Goal: Contribute content: Contribute content

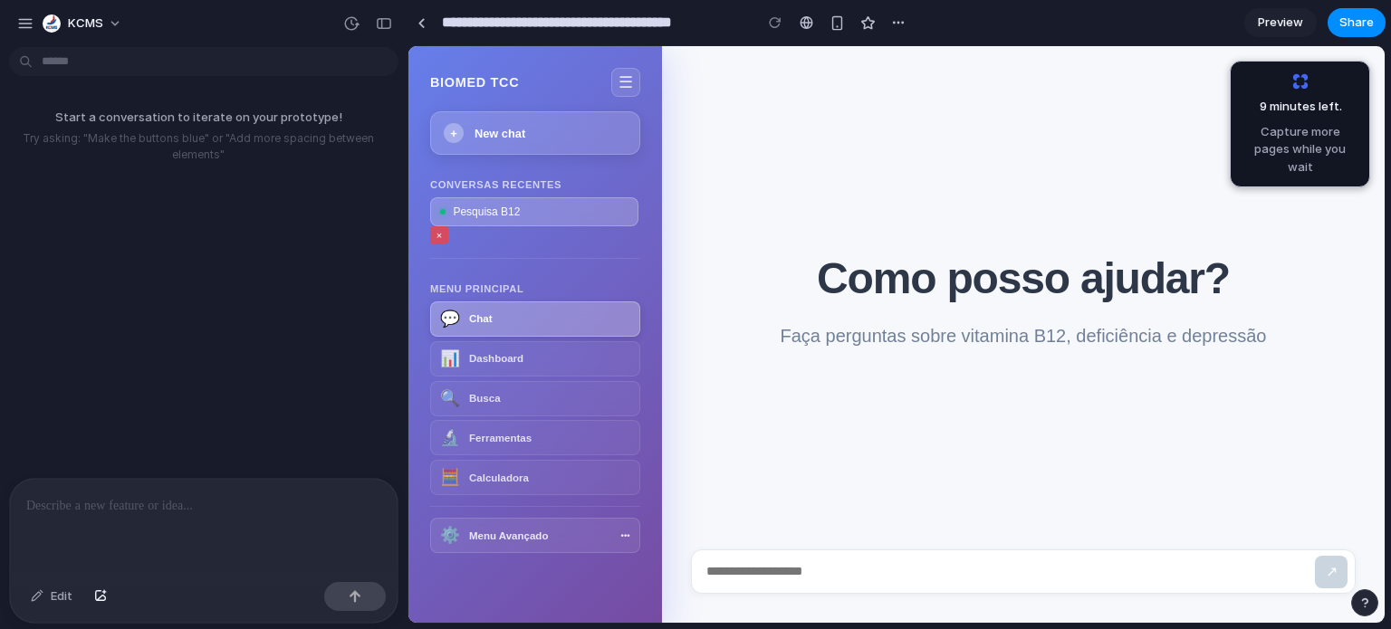
click at [438, 229] on button "×" at bounding box center [439, 235] width 18 height 18
click at [107, 520] on div at bounding box center [204, 527] width 388 height 96
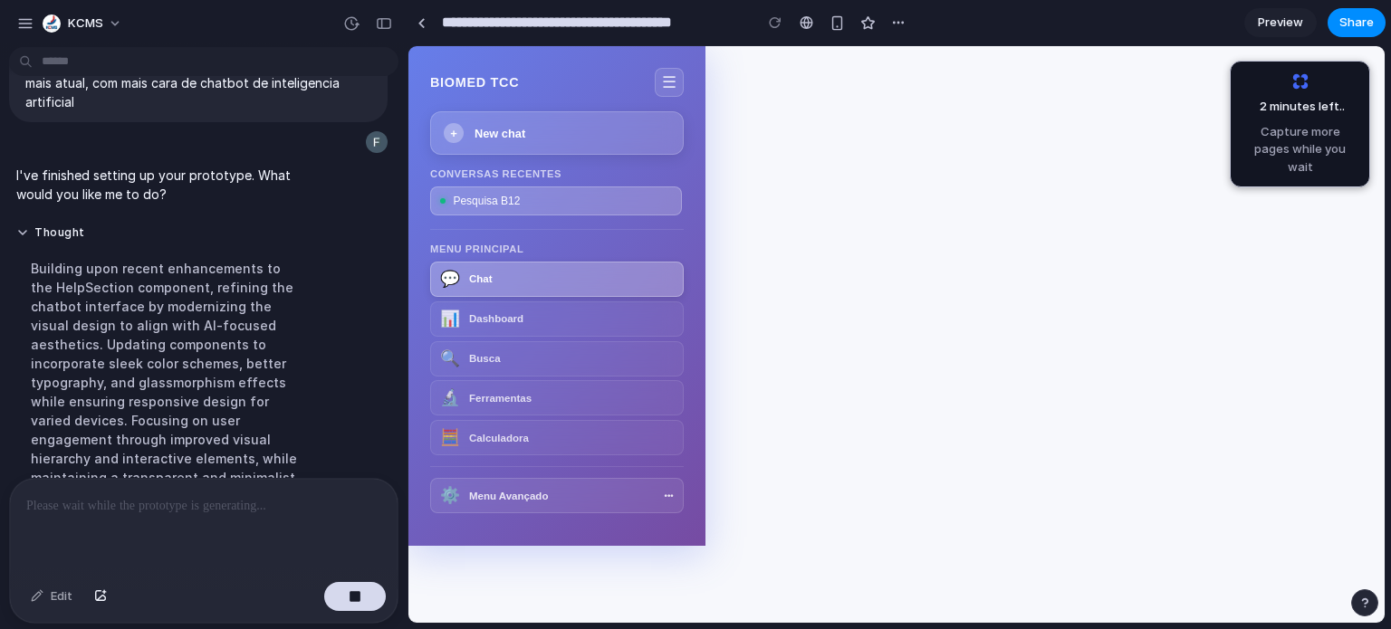
scroll to position [245, 0]
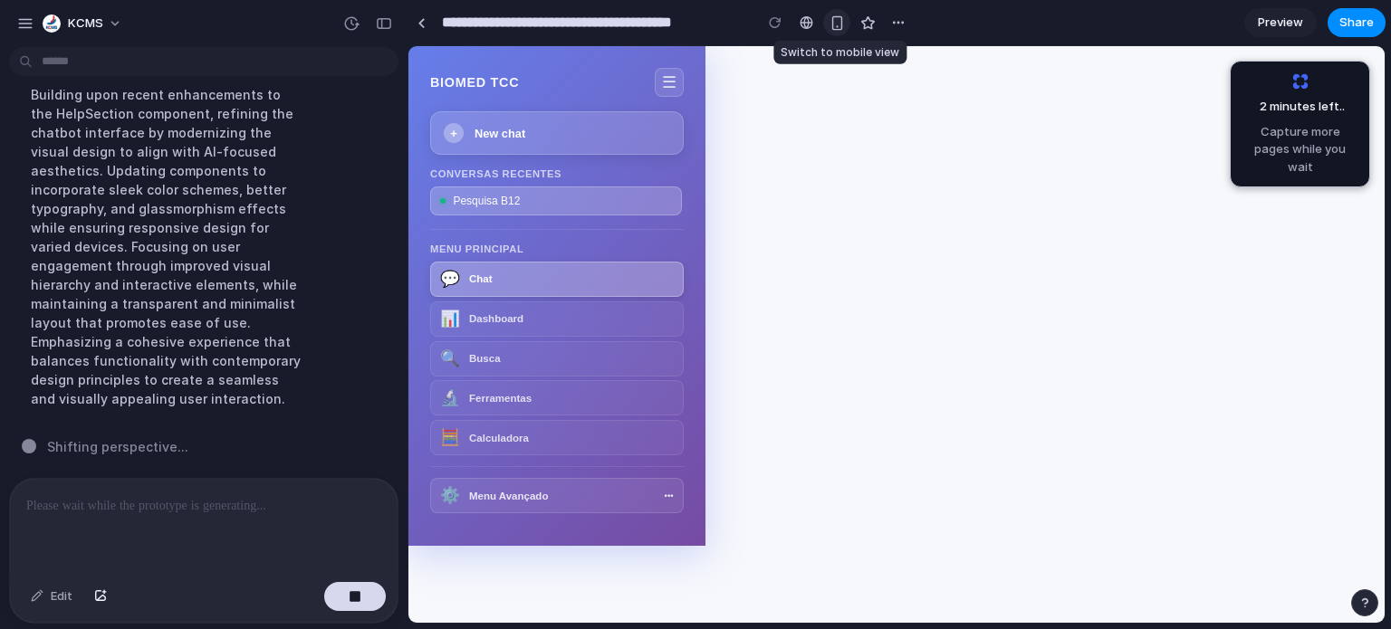
click at [837, 21] on div "button" at bounding box center [837, 22] width 15 height 15
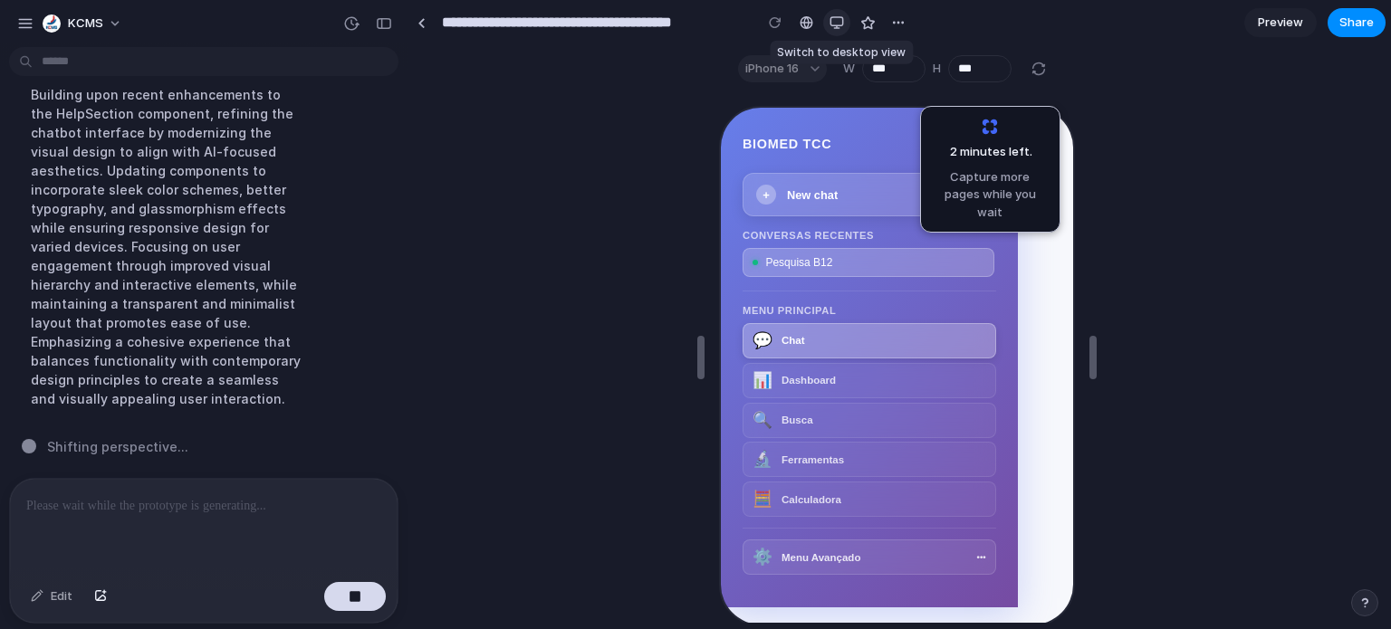
click at [837, 21] on div "button" at bounding box center [837, 22] width 14 height 14
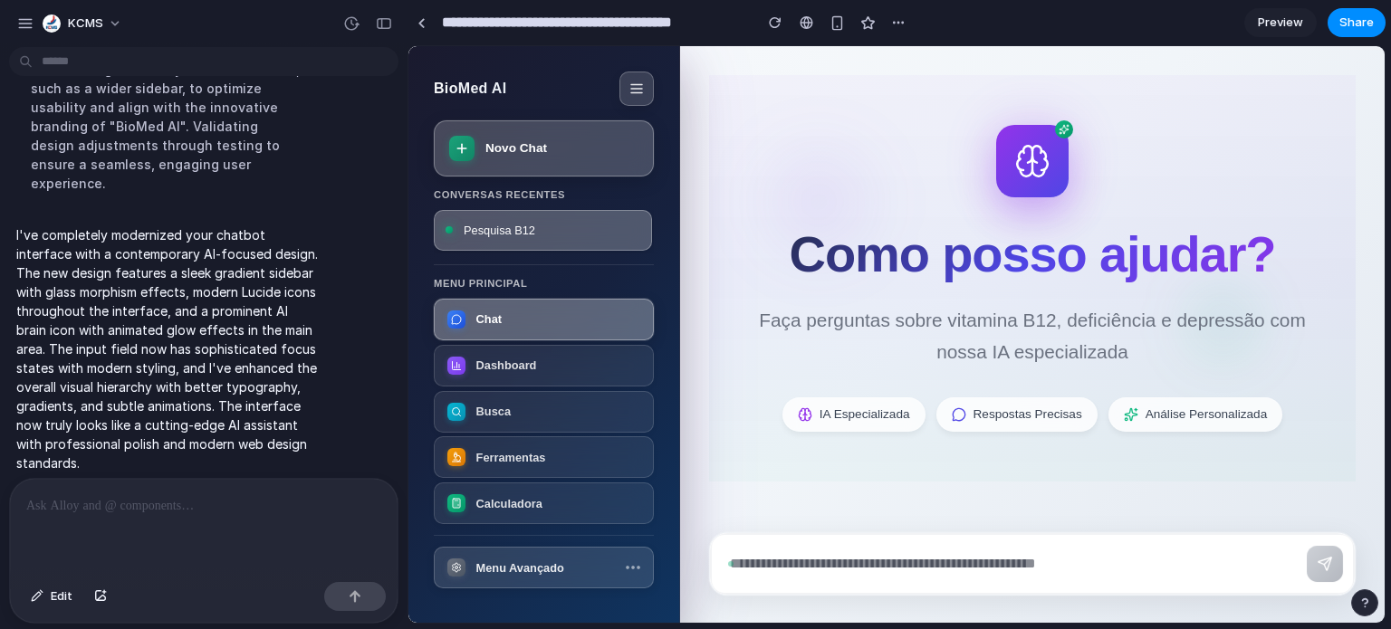
scroll to position [0, 0]
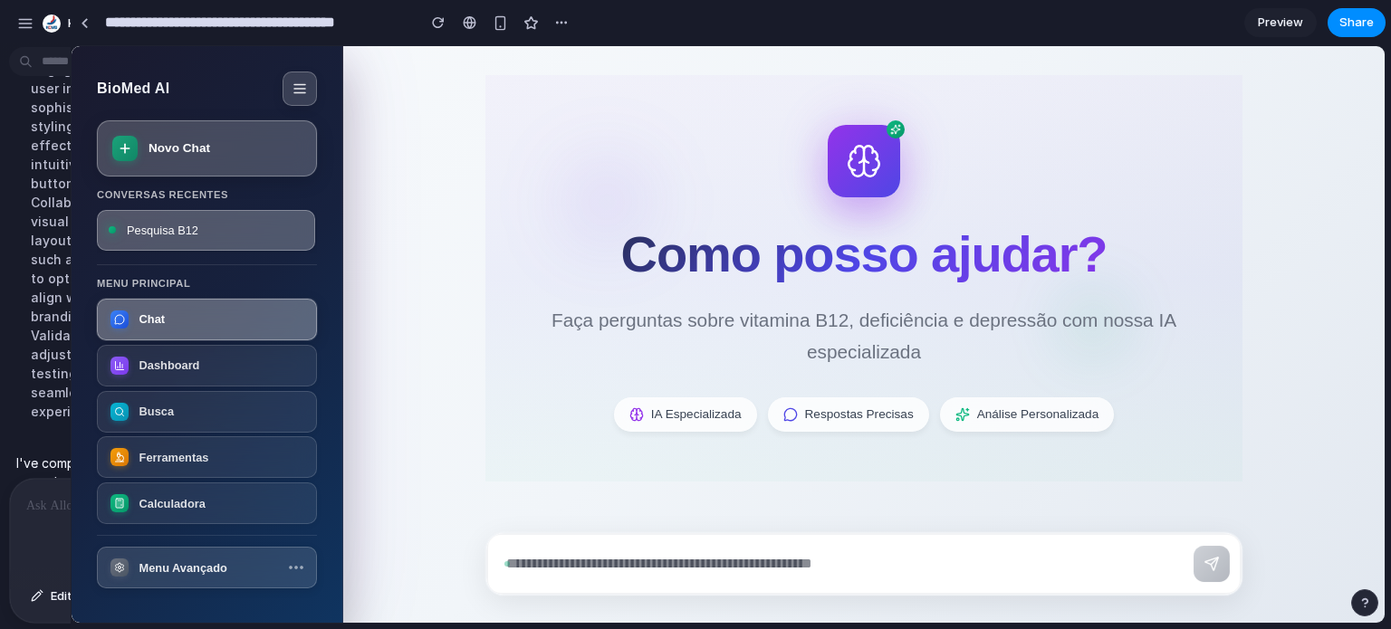
drag, startPoint x: 406, startPoint y: 115, endPoint x: 70, endPoint y: 119, distance: 336.0
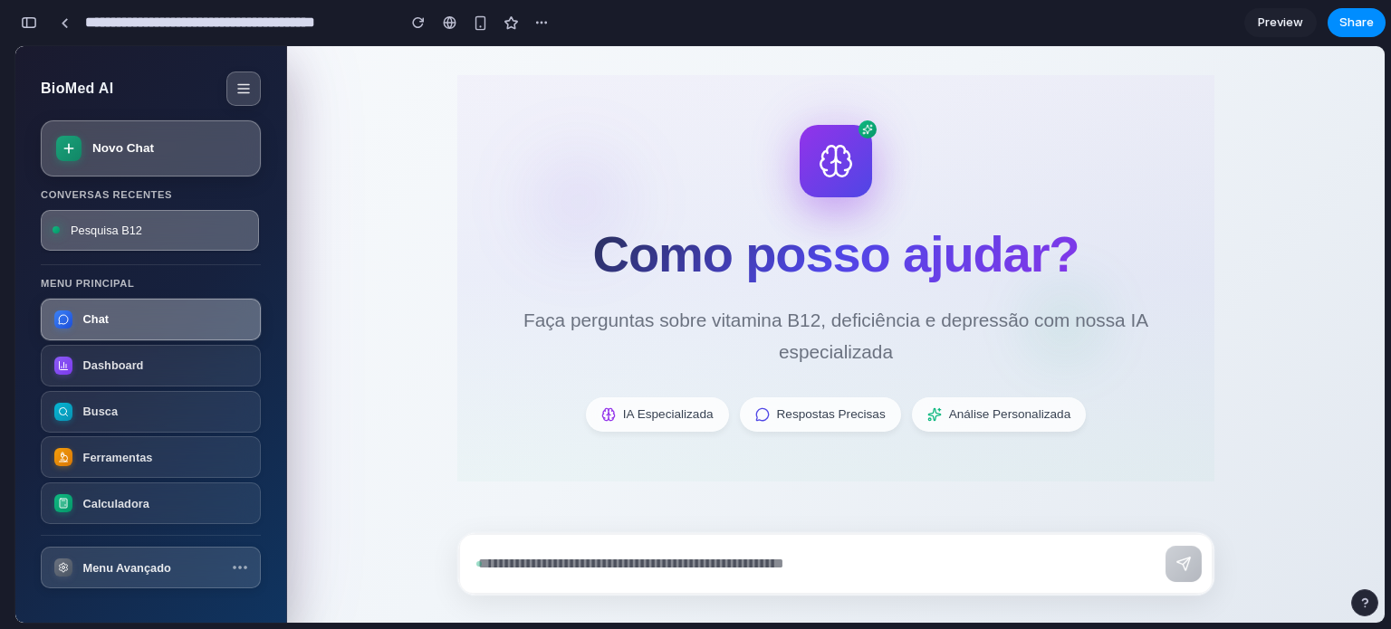
scroll to position [569, 0]
click at [157, 559] on span "Menu Avançado" at bounding box center [127, 568] width 90 height 18
click at [236, 561] on button "Menu Avançado" at bounding box center [151, 568] width 220 height 42
click at [236, 561] on button "Menu Avançado" at bounding box center [151, 568] width 225 height 43
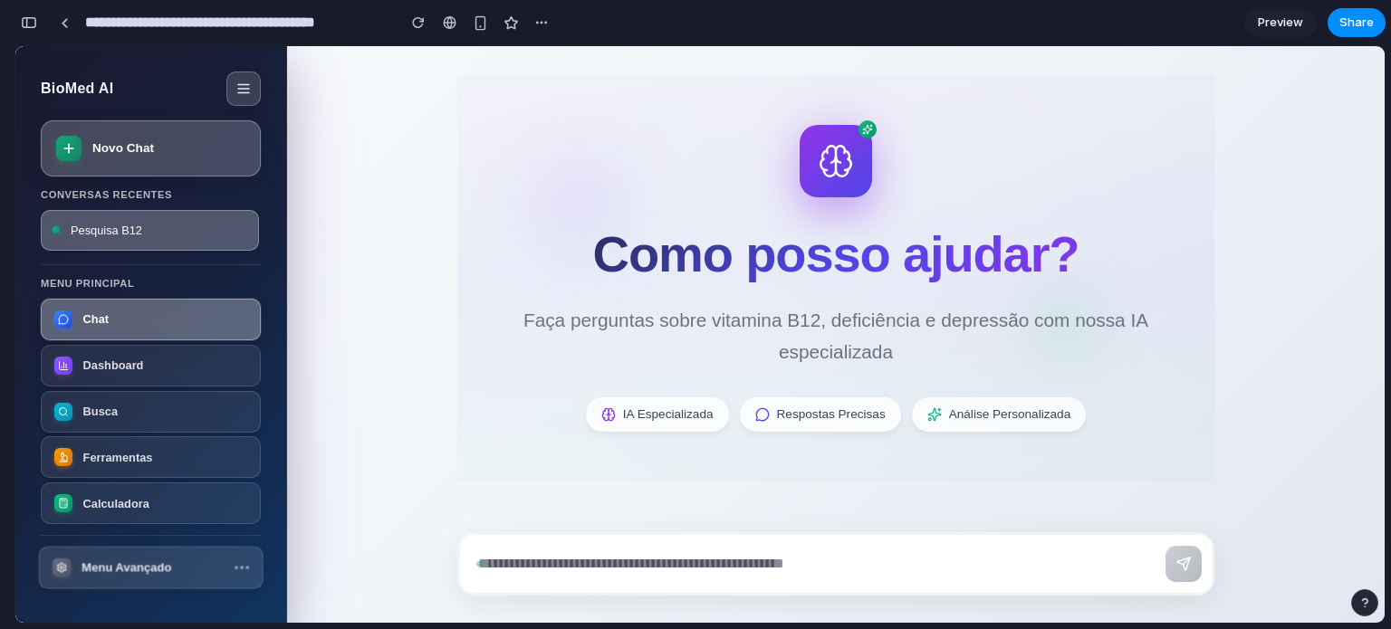
drag, startPoint x: 236, startPoint y: 561, endPoint x: 254, endPoint y: 561, distance: 18.1
click at [236, 562] on button "Menu Avançado" at bounding box center [151, 568] width 225 height 43
click at [33, 25] on div "button" at bounding box center [29, 22] width 16 height 13
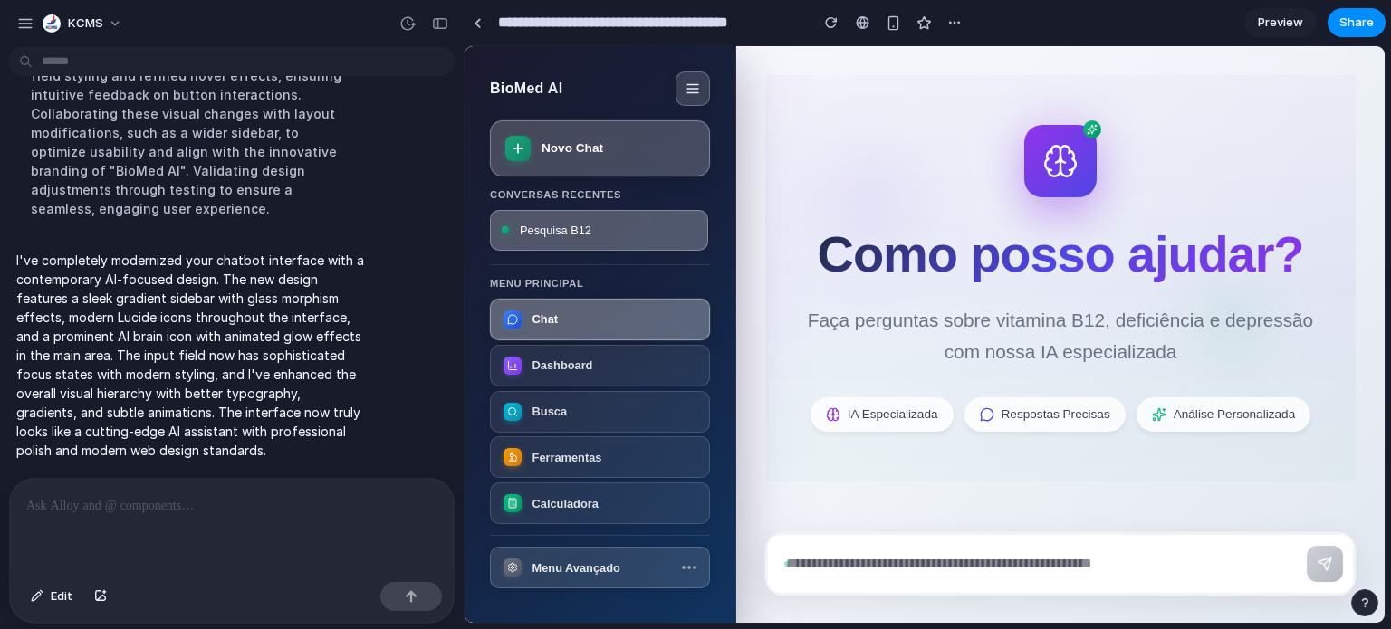
scroll to position [359, 0]
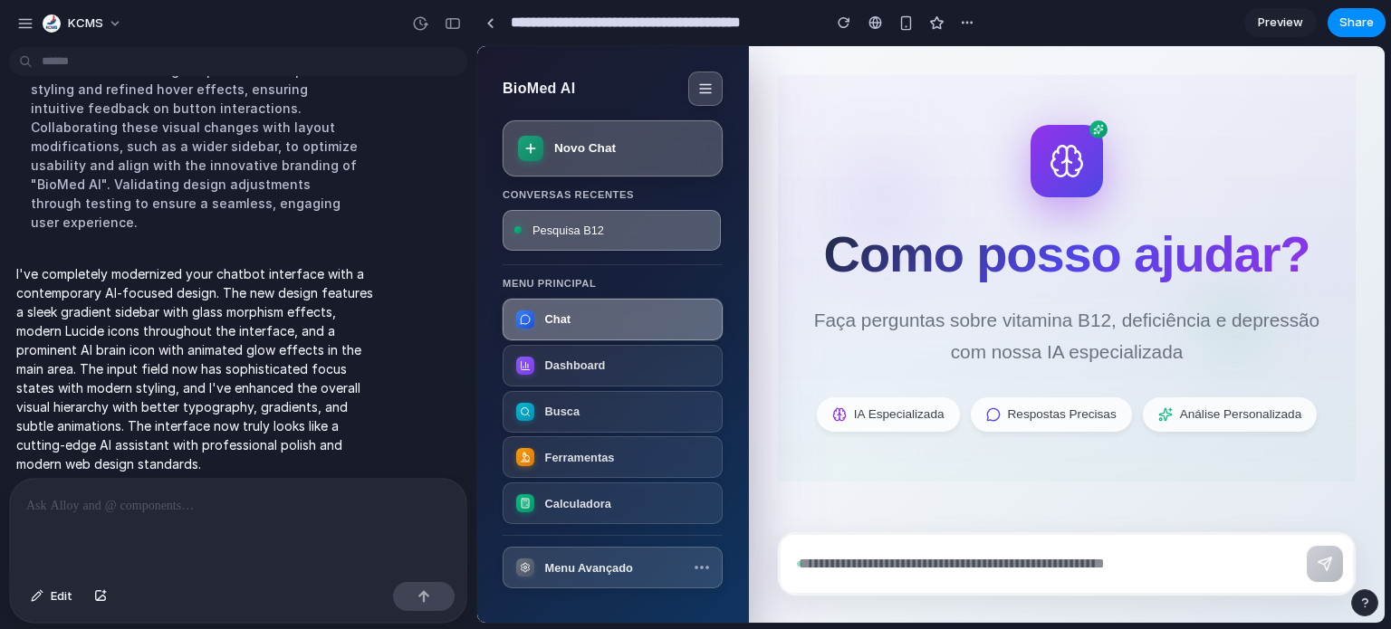
drag, startPoint x: 406, startPoint y: 166, endPoint x: 477, endPoint y: 158, distance: 71.9
click at [261, 495] on p at bounding box center [234, 506] width 417 height 22
click at [574, 368] on span "Dashboard" at bounding box center [574, 366] width 62 height 18
click at [568, 417] on span "Busca" at bounding box center [560, 412] width 35 height 18
click at [566, 403] on span "Busca" at bounding box center [560, 412] width 35 height 18
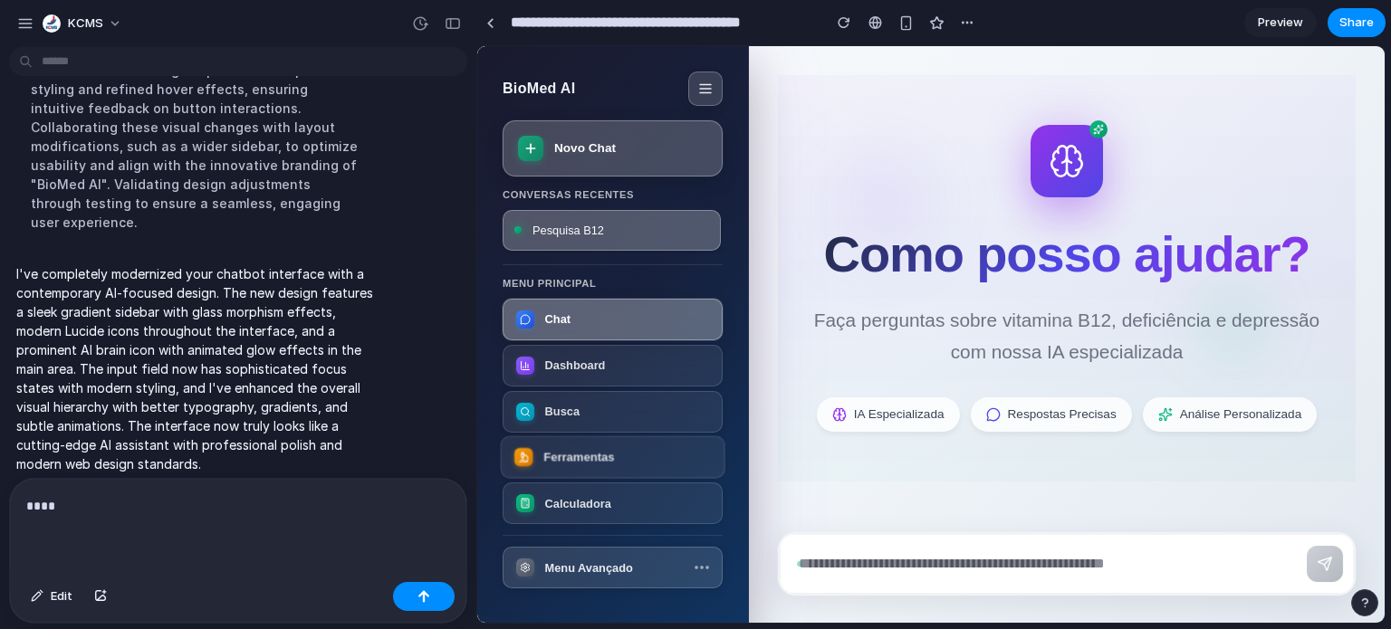
click at [571, 446] on button "Ferramentas" at bounding box center [613, 458] width 225 height 43
click at [1264, 23] on span "Preview" at bounding box center [1280, 23] width 45 height 18
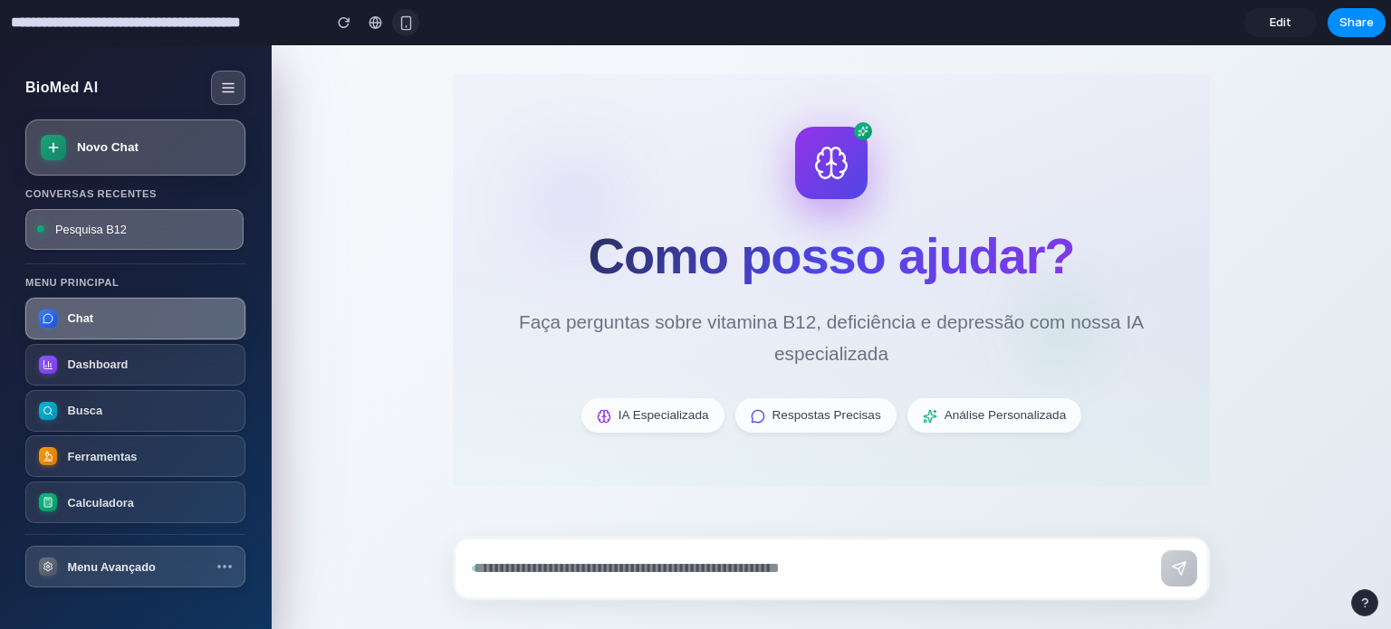
click at [407, 29] on div "button" at bounding box center [405, 22] width 15 height 15
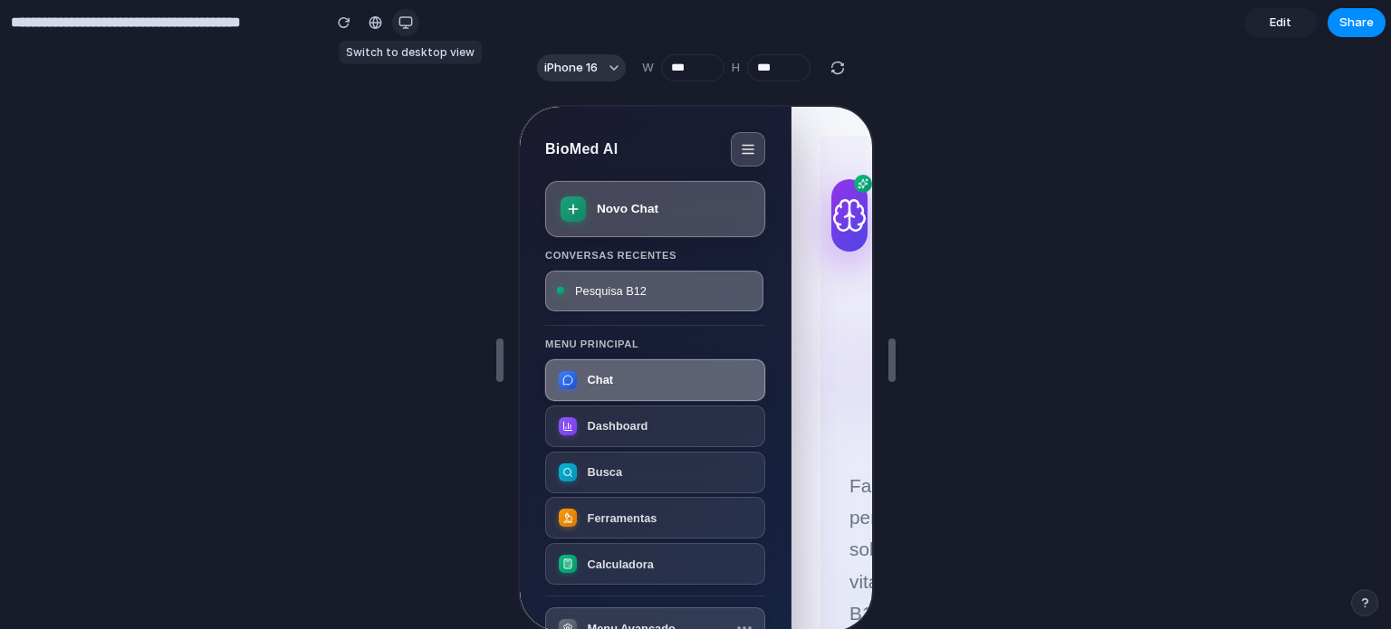
click at [409, 29] on div "button" at bounding box center [405, 22] width 14 height 14
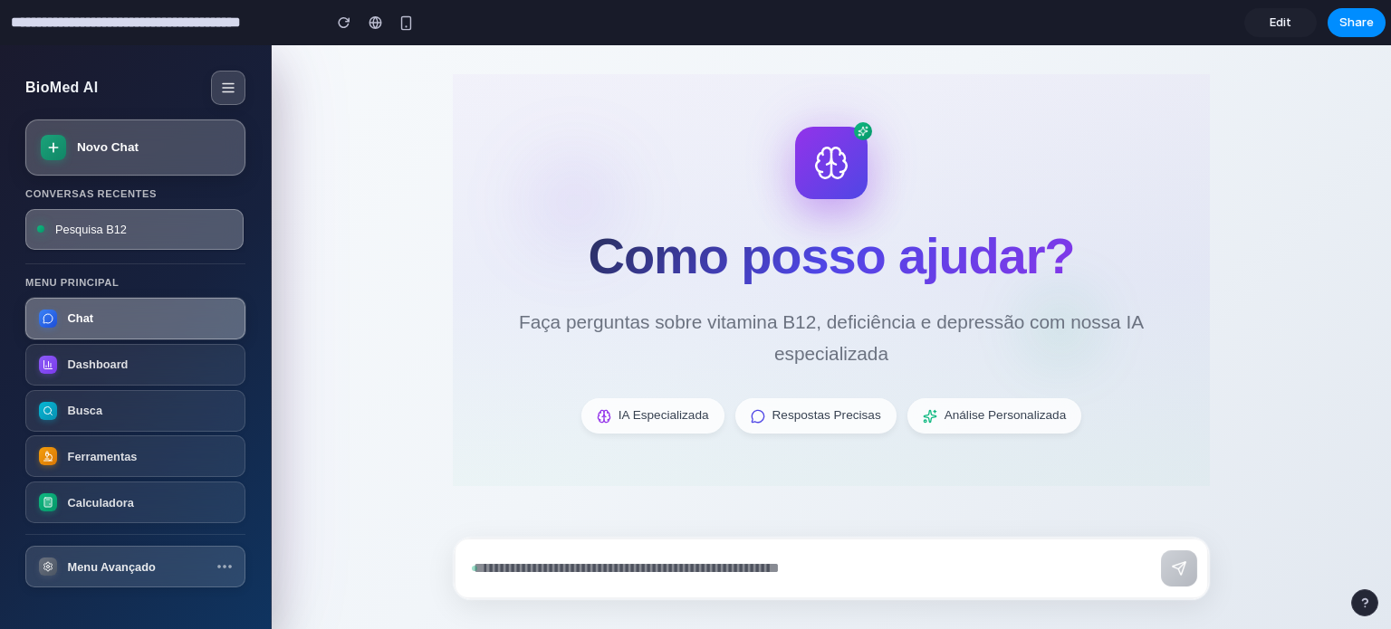
click at [1282, 18] on span "Edit" at bounding box center [1281, 23] width 22 height 18
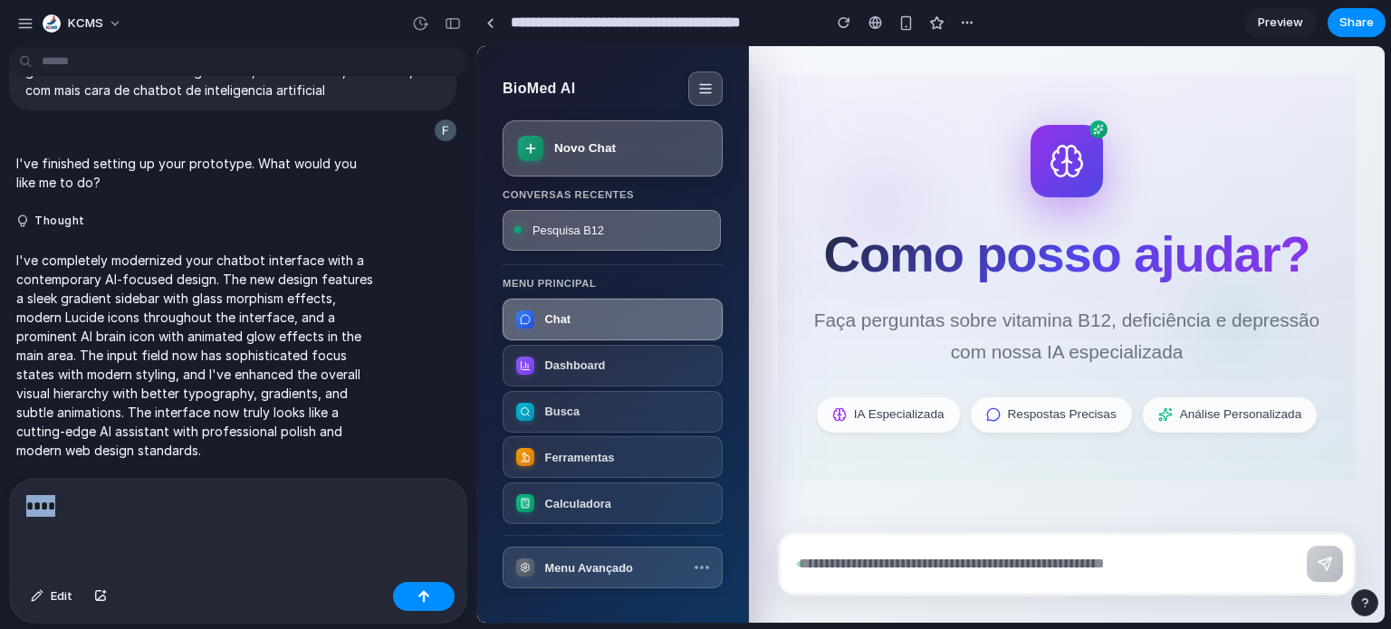
drag, startPoint x: 91, startPoint y: 500, endPoint x: 0, endPoint y: 497, distance: 90.6
click at [0, 497] on div "**** Edit" at bounding box center [232, 551] width 465 height 146
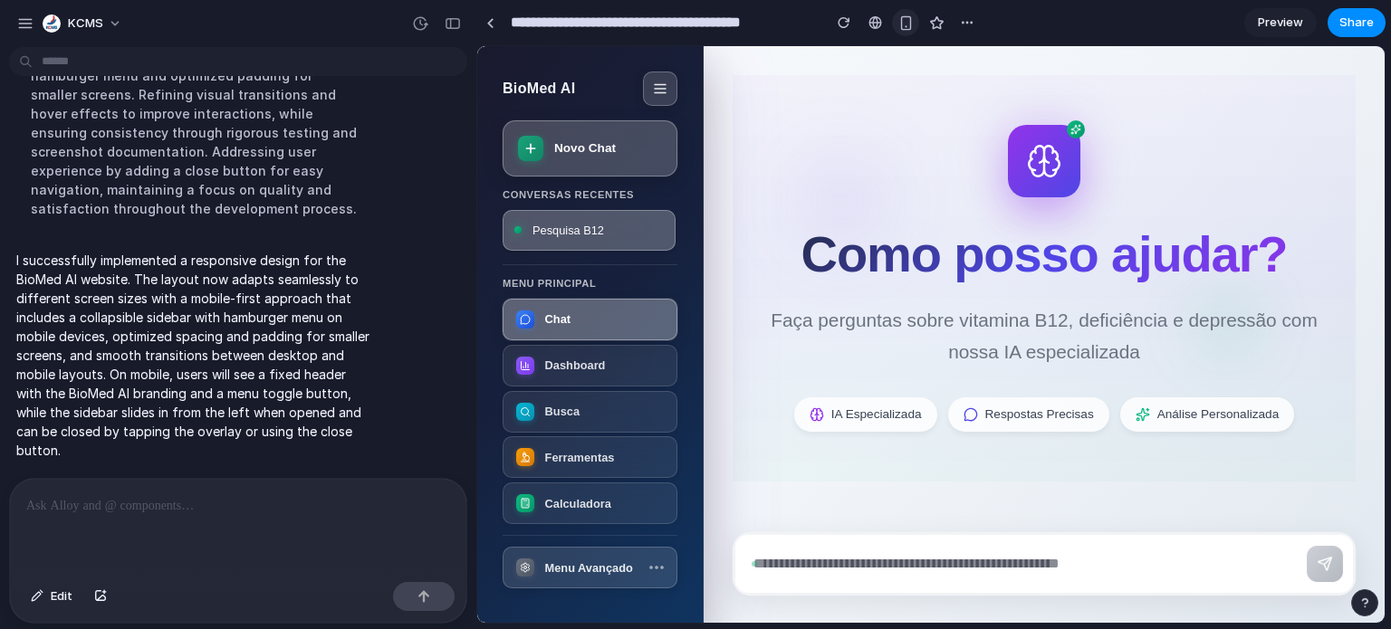
click at [905, 31] on button "button" at bounding box center [905, 22] width 27 height 27
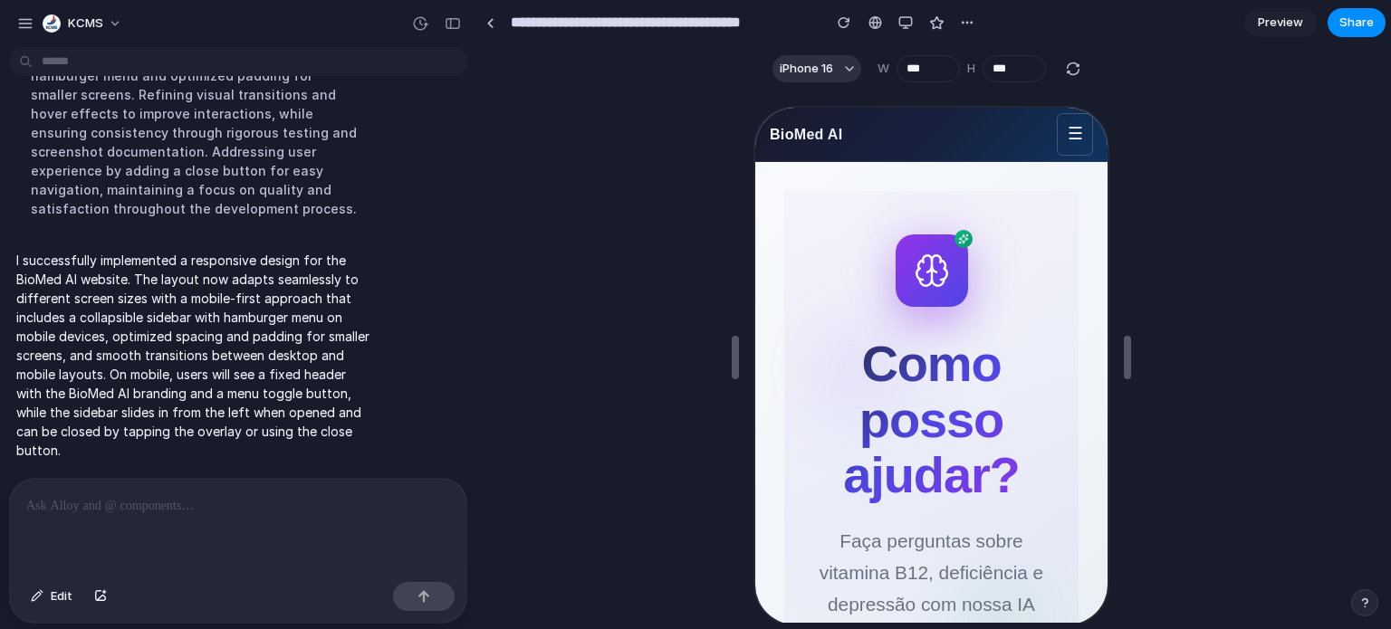
click at [1071, 137] on button "☰" at bounding box center [1072, 132] width 36 height 43
click at [181, 506] on p at bounding box center [234, 506] width 417 height 22
click at [43, 607] on button "Edit" at bounding box center [52, 596] width 60 height 29
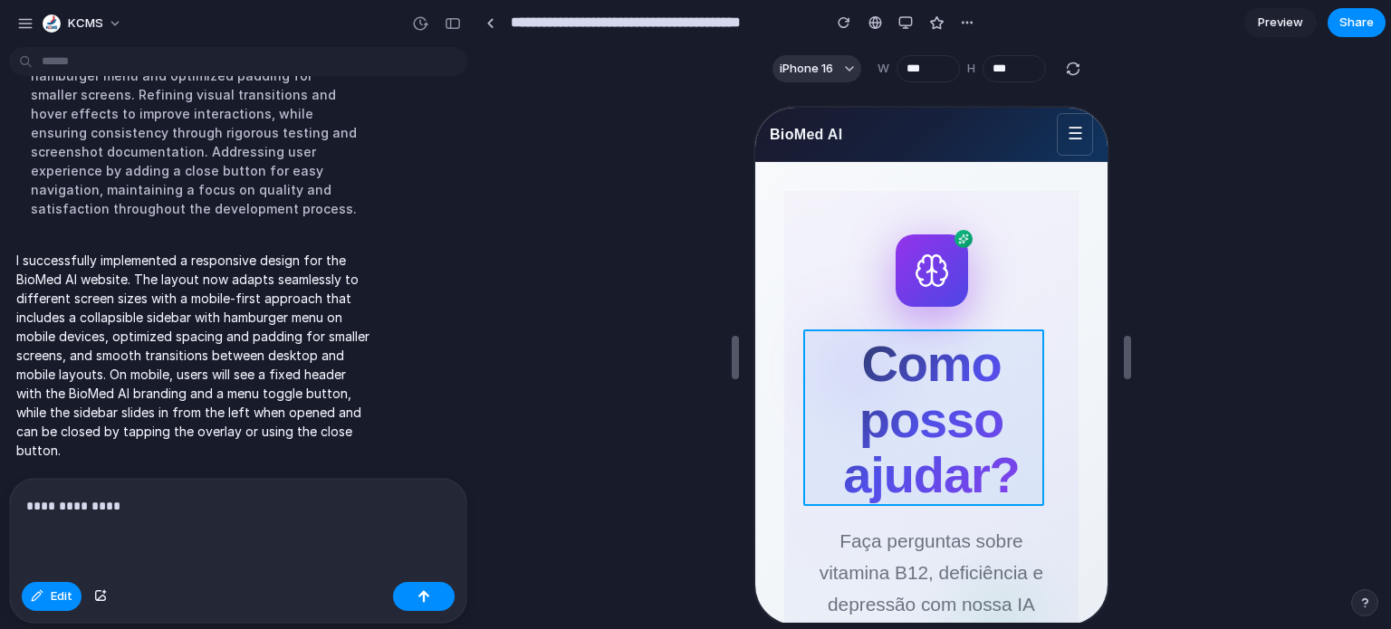
click at [904, 360] on div at bounding box center [928, 366] width 356 height 521
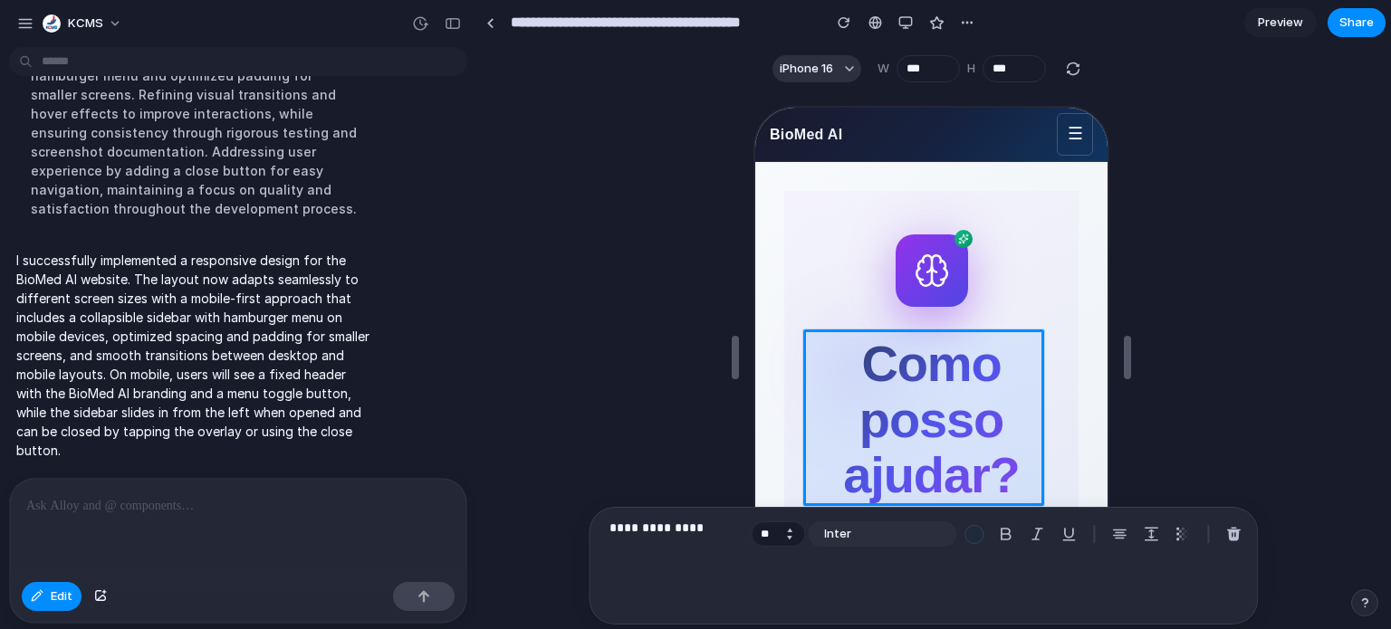
click at [780, 527] on button "Increment" at bounding box center [789, 530] width 18 height 9
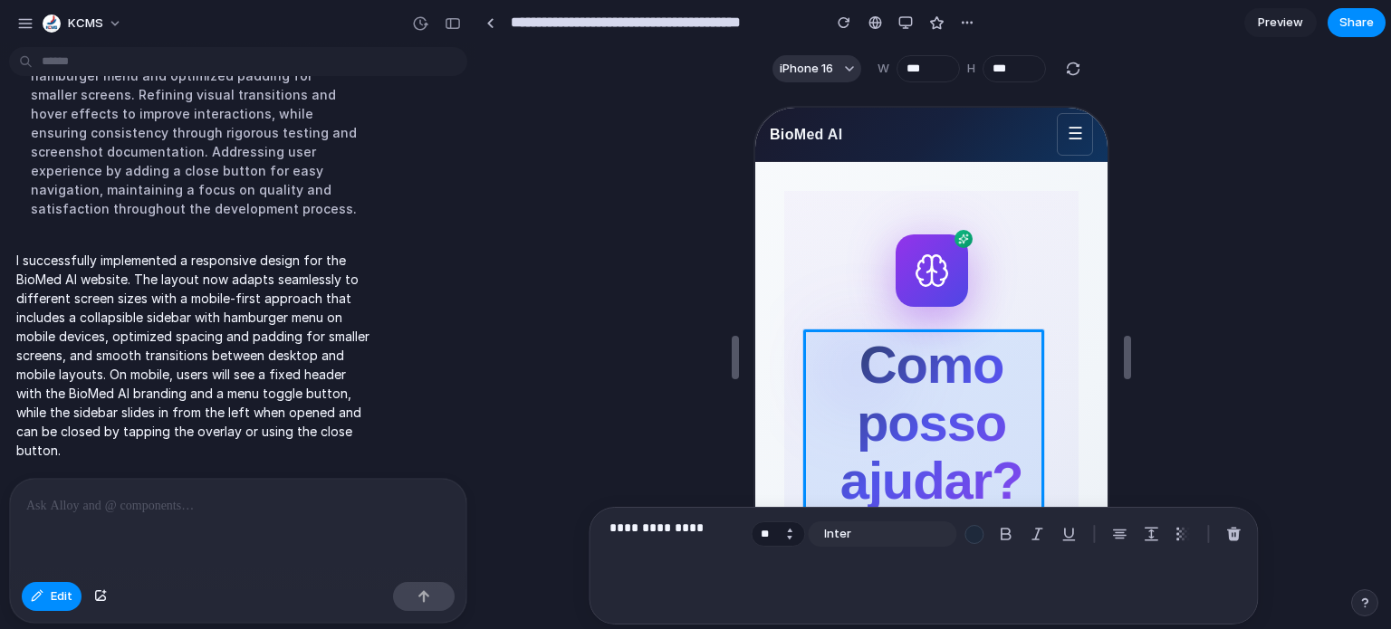
click at [789, 535] on button "Decrement" at bounding box center [789, 537] width 18 height 9
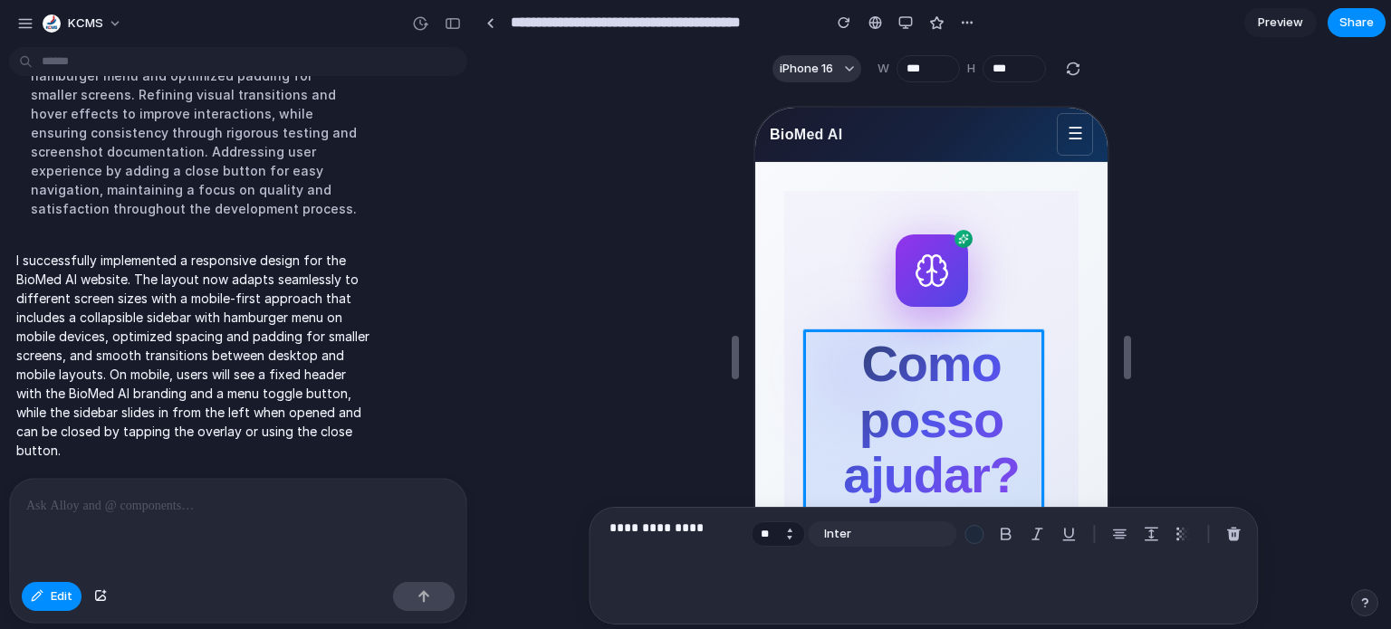
click at [789, 535] on button "Decrement" at bounding box center [789, 537] width 18 height 9
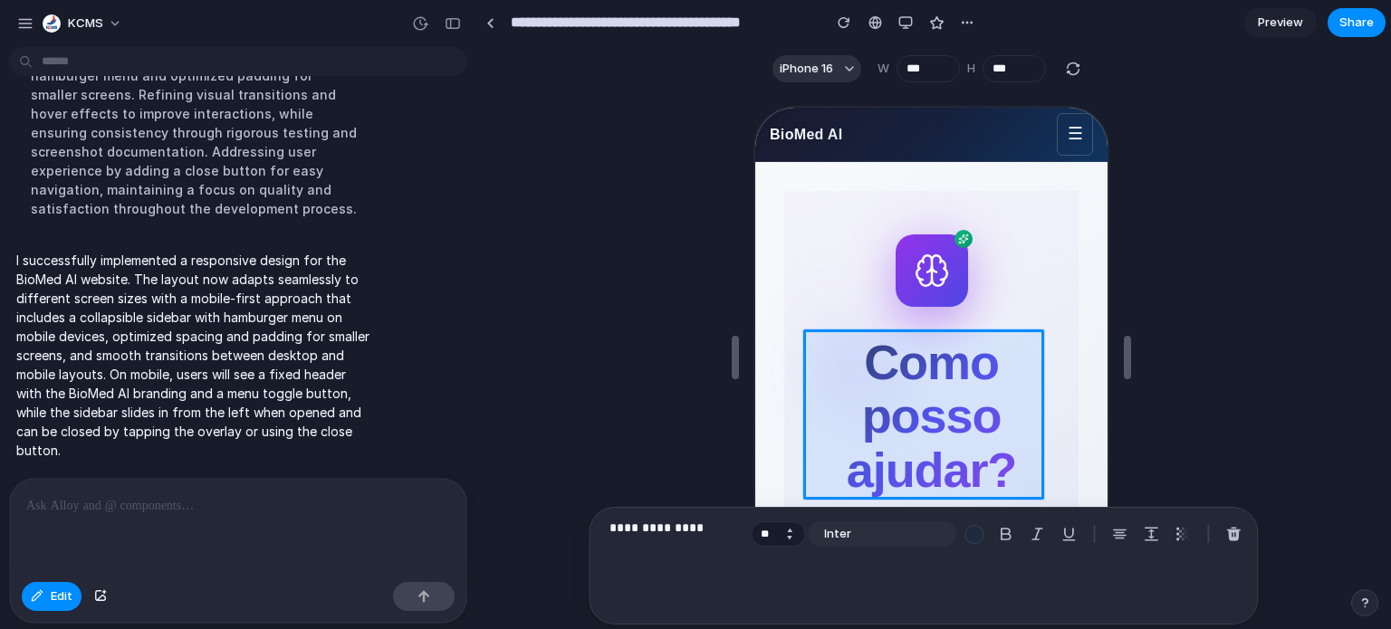
click at [789, 535] on button "Decrement" at bounding box center [789, 537] width 18 height 9
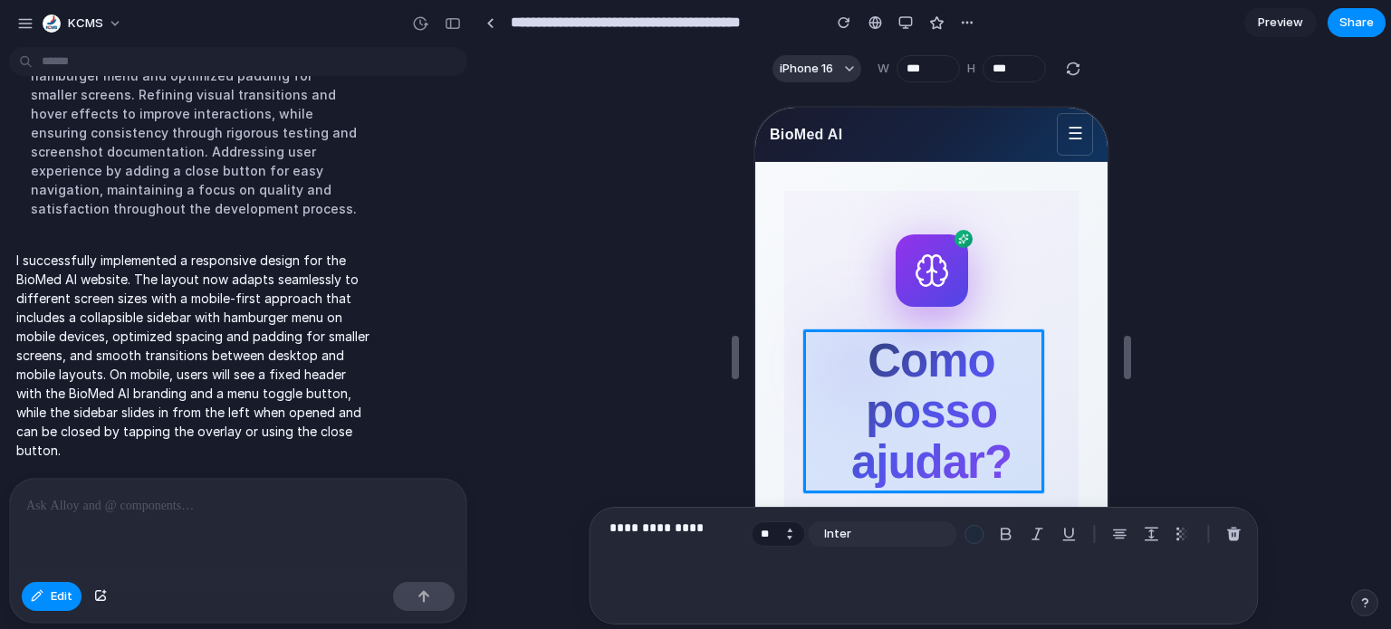
click at [789, 535] on button "Decrement" at bounding box center [789, 537] width 18 height 9
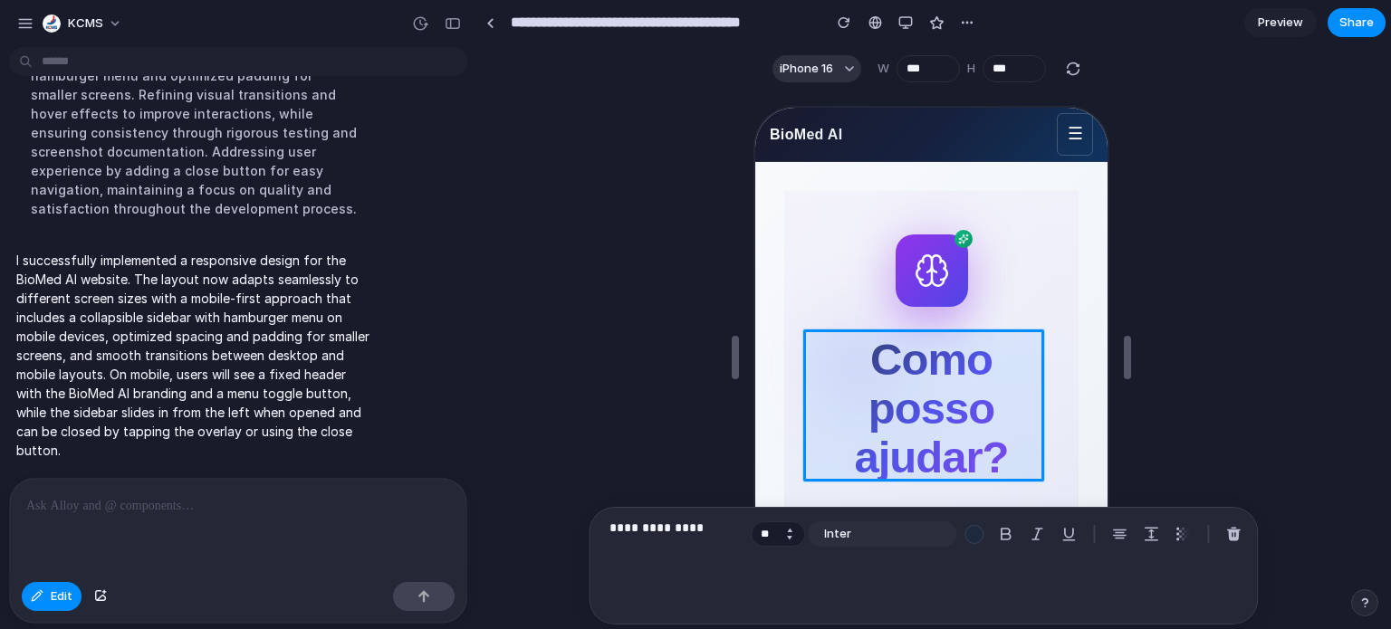
click at [789, 535] on button "Decrement" at bounding box center [789, 537] width 18 height 9
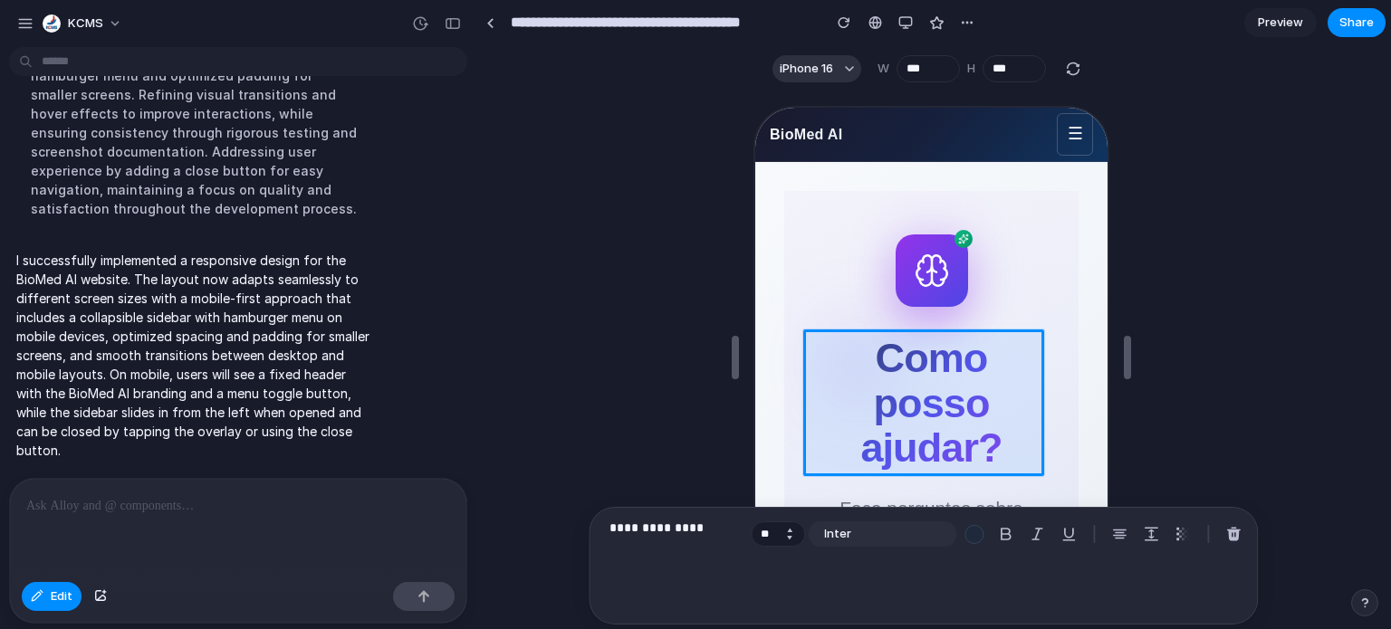
click at [789, 535] on button "Decrement" at bounding box center [789, 537] width 18 height 9
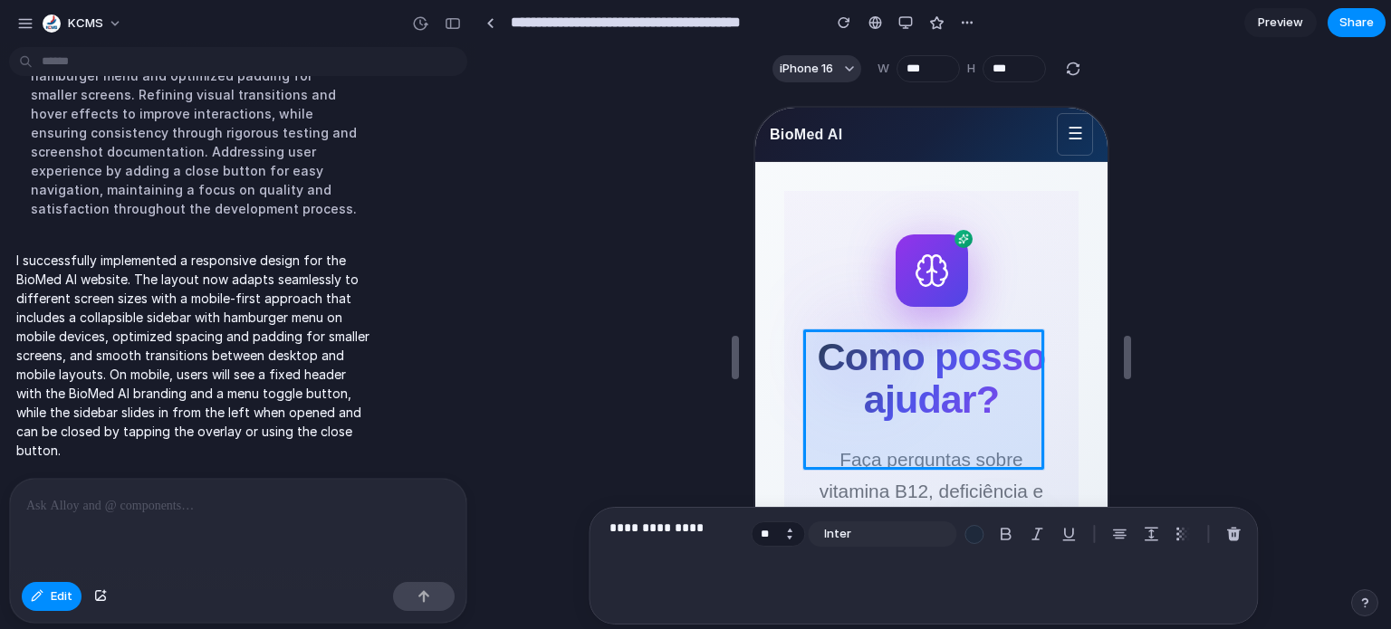
click at [789, 535] on button "Decrement" at bounding box center [789, 537] width 18 height 9
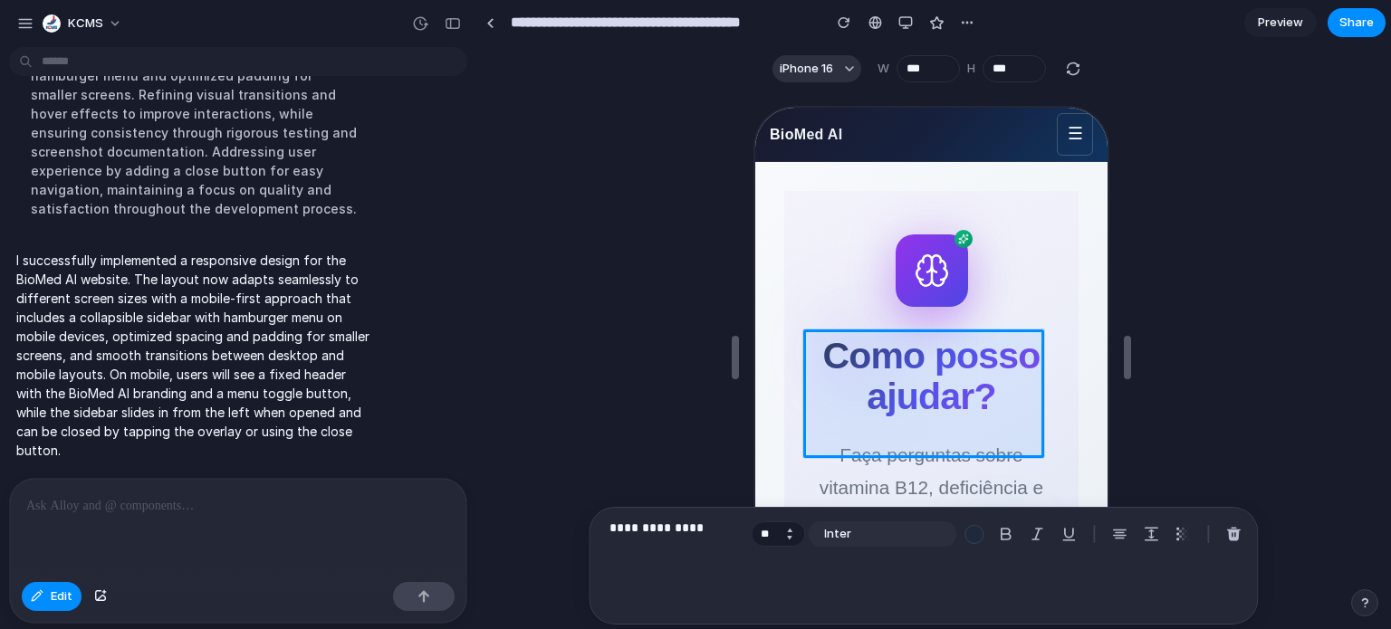
click at [789, 535] on button "Decrement" at bounding box center [789, 537] width 18 height 9
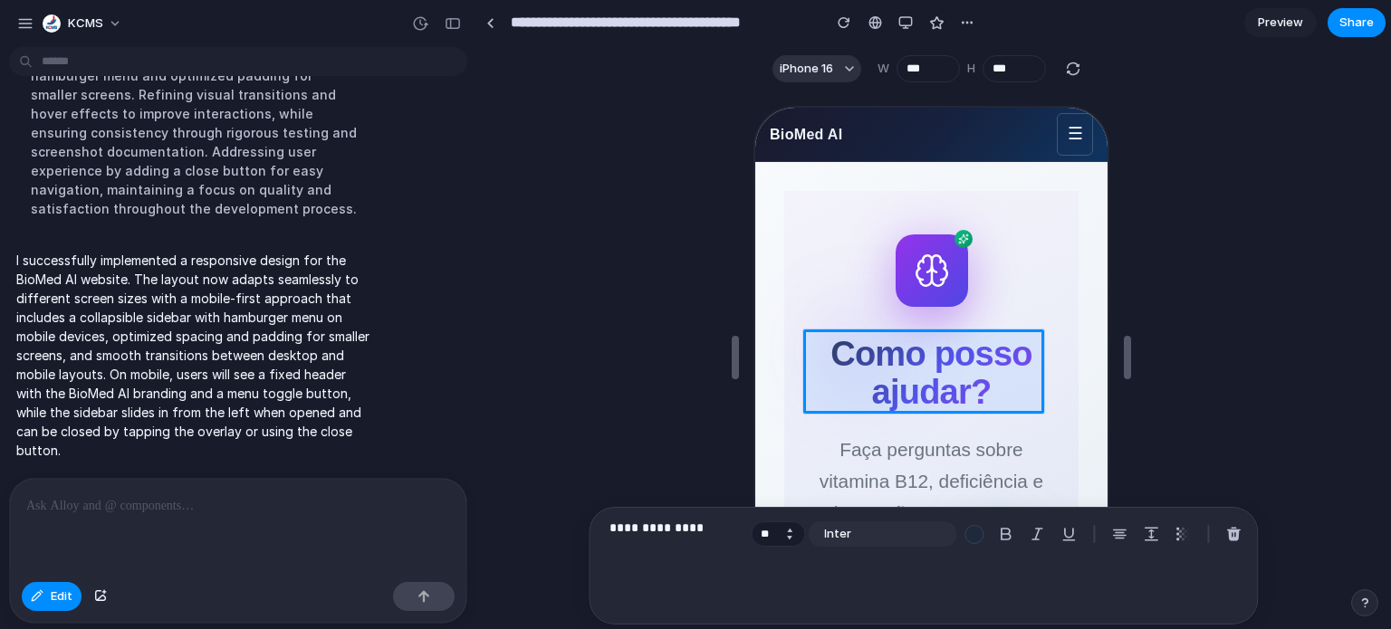
click at [789, 535] on button "Decrement" at bounding box center [789, 537] width 18 height 9
type input "**"
click at [917, 249] on div at bounding box center [928, 366] width 356 height 521
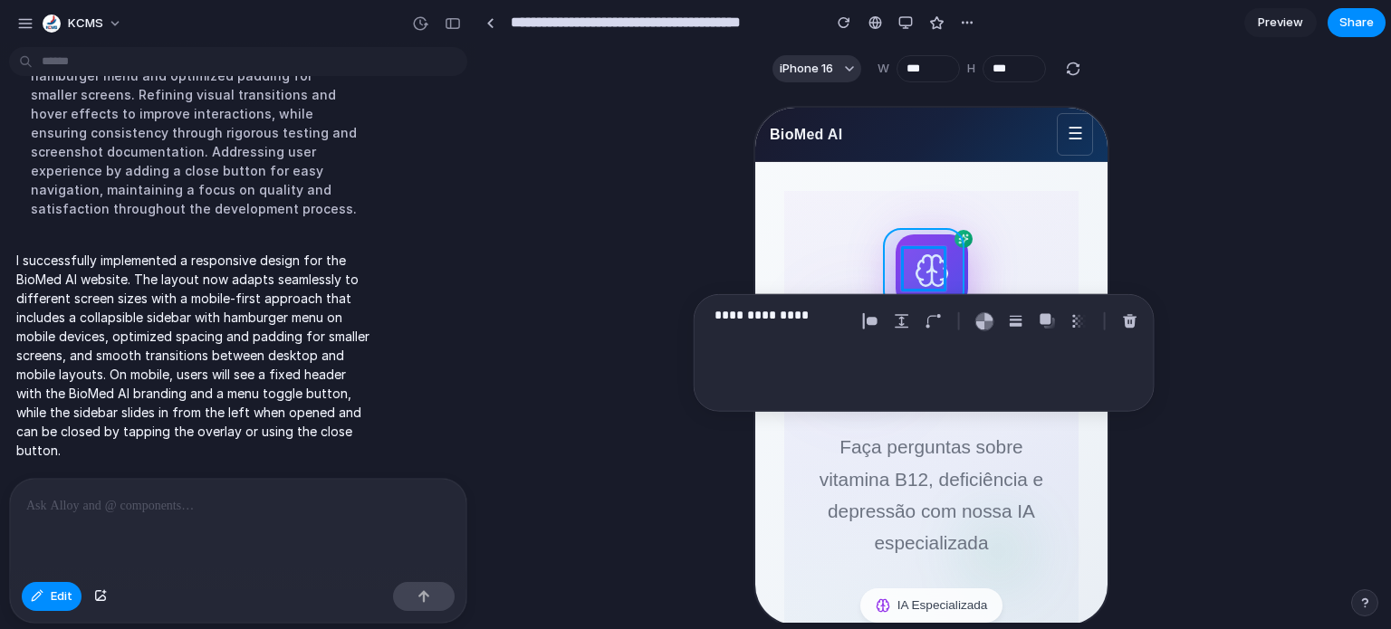
click at [953, 247] on div at bounding box center [928, 366] width 356 height 521
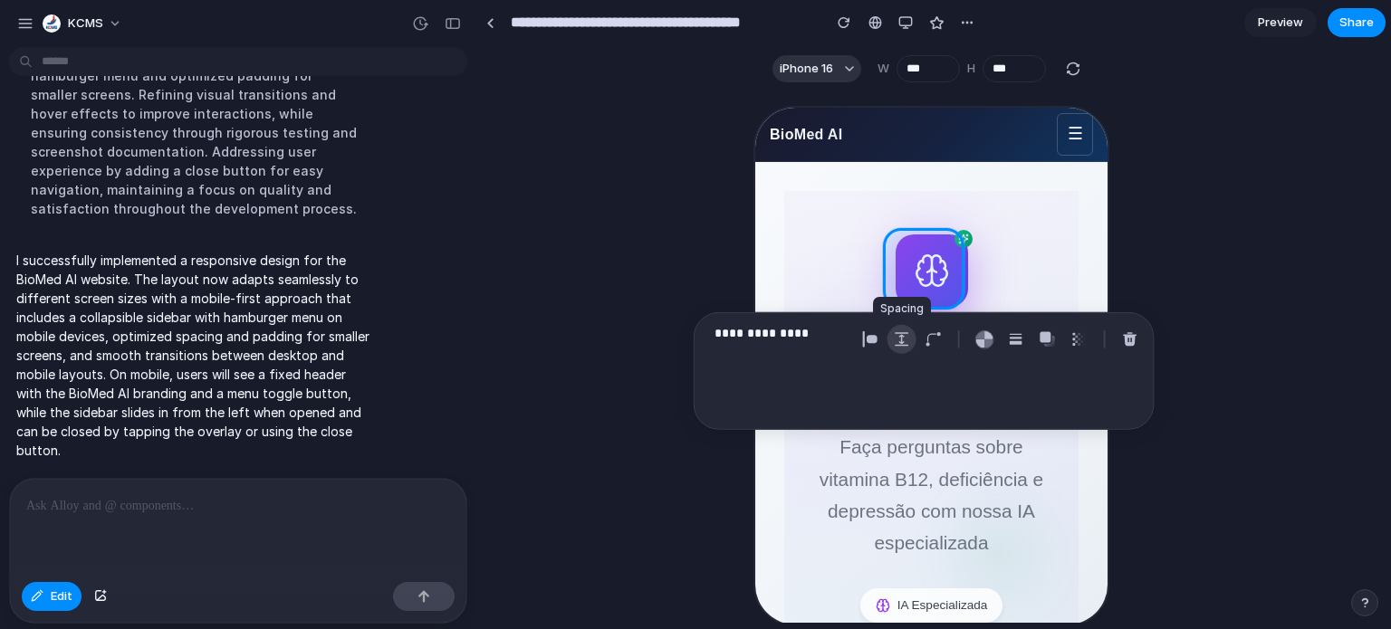
click at [897, 339] on div "button" at bounding box center [902, 339] width 16 height 16
click at [859, 376] on div "**********" at bounding box center [924, 371] width 461 height 118
click at [868, 335] on div "button" at bounding box center [870, 339] width 16 height 16
select select "******"
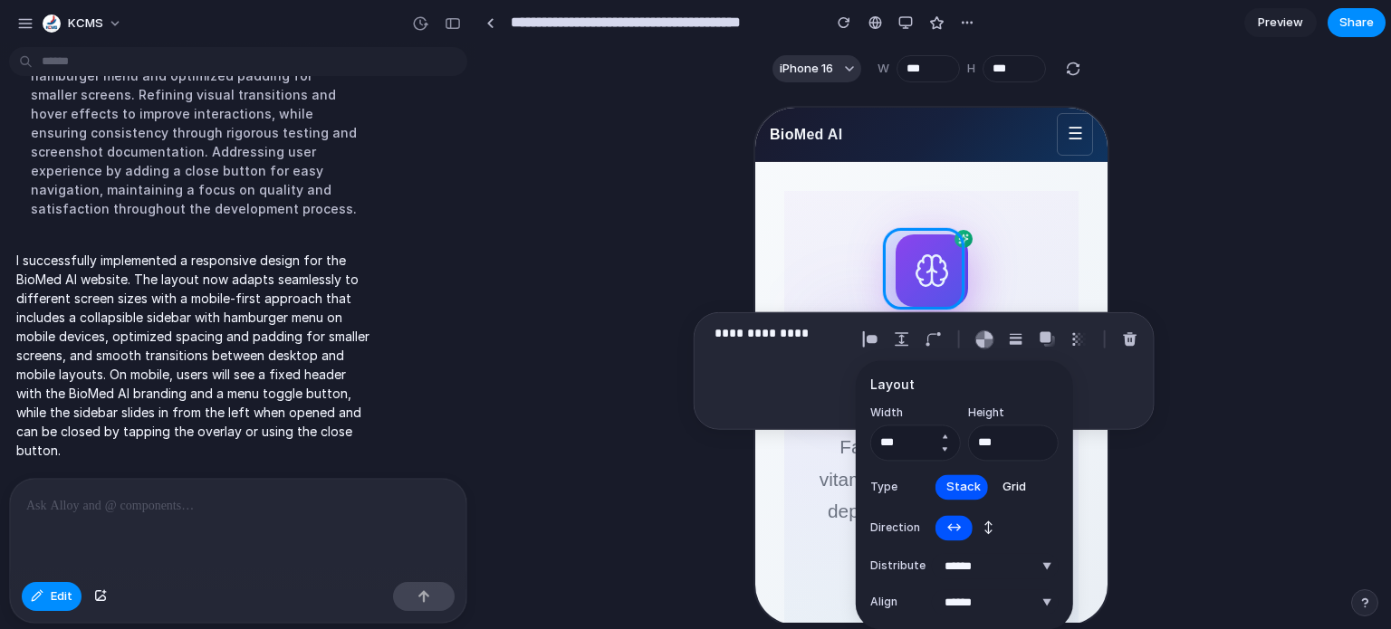
click at [945, 448] on button "Decrement" at bounding box center [945, 449] width 18 height 14
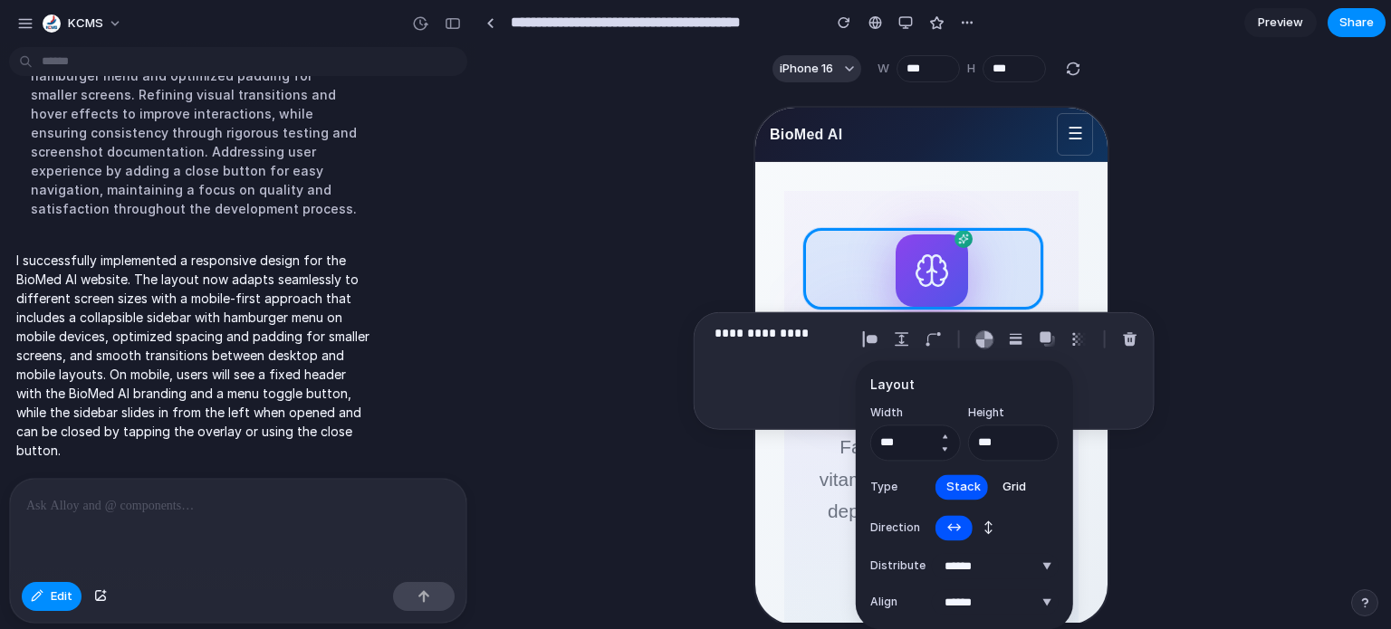
click at [945, 448] on button "Decrement" at bounding box center [945, 449] width 18 height 14
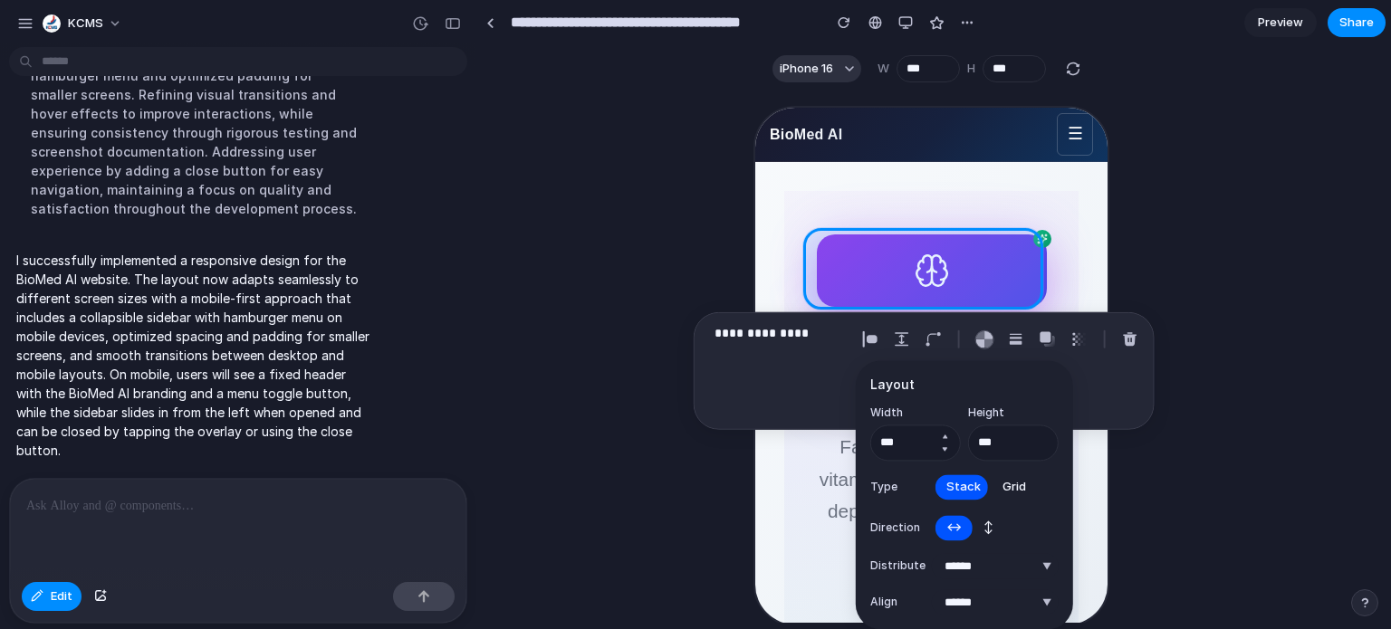
click at [945, 448] on button "Decrement" at bounding box center [945, 449] width 18 height 14
click at [943, 434] on button "Increment" at bounding box center [945, 436] width 18 height 14
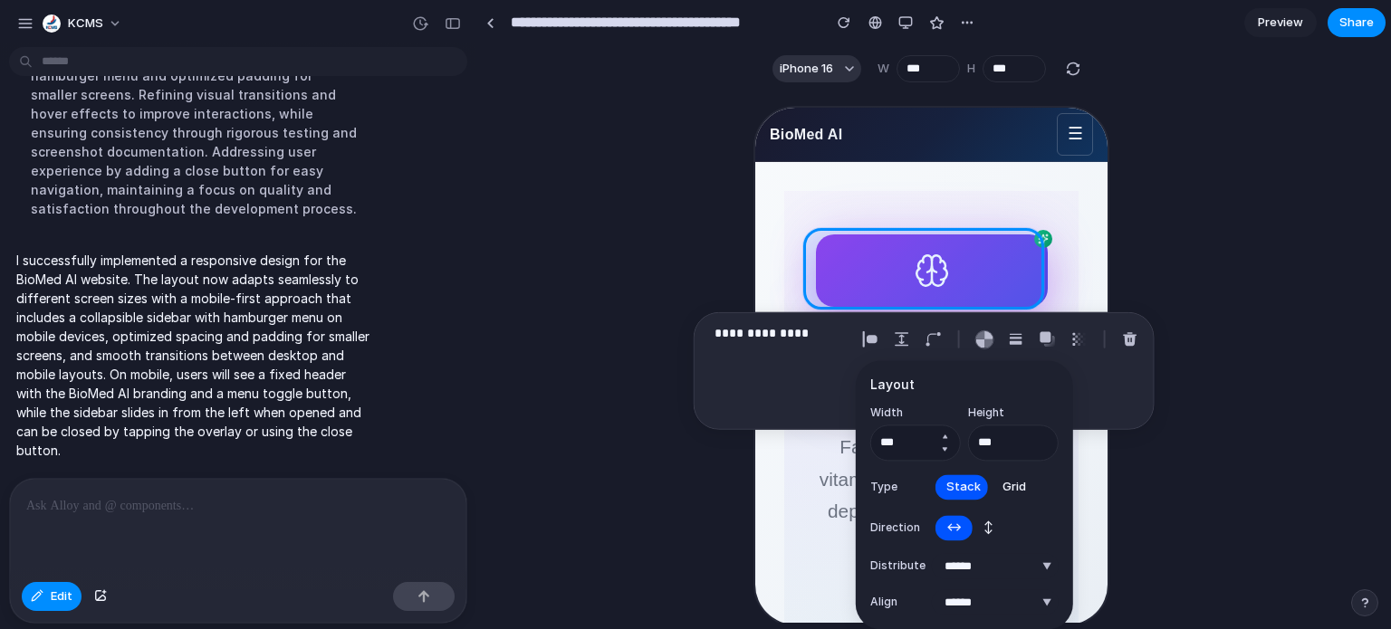
type input "***"
click at [940, 457] on input "***" at bounding box center [915, 443] width 91 height 36
click at [779, 389] on div "**********" at bounding box center [924, 371] width 461 height 118
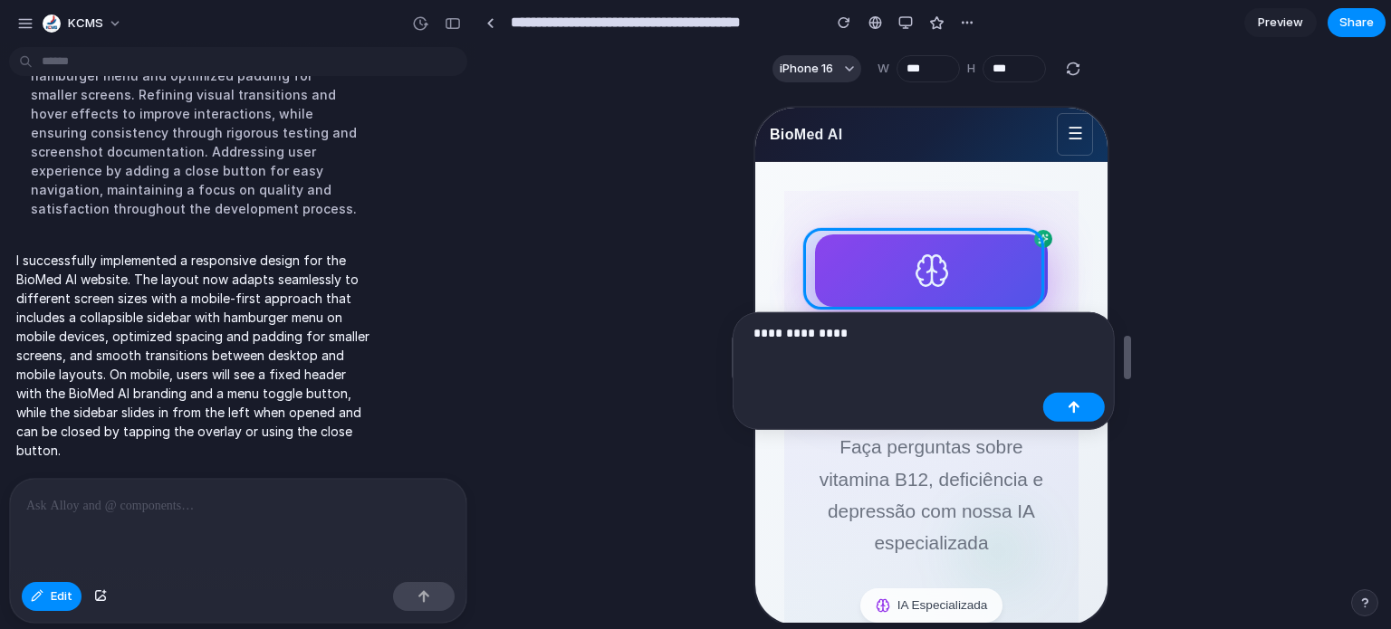
click at [1287, 232] on div at bounding box center [930, 357] width 907 height 532
click at [1011, 266] on div at bounding box center [928, 366] width 356 height 521
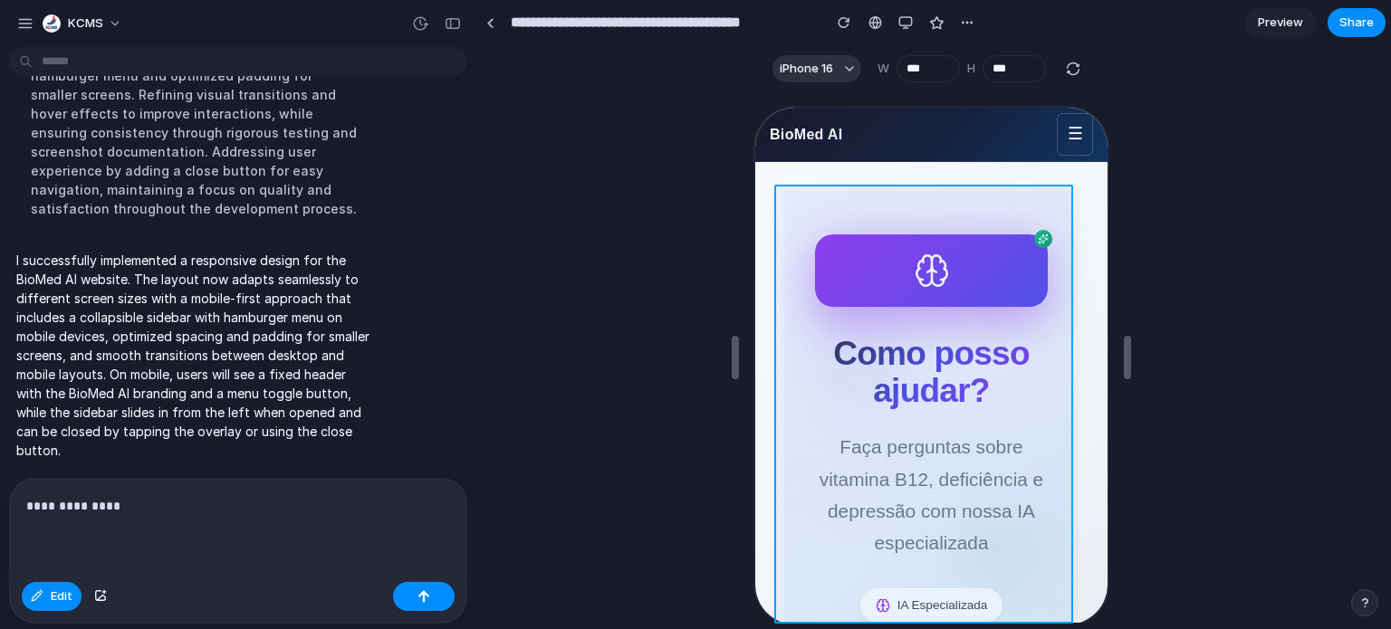
click at [988, 279] on div at bounding box center [928, 366] width 356 height 521
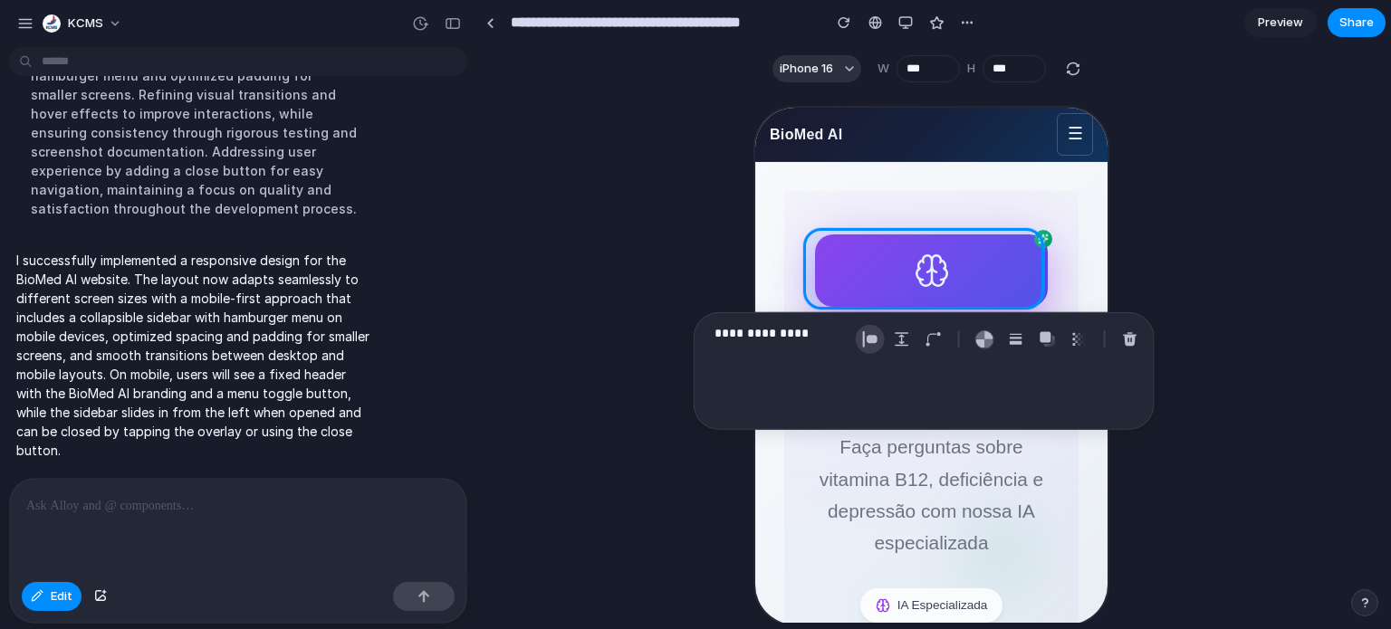
click at [867, 343] on div "button" at bounding box center [870, 339] width 16 height 16
select select "******"
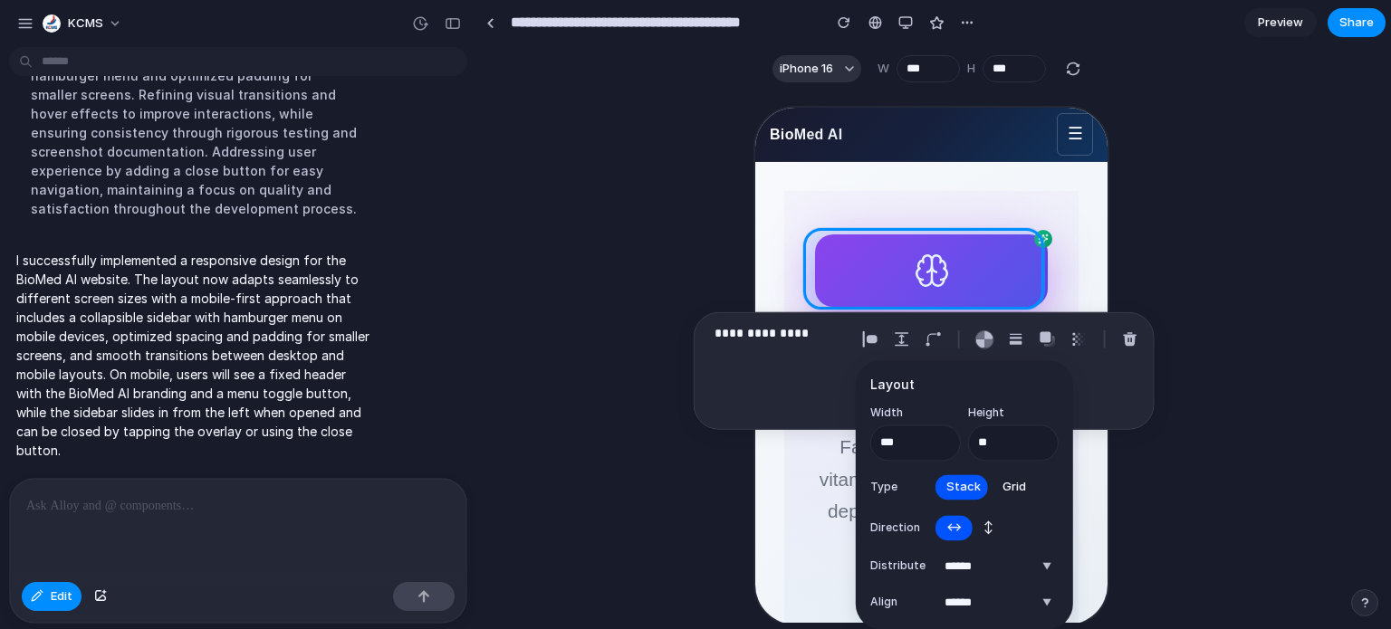
click at [989, 528] on span "↕" at bounding box center [989, 528] width 10 height 18
click at [961, 528] on span "↔" at bounding box center [953, 528] width 15 height 18
click at [908, 446] on input "***" at bounding box center [915, 443] width 91 height 36
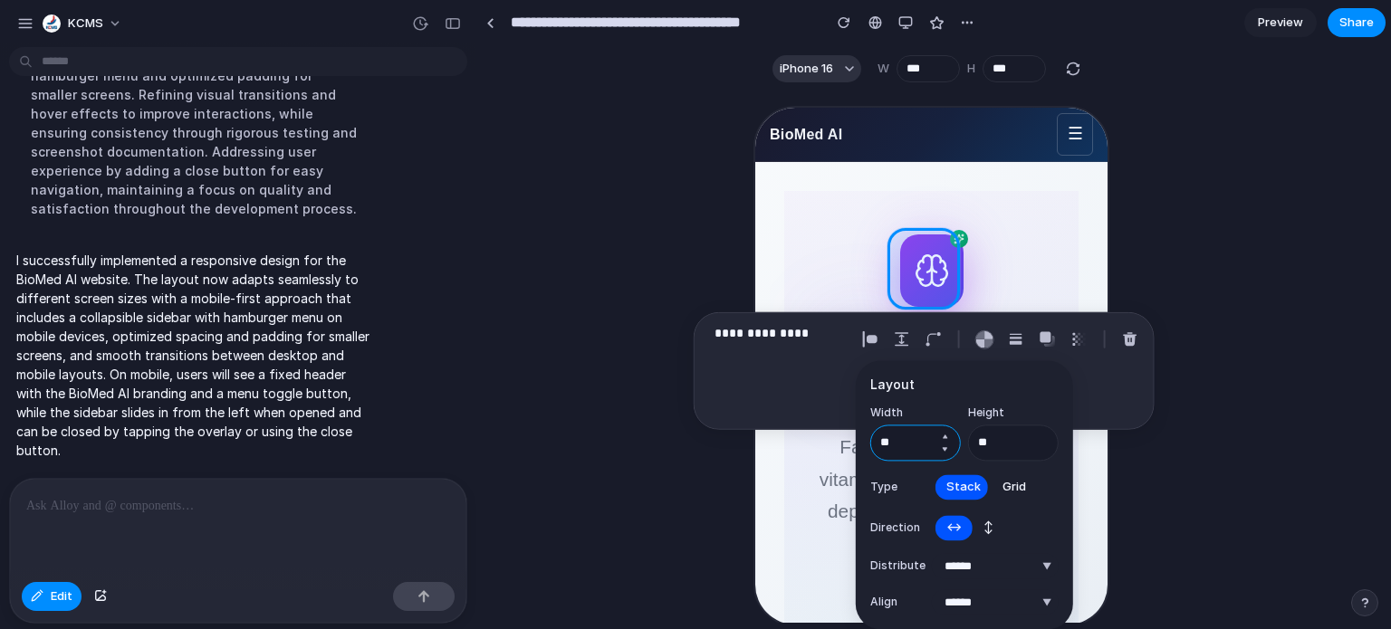
type input "*"
type input "**"
click at [893, 433] on input "**" at bounding box center [915, 443] width 91 height 36
click at [894, 433] on input "**" at bounding box center [915, 443] width 91 height 36
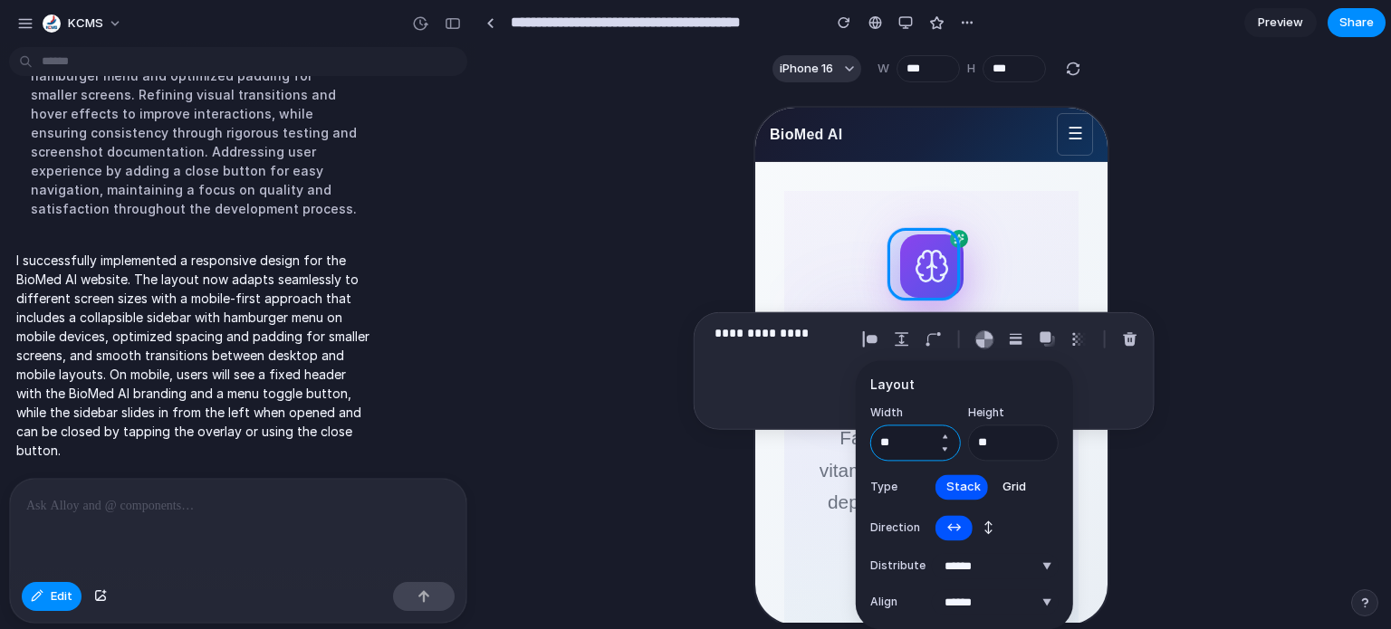
type input "**"
click at [1253, 246] on div at bounding box center [930, 357] width 907 height 532
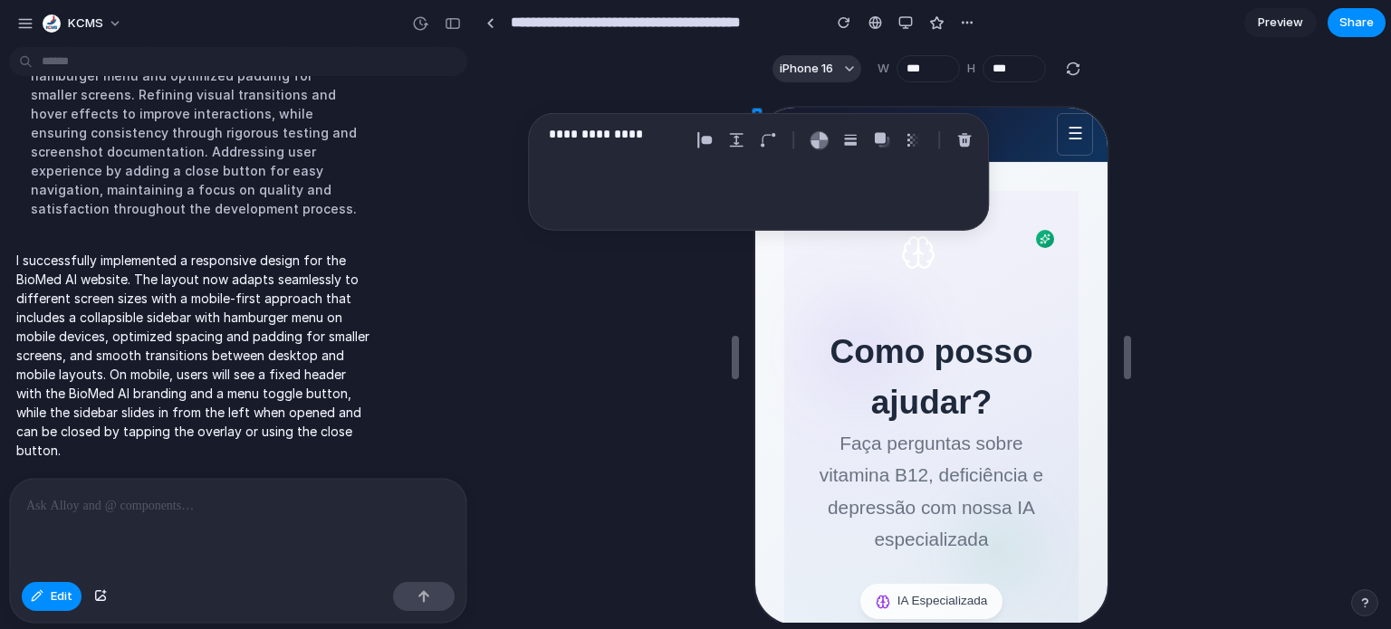
click at [1156, 115] on div at bounding box center [930, 357] width 907 height 532
click at [901, 19] on div "button" at bounding box center [905, 22] width 14 height 14
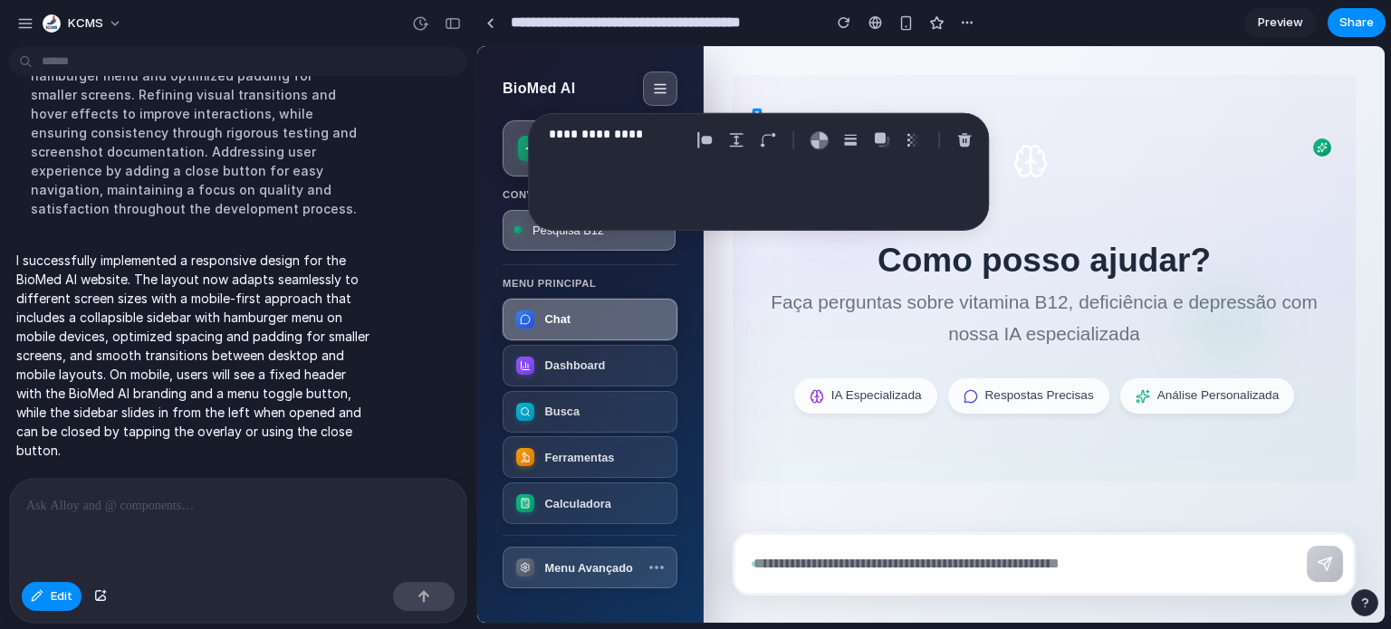
click at [1042, 91] on div "Como posso ajudar? Faça perguntas sobre vitamina B12, deficiência e depressão c…" at bounding box center [1044, 278] width 623 height 407
click at [1047, 47] on div "Como posso ajudar? Faça perguntas sobre vitamina B12, deficiência e depressão c…" at bounding box center [1044, 278] width 681 height 465
click at [964, 90] on div "Como posso ajudar? Faça perguntas sobre vitamina B12, deficiência e depressão c…" at bounding box center [1044, 278] width 623 height 407
click at [817, 206] on div "**********" at bounding box center [758, 172] width 461 height 118
click at [703, 206] on div "**********" at bounding box center [758, 172] width 461 height 118
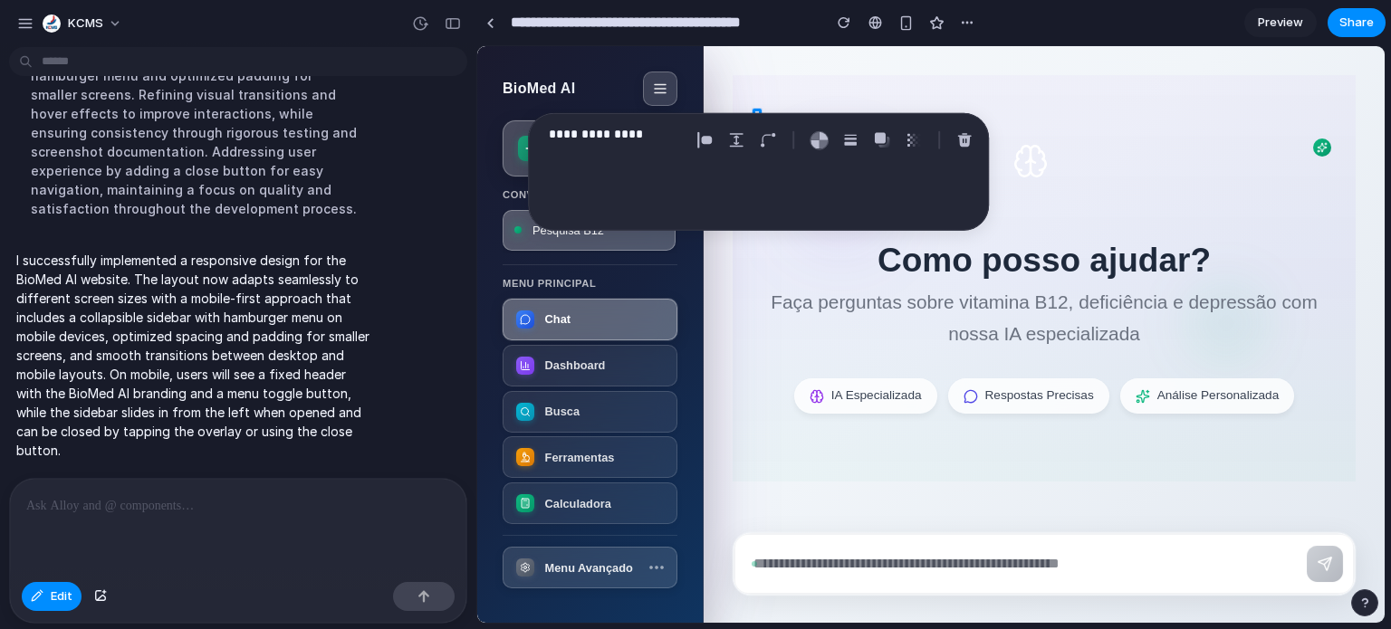
drag, startPoint x: 682, startPoint y: 164, endPoint x: 720, endPoint y: 187, distance: 44.7
click at [704, 200] on div "**********" at bounding box center [758, 172] width 461 height 118
click at [955, 141] on button "button" at bounding box center [964, 140] width 29 height 29
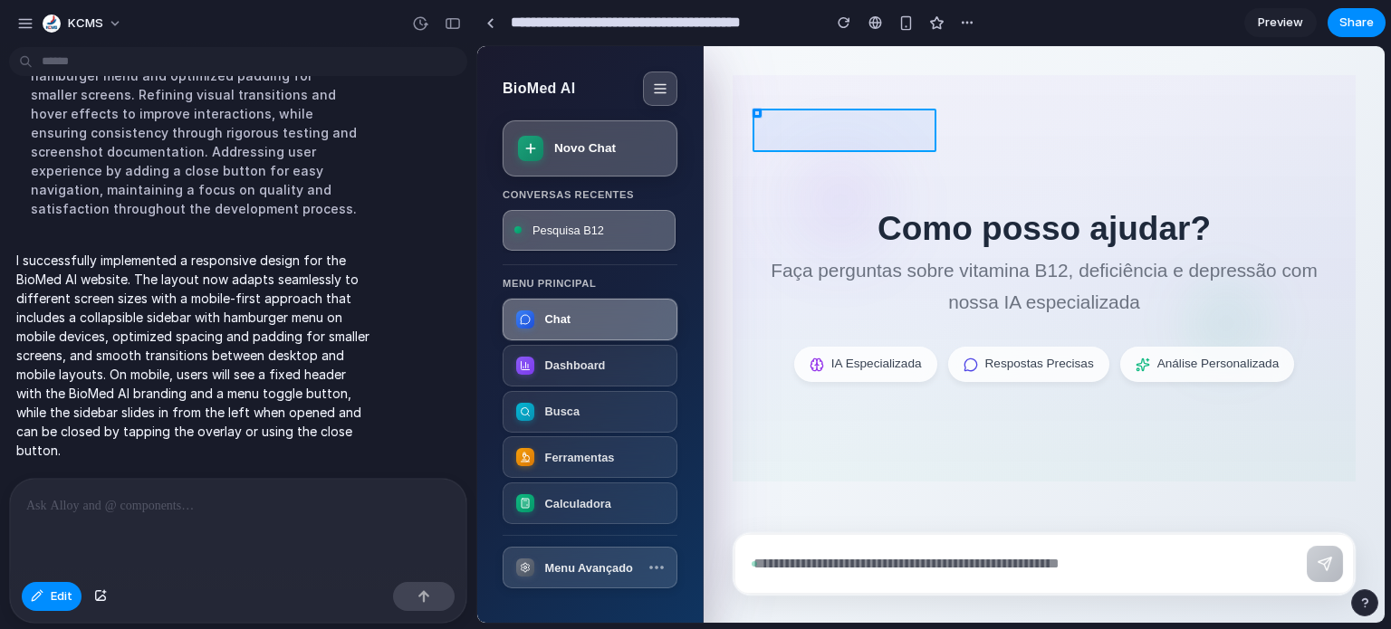
click at [912, 71] on div "Como posso ajudar? Faça perguntas sobre vitamina B12, deficiência e depressão c…" at bounding box center [1044, 278] width 681 height 465
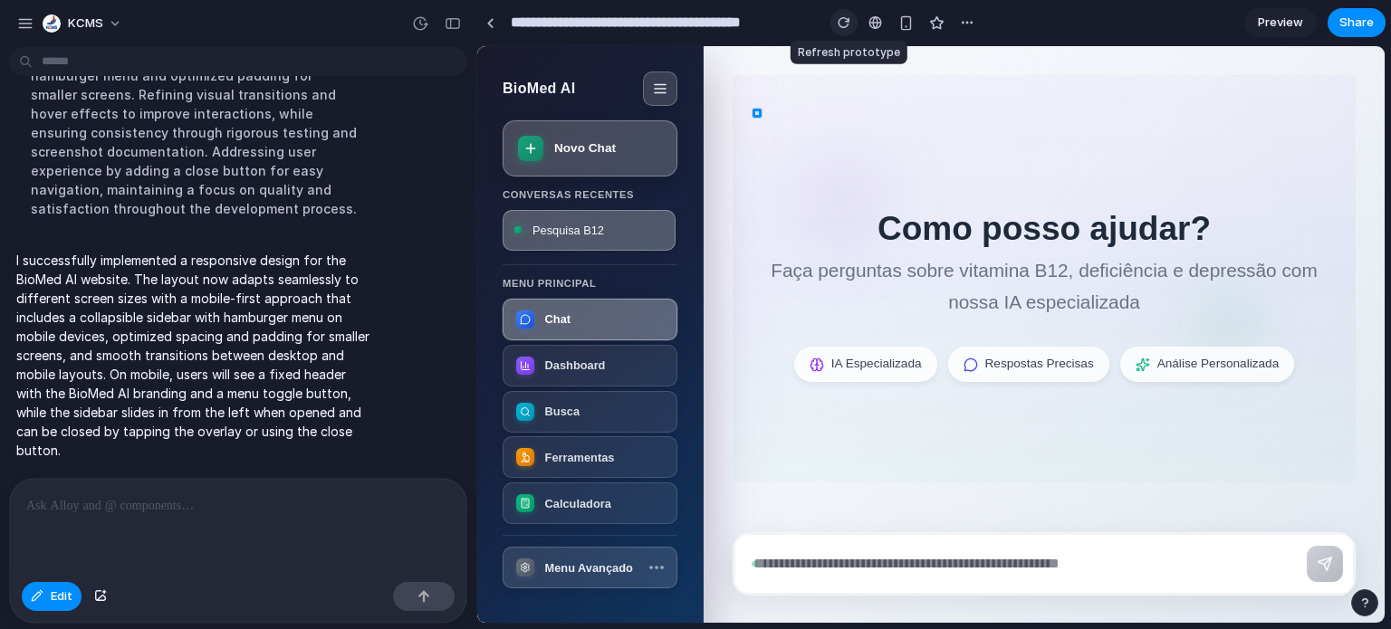
click at [835, 31] on button "button" at bounding box center [843, 22] width 27 height 27
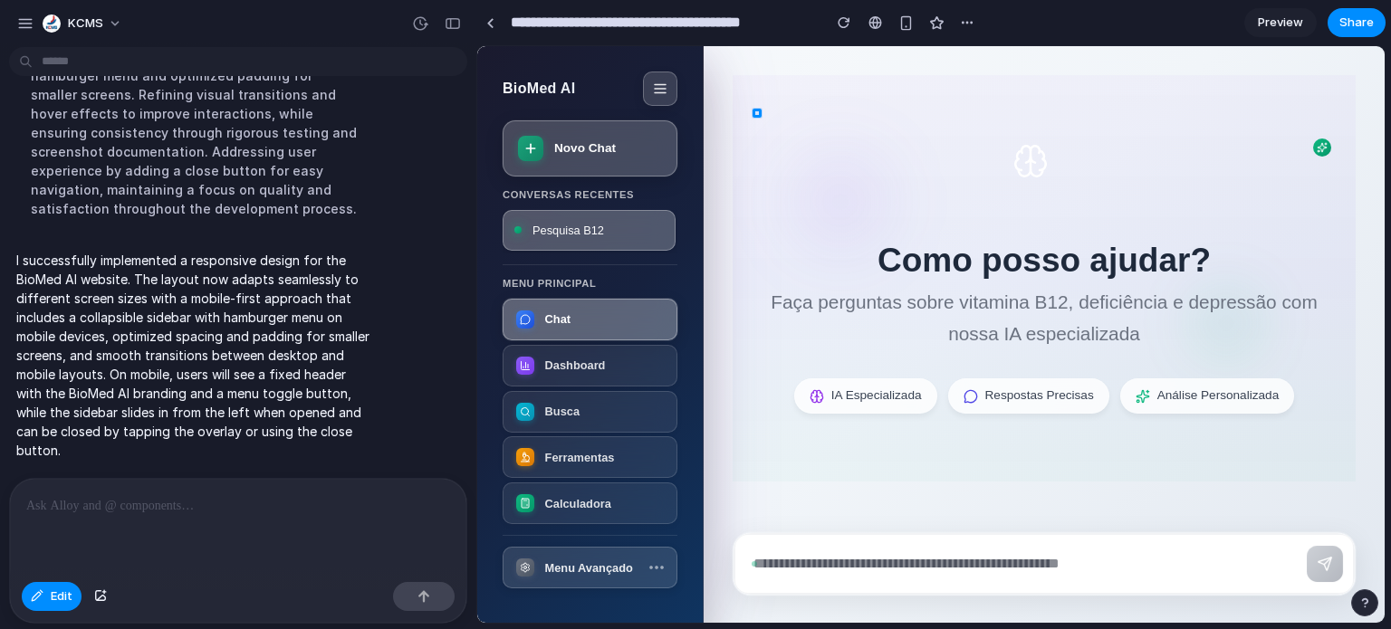
click at [1286, 36] on div "Preview Share" at bounding box center [1314, 22] width 141 height 29
click at [1254, 25] on link "Preview" at bounding box center [1280, 22] width 72 height 29
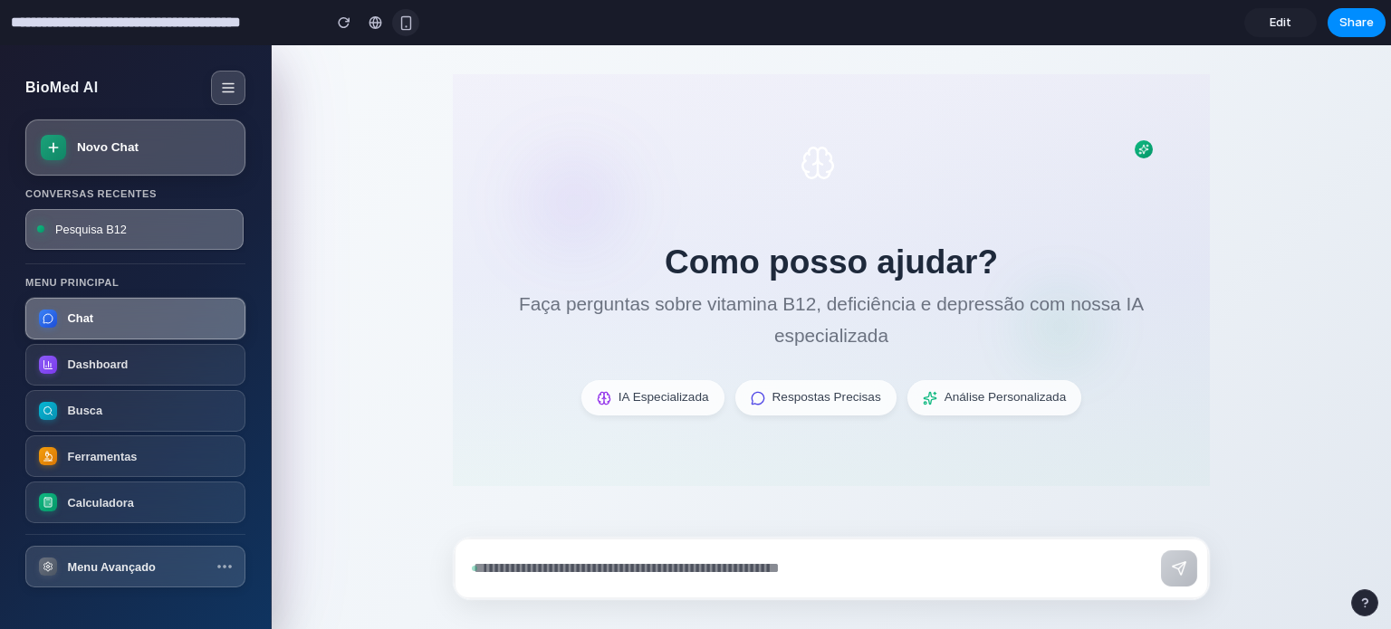
click at [406, 31] on button "button" at bounding box center [405, 22] width 27 height 27
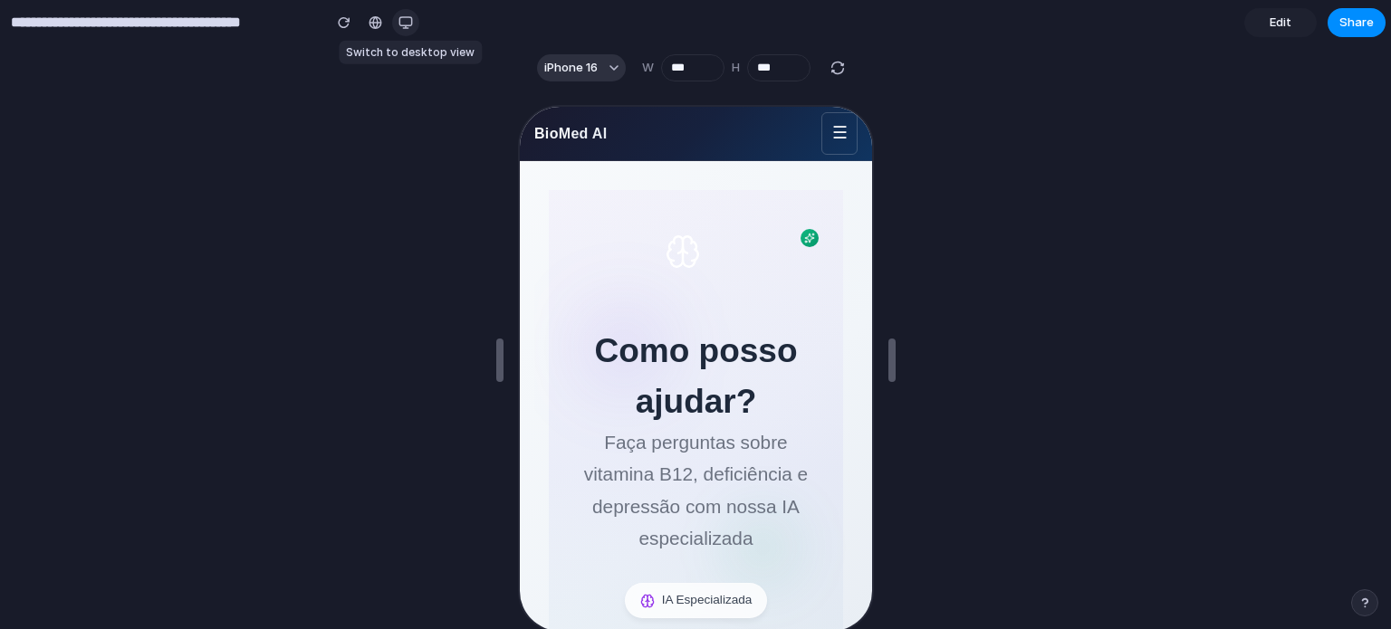
click at [399, 24] on div "button" at bounding box center [405, 22] width 14 height 14
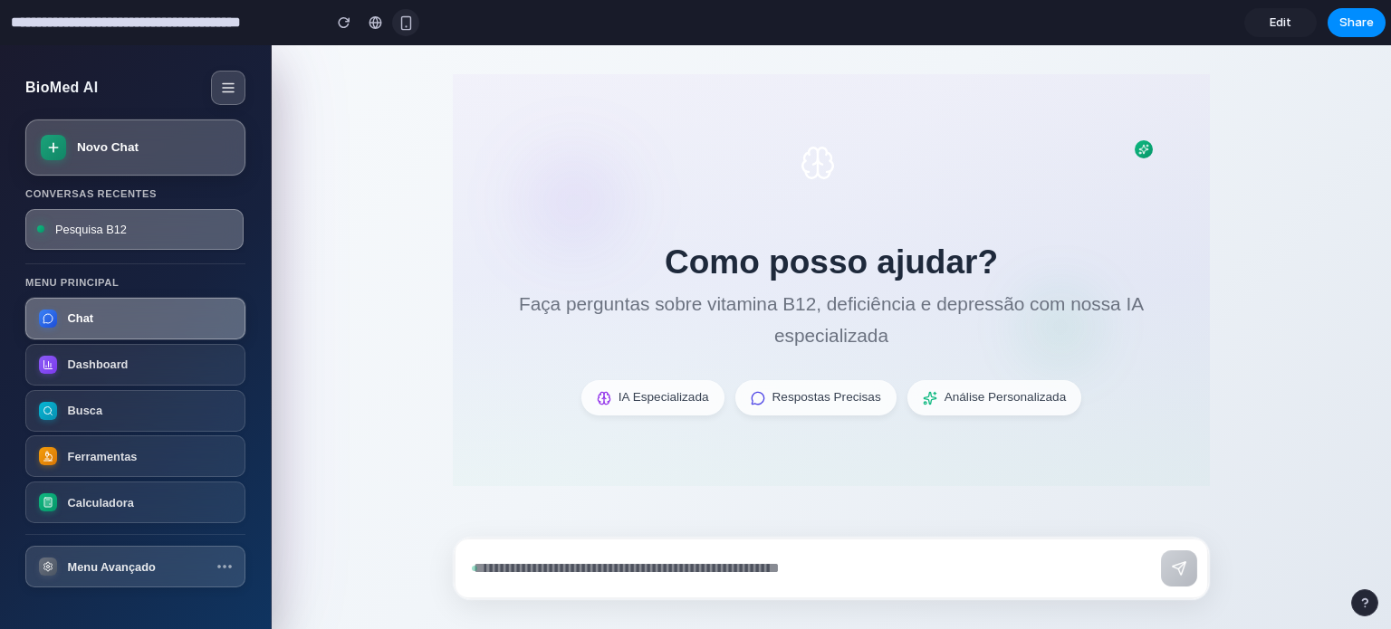
click at [402, 22] on div "button" at bounding box center [405, 22] width 15 height 15
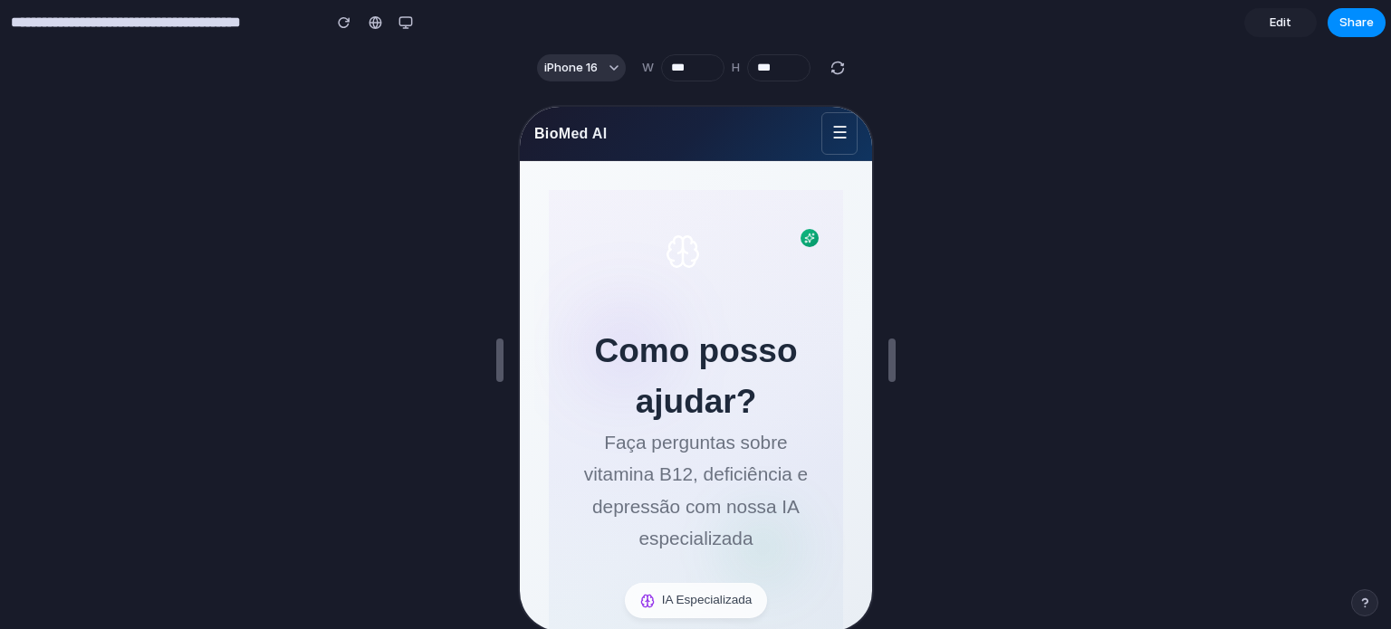
click at [1257, 19] on link "Edit" at bounding box center [1280, 22] width 72 height 29
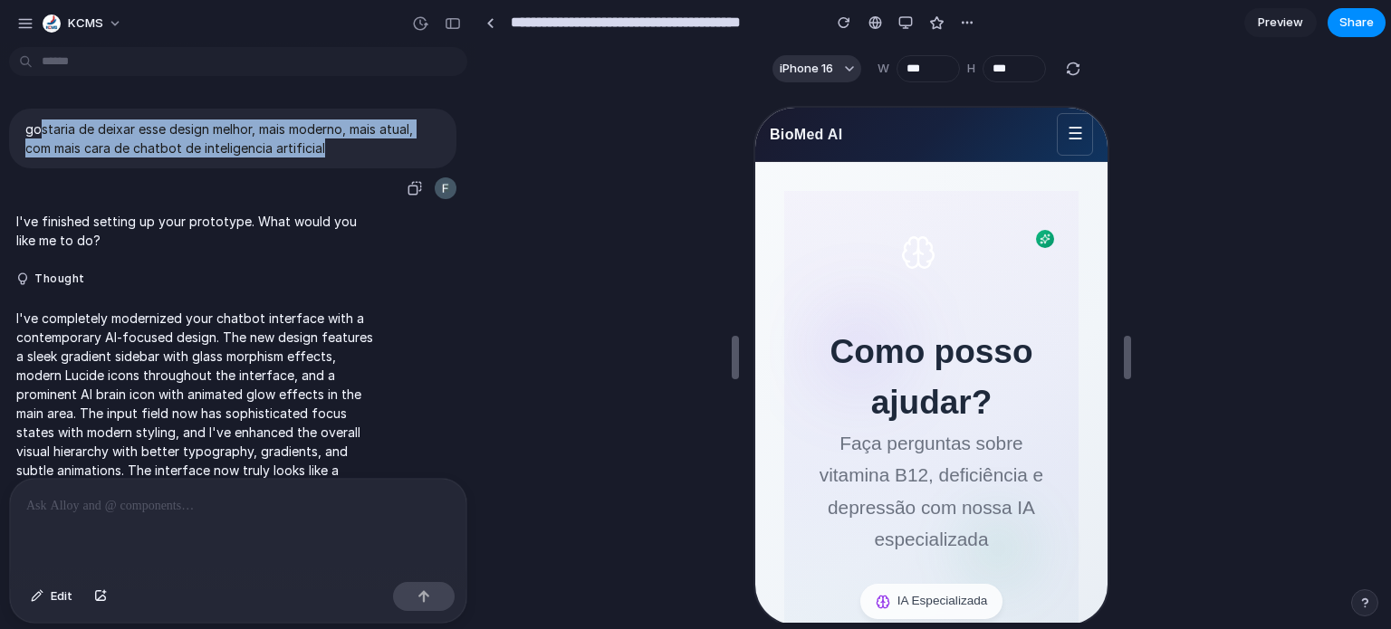
drag, startPoint x: 123, startPoint y: 130, endPoint x: 366, endPoint y: 145, distance: 243.1
click at [366, 145] on p "gostaria de deixar esse design melhor, mais moderno, mais atual, com mais cara …" at bounding box center [232, 139] width 415 height 38
click at [366, 154] on p "gostaria de deixar esse design melhor, mais moderno, mais atual, com mais cara …" at bounding box center [232, 139] width 415 height 38
drag, startPoint x: 356, startPoint y: 151, endPoint x: 25, endPoint y: 127, distance: 331.5
click at [25, 127] on p "gostaria de deixar esse design melhor, mais moderno, mais atual, com mais cara …" at bounding box center [232, 139] width 415 height 38
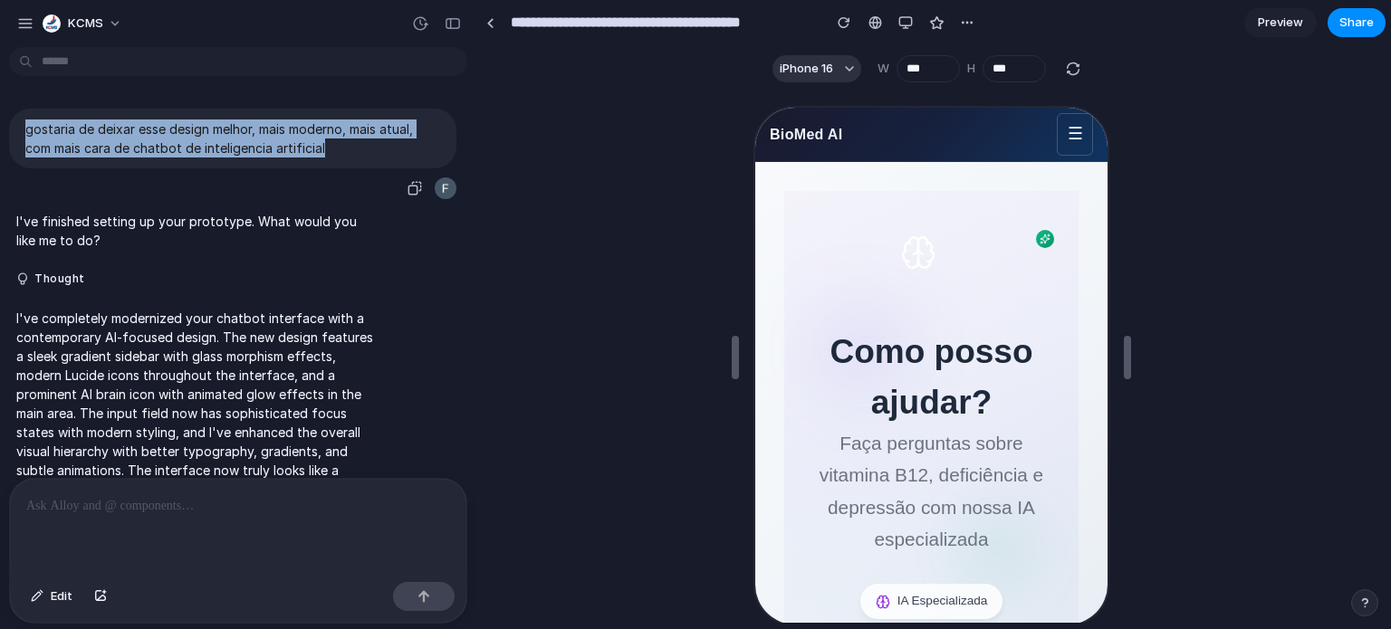
copy p "gostaria de deixar esse design melhor, mais moderno, mais atual, com mais cara …"
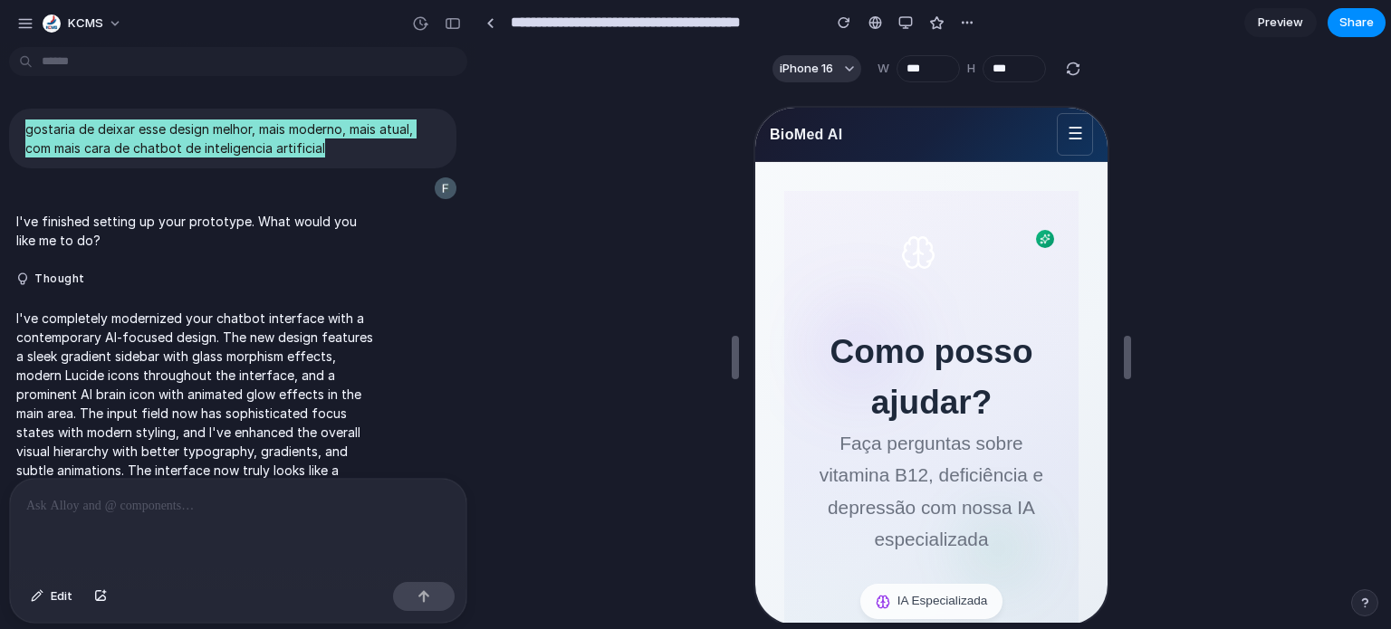
click at [919, 254] on icon at bounding box center [915, 251] width 36 height 36
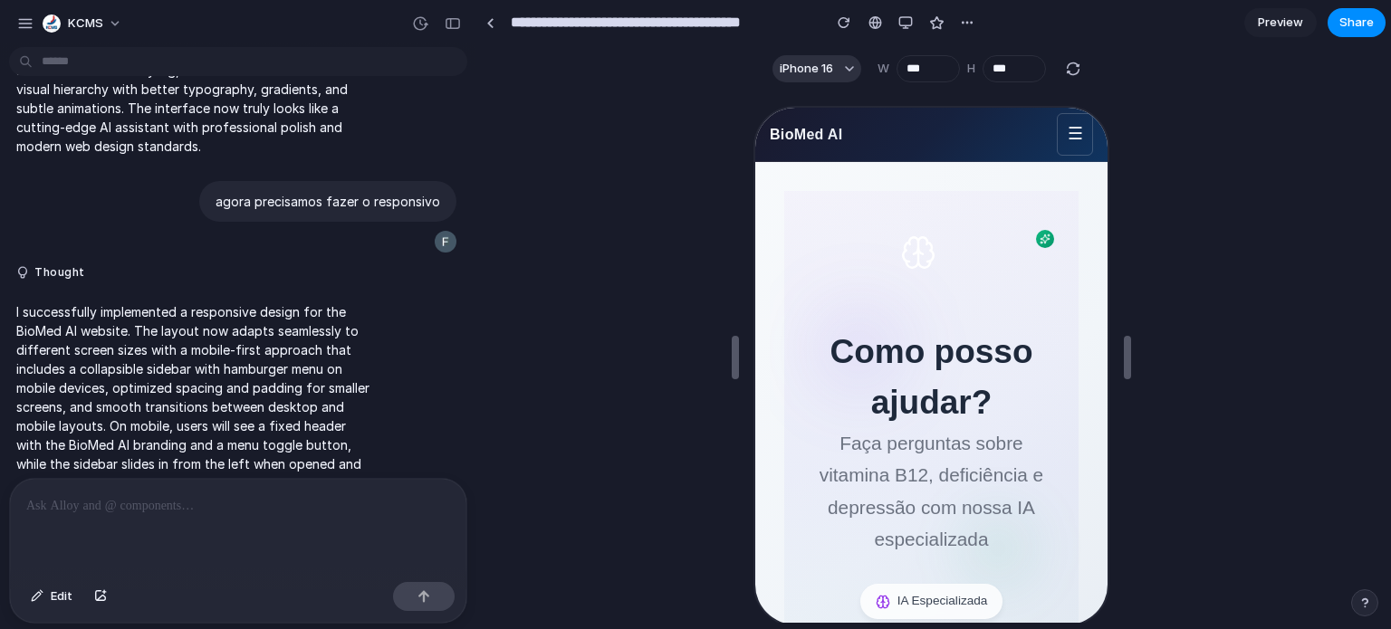
scroll to position [420, 0]
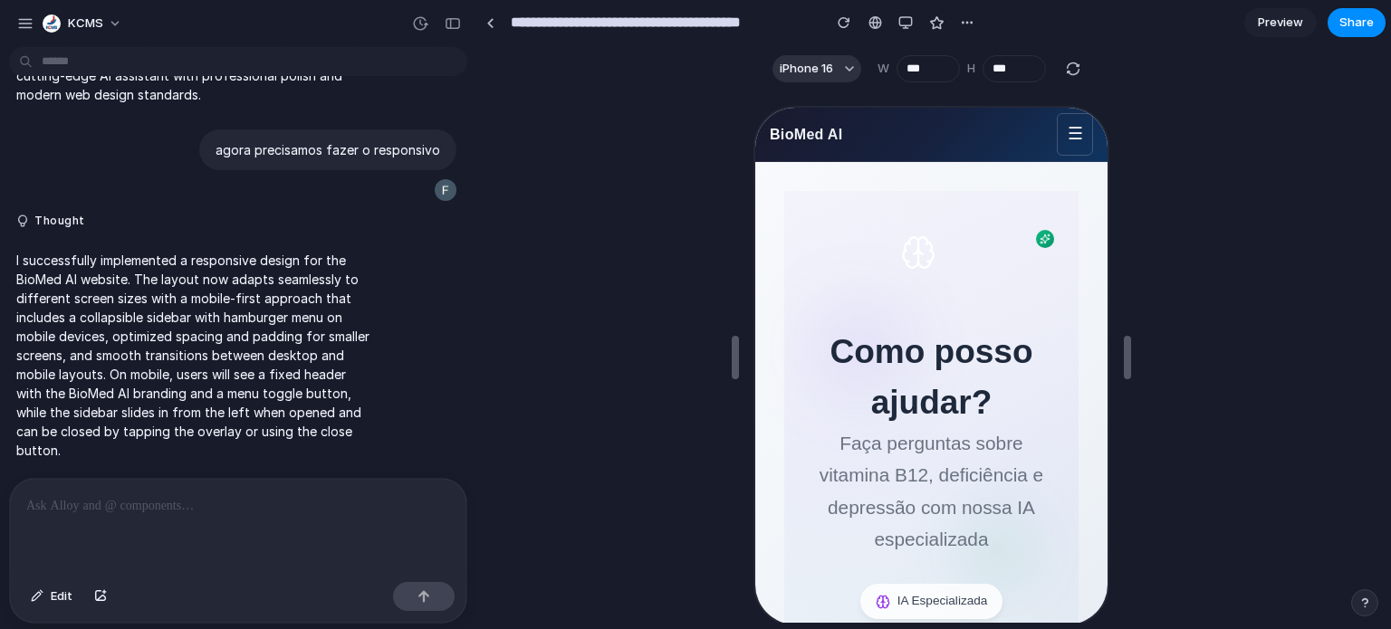
click at [1280, 33] on link "Preview" at bounding box center [1280, 22] width 72 height 29
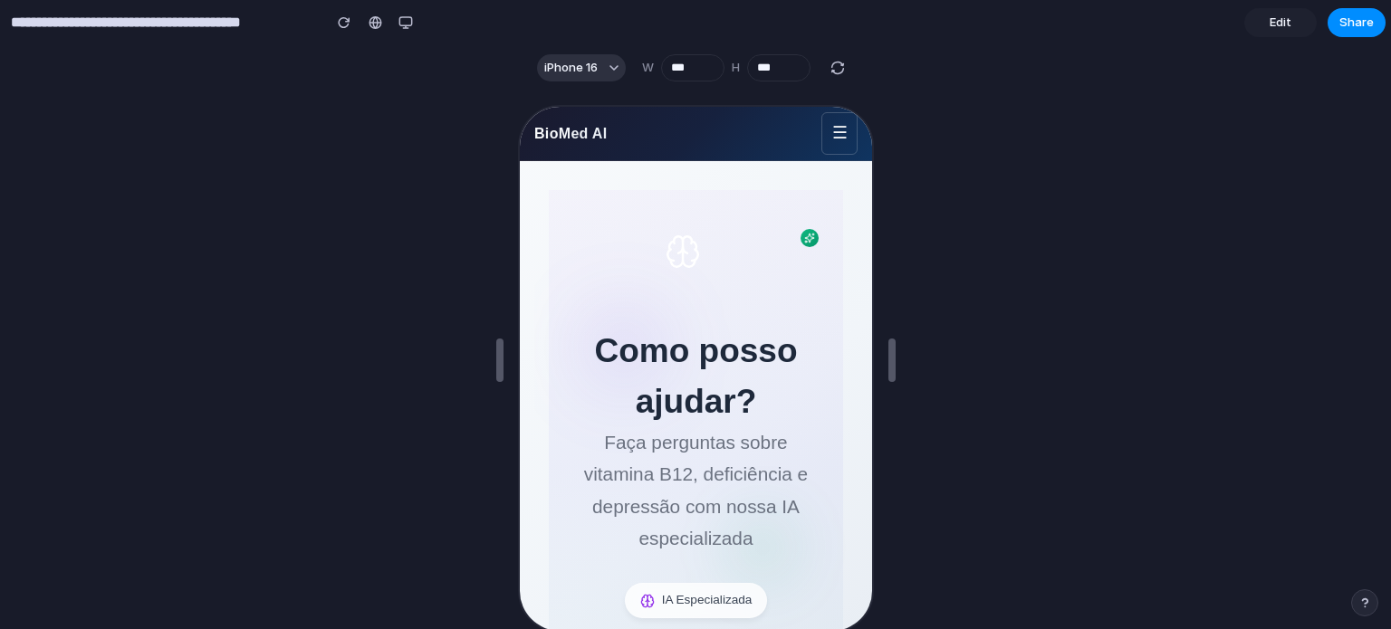
click at [1286, 26] on span "Edit" at bounding box center [1281, 23] width 22 height 18
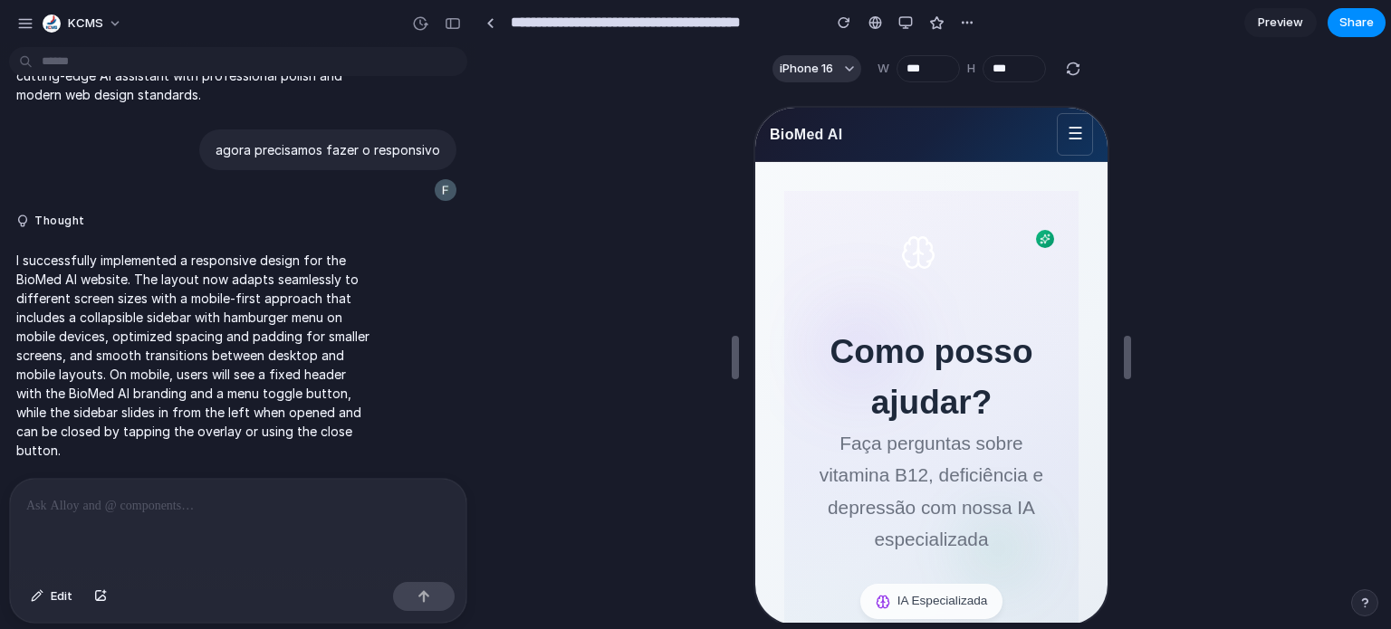
click at [934, 238] on div at bounding box center [928, 264] width 63 height 63
click at [907, 254] on icon at bounding box center [915, 251] width 36 height 36
click at [915, 257] on icon at bounding box center [915, 251] width 36 height 36
click at [914, 245] on icon at bounding box center [915, 251] width 36 height 36
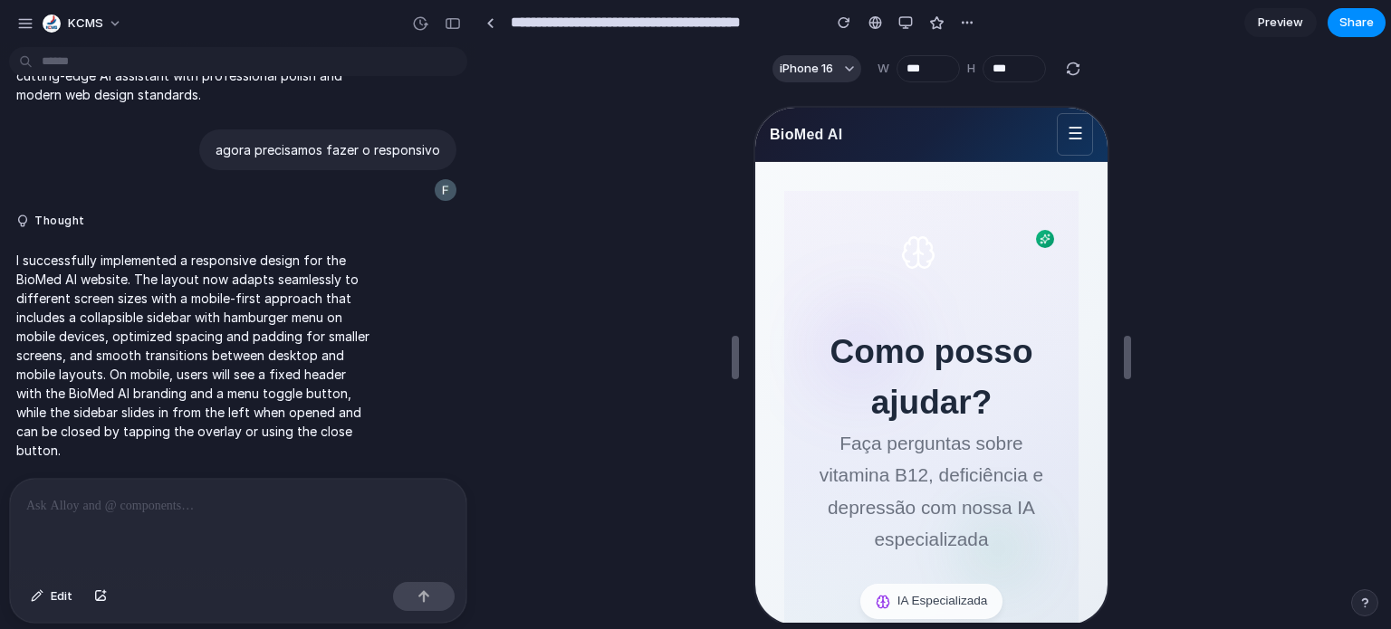
click at [914, 245] on icon at bounding box center [915, 251] width 36 height 36
click at [916, 243] on icon at bounding box center [916, 250] width 0 height 20
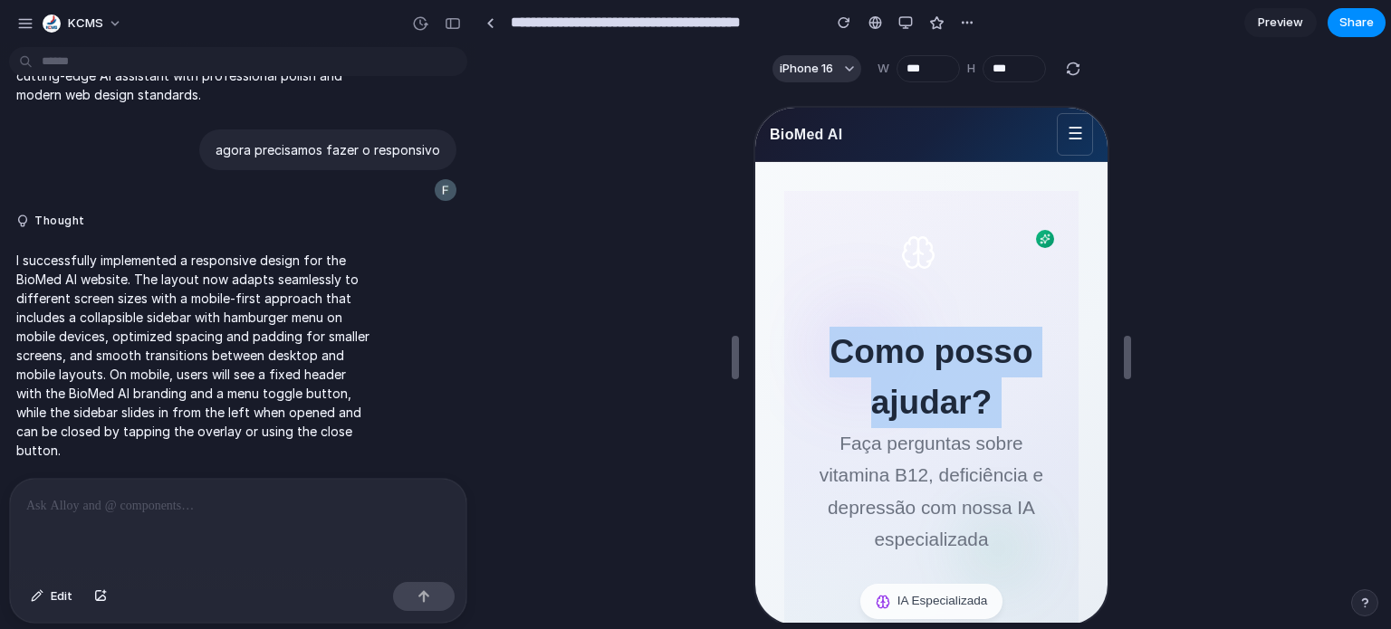
click at [915, 243] on icon at bounding box center [915, 251] width 36 height 36
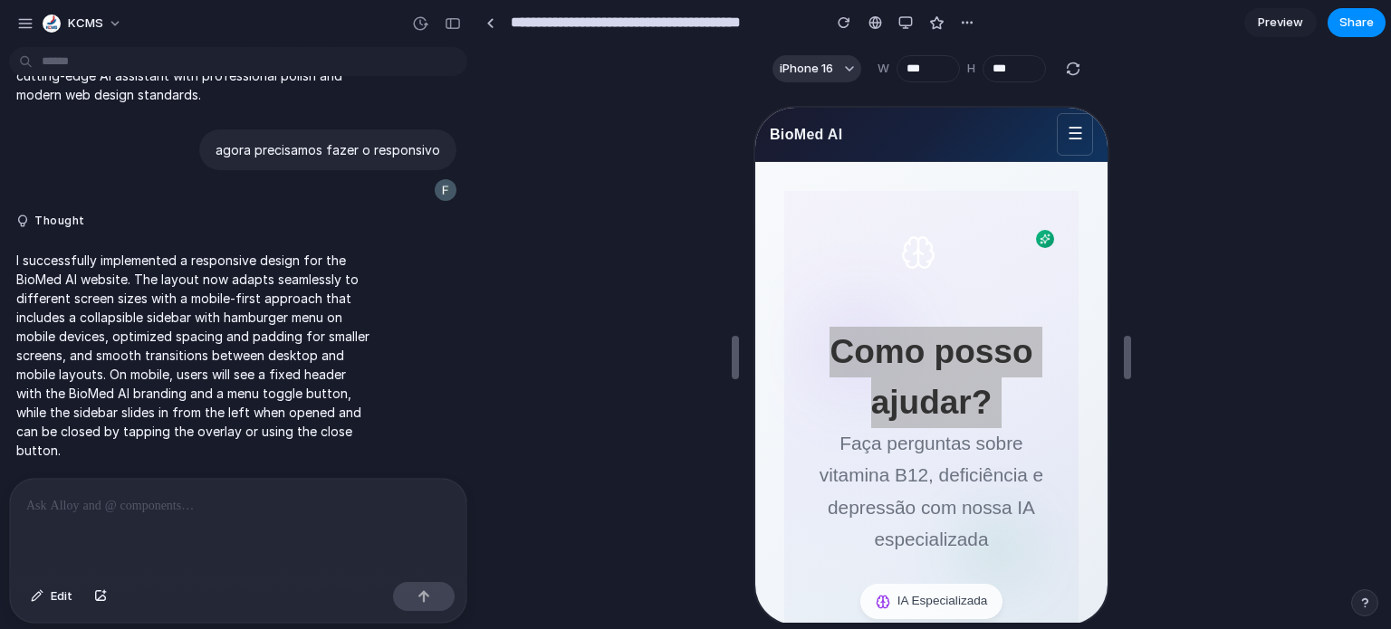
click at [413, 467] on div "gostaria de deixar esse design melhor, mais moderno, mais atual, com mais cara …" at bounding box center [232, 266] width 465 height 424
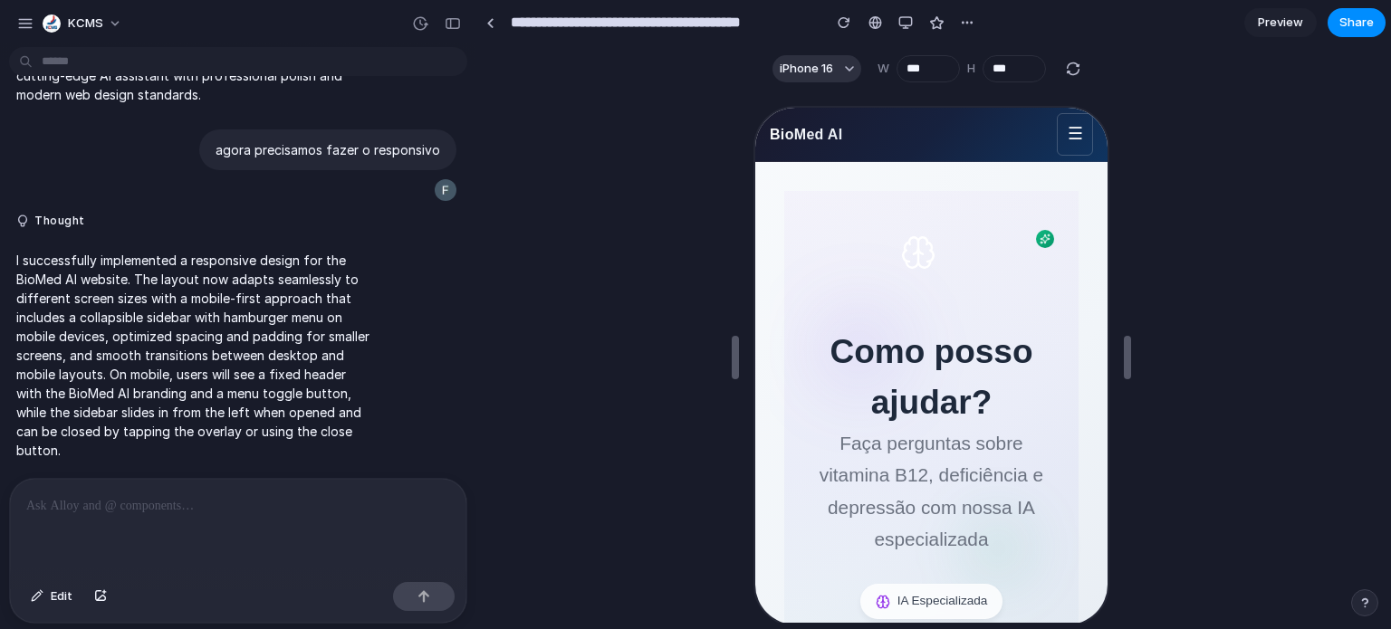
click at [898, 256] on icon at bounding box center [915, 251] width 36 height 36
click at [98, 590] on button "button" at bounding box center [100, 596] width 31 height 29
click at [56, 597] on span "Edit" at bounding box center [62, 597] width 22 height 18
click at [904, 256] on div at bounding box center [928, 366] width 356 height 521
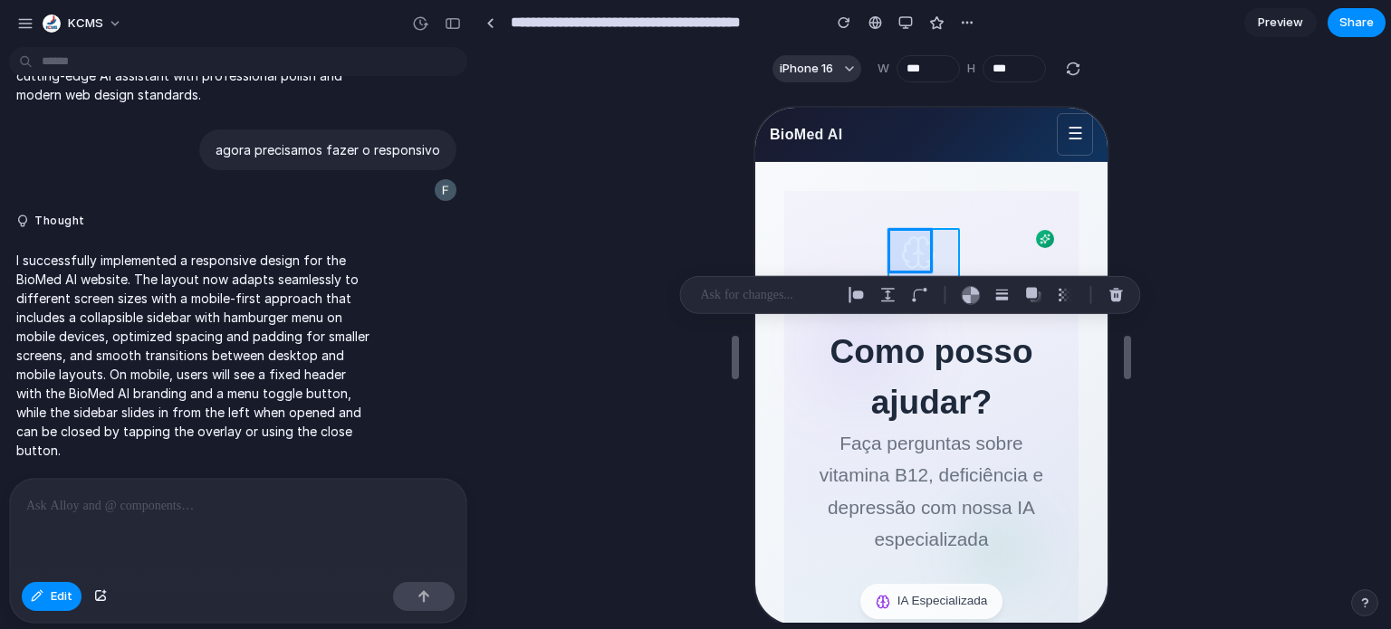
click at [945, 238] on div at bounding box center [928, 366] width 356 height 521
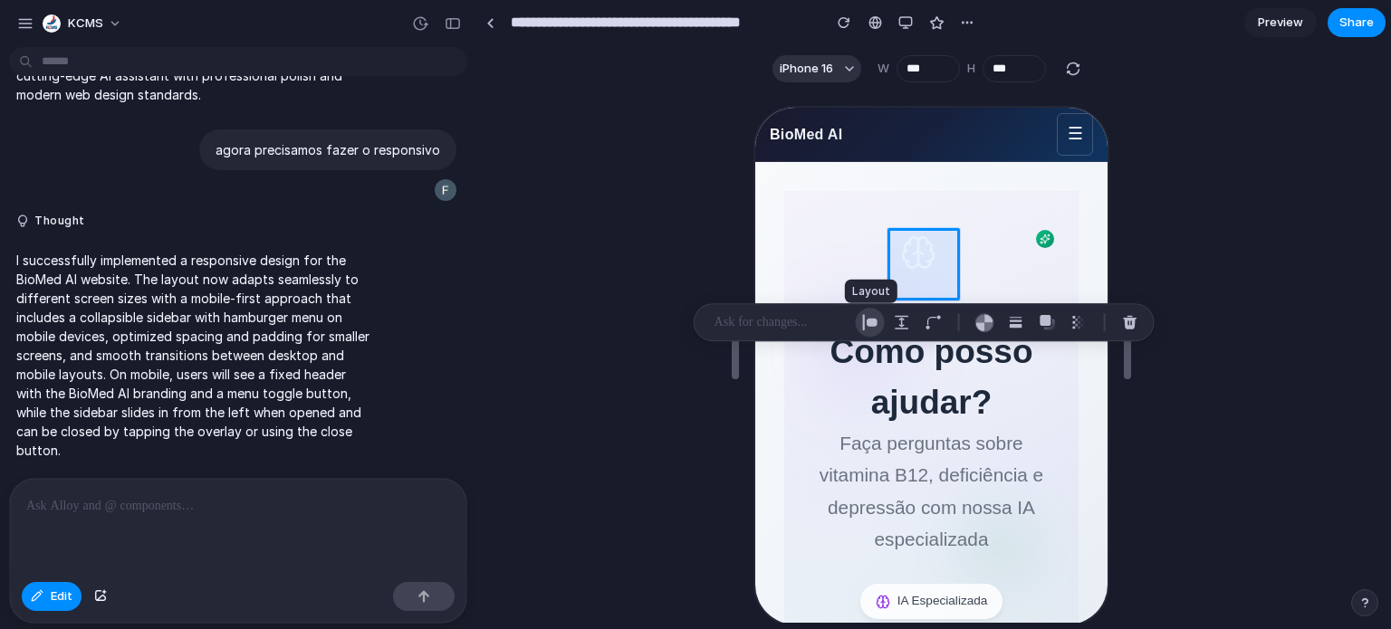
click at [866, 316] on div "button" at bounding box center [870, 322] width 16 height 16
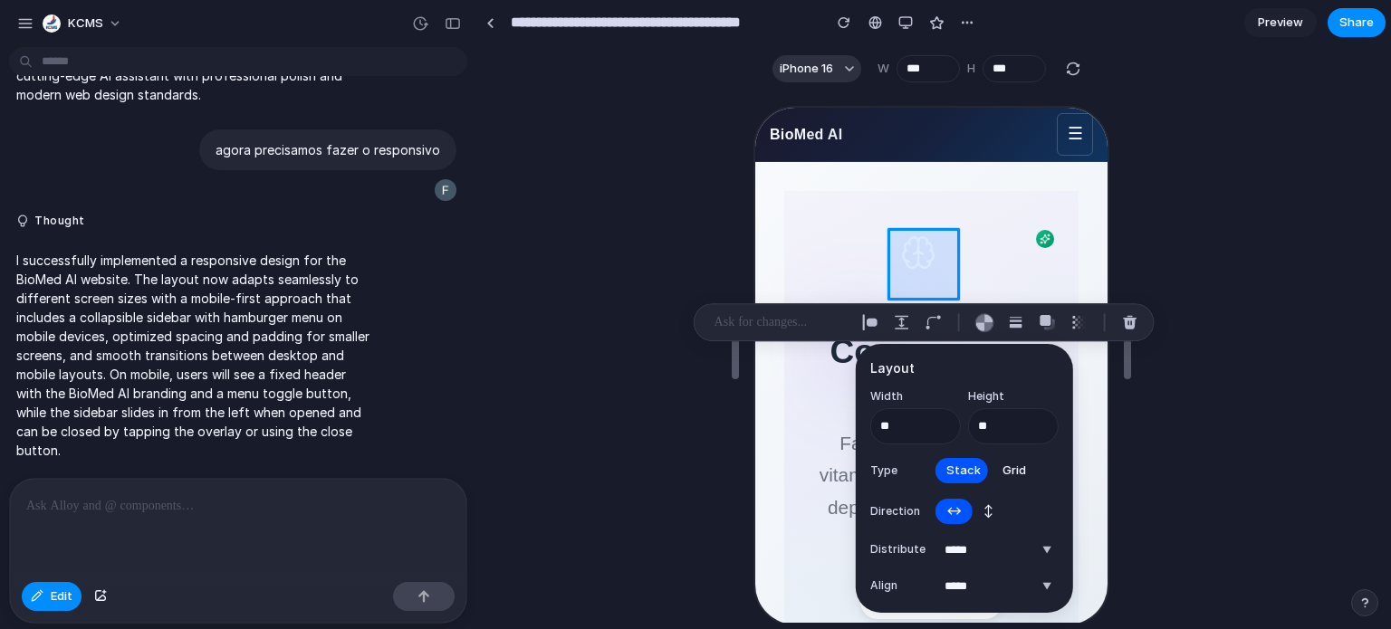
click at [920, 248] on div at bounding box center [928, 366] width 356 height 521
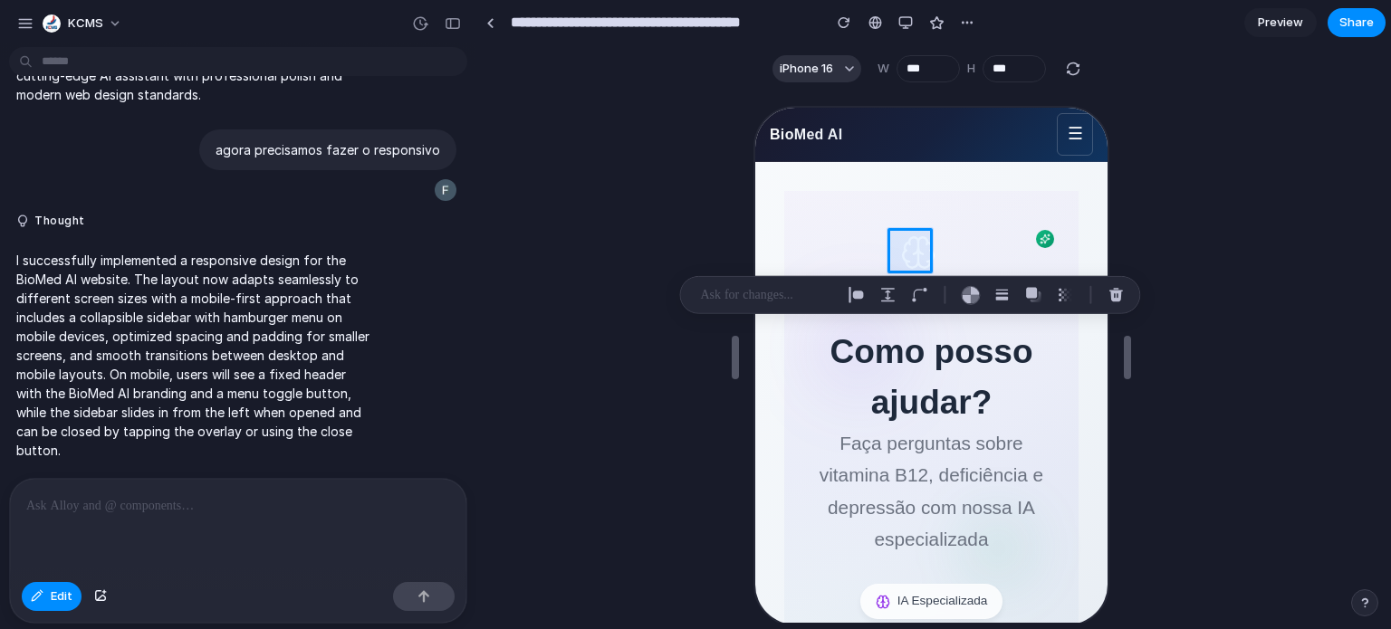
click at [223, 521] on div at bounding box center [238, 527] width 456 height 96
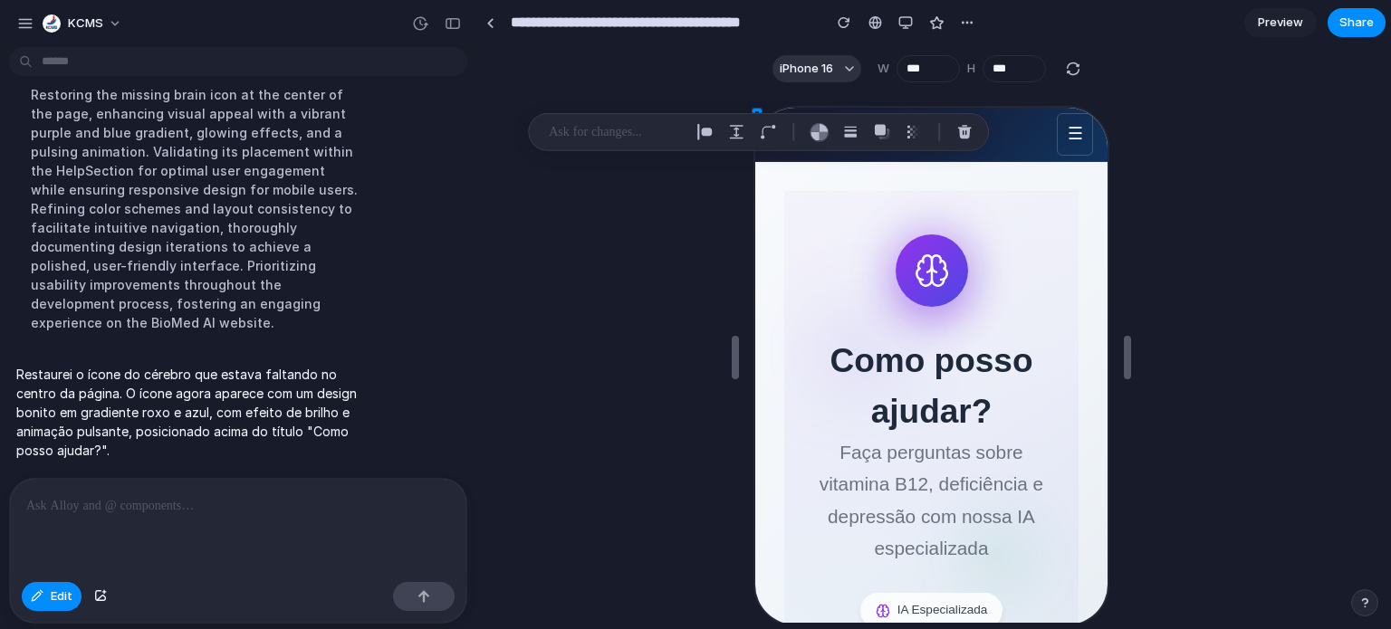
click at [1174, 168] on div at bounding box center [930, 357] width 907 height 532
click at [1333, 177] on div at bounding box center [930, 357] width 907 height 532
click at [599, 254] on div at bounding box center [930, 357] width 907 height 532
click at [1272, 28] on span "Preview" at bounding box center [1280, 23] width 45 height 18
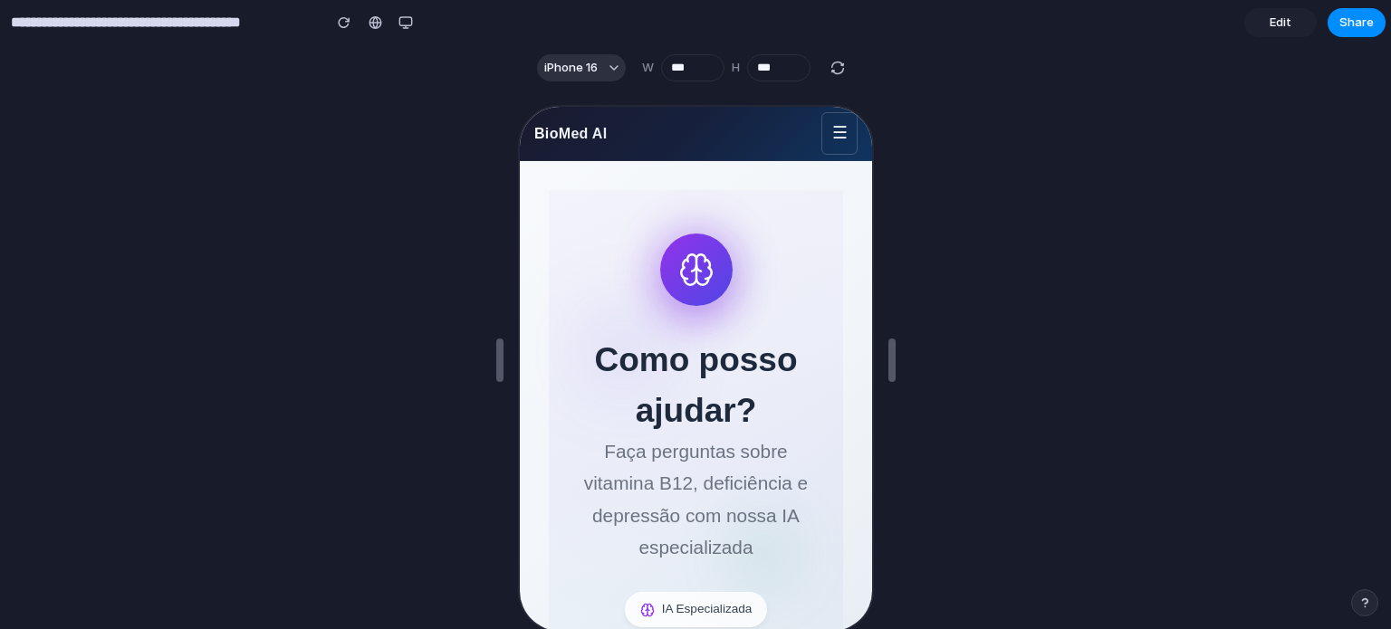
click at [1272, 26] on span "Edit" at bounding box center [1281, 23] width 22 height 18
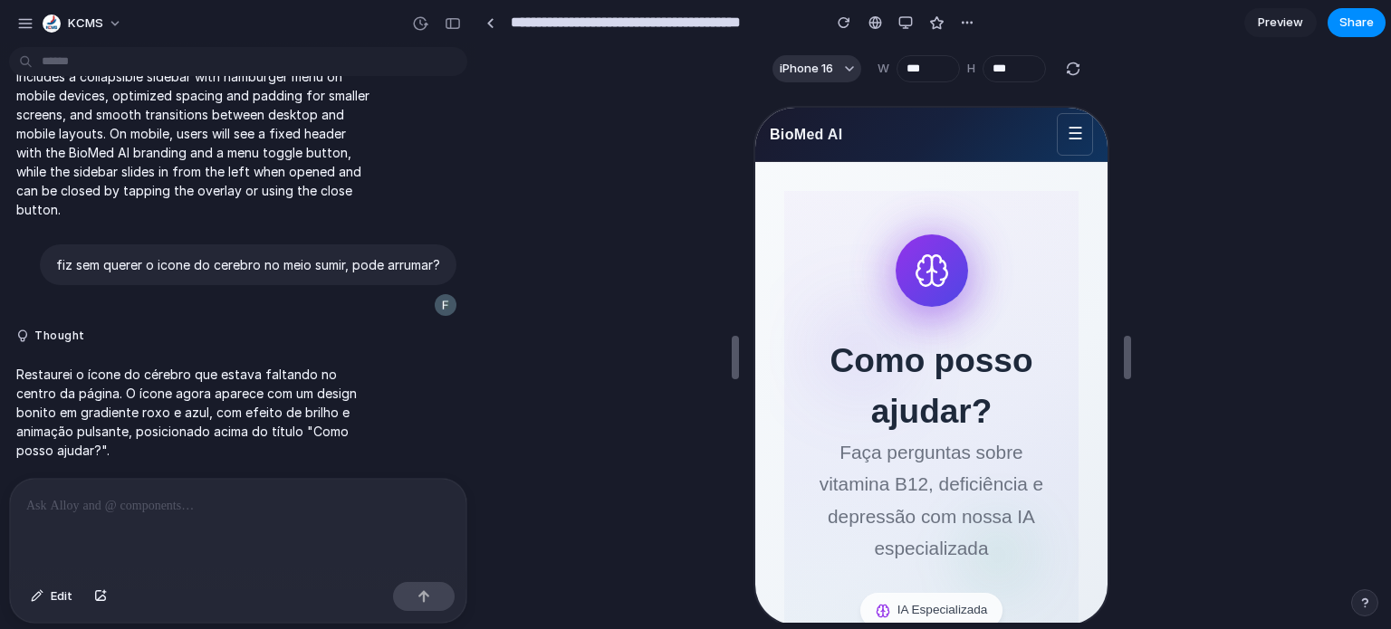
click at [1283, 26] on span "Preview" at bounding box center [1280, 23] width 45 height 18
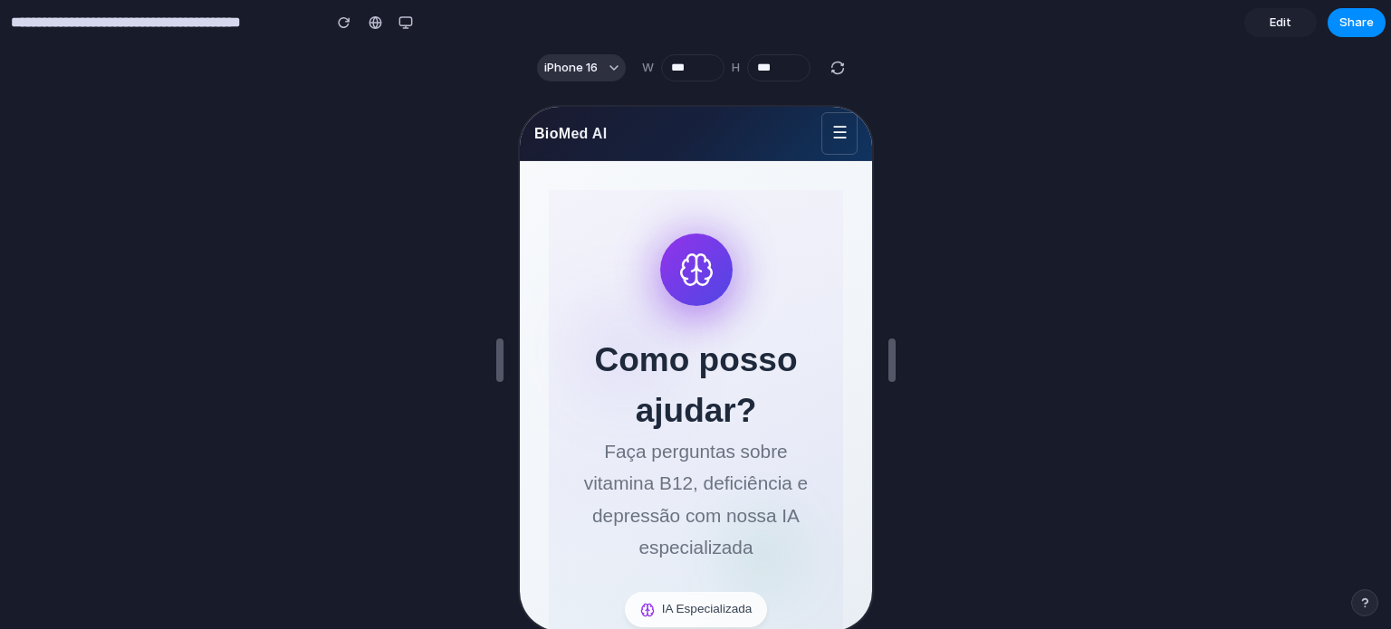
click at [1298, 21] on link "Edit" at bounding box center [1280, 22] width 72 height 29
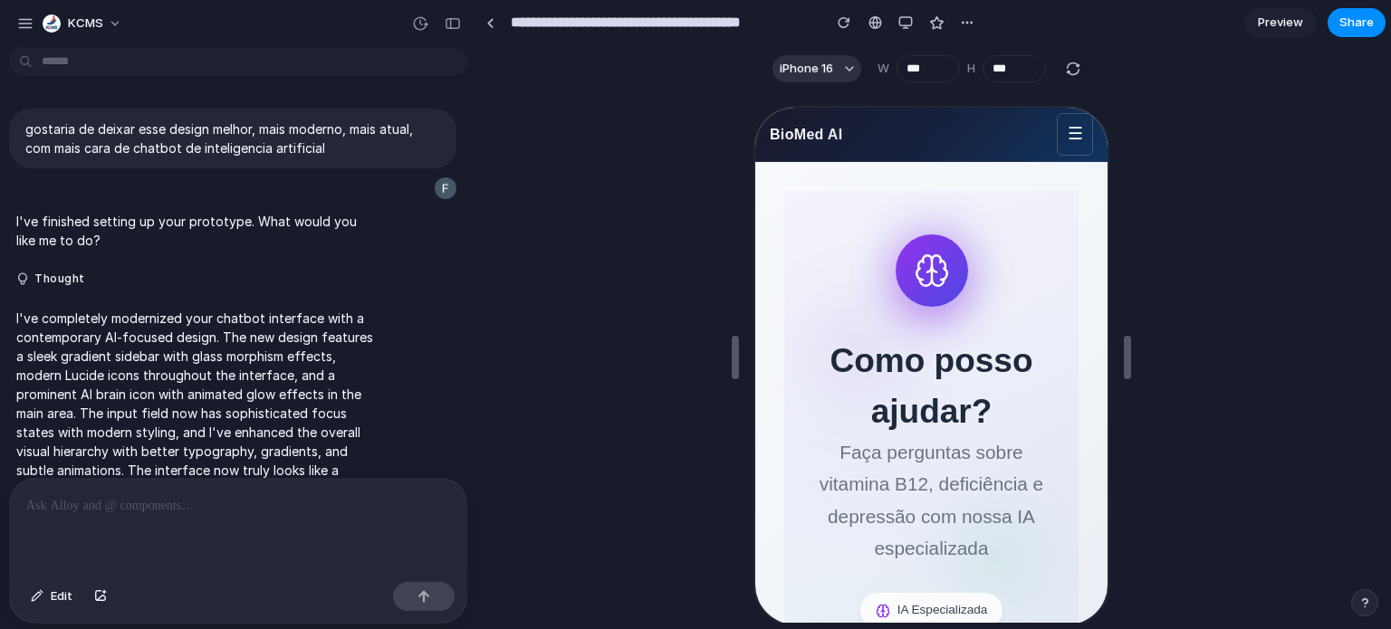
scroll to position [661, 0]
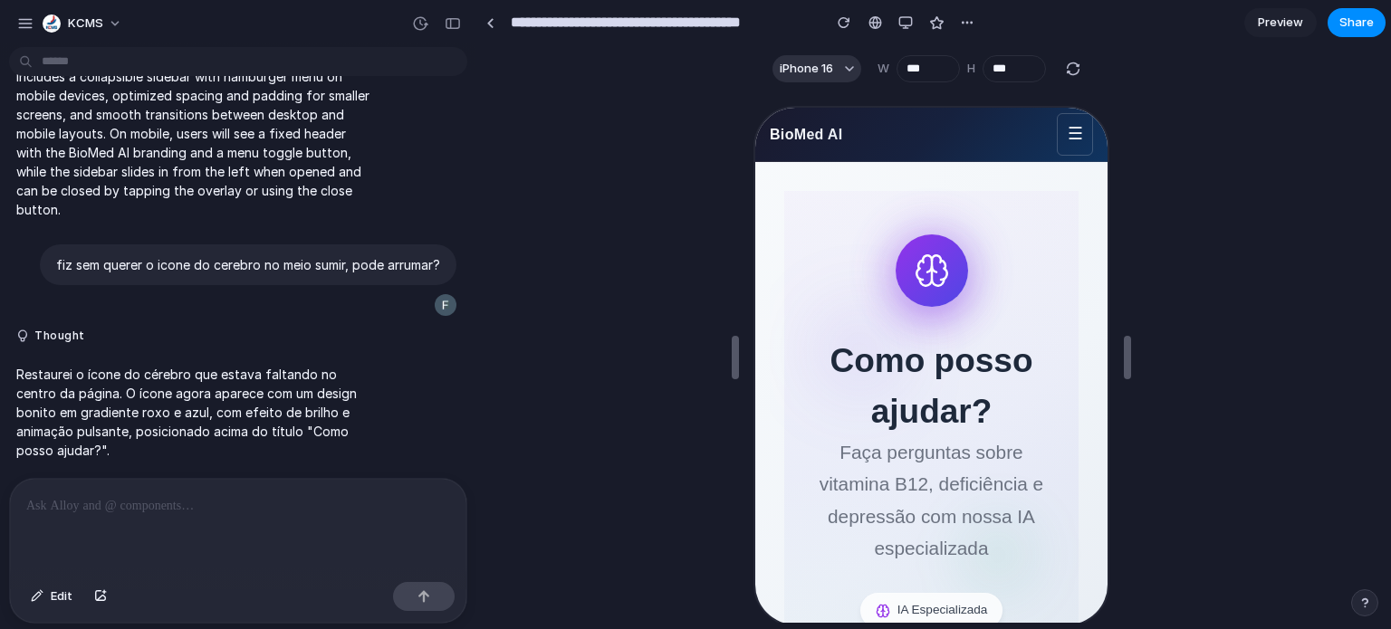
click at [874, 379] on h1 "Como posso ajudar?" at bounding box center [929, 384] width 236 height 101
click at [886, 362] on h1 "Como posso ajudar?" at bounding box center [929, 384] width 236 height 101
click at [850, 198] on div "Como posso ajudar? Faça perguntas sobre vitamina B12, deficiência e depressão c…" at bounding box center [929, 475] width 294 height 572
click at [909, 23] on div "button" at bounding box center [905, 22] width 14 height 14
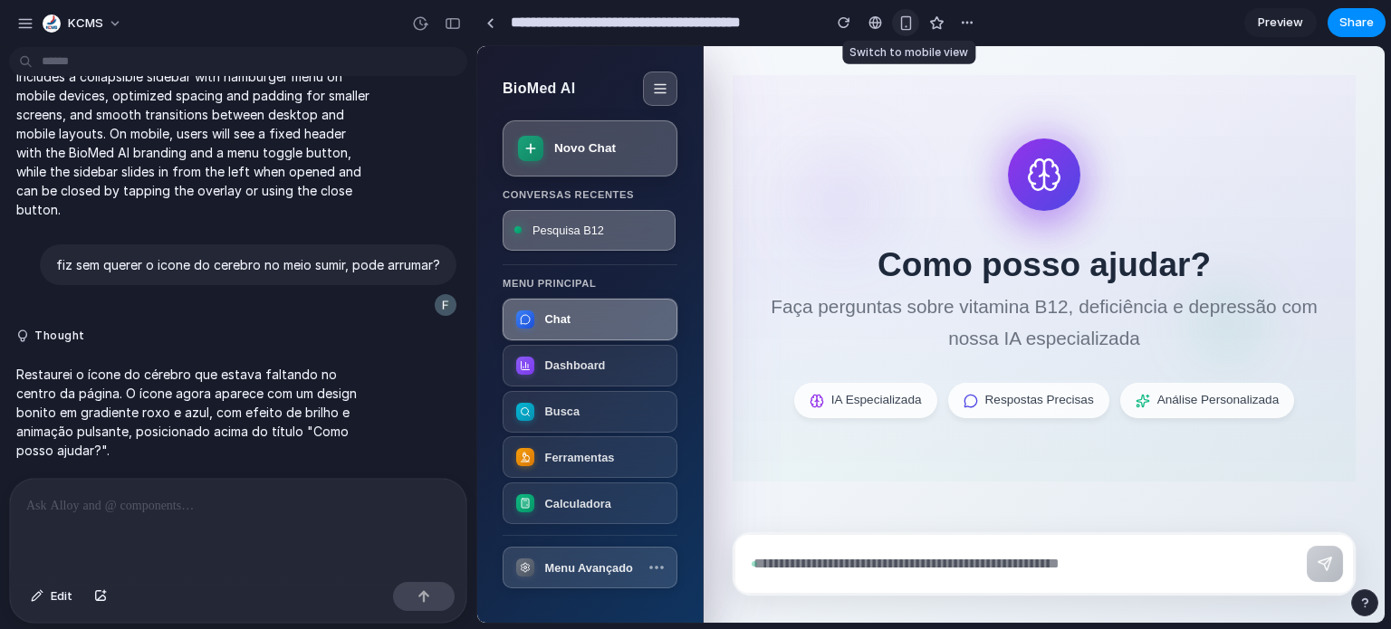
click at [898, 24] on div "button" at bounding box center [905, 22] width 15 height 15
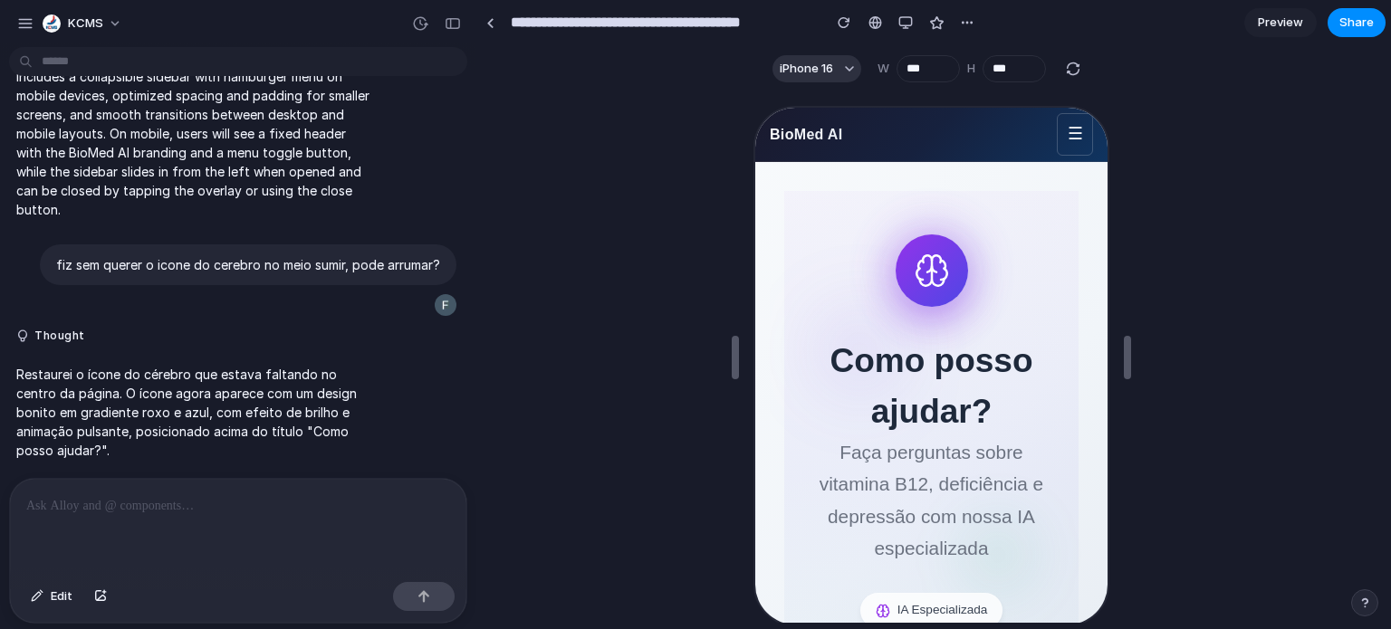
click at [1276, 16] on span "Preview" at bounding box center [1280, 23] width 45 height 18
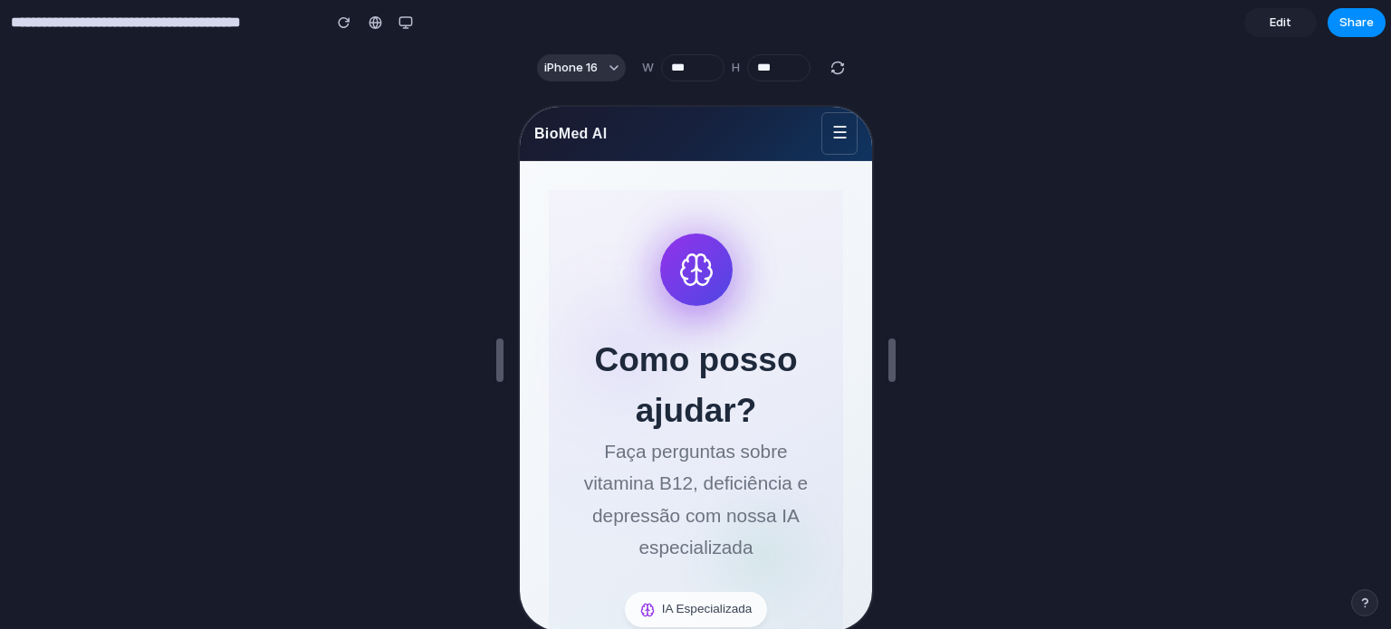
click at [1293, 15] on link "Edit" at bounding box center [1280, 22] width 72 height 29
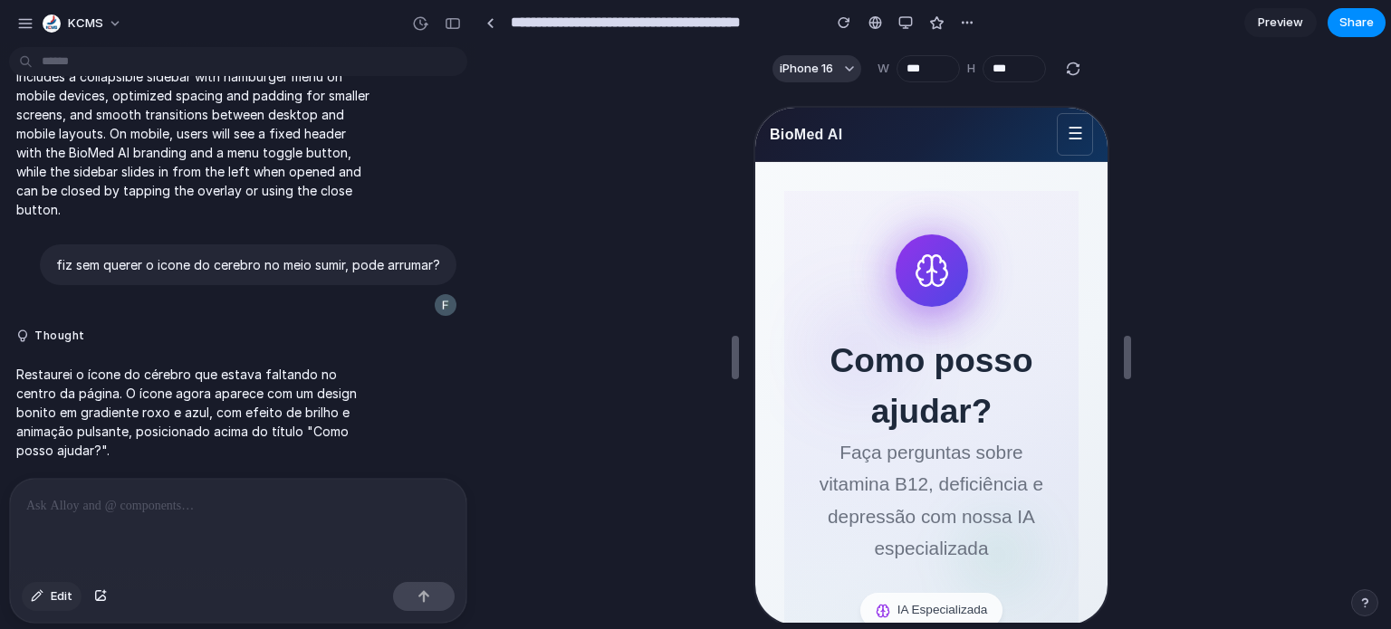
click at [55, 592] on span "Edit" at bounding box center [62, 597] width 22 height 18
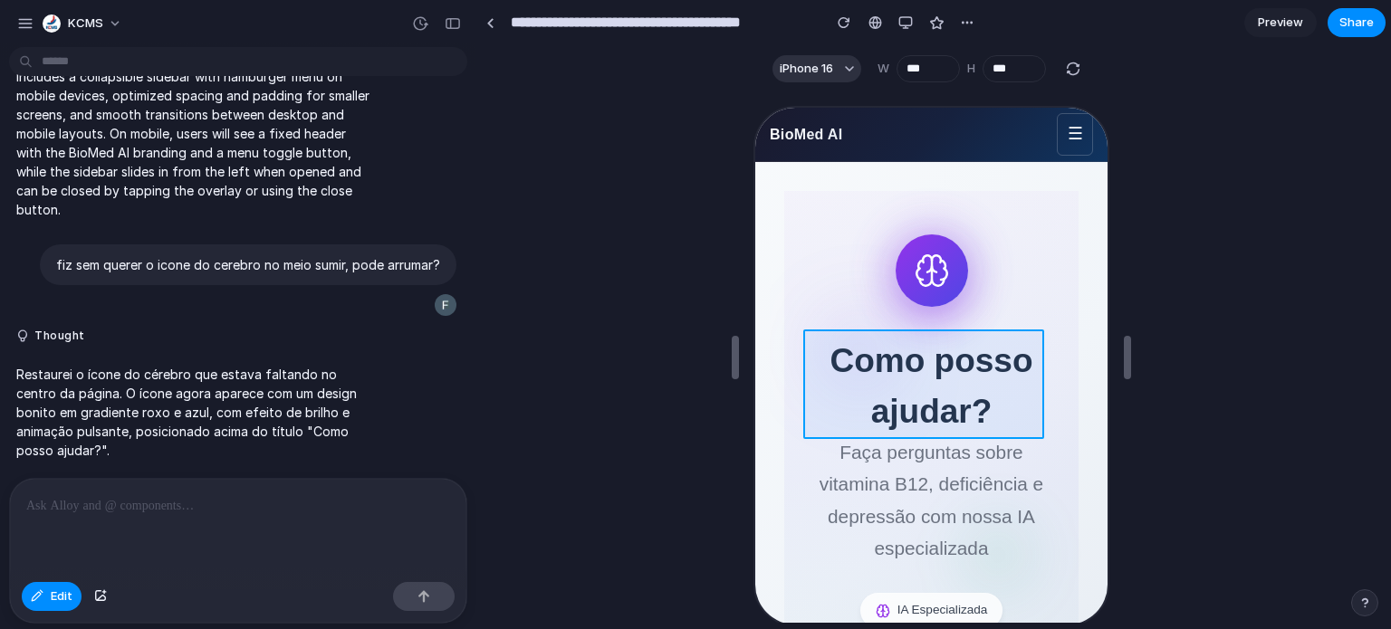
click at [916, 369] on div at bounding box center [928, 366] width 356 height 521
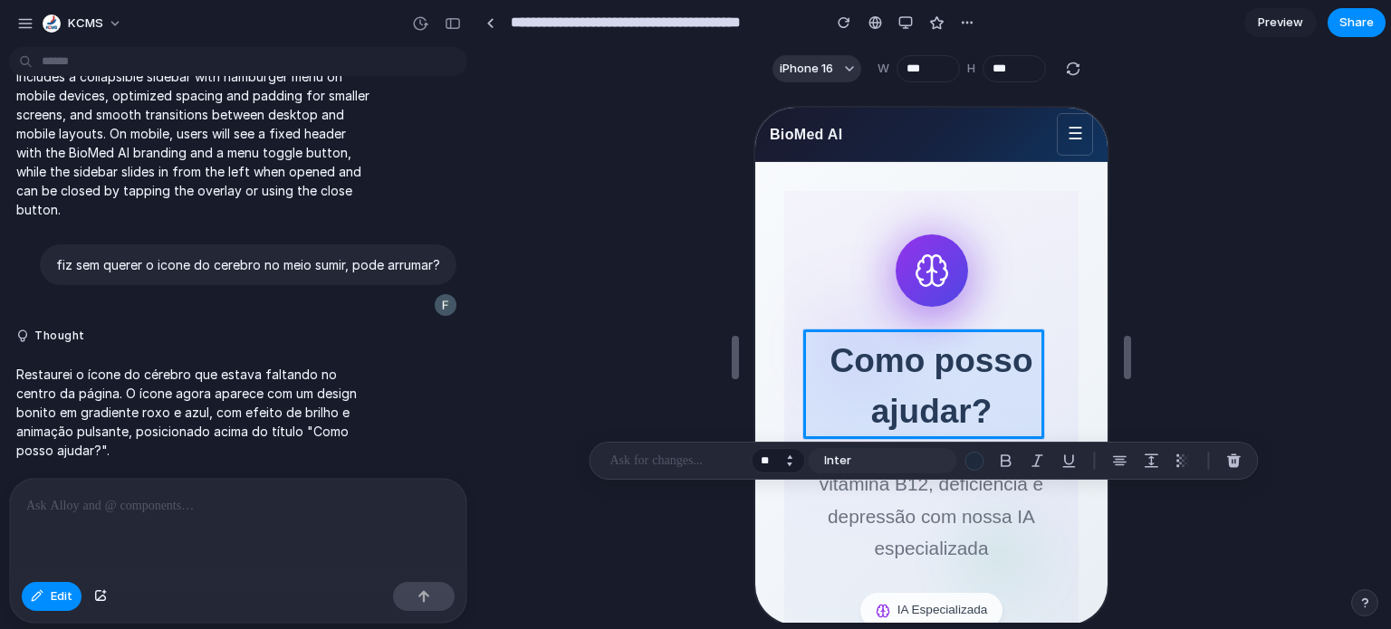
click at [787, 463] on button "Decrement" at bounding box center [789, 464] width 18 height 9
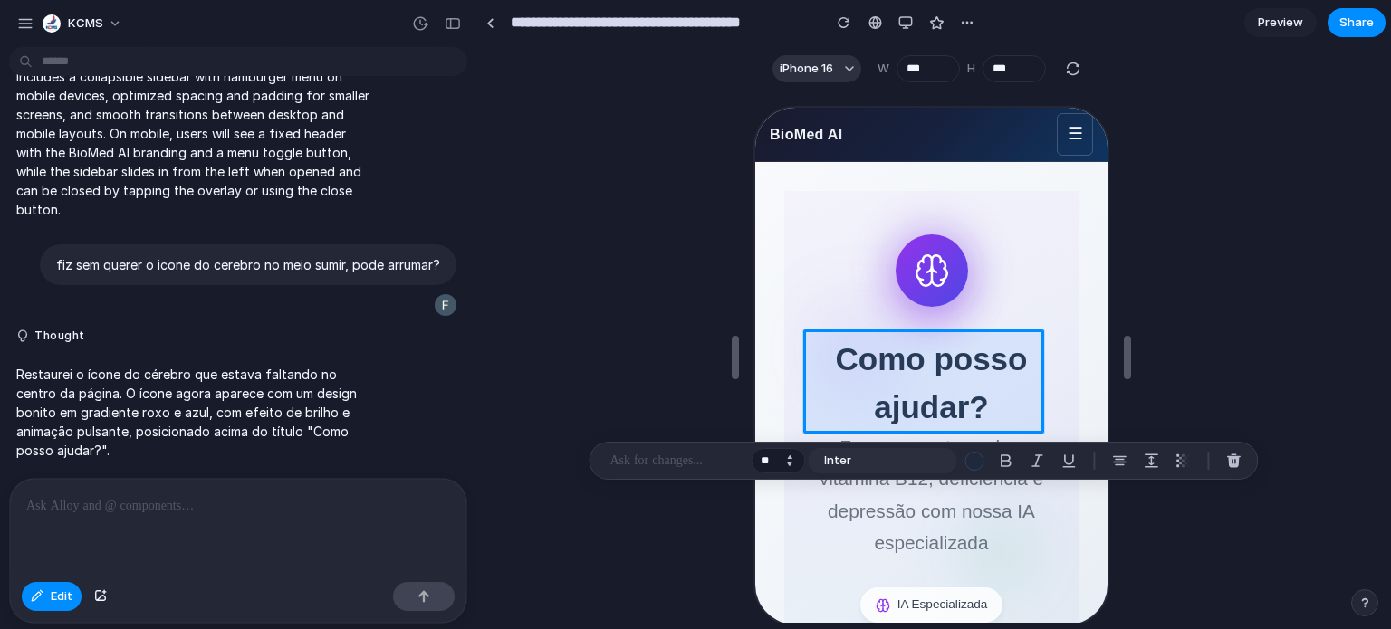
click at [787, 463] on button "Decrement" at bounding box center [789, 464] width 18 height 9
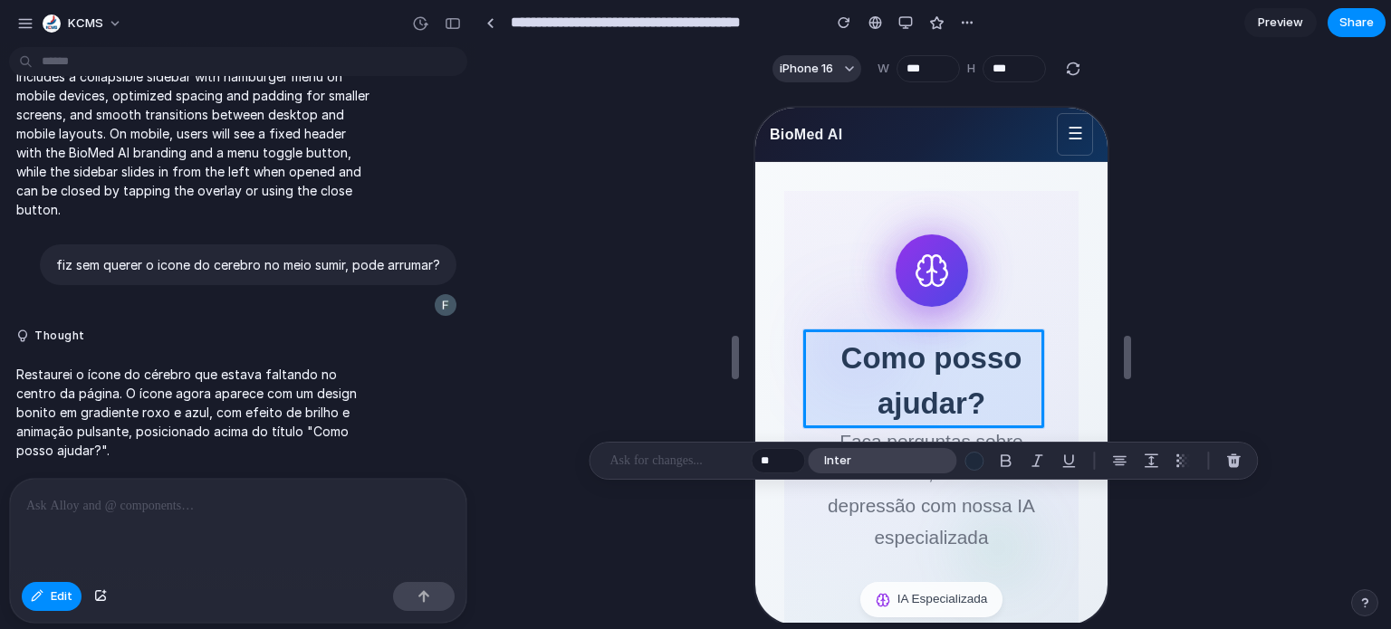
click at [858, 459] on button "Inter" at bounding box center [882, 460] width 149 height 25
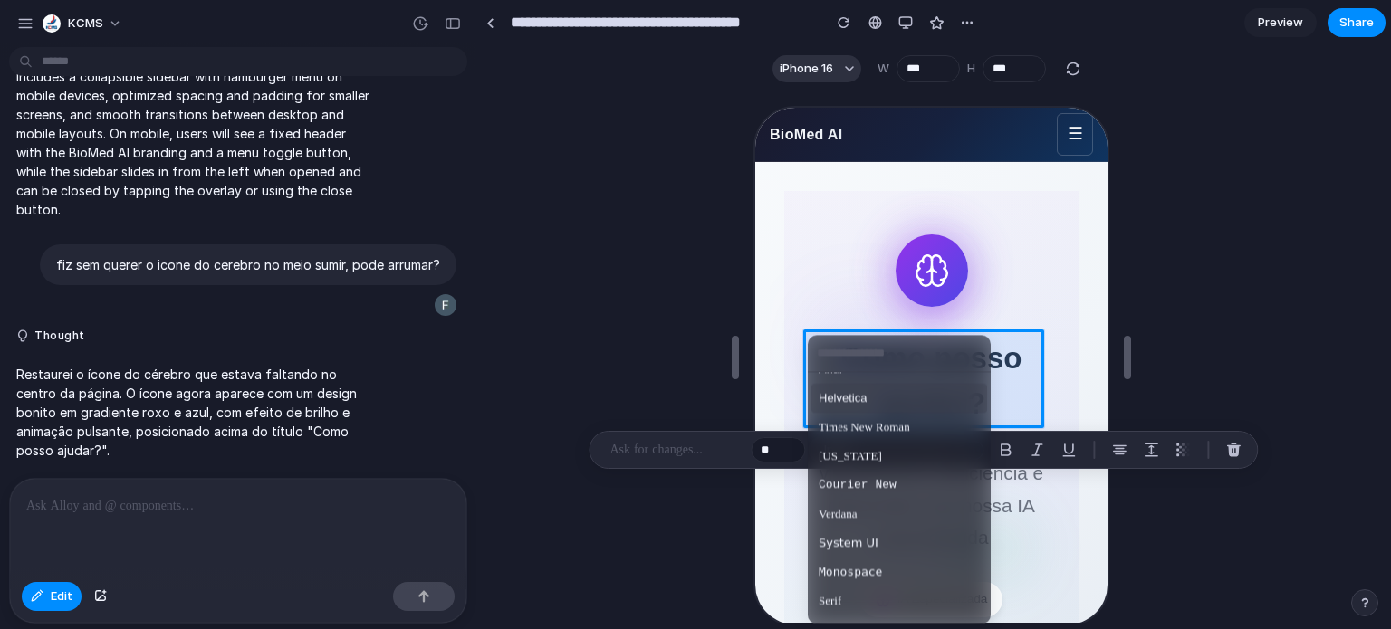
scroll to position [76, 0]
click at [832, 517] on span "System UI" at bounding box center [849, 519] width 60 height 18
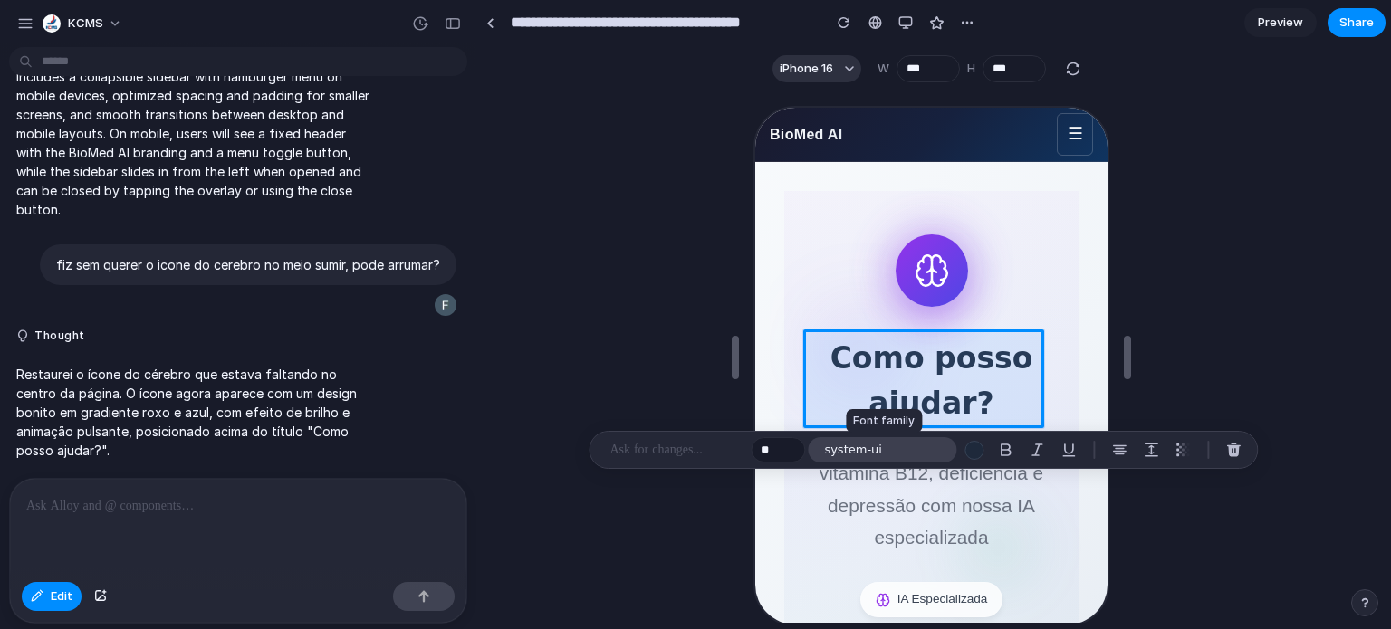
click at [897, 457] on button "system-ui" at bounding box center [882, 449] width 149 height 25
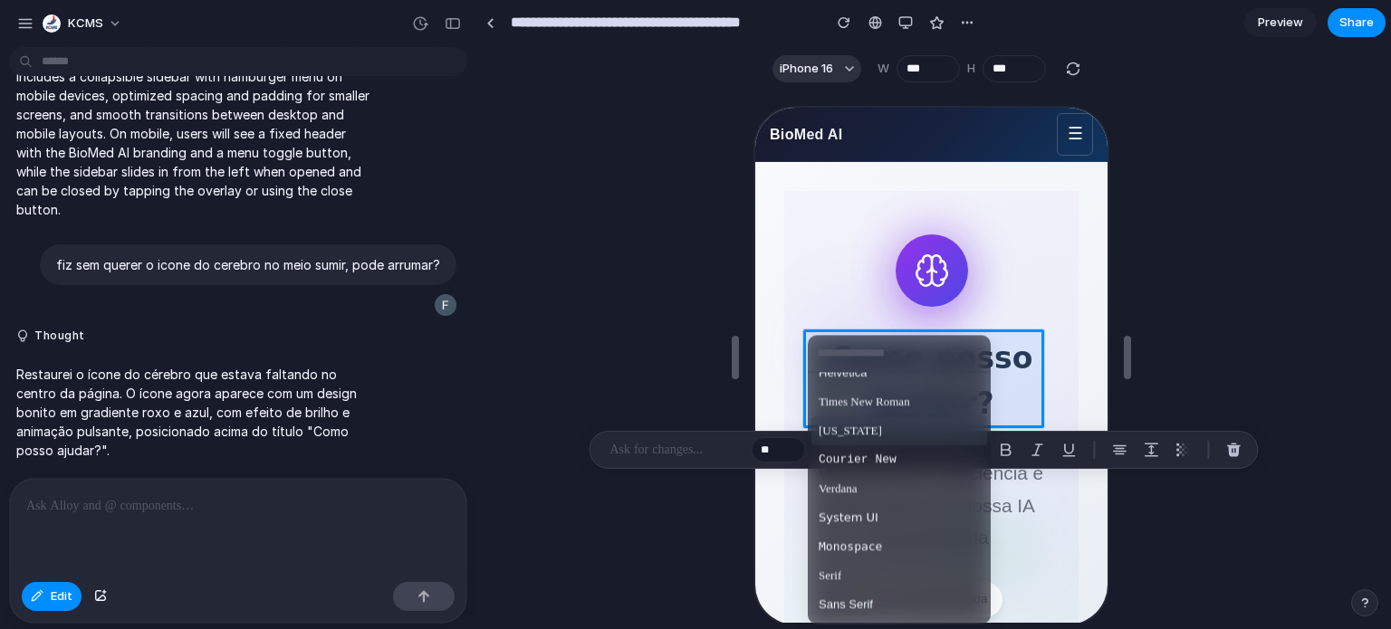
click at [856, 436] on span "[US_STATE]" at bounding box center [850, 432] width 63 height 18
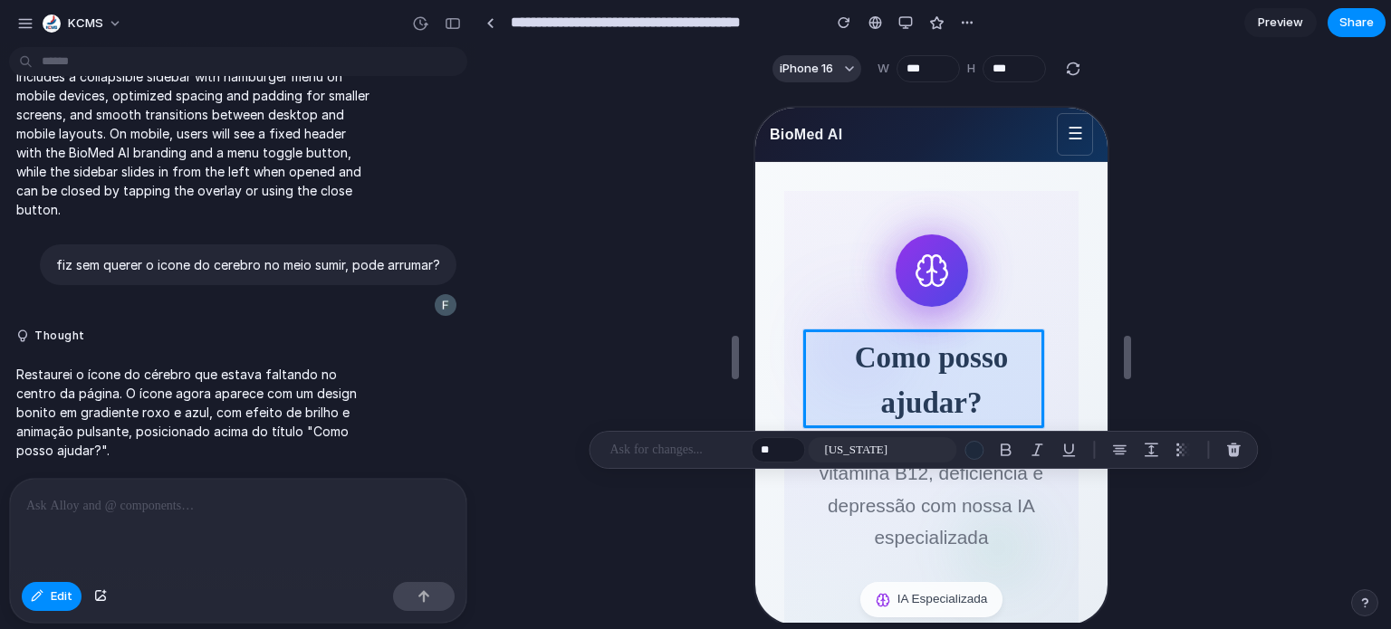
click at [1181, 341] on div at bounding box center [930, 357] width 907 height 532
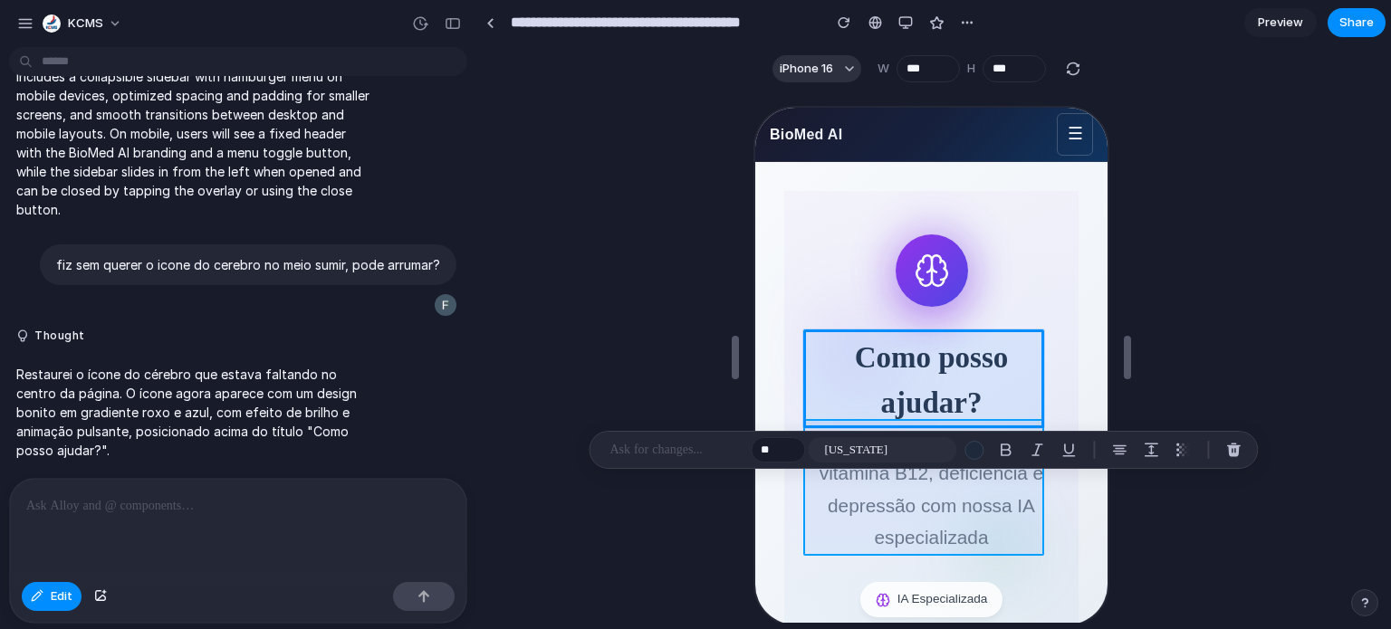
click at [965, 503] on div at bounding box center [928, 366] width 356 height 521
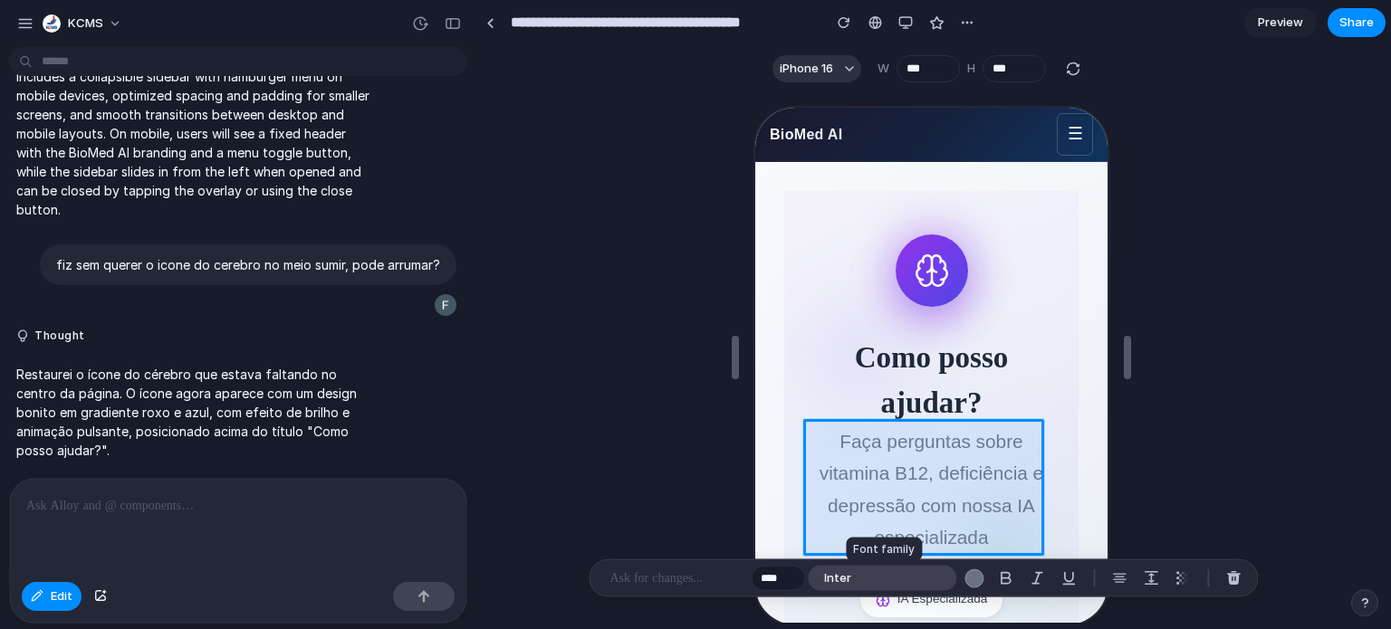
click at [836, 581] on span "Inter" at bounding box center [837, 579] width 27 height 18
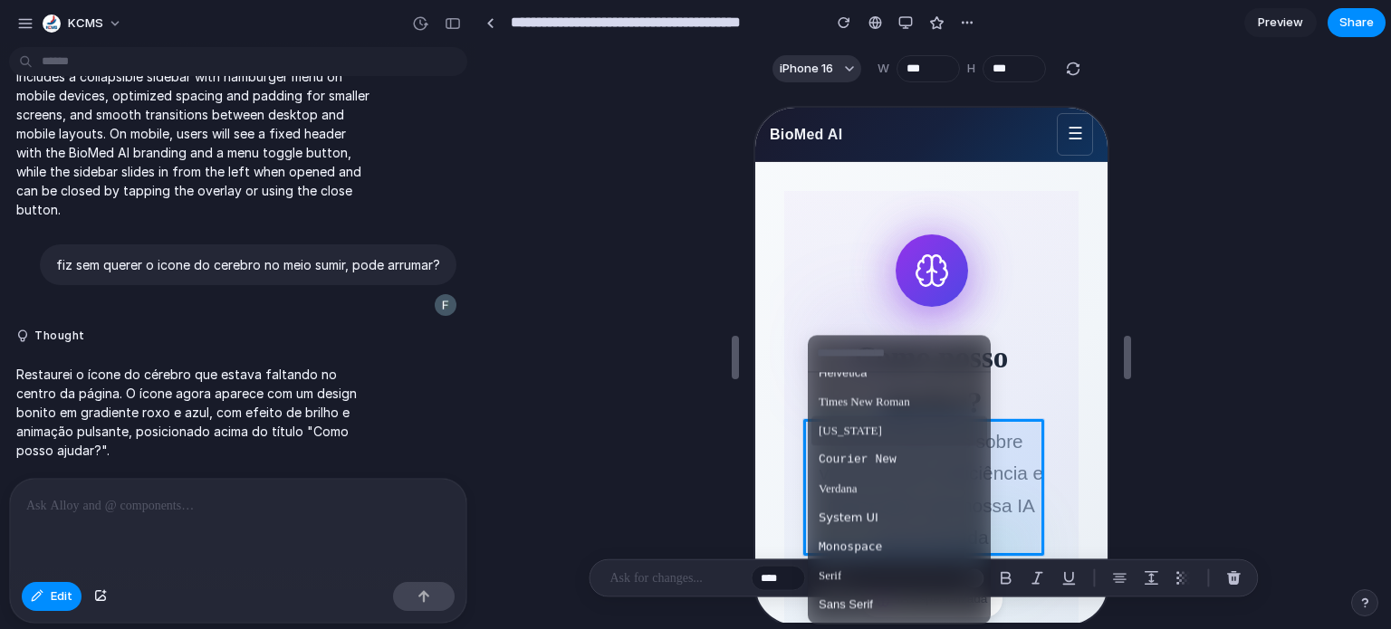
click at [1253, 427] on div "Inter Arial Helvetica Times New Roman [US_STATE] Courier New Verdana System UI …" at bounding box center [695, 314] width 1391 height 629
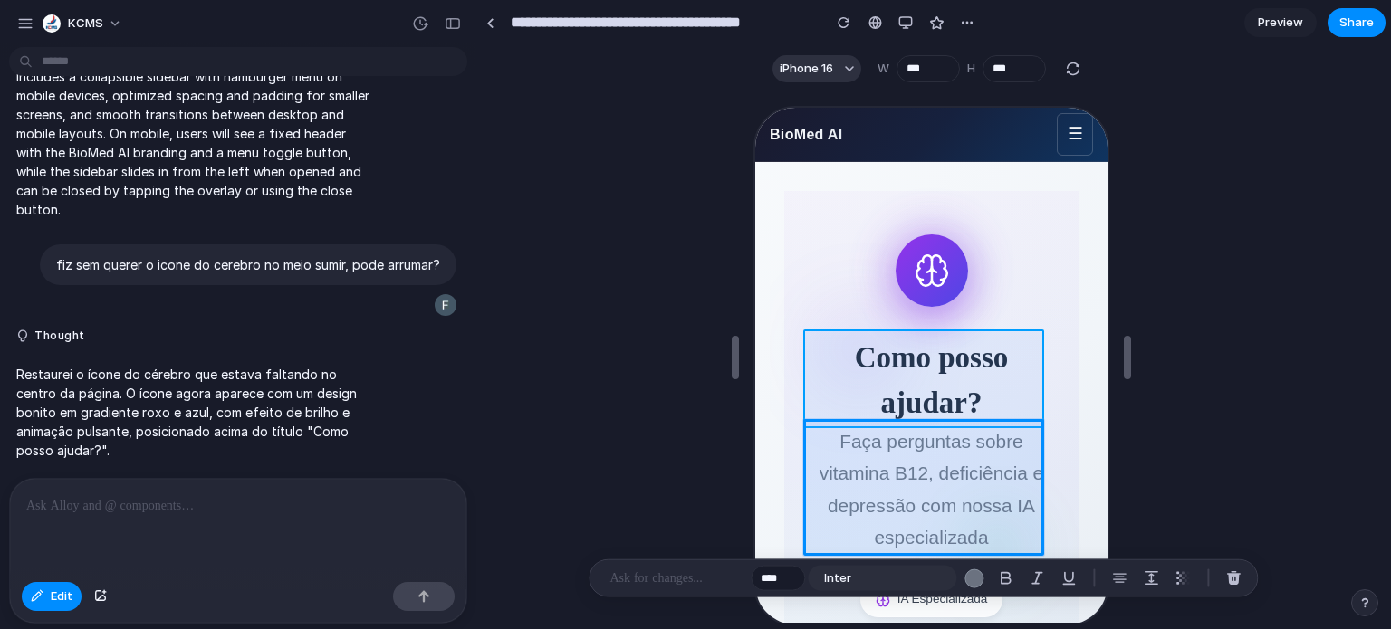
click at [960, 383] on div at bounding box center [928, 366] width 356 height 521
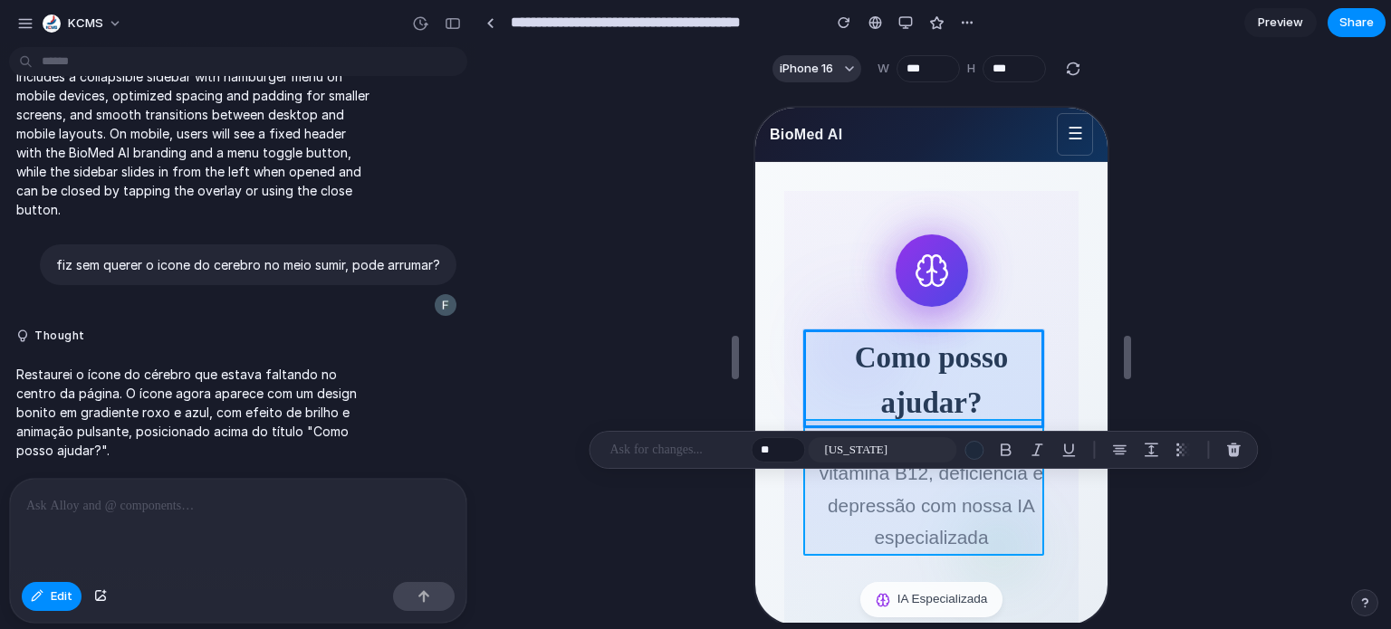
click at [908, 499] on div at bounding box center [928, 366] width 356 height 521
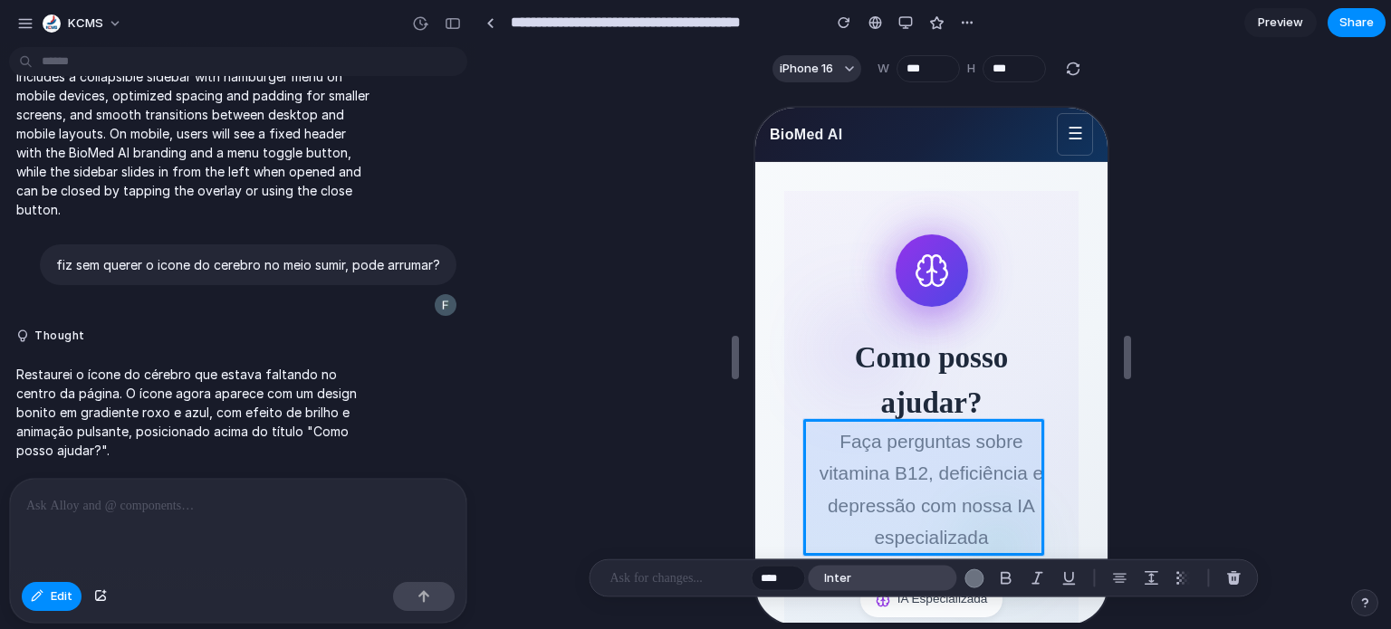
click at [876, 579] on button "Inter" at bounding box center [882, 578] width 149 height 25
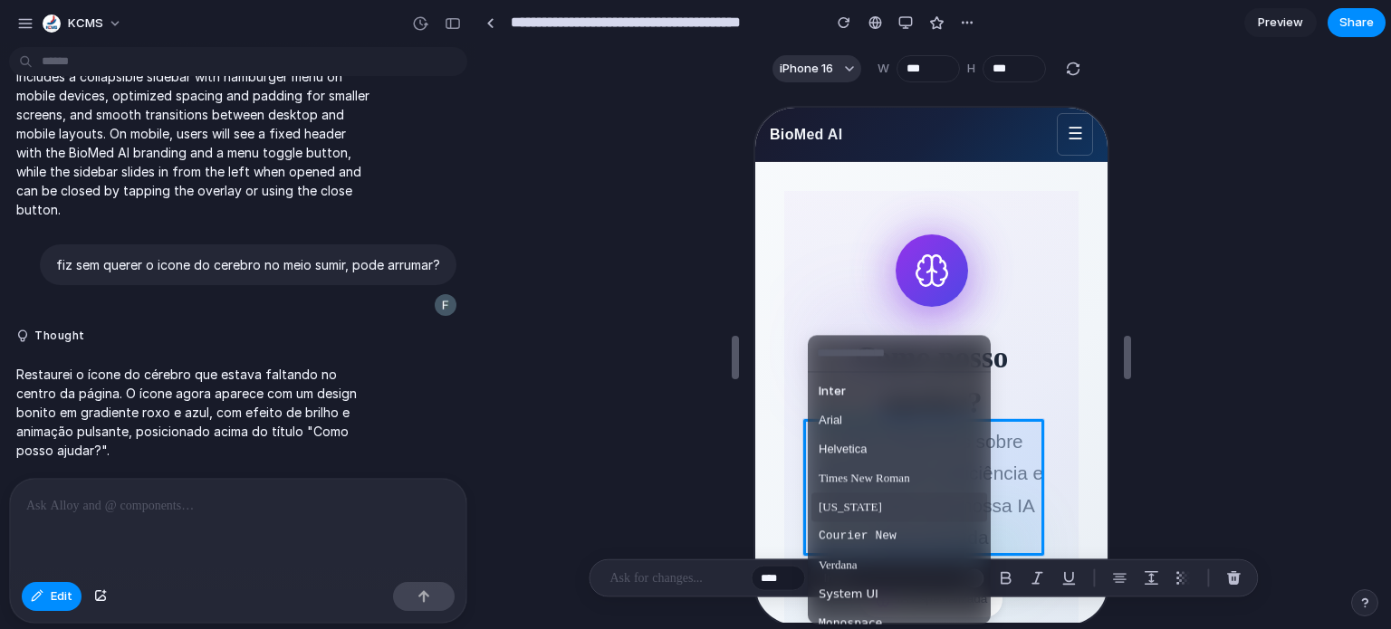
click at [855, 513] on span "[US_STATE]" at bounding box center [850, 508] width 63 height 18
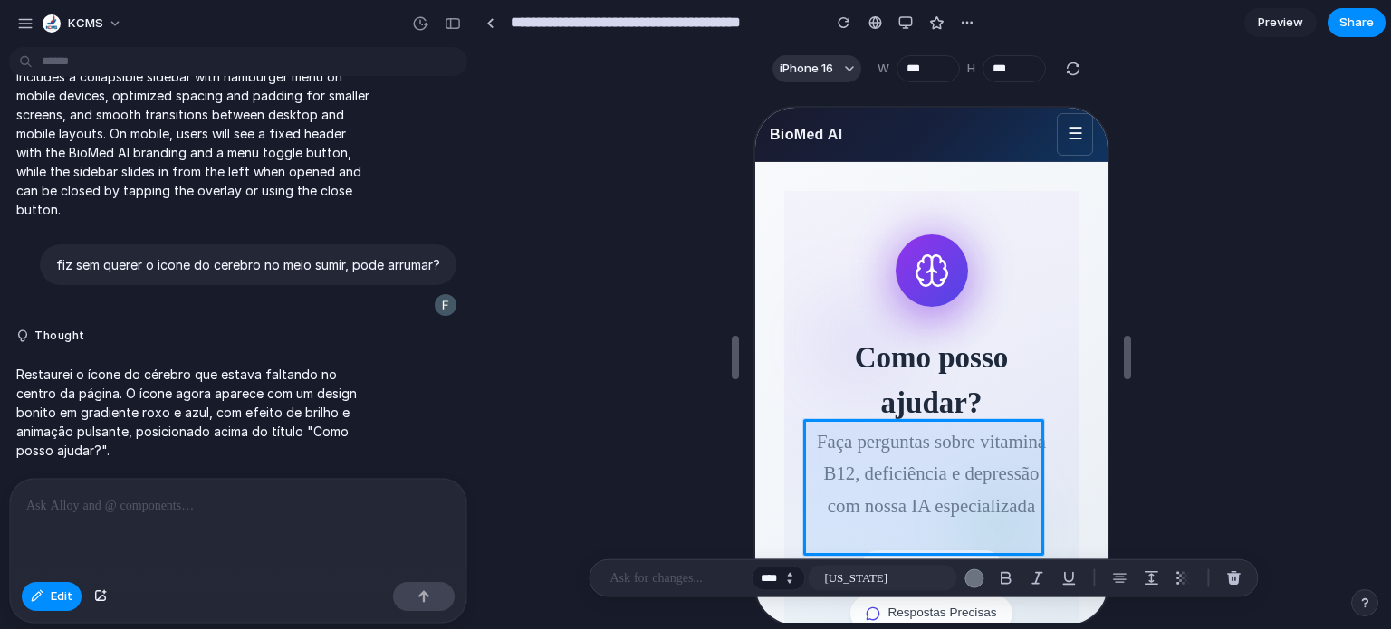
click at [791, 580] on button "Decrement" at bounding box center [789, 582] width 18 height 9
type input "****"
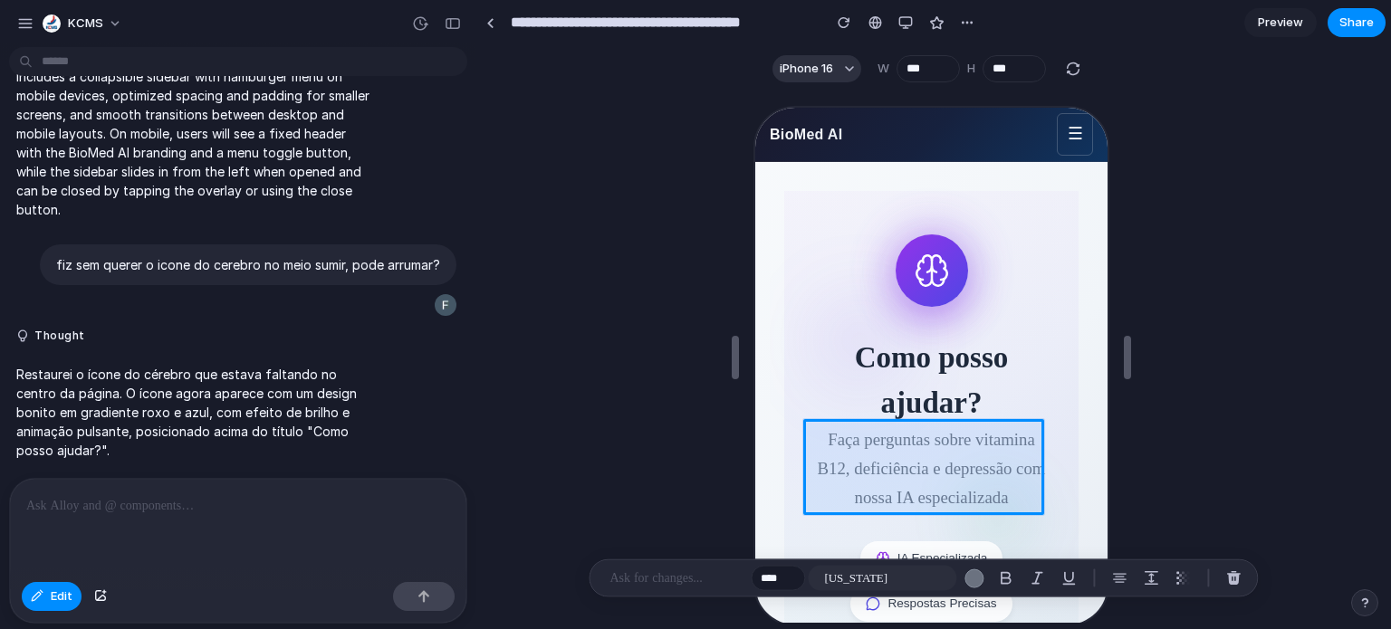
click at [1262, 383] on div at bounding box center [930, 357] width 907 height 532
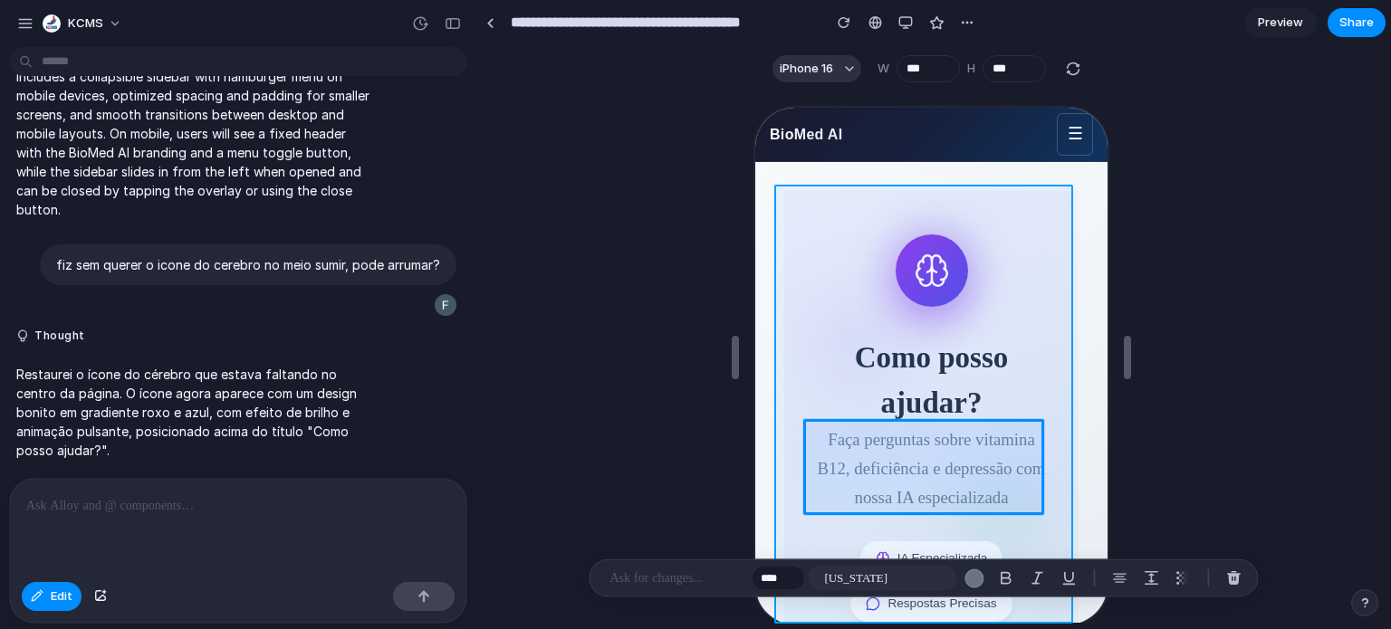
click at [1046, 271] on div at bounding box center [928, 366] width 356 height 521
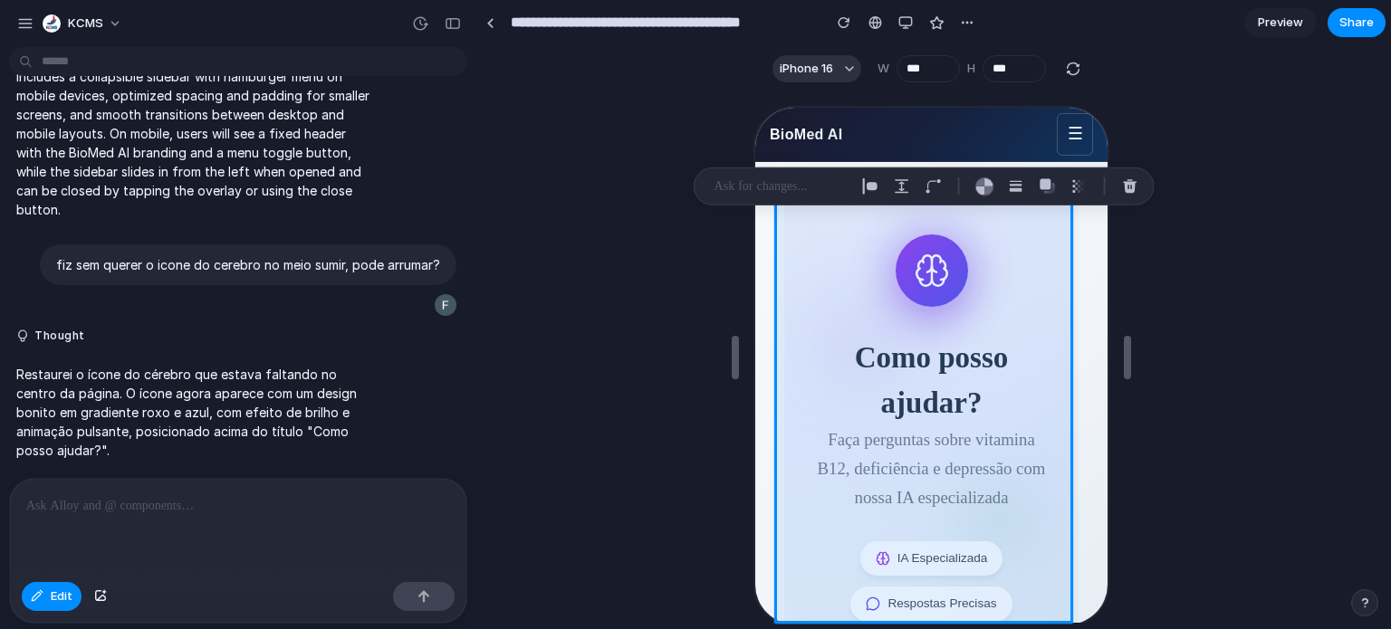
click at [1228, 275] on div at bounding box center [930, 357] width 907 height 532
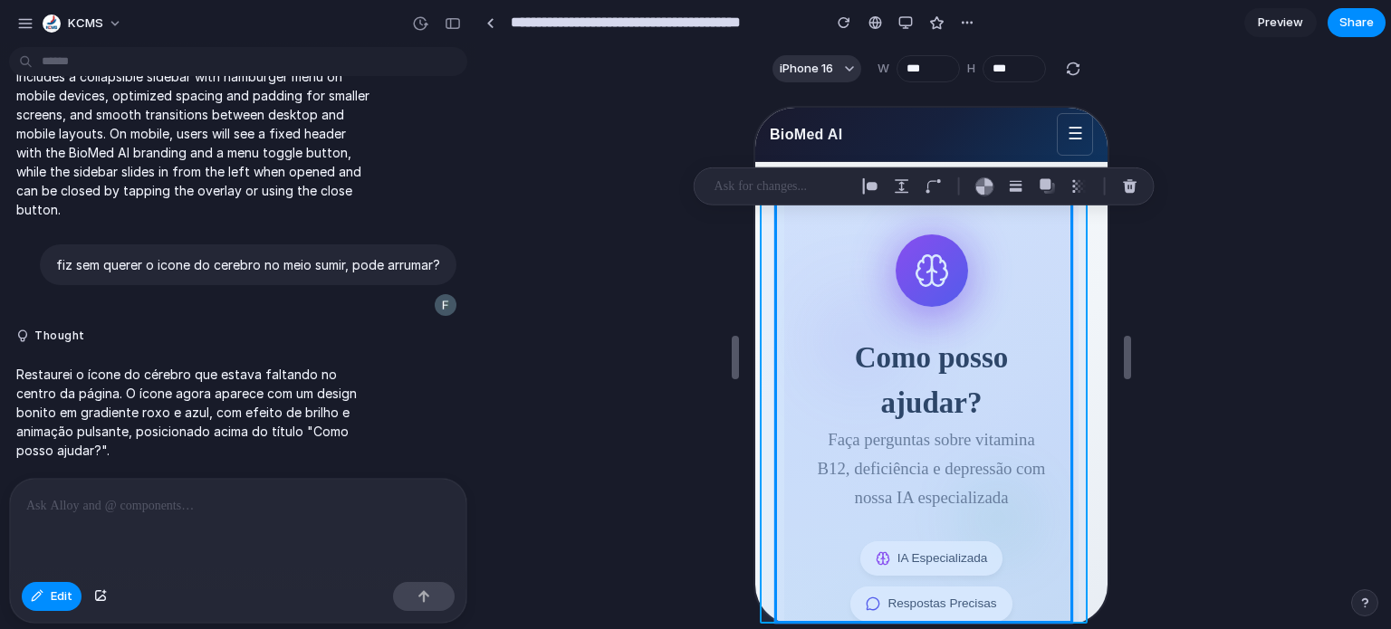
click at [1080, 332] on div at bounding box center [928, 366] width 356 height 521
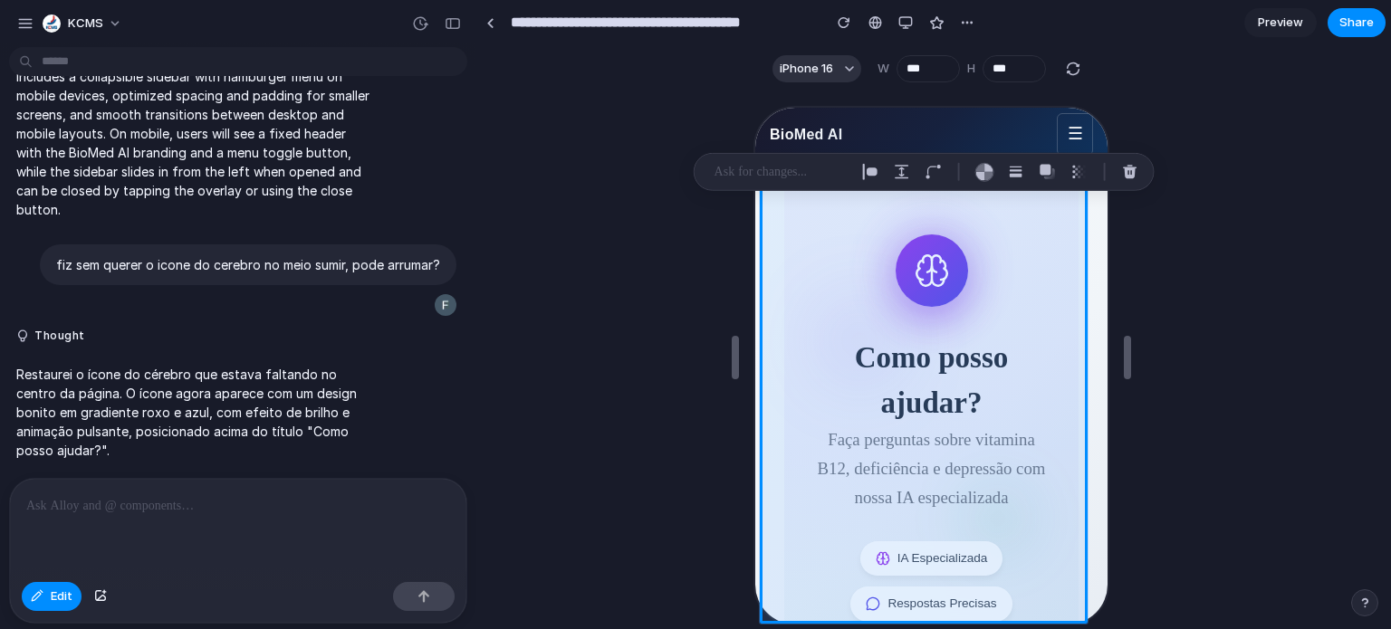
click at [1175, 312] on div at bounding box center [930, 357] width 907 height 532
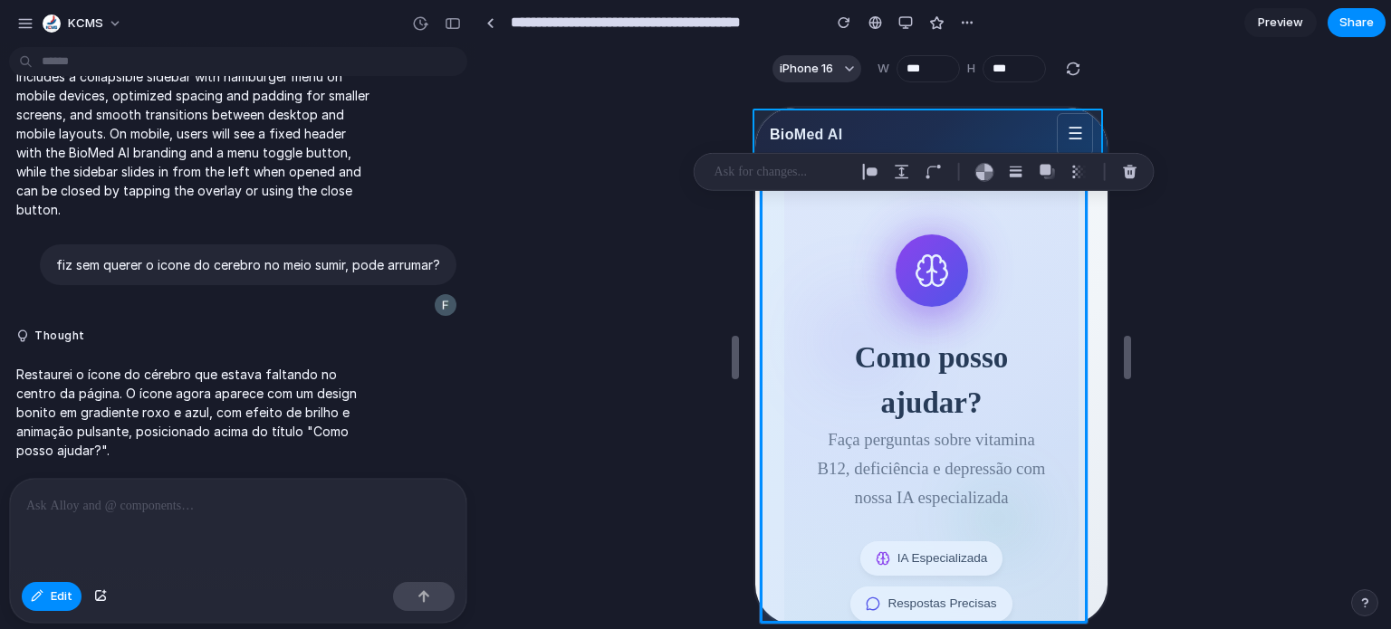
click at [993, 119] on div at bounding box center [928, 366] width 356 height 521
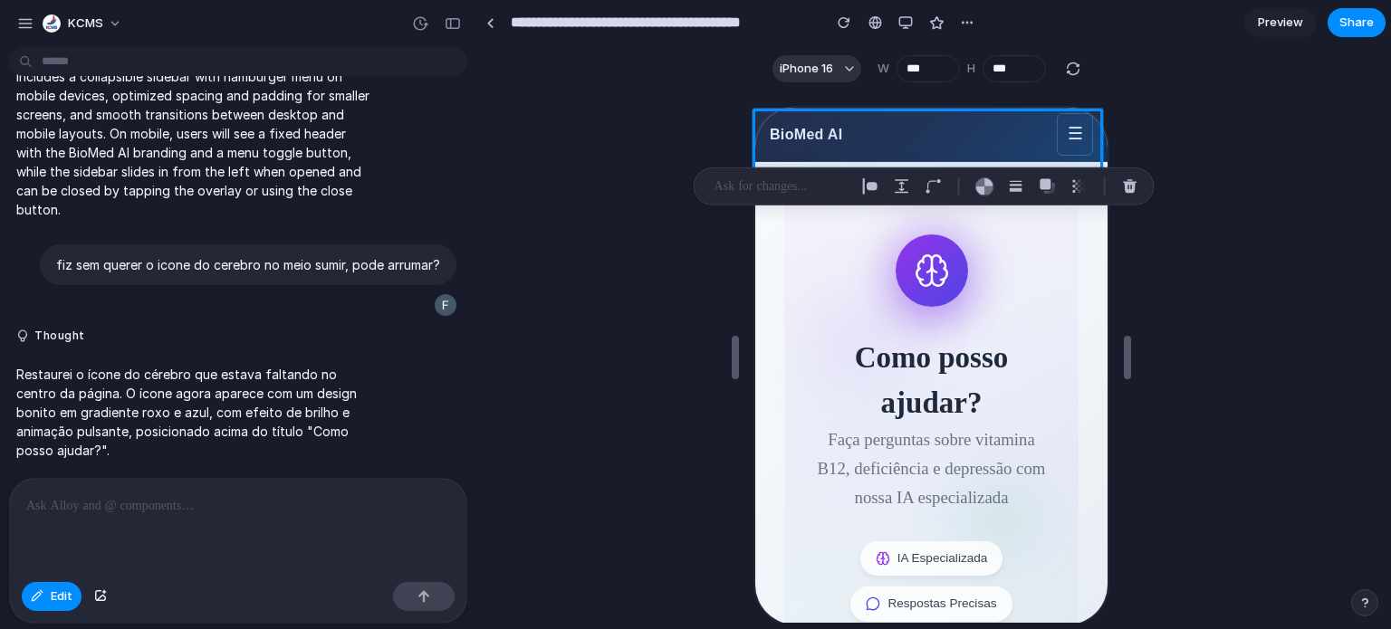
click at [1264, 165] on div at bounding box center [930, 357] width 907 height 532
click at [1271, 32] on link "Preview" at bounding box center [1280, 22] width 72 height 29
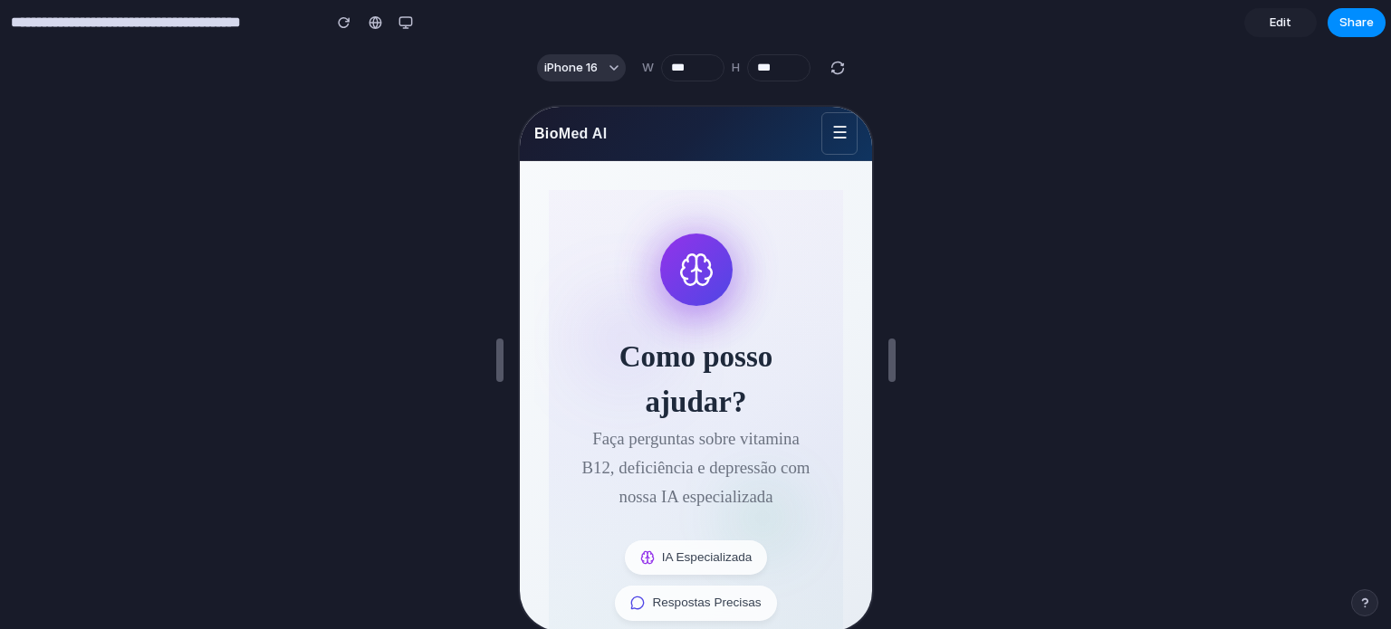
click at [1301, 24] on link "Edit" at bounding box center [1280, 22] width 72 height 29
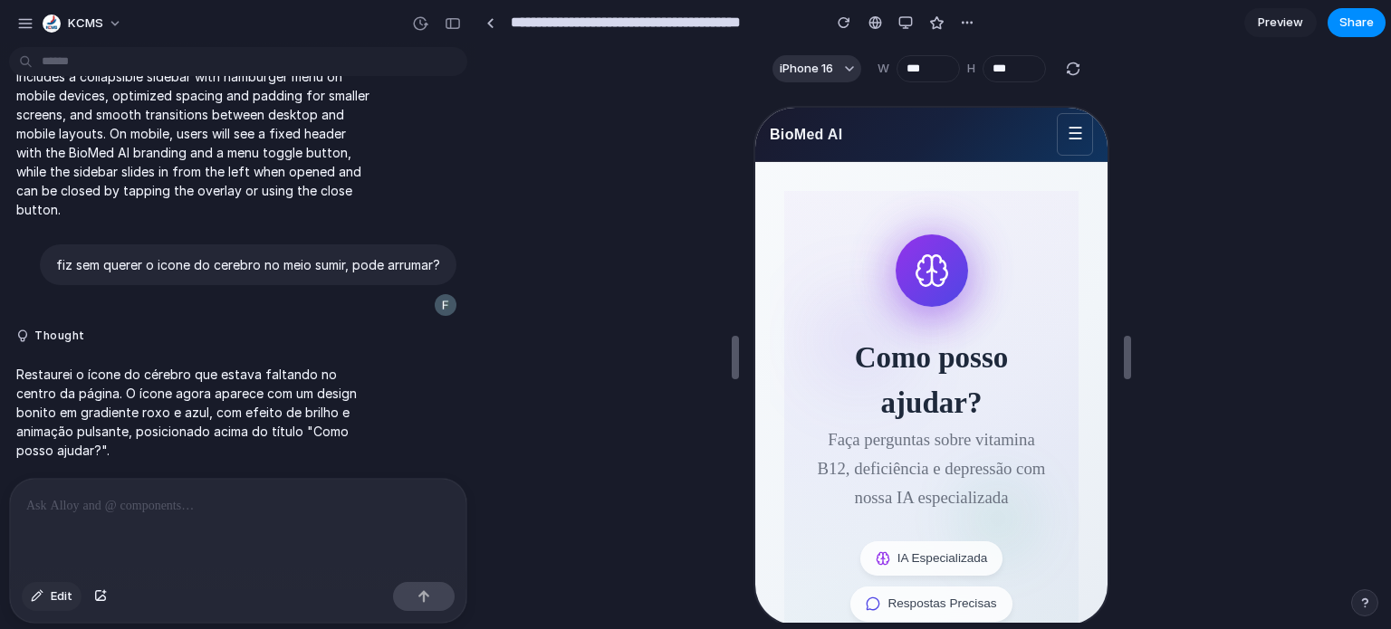
click at [51, 600] on span "Edit" at bounding box center [62, 597] width 22 height 18
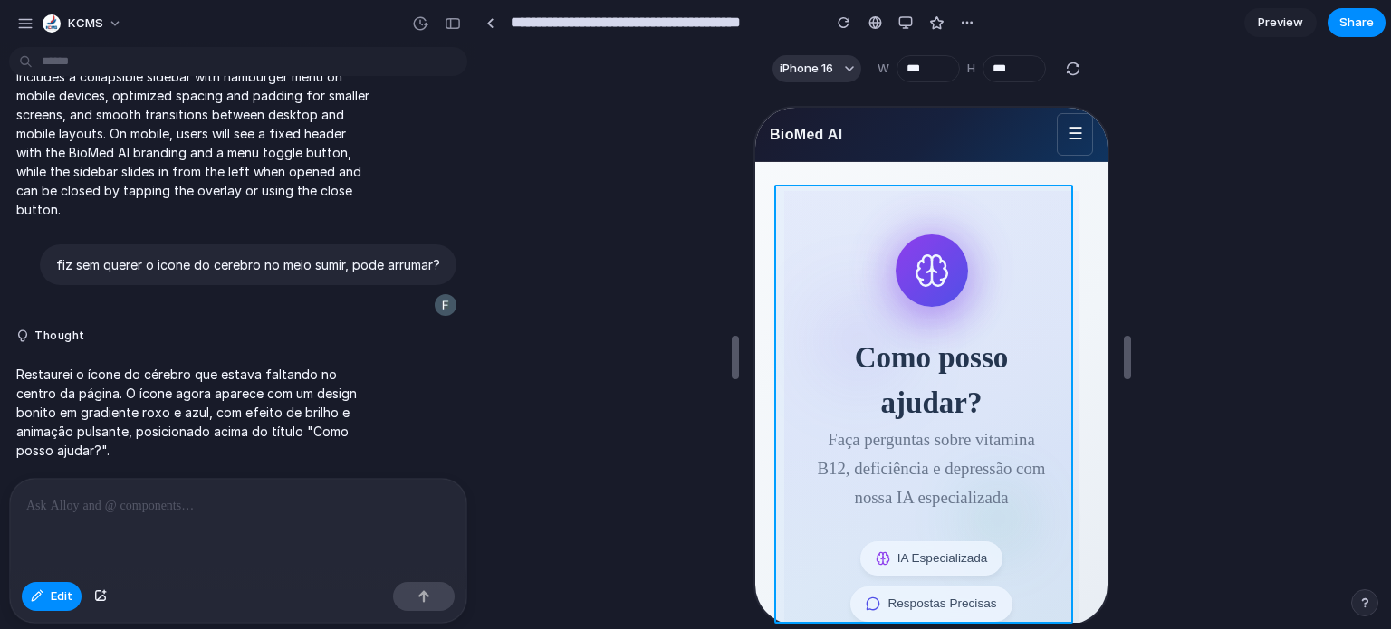
click at [833, 254] on div at bounding box center [928, 366] width 356 height 521
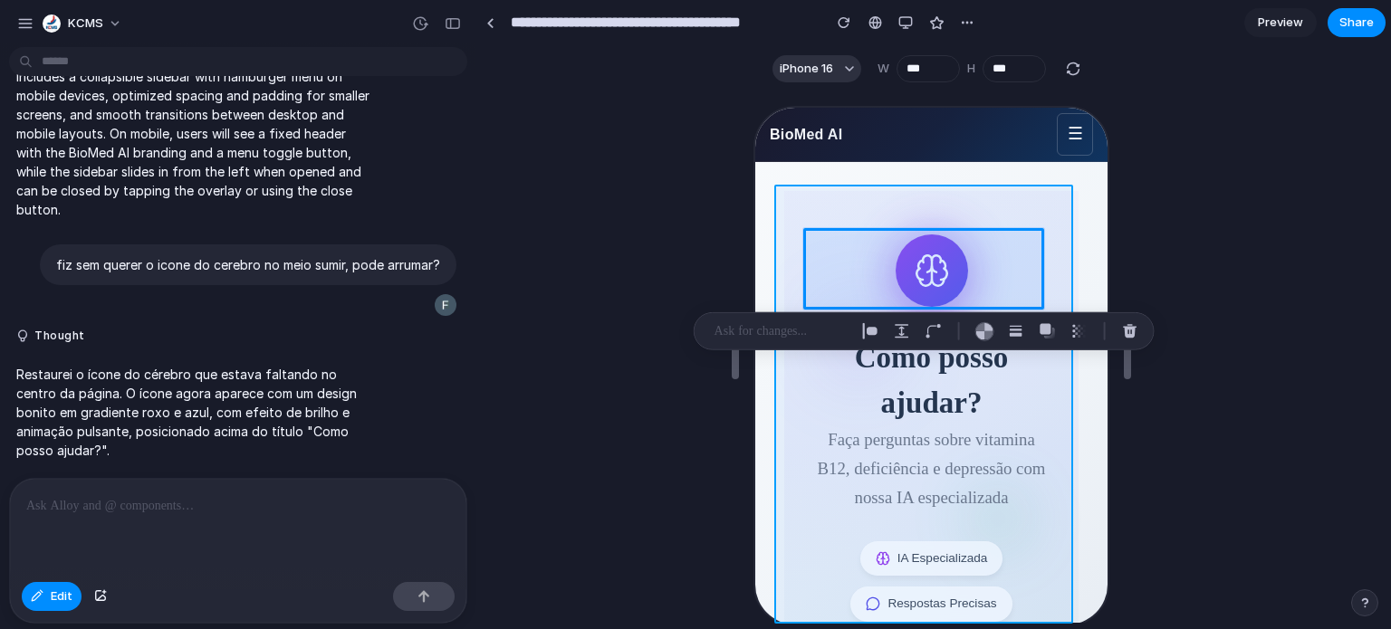
click at [811, 210] on div at bounding box center [928, 366] width 356 height 521
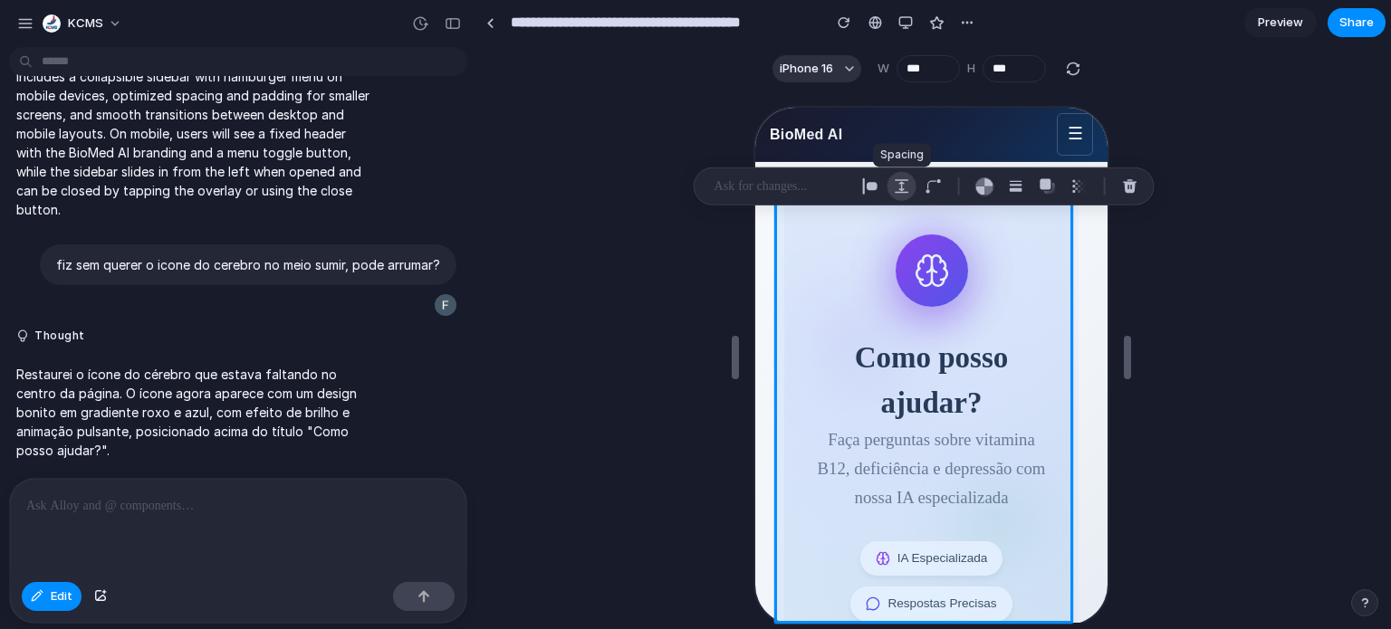
click at [894, 179] on div "button" at bounding box center [902, 186] width 16 height 16
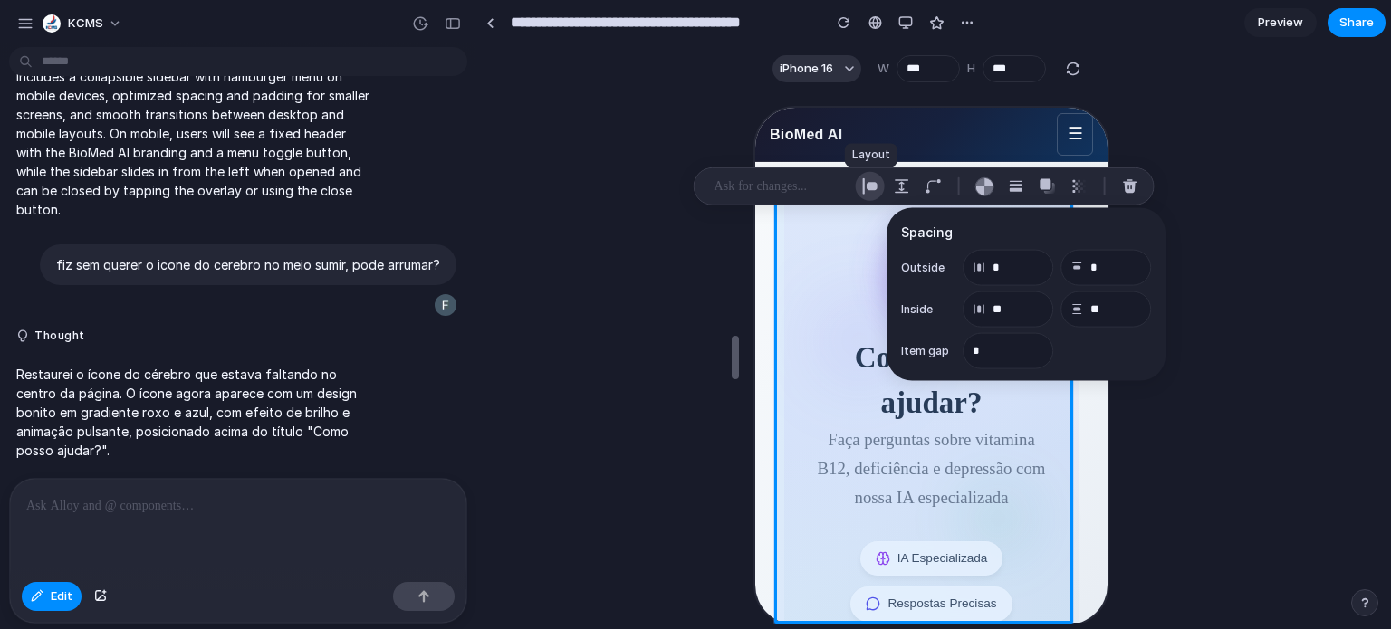
click at [866, 183] on div "button" at bounding box center [870, 186] width 16 height 16
select select "******"
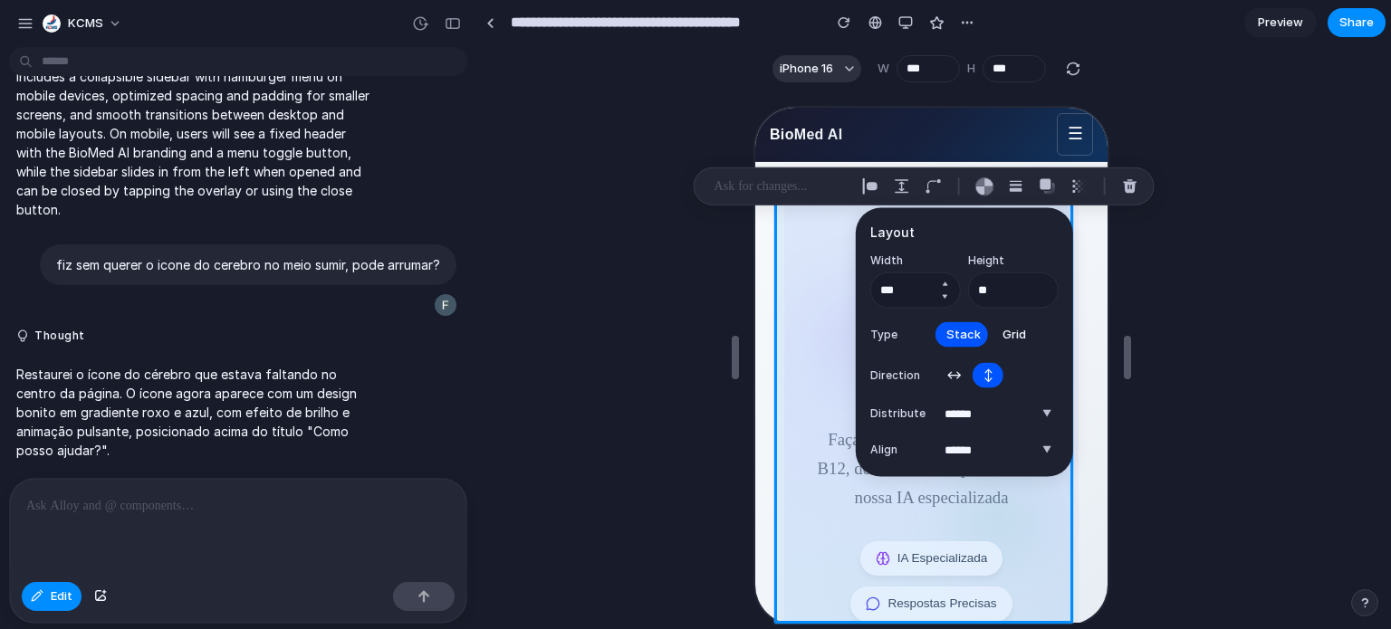
click at [943, 296] on button "Decrement" at bounding box center [945, 297] width 18 height 14
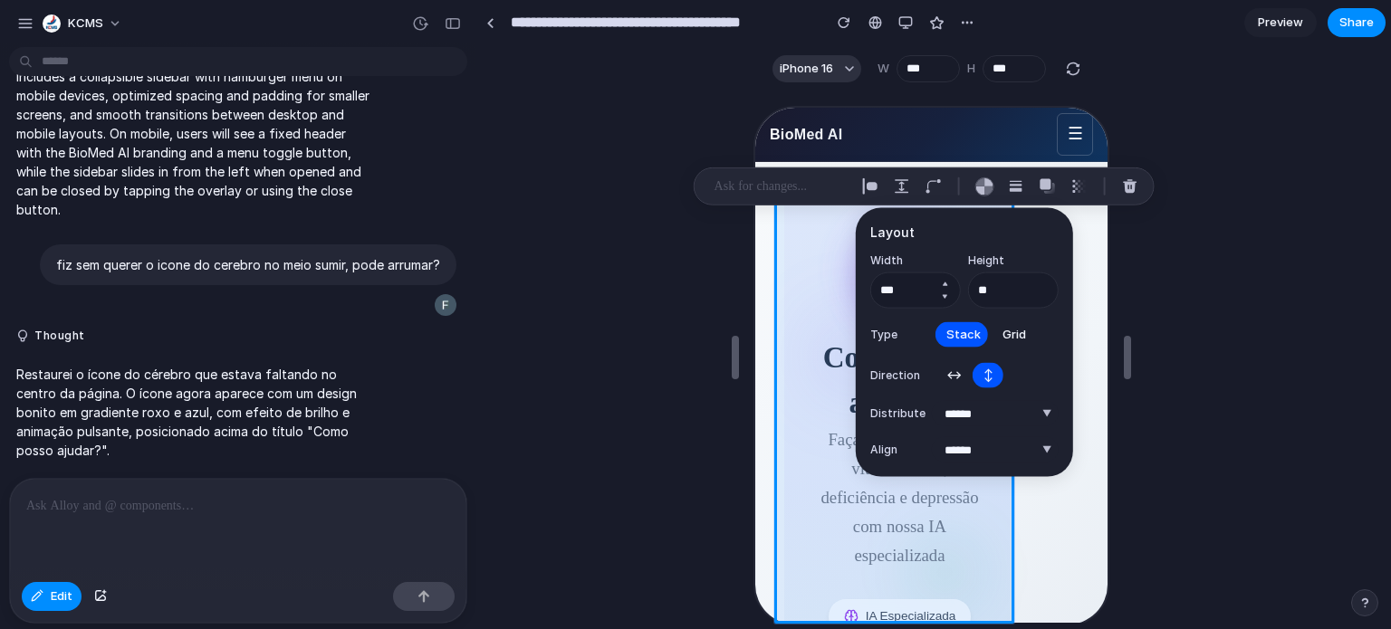
click at [945, 283] on button "Increment" at bounding box center [945, 284] width 18 height 14
click at [945, 285] on button "Increment" at bounding box center [945, 284] width 18 height 14
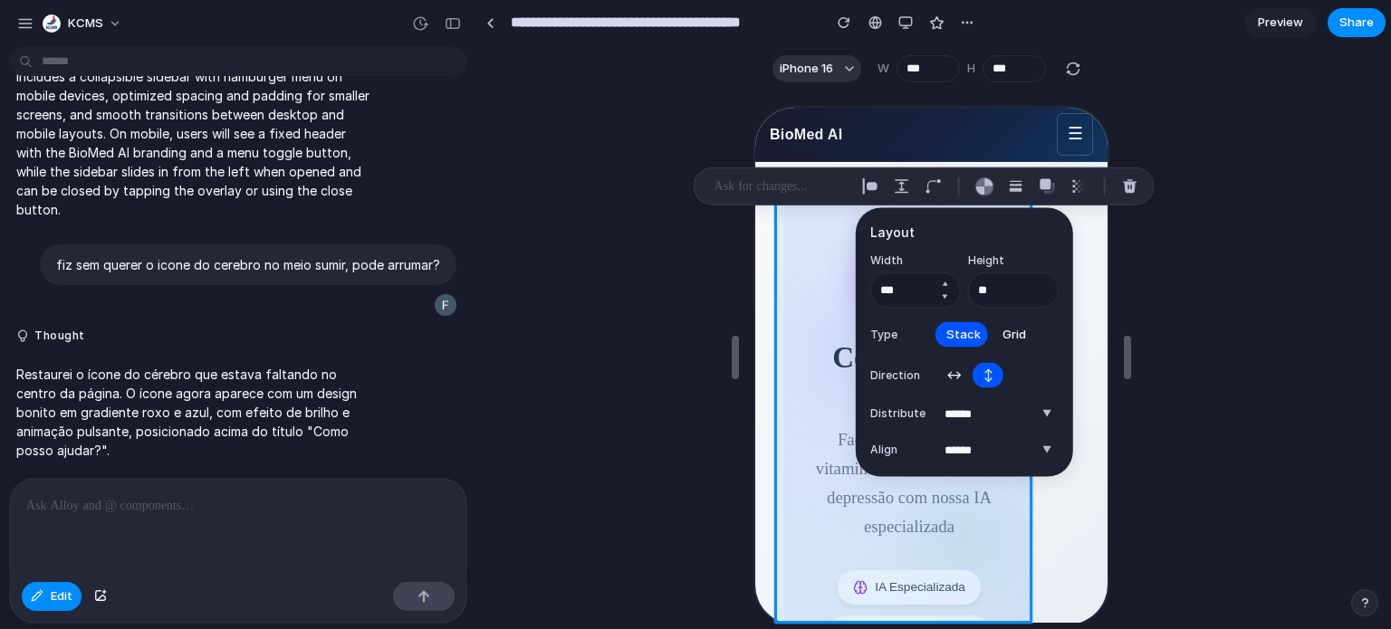
click at [945, 285] on button "Increment" at bounding box center [945, 284] width 18 height 14
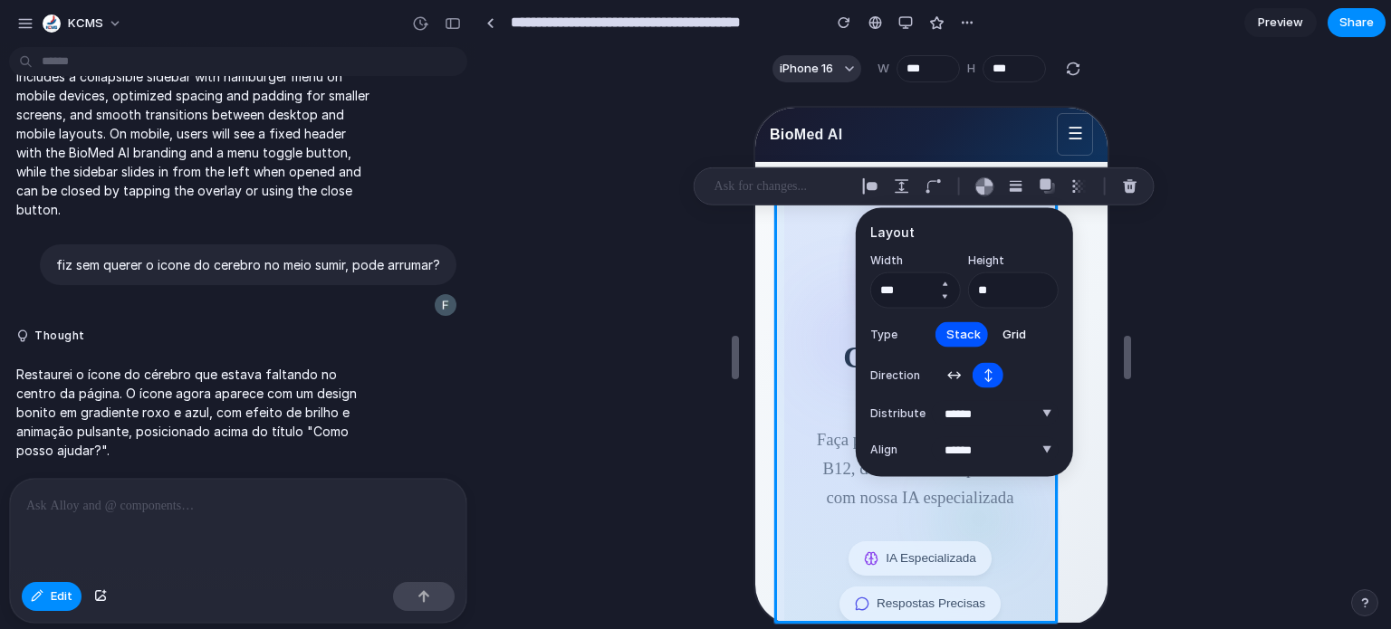
click at [945, 286] on button "Increment" at bounding box center [945, 284] width 18 height 14
type input "***"
click at [1003, 416] on select "**********" at bounding box center [995, 413] width 127 height 25
click at [932, 401] on select "**********" at bounding box center [995, 413] width 127 height 25
click at [972, 459] on select "***** ****** *** *******" at bounding box center [995, 449] width 127 height 25
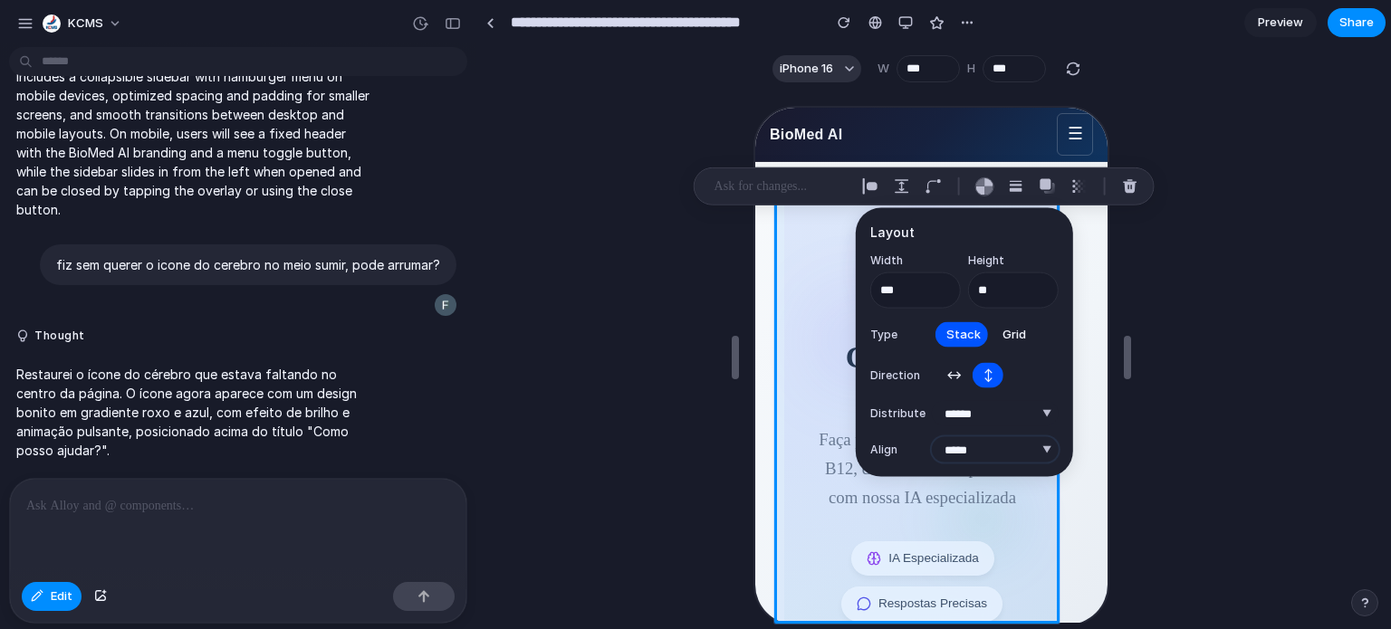
click at [932, 437] on select "***** ****** *** *******" at bounding box center [995, 449] width 127 height 25
click at [969, 453] on select "***** ****** *** *******" at bounding box center [995, 449] width 127 height 25
select select "******"
click at [932, 437] on select "***** ****** *** *******" at bounding box center [995, 449] width 127 height 25
click at [1203, 311] on div at bounding box center [930, 357] width 907 height 532
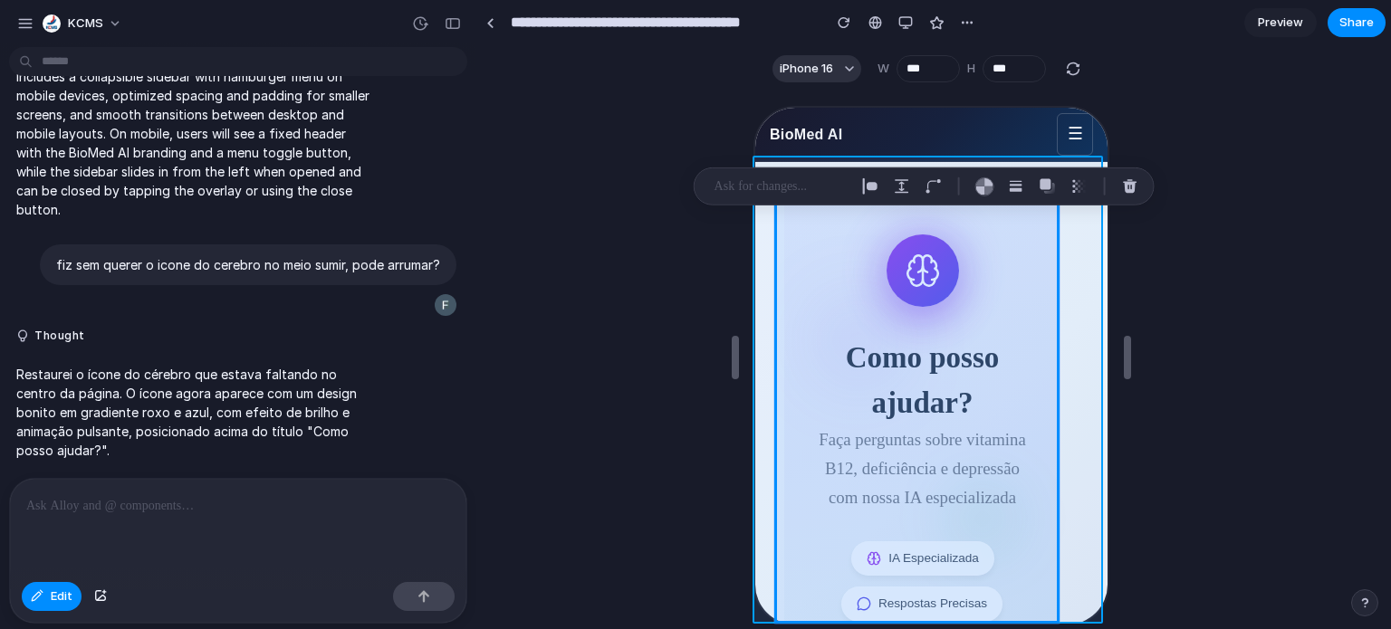
click at [1095, 294] on div at bounding box center [928, 366] width 356 height 521
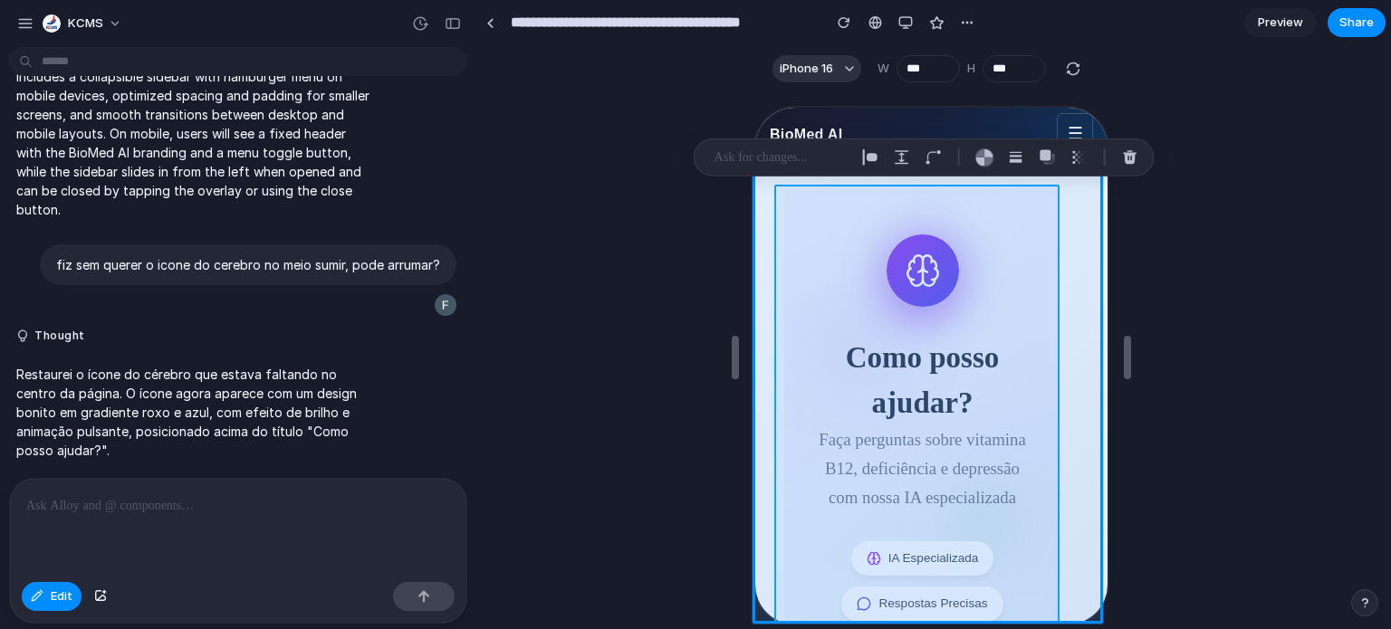
click at [947, 216] on div at bounding box center [928, 366] width 356 height 521
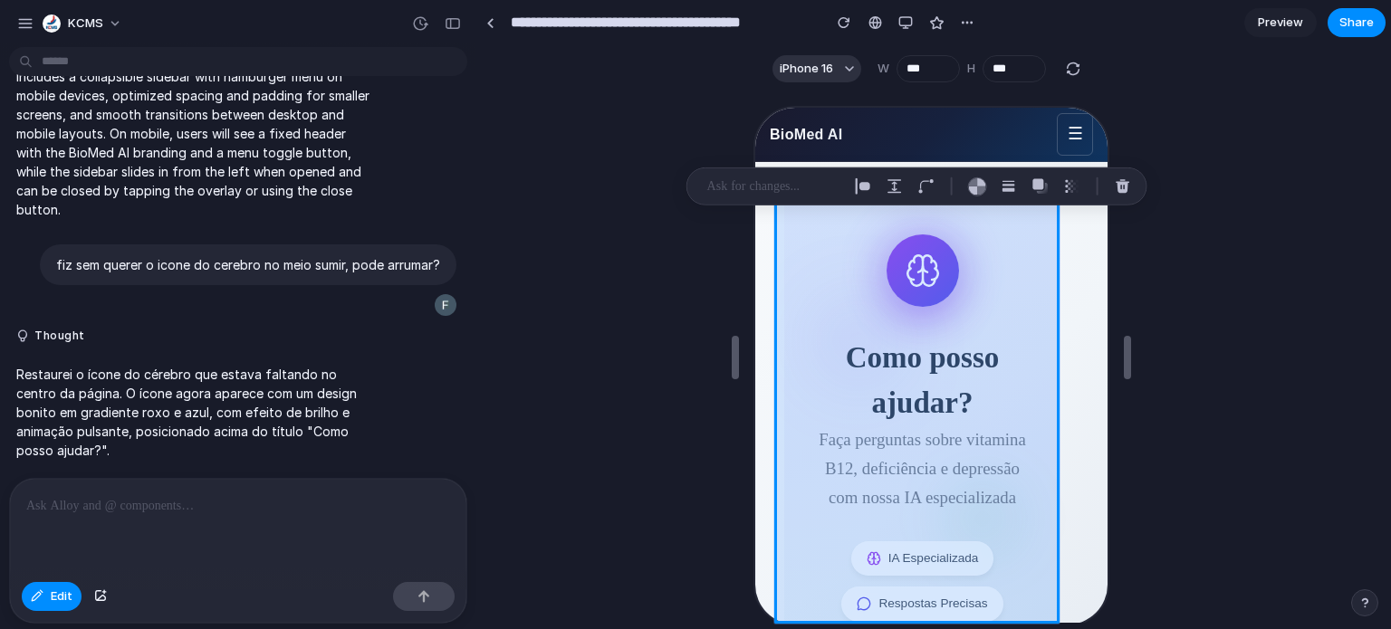
drag, startPoint x: 830, startPoint y: 225, endPoint x: 930, endPoint y: 223, distance: 99.6
click at [926, 228] on div at bounding box center [928, 366] width 356 height 521
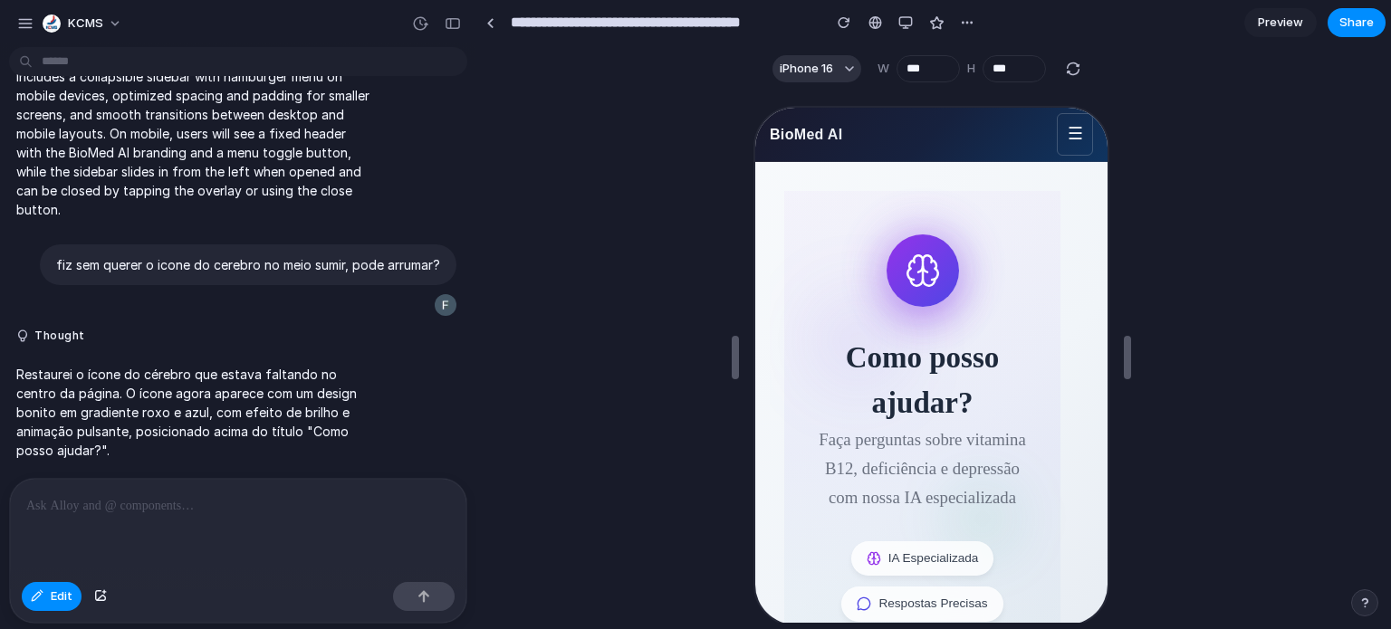
click at [884, 213] on div at bounding box center [928, 366] width 356 height 521
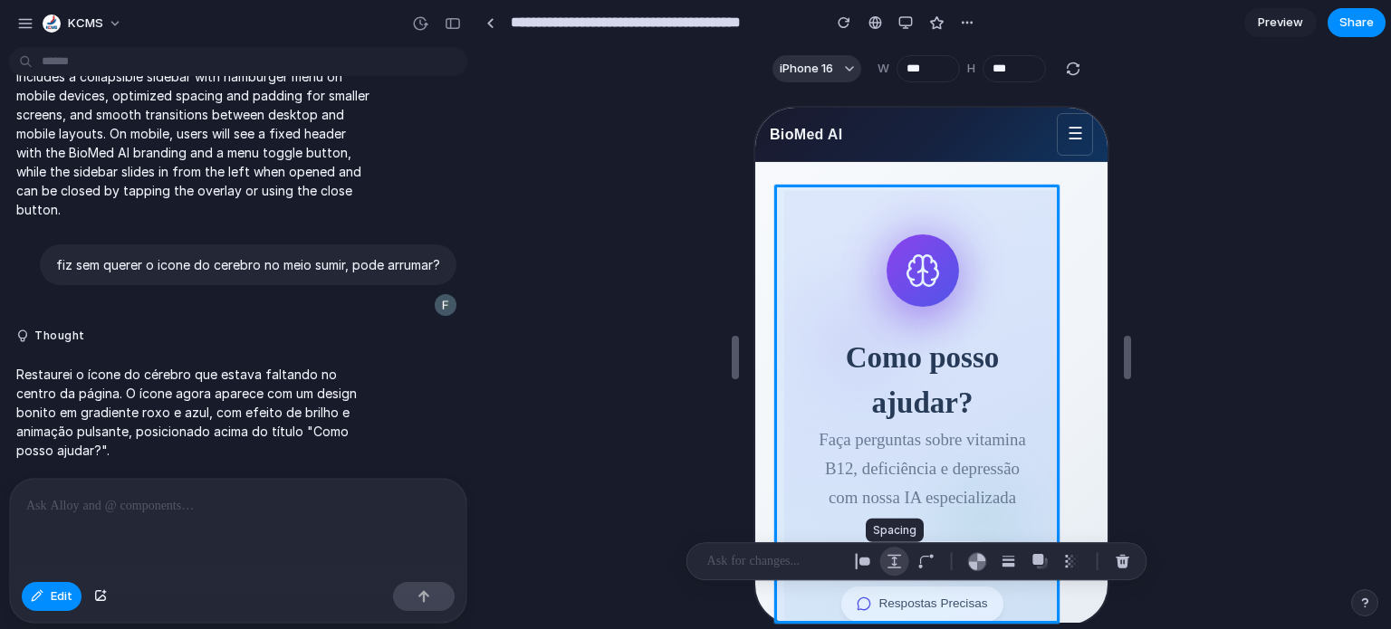
click at [899, 561] on div "button" at bounding box center [895, 561] width 16 height 16
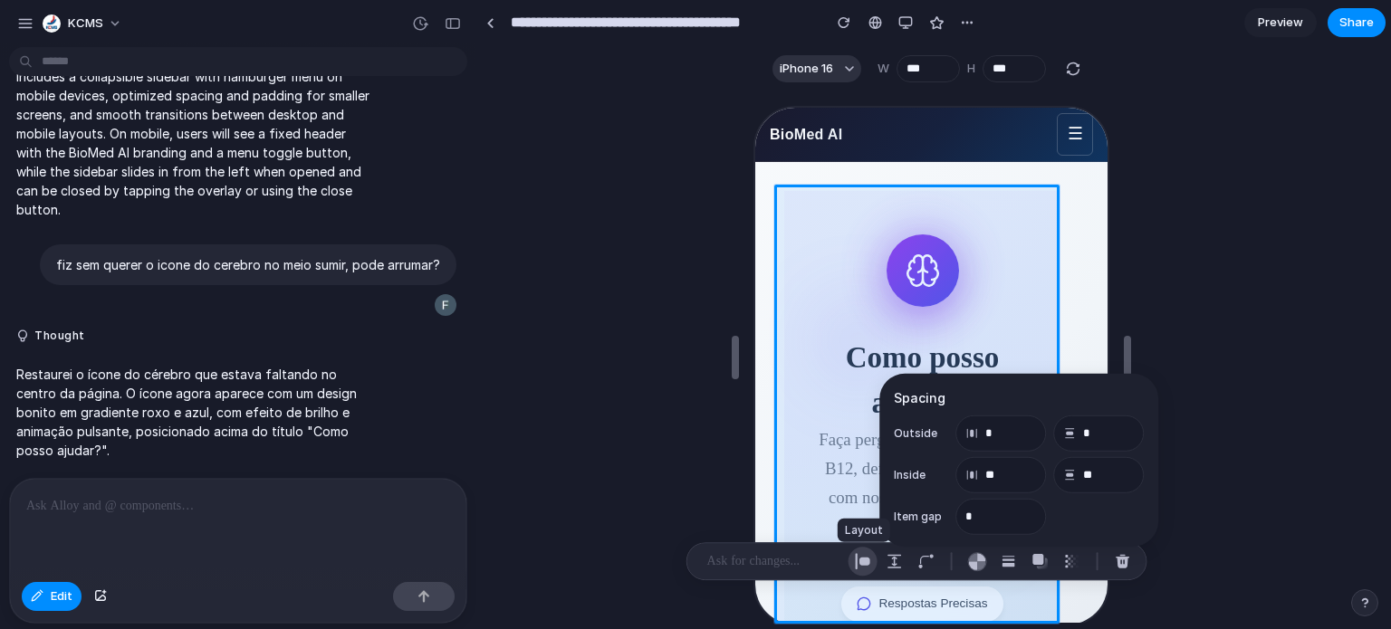
click at [869, 563] on div "button" at bounding box center [863, 561] width 16 height 16
select select "******"
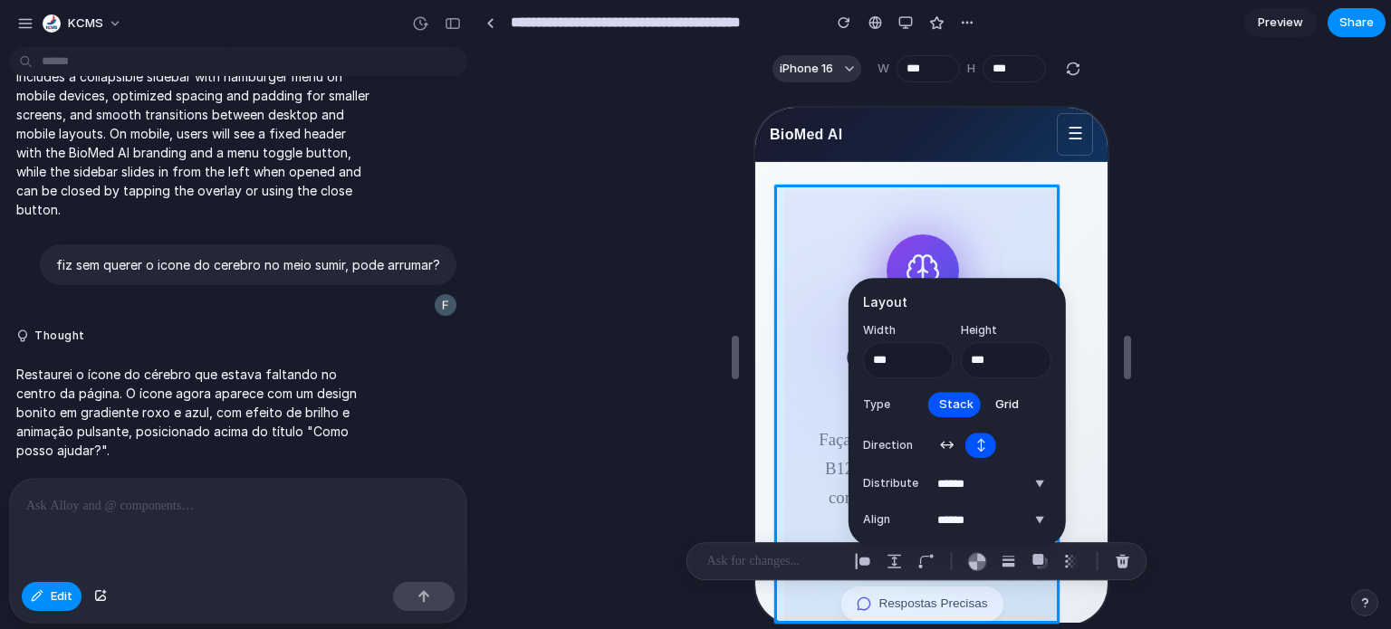
click at [988, 397] on button "Grid" at bounding box center [1006, 404] width 45 height 29
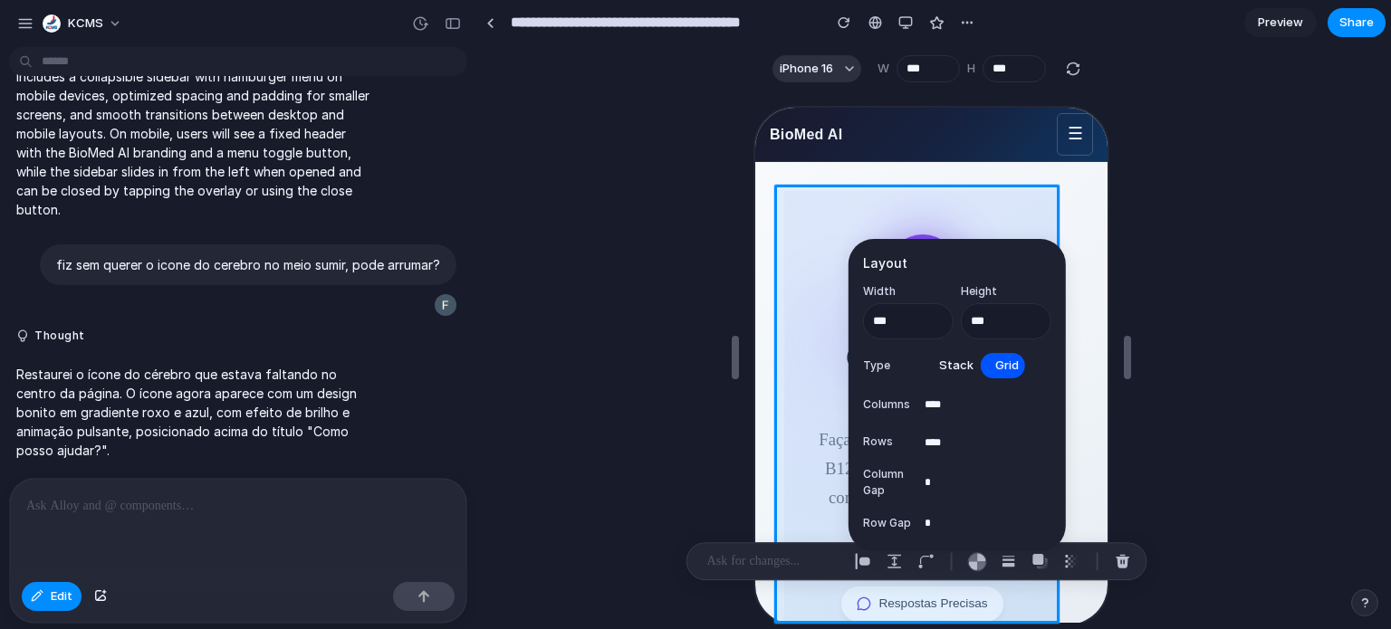
click at [952, 367] on span "Stack" at bounding box center [956, 366] width 34 height 18
select select "******"
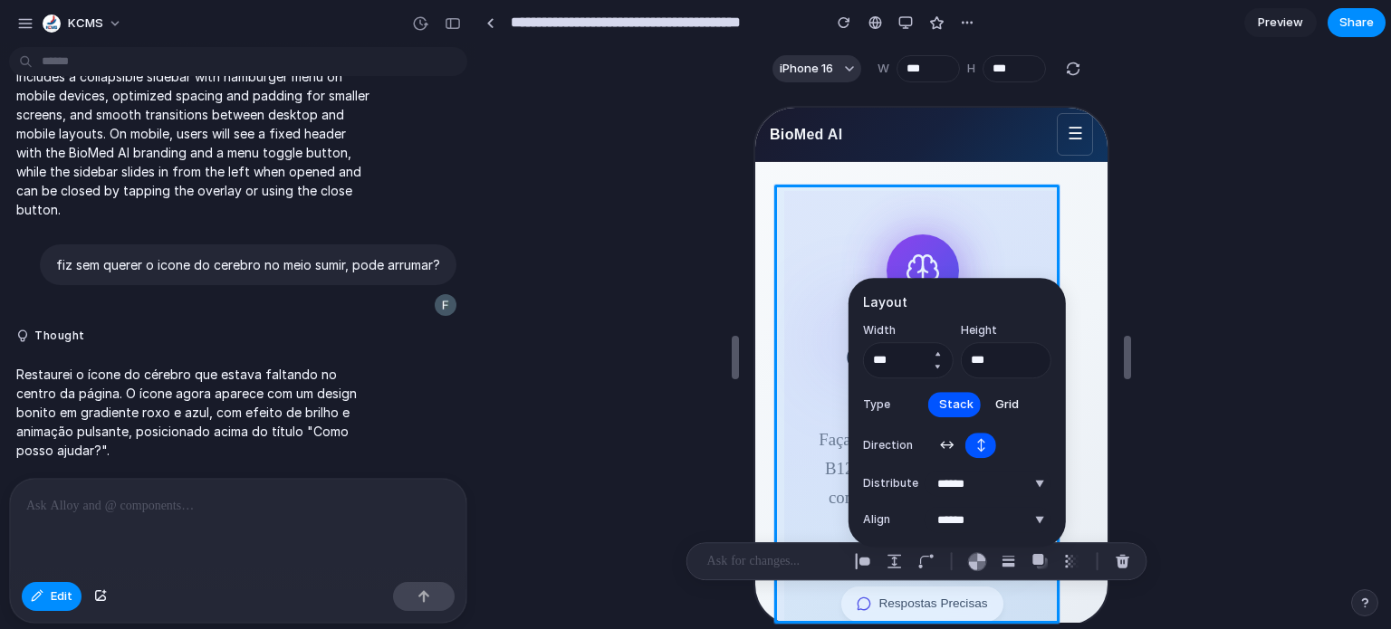
click at [937, 358] on button "Increment" at bounding box center [937, 354] width 18 height 14
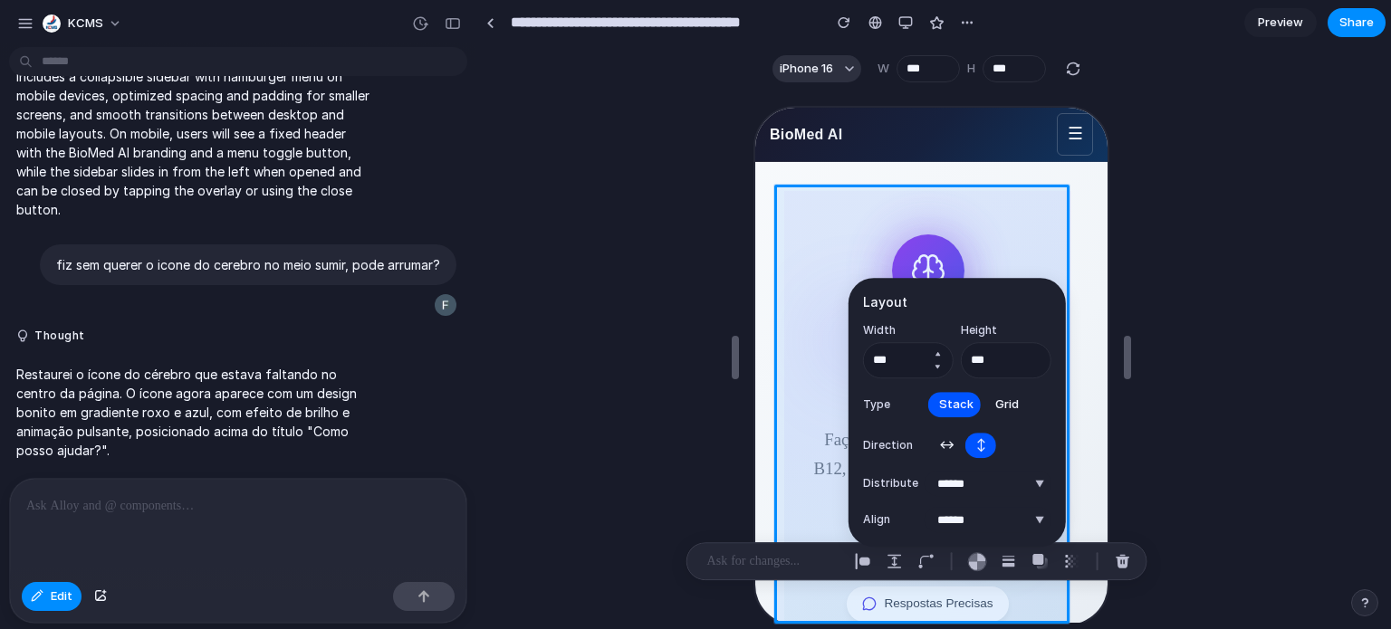
click at [937, 358] on button "Increment" at bounding box center [937, 354] width 18 height 14
click at [937, 355] on button "Increment" at bounding box center [937, 354] width 18 height 14
type input "***"
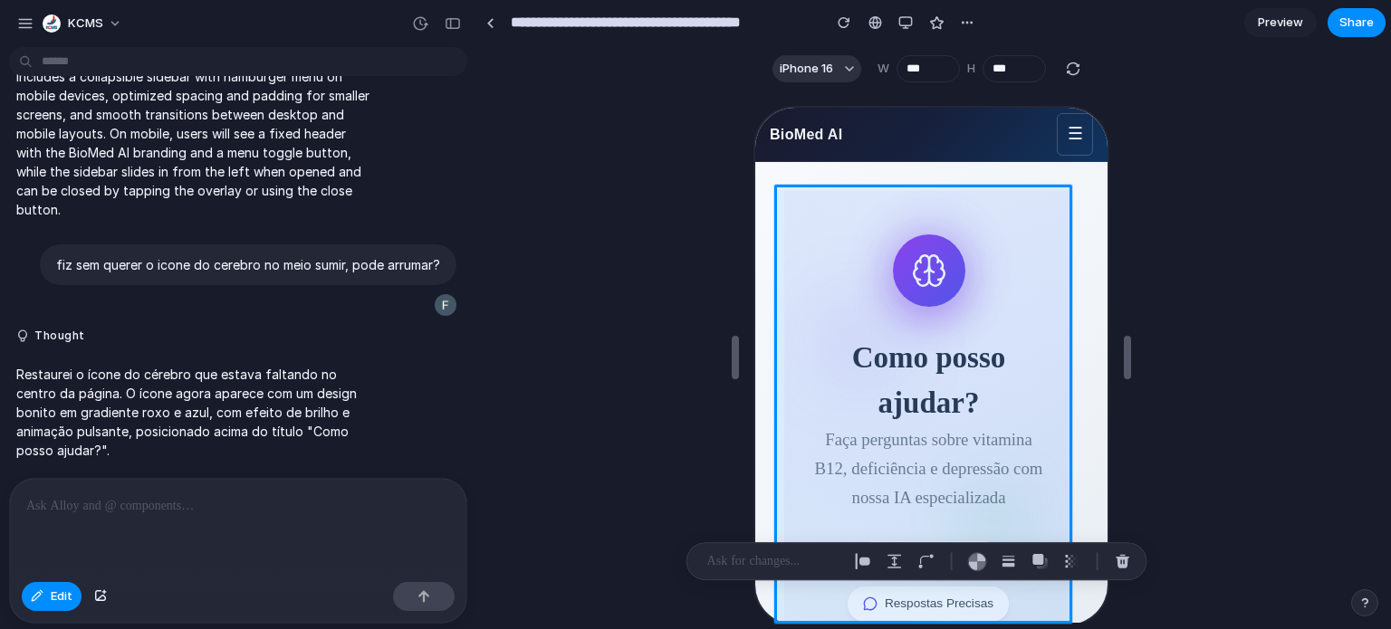
drag, startPoint x: 1250, startPoint y: 245, endPoint x: 1232, endPoint y: 247, distance: 18.2
click at [1245, 246] on div at bounding box center [930, 357] width 907 height 532
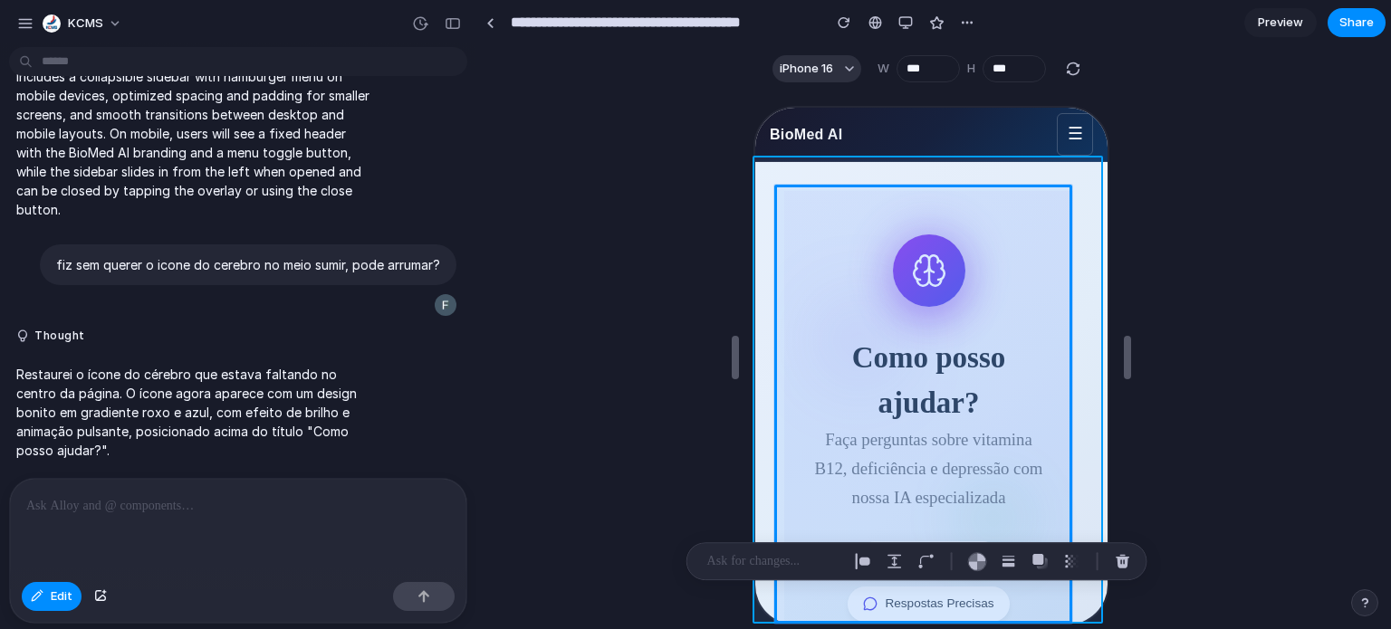
click at [1101, 277] on div at bounding box center [928, 366] width 356 height 521
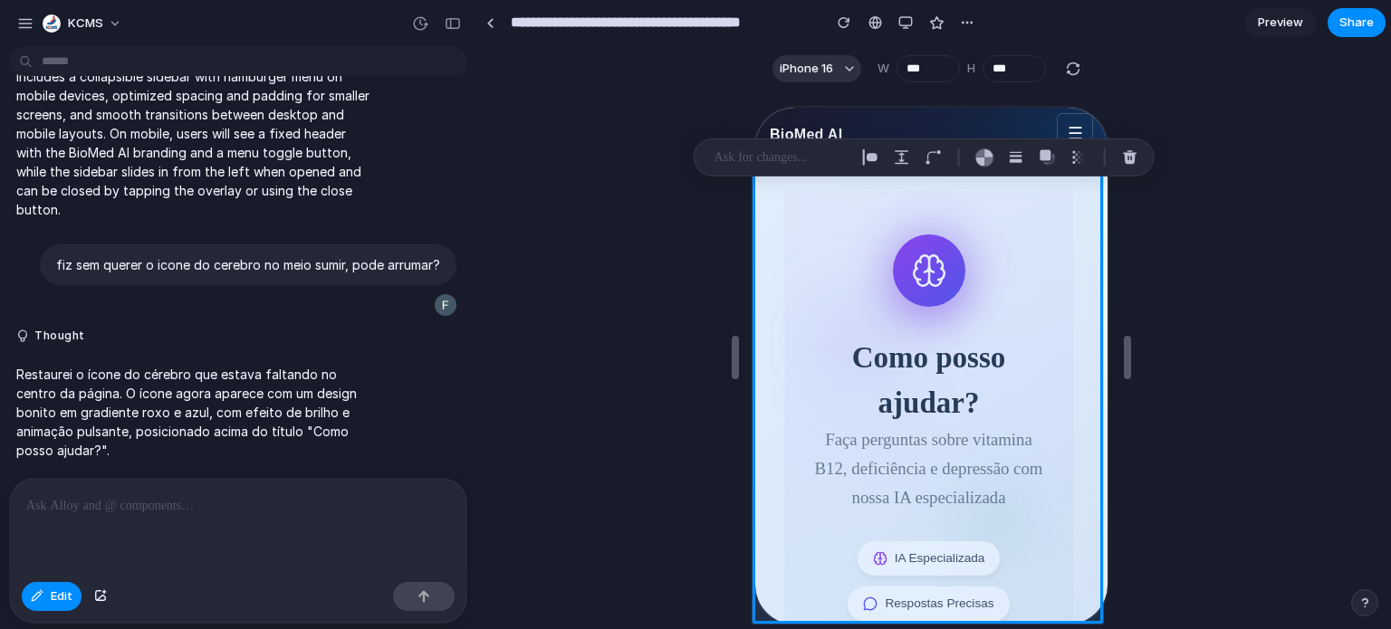
click at [1215, 321] on div at bounding box center [930, 357] width 907 height 532
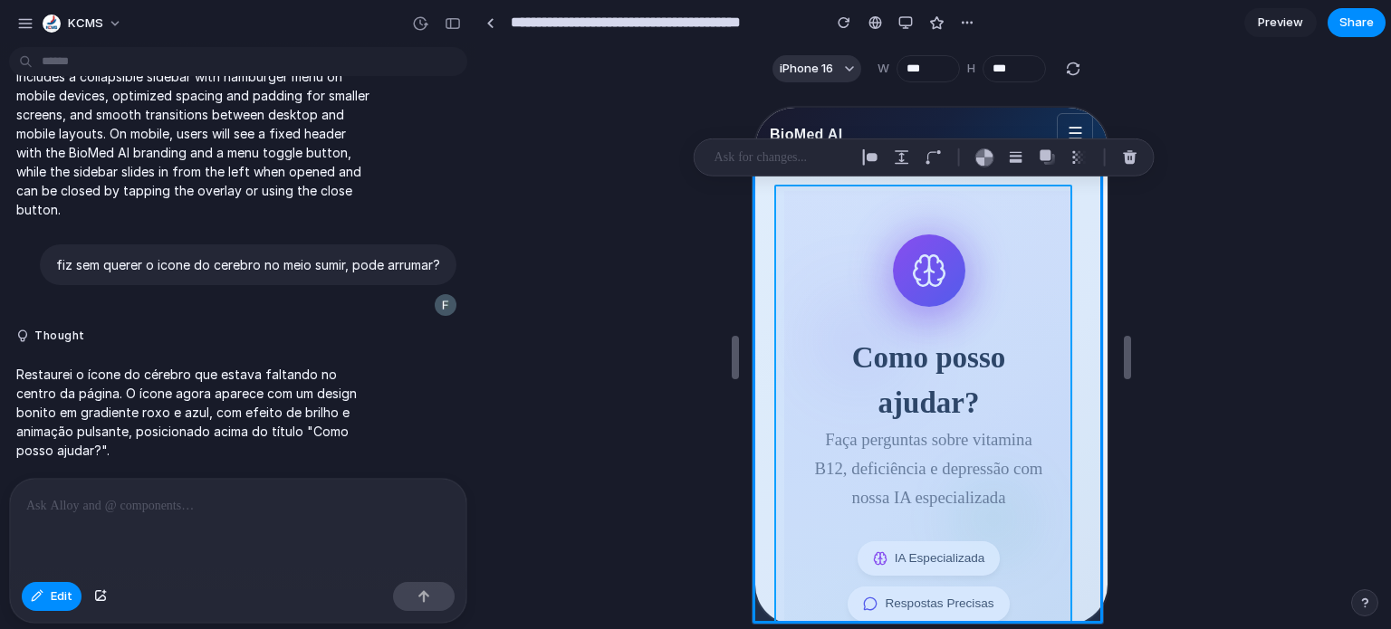
click at [1071, 396] on div at bounding box center [928, 366] width 356 height 521
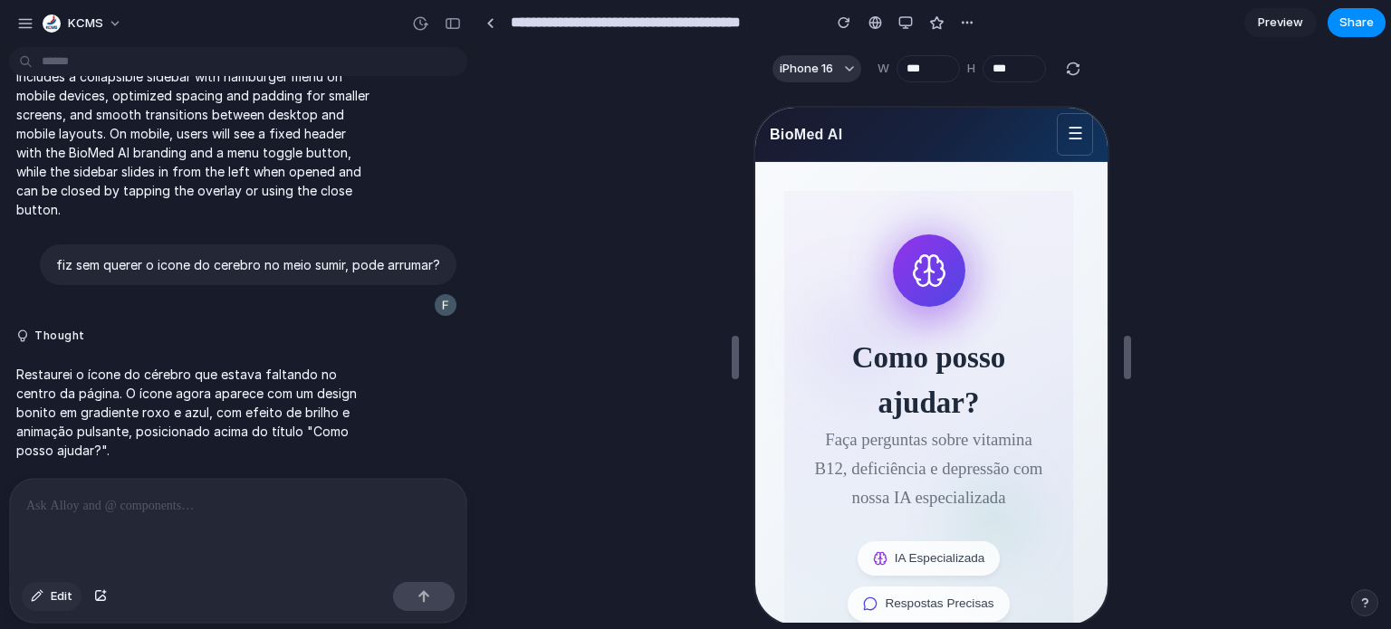
click at [51, 600] on span "Edit" at bounding box center [62, 597] width 22 height 18
click at [803, 127] on div at bounding box center [928, 366] width 356 height 521
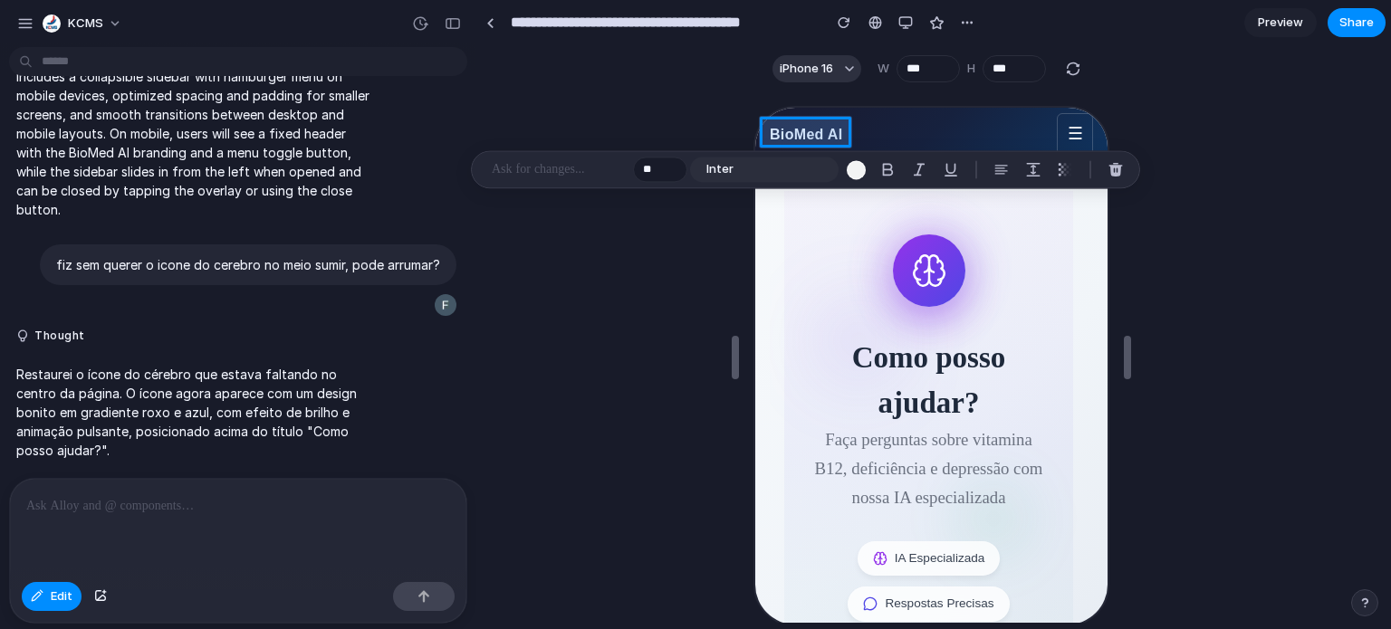
drag, startPoint x: 818, startPoint y: 133, endPoint x: 828, endPoint y: 138, distance: 10.9
click at [828, 138] on div at bounding box center [928, 366] width 356 height 521
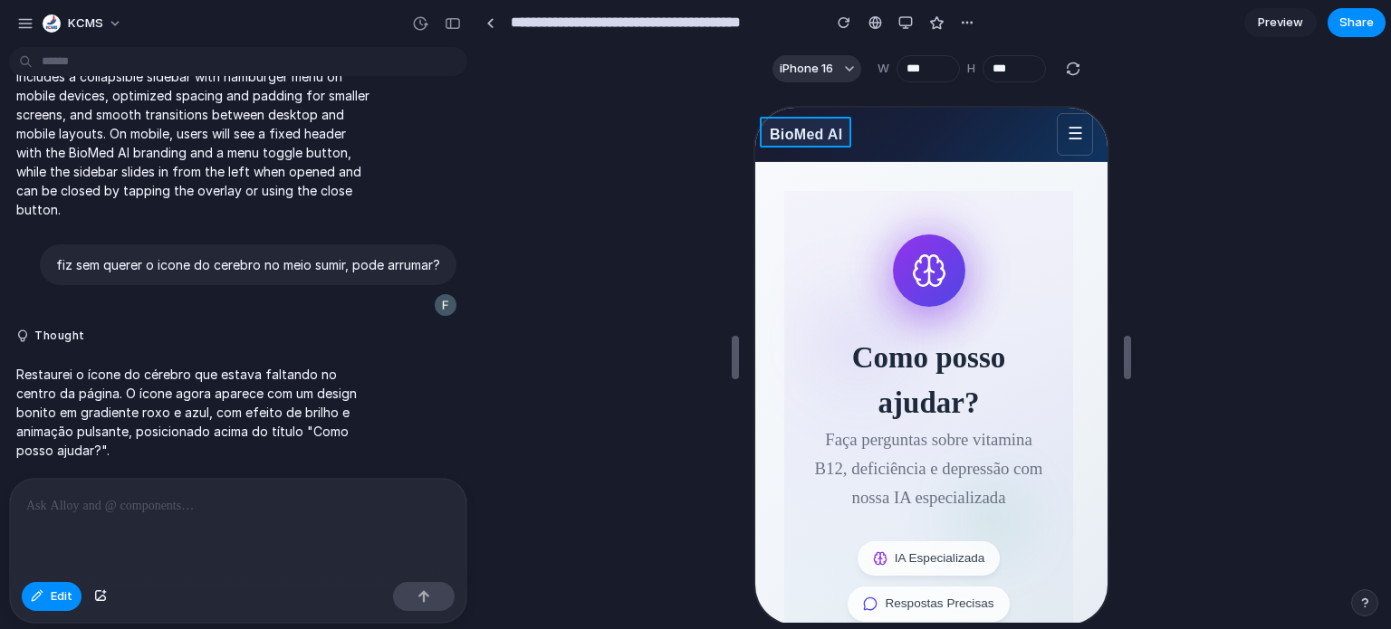
click at [804, 133] on div at bounding box center [928, 366] width 356 height 521
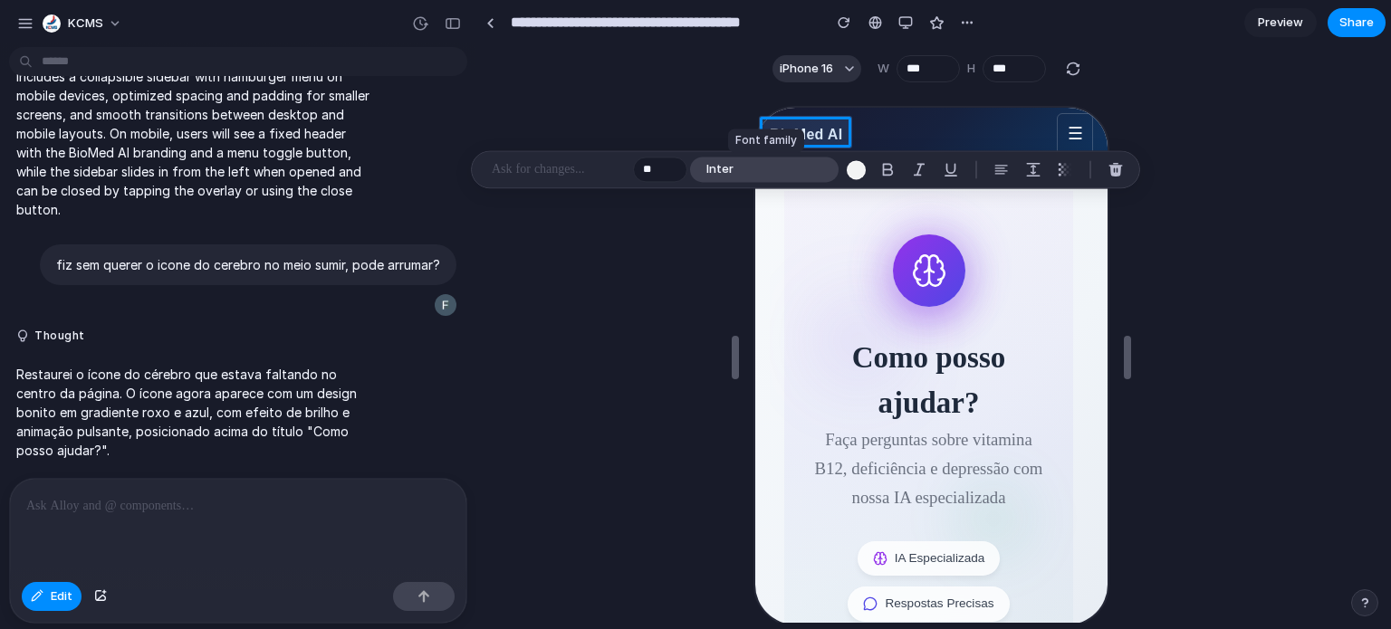
click at [722, 172] on span "Inter" at bounding box center [719, 170] width 27 height 18
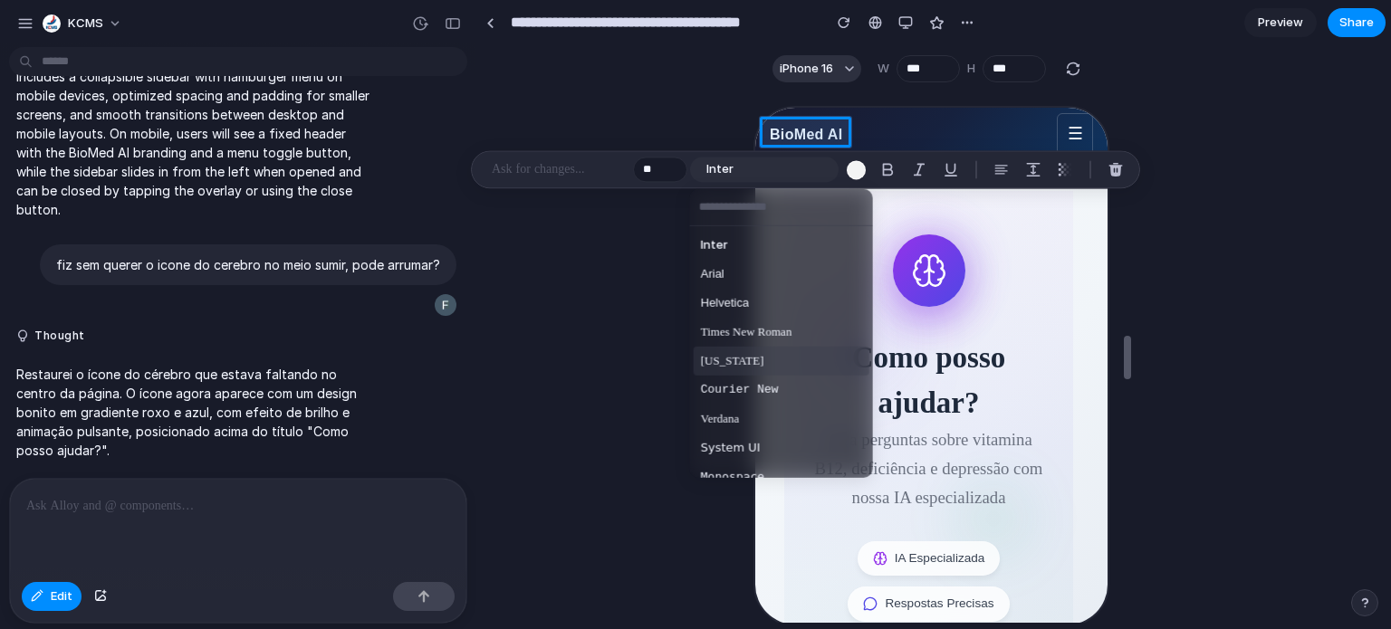
click at [737, 360] on span "[US_STATE]" at bounding box center [732, 361] width 63 height 18
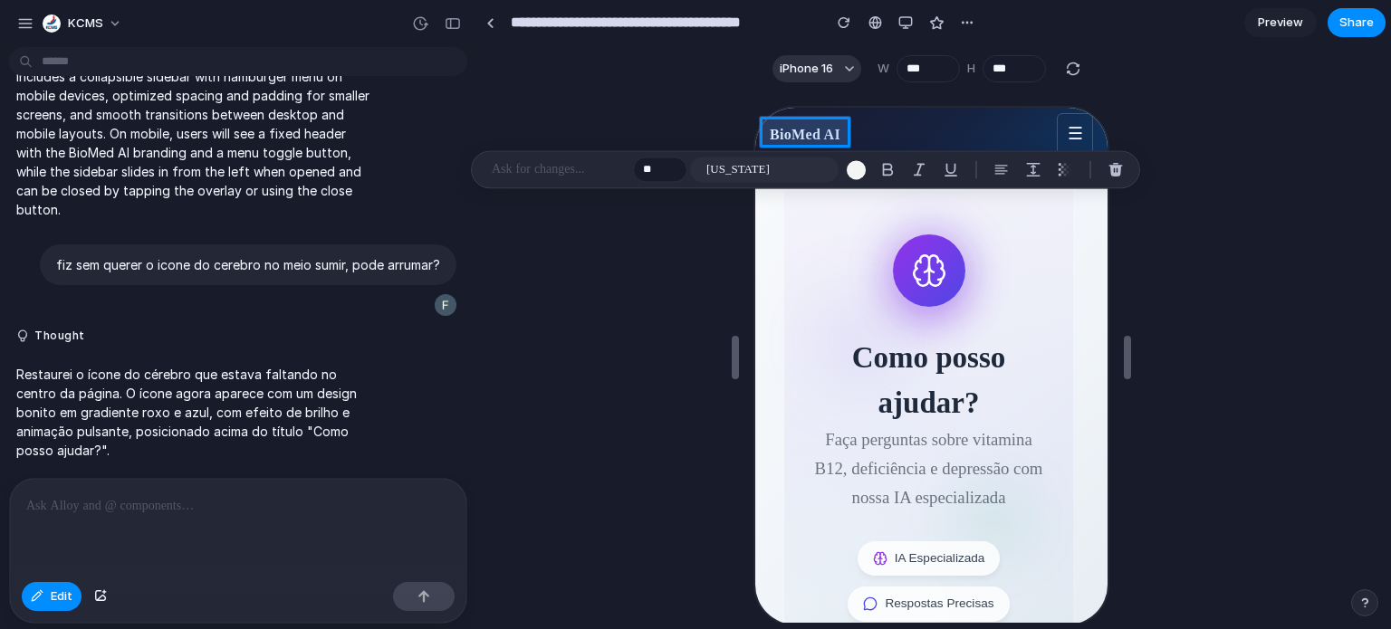
click at [806, 138] on div at bounding box center [928, 366] width 356 height 521
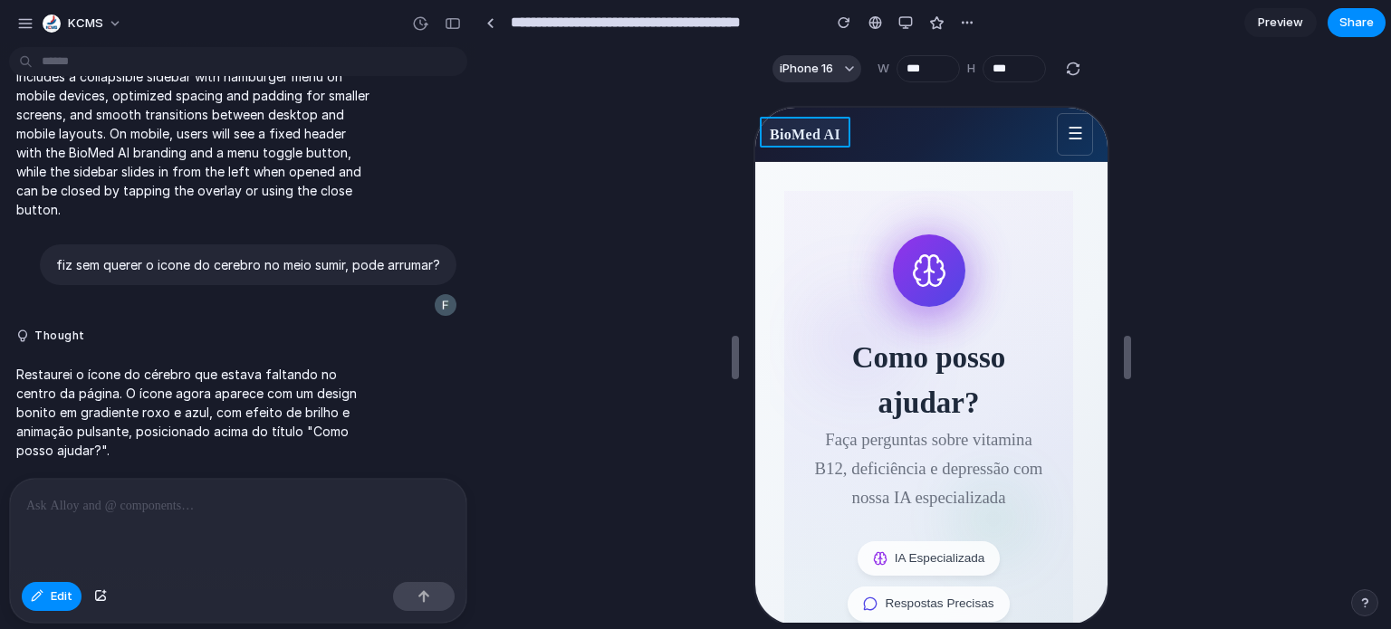
click at [806, 133] on div at bounding box center [928, 366] width 356 height 521
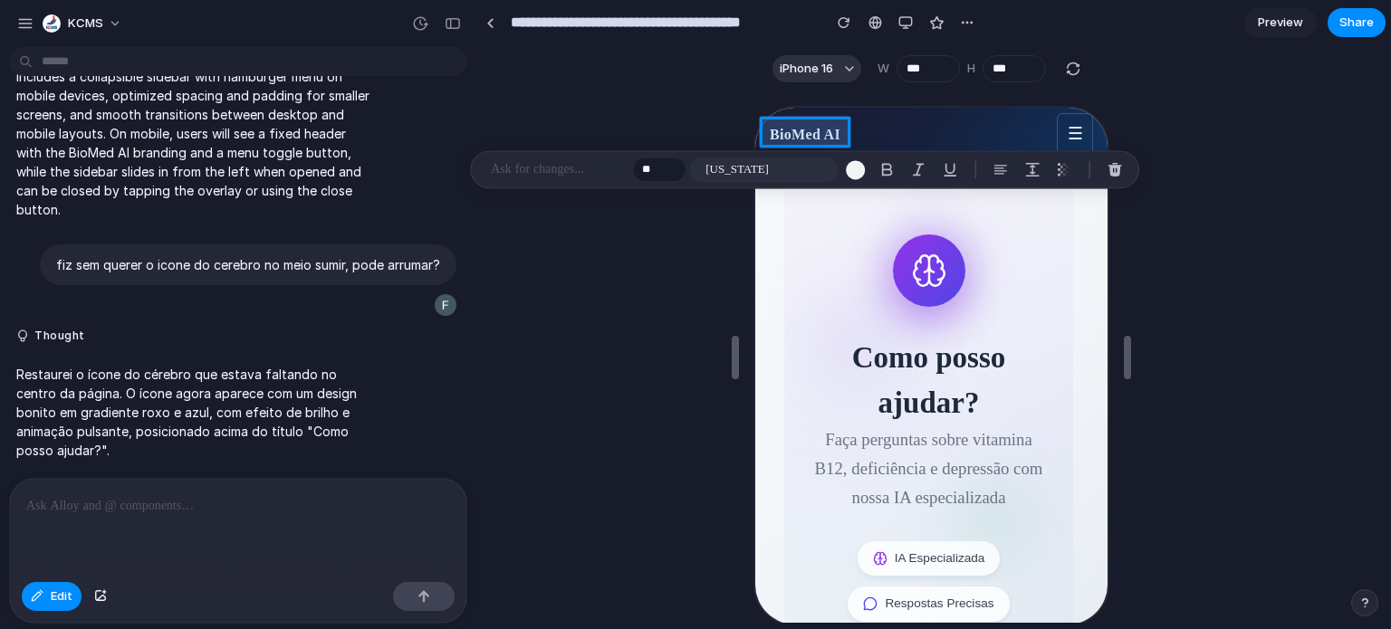
click at [806, 133] on div at bounding box center [928, 366] width 356 height 521
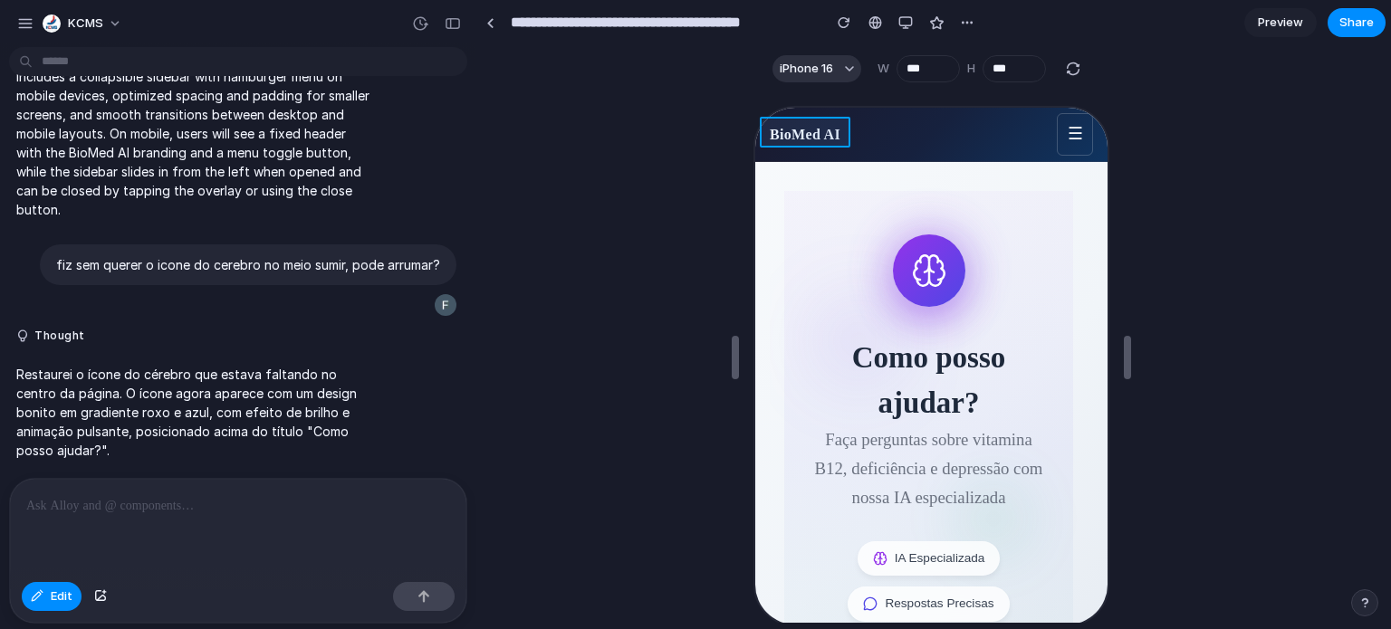
click at [806, 133] on div at bounding box center [928, 366] width 356 height 521
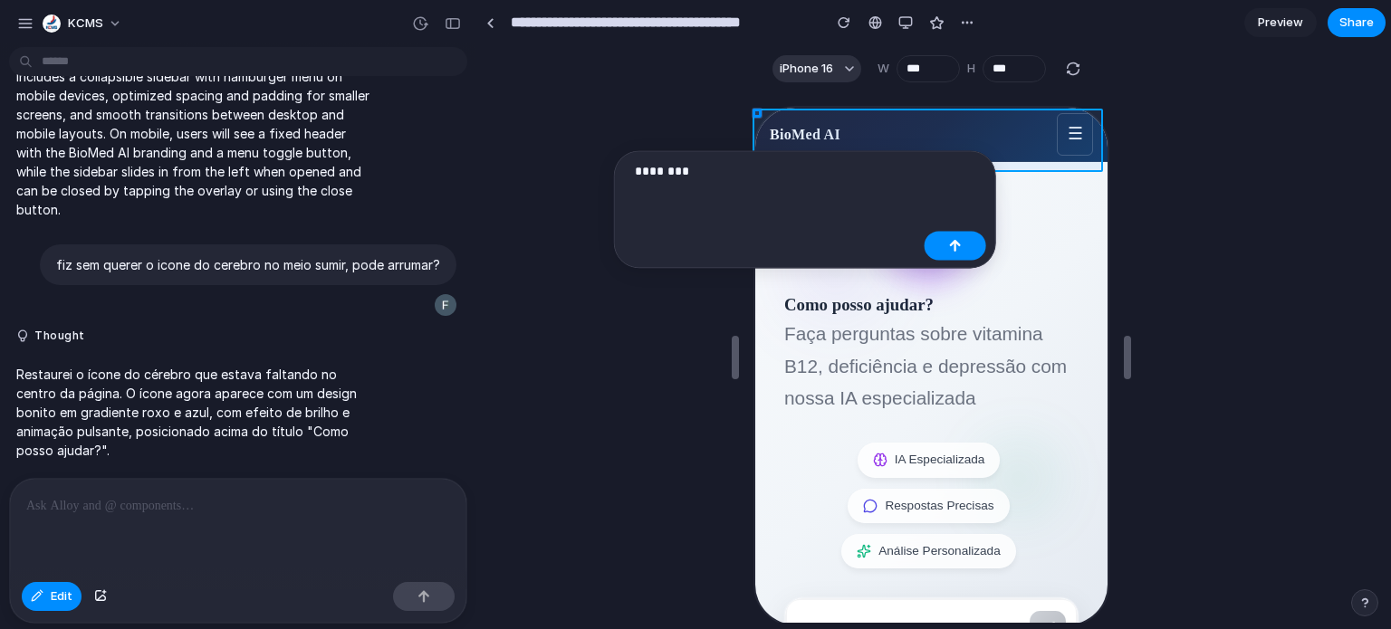
click at [948, 111] on div at bounding box center [928, 366] width 356 height 521
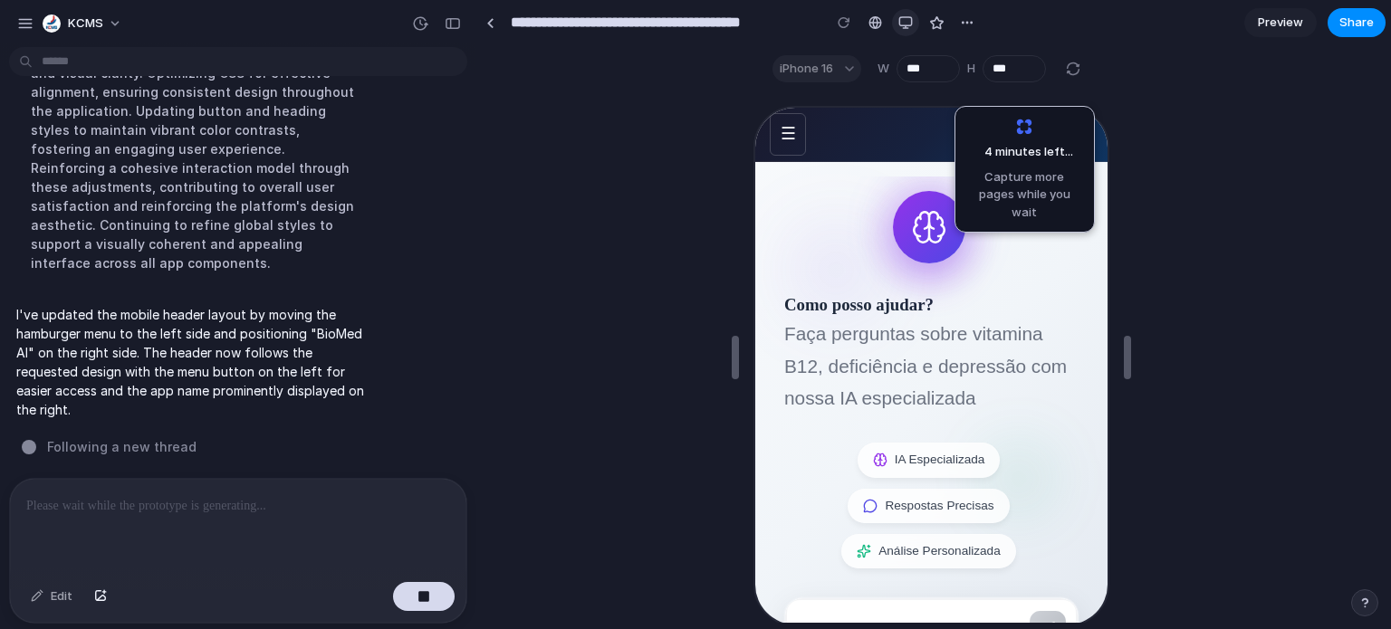
click at [909, 21] on div "button" at bounding box center [905, 22] width 14 height 14
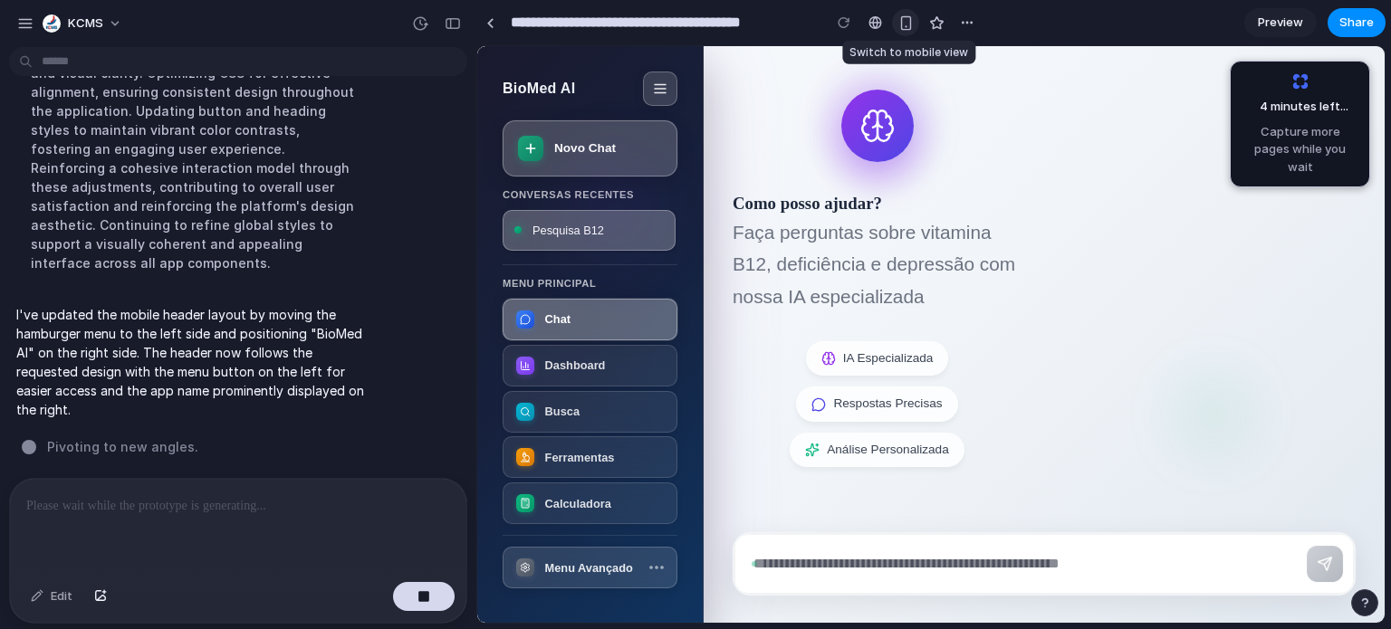
click at [902, 24] on div "button" at bounding box center [905, 22] width 15 height 15
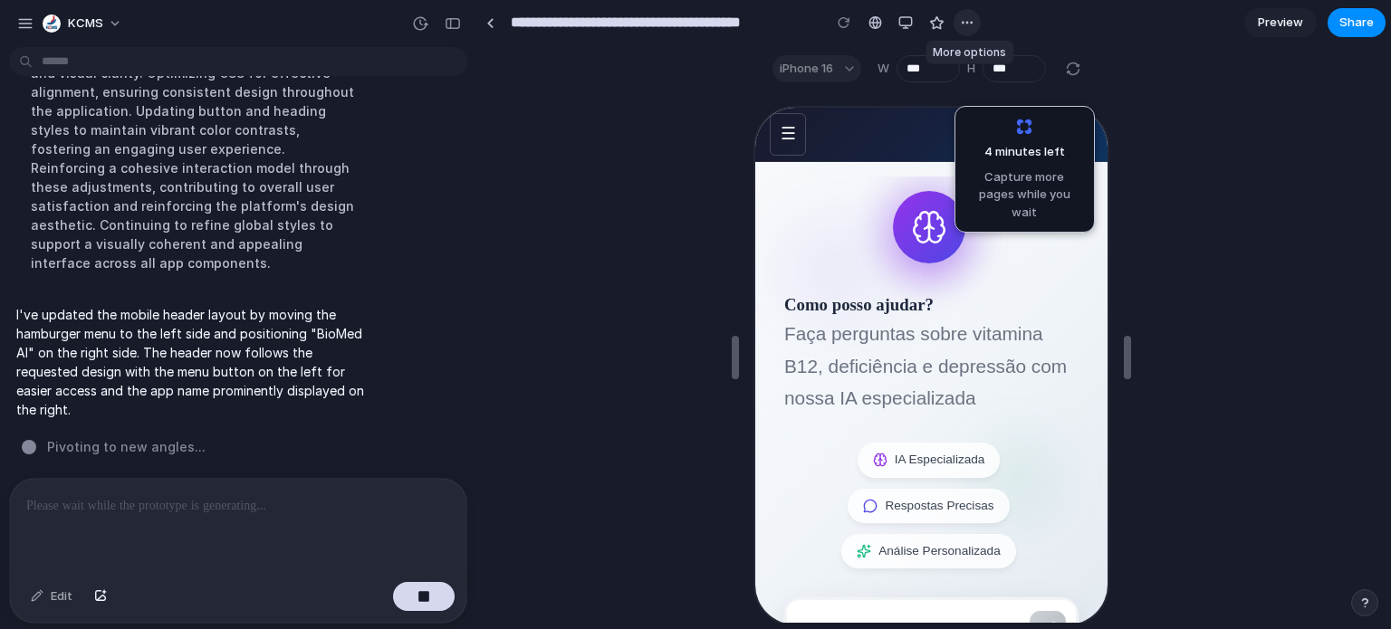
click at [974, 24] on div "button" at bounding box center [967, 22] width 14 height 14
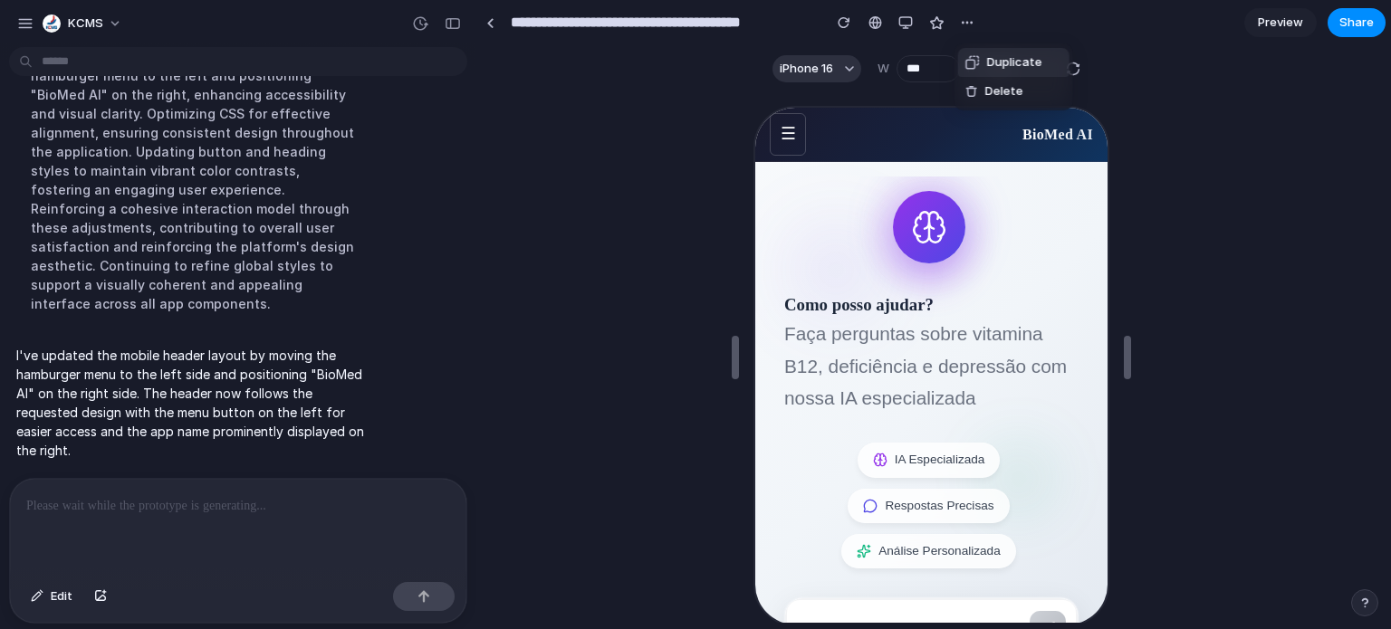
click at [899, 21] on div "Duplicate Delete" at bounding box center [695, 314] width 1391 height 629
click at [907, 23] on div "button" at bounding box center [905, 22] width 14 height 14
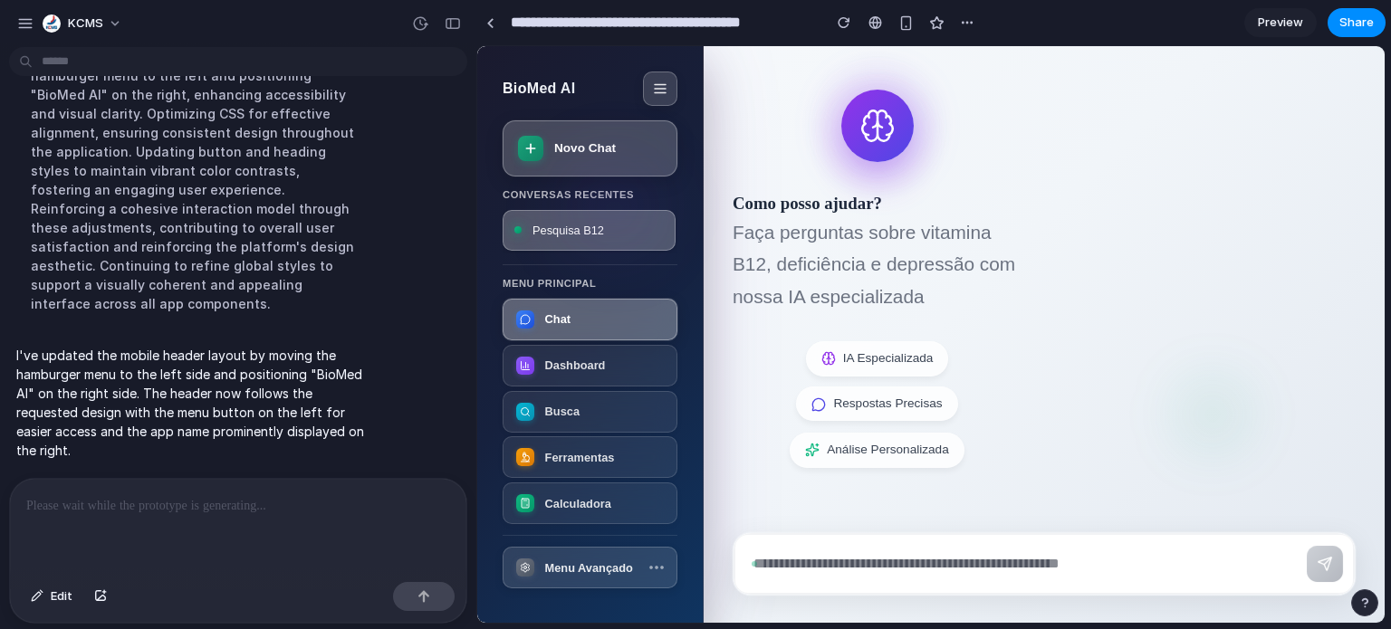
click at [139, 495] on p at bounding box center [238, 506] width 424 height 22
click at [41, 604] on button "Edit" at bounding box center [52, 596] width 60 height 29
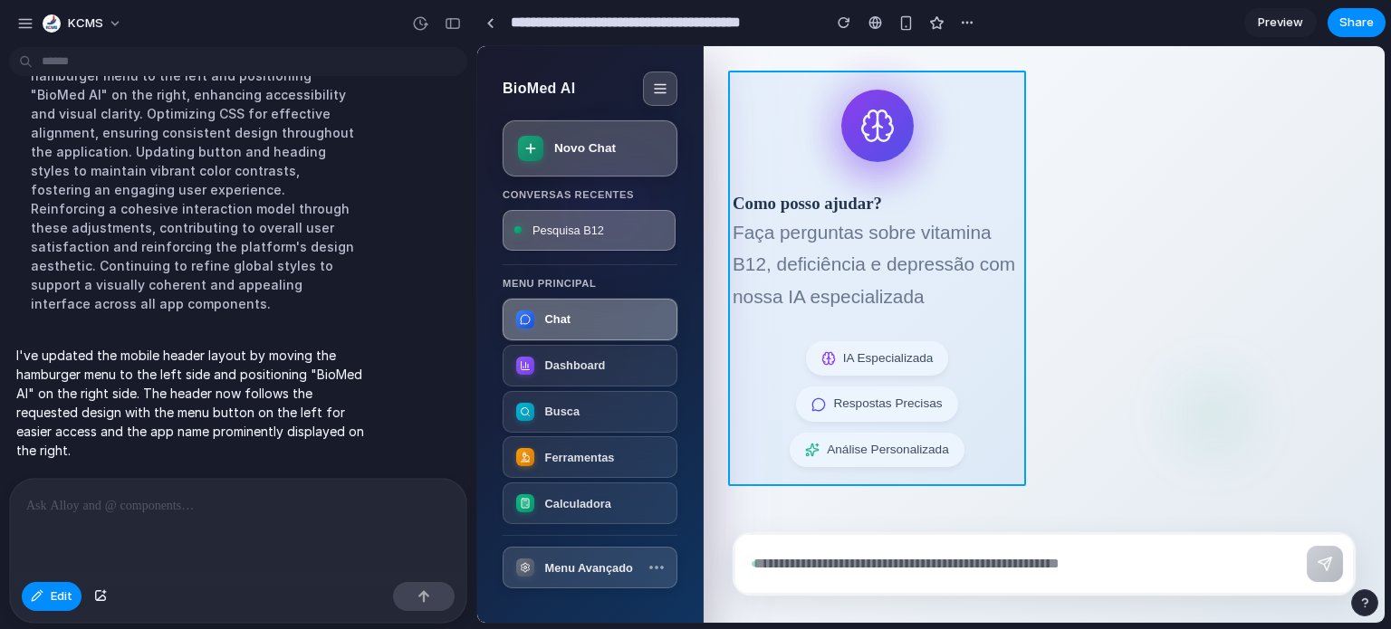
click at [750, 78] on div at bounding box center [930, 335] width 907 height 578
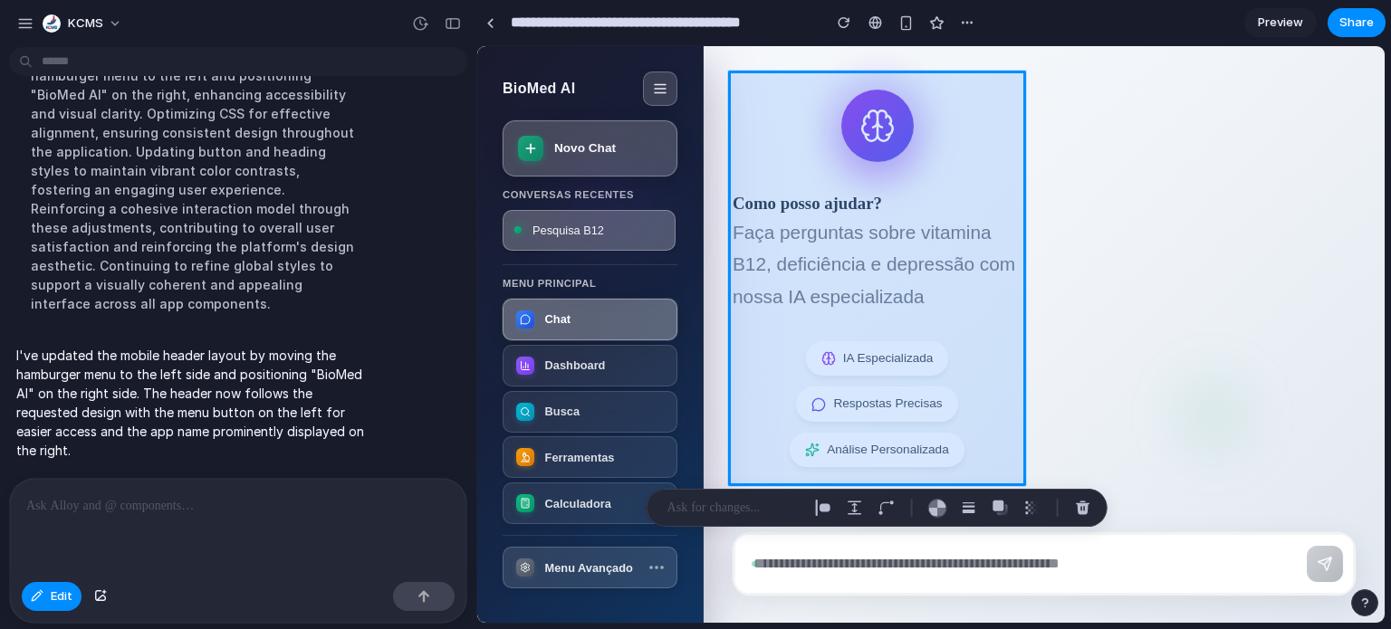
paste div
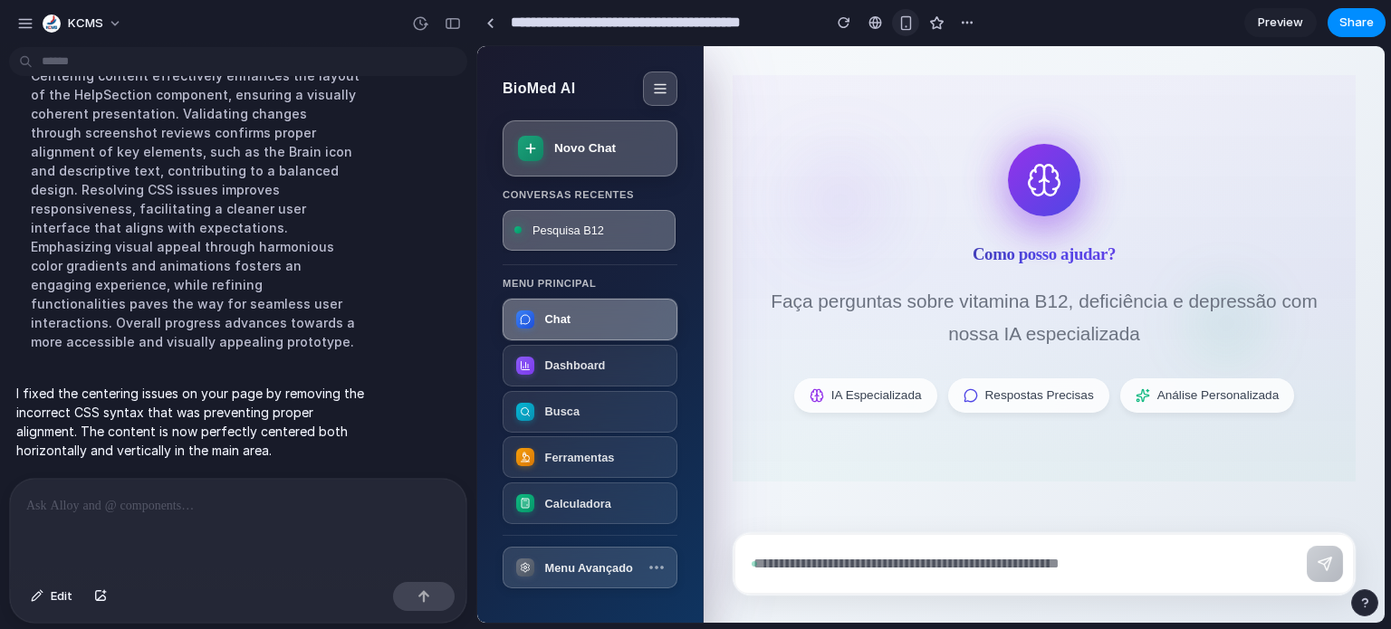
click at [902, 28] on div "button" at bounding box center [905, 22] width 15 height 15
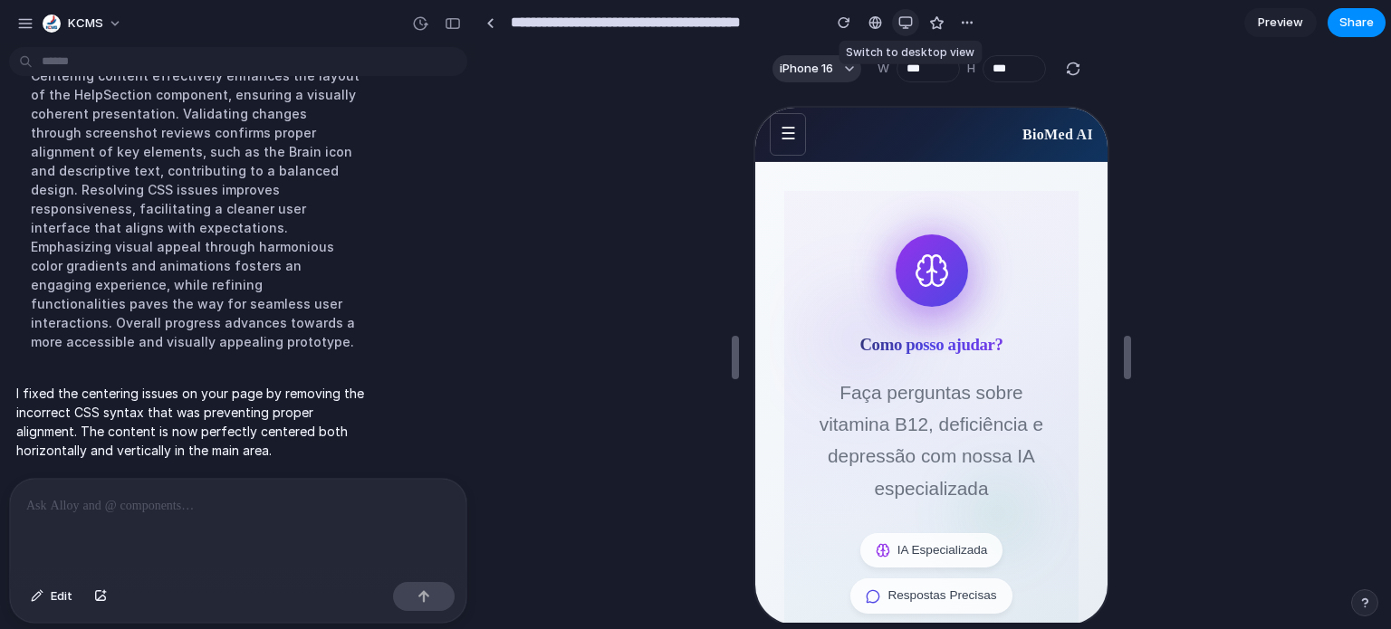
click at [902, 28] on div "button" at bounding box center [905, 22] width 14 height 14
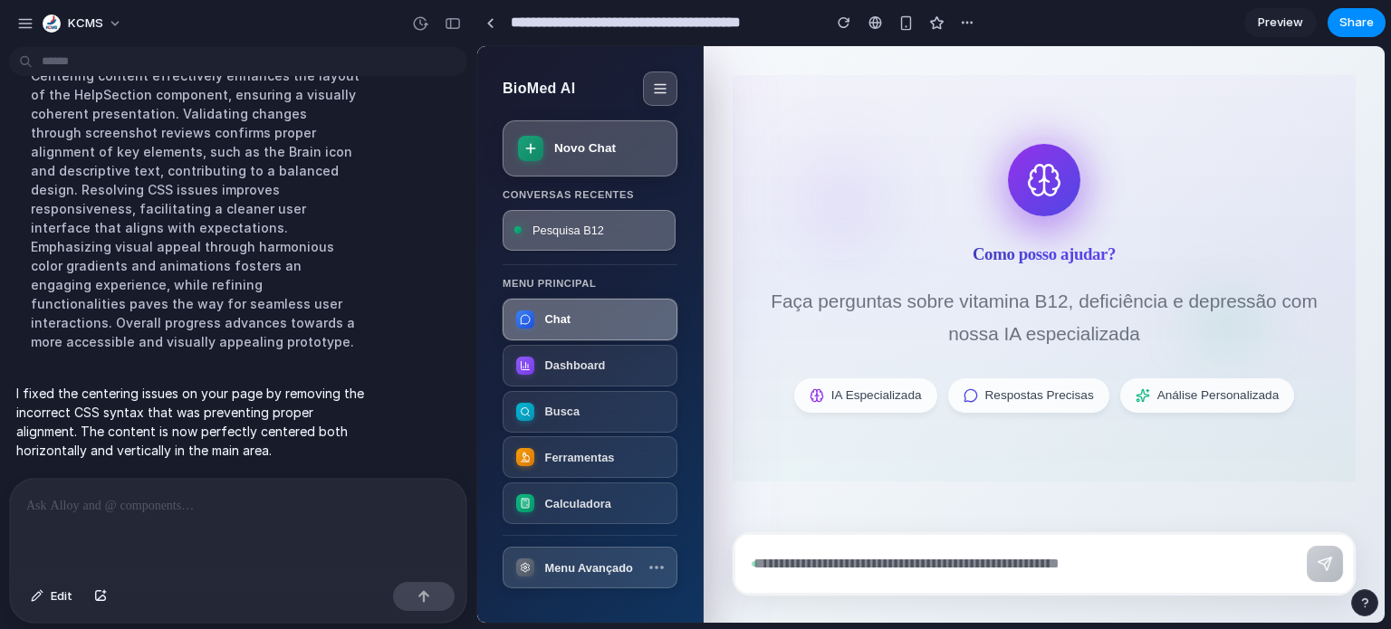
click at [1254, 21] on link "Preview" at bounding box center [1280, 22] width 72 height 29
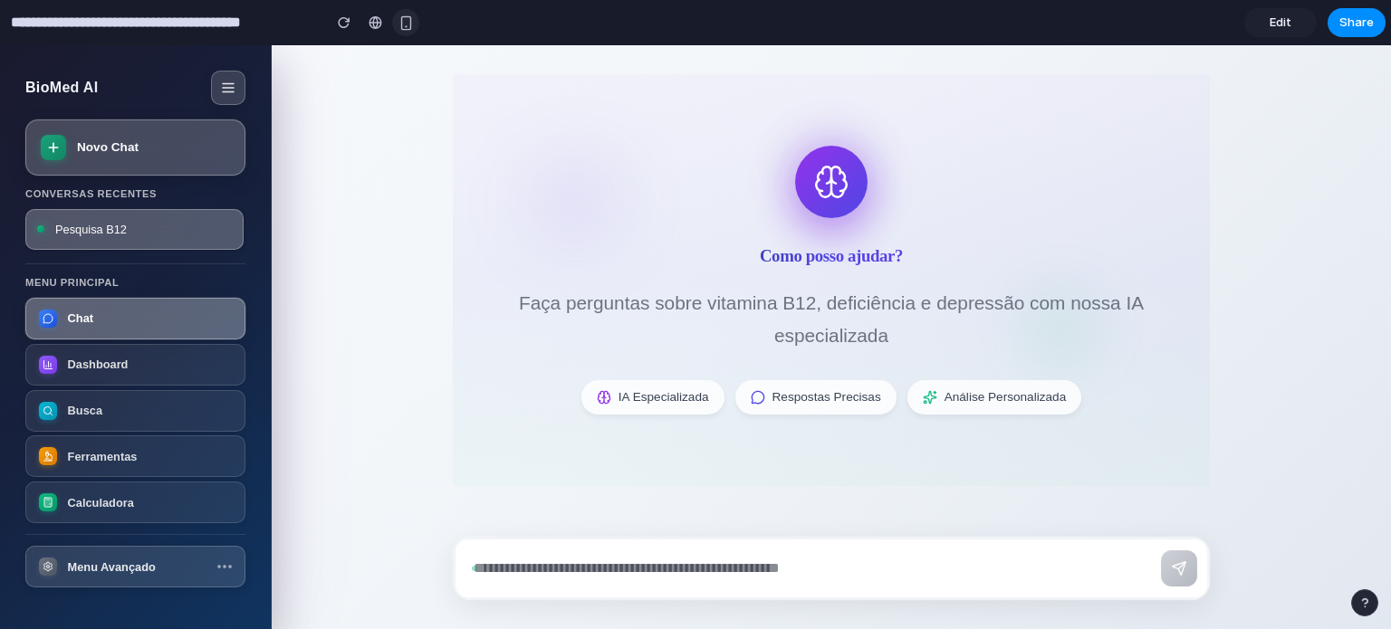
click at [409, 22] on div "button" at bounding box center [405, 22] width 15 height 15
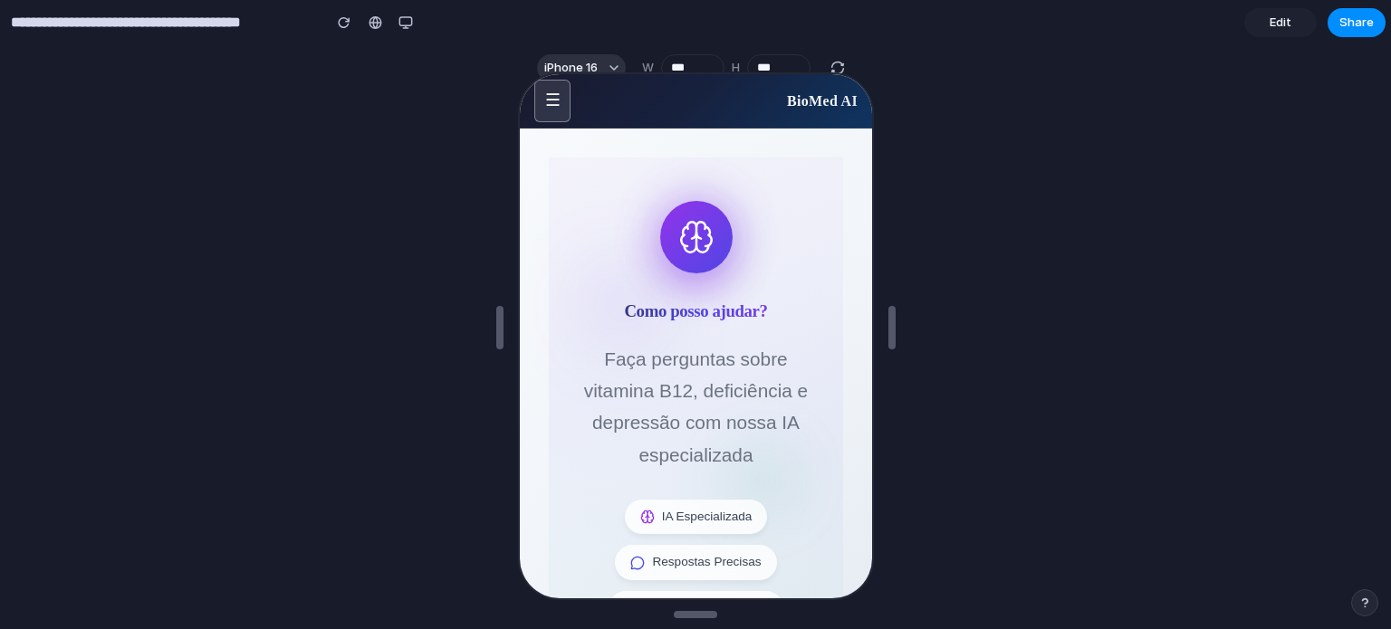
click at [545, 103] on button "☰" at bounding box center [550, 99] width 36 height 43
click at [1288, 23] on span "Edit" at bounding box center [1281, 23] width 22 height 18
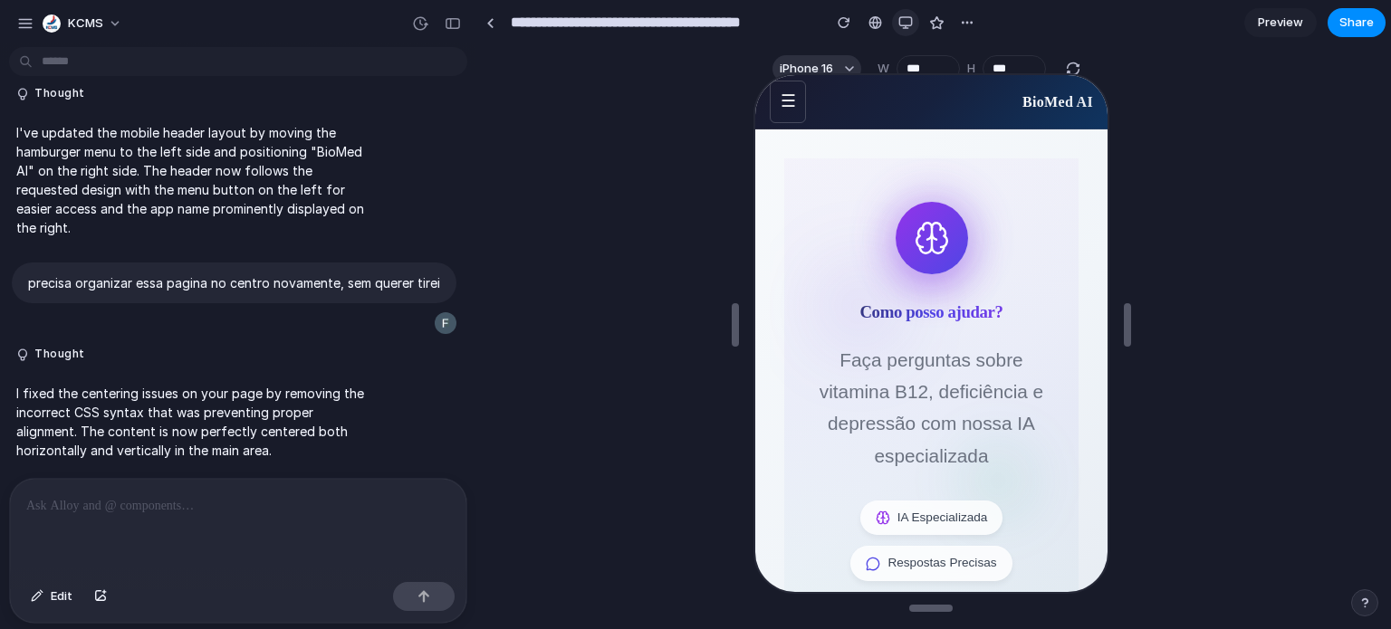
click at [898, 20] on div "button" at bounding box center [905, 22] width 14 height 14
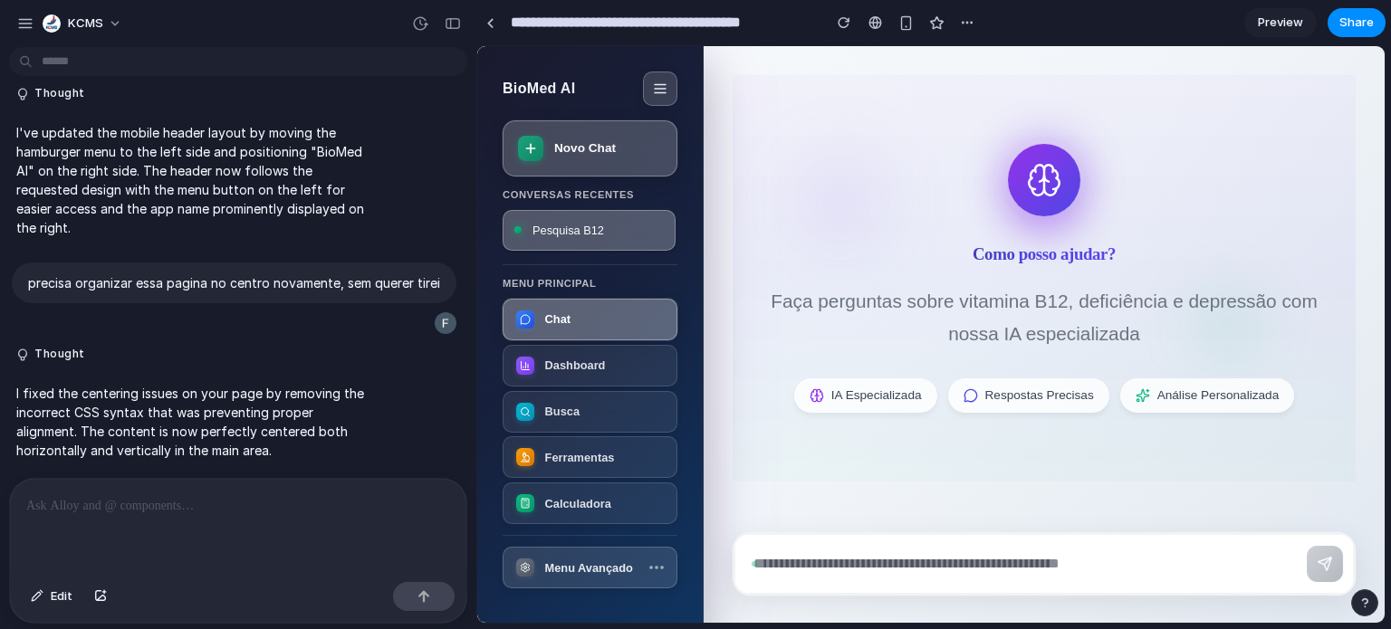
click at [293, 506] on p at bounding box center [238, 506] width 424 height 22
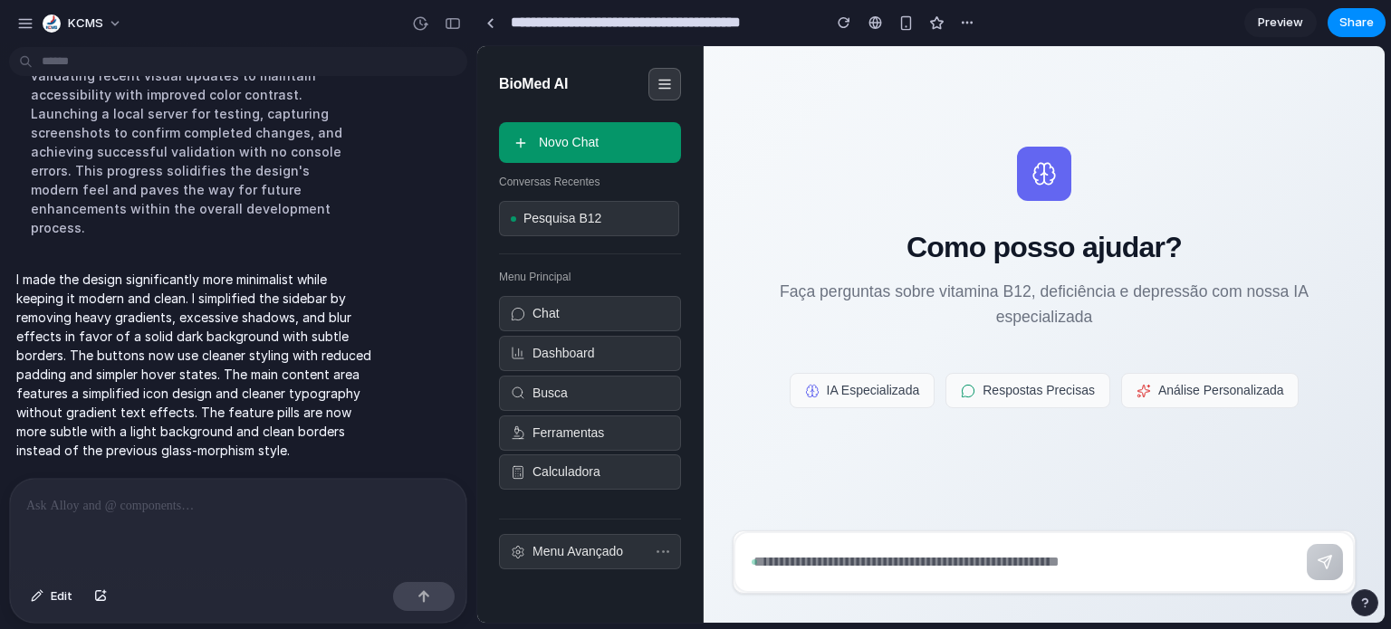
click at [1284, 31] on span "Preview" at bounding box center [1280, 23] width 45 height 18
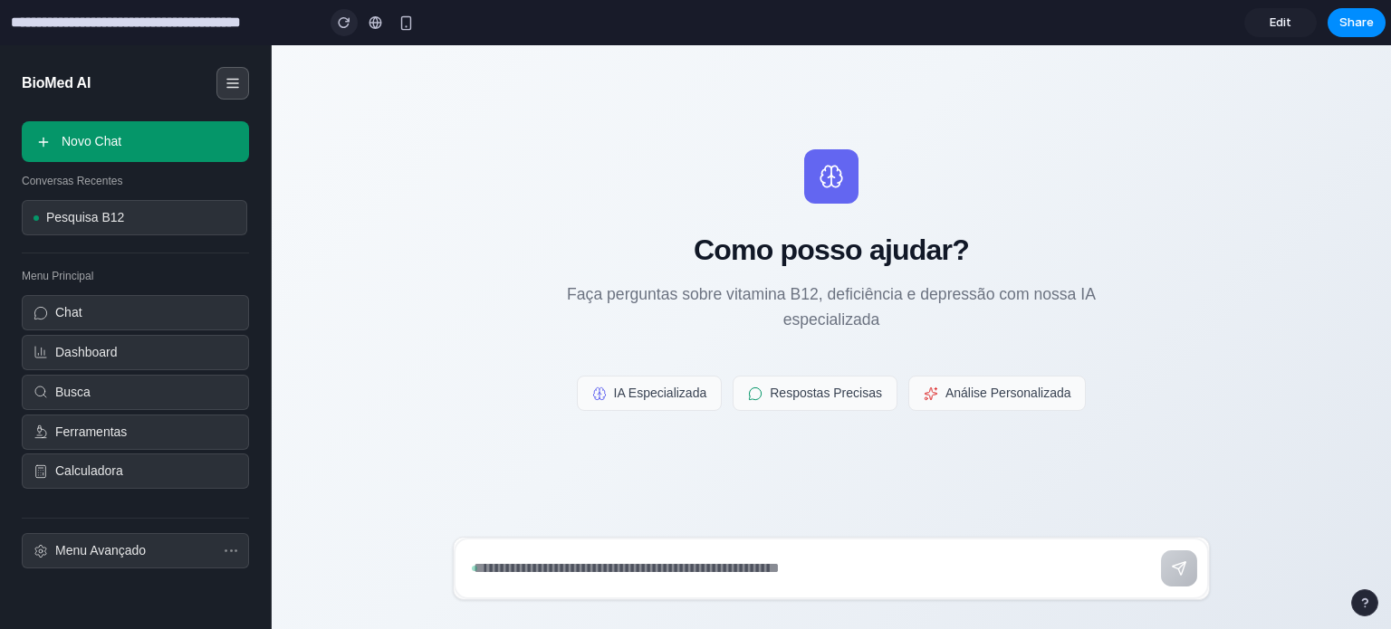
click at [343, 24] on div "button" at bounding box center [344, 22] width 13 height 13
click at [1372, 17] on span "Share" at bounding box center [1356, 23] width 34 height 18
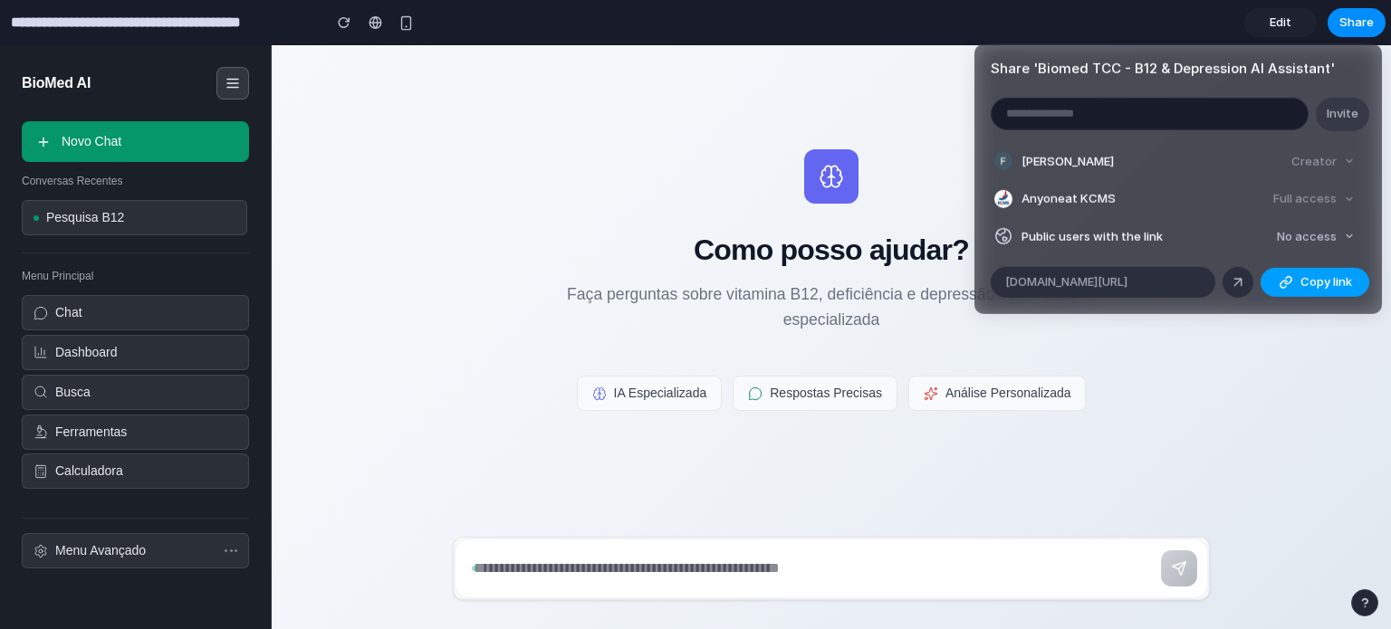
click at [1285, 283] on div "button" at bounding box center [1286, 282] width 14 height 14
click at [472, 23] on div "Share ' Biomed TCC - B12 & Depression AI Assistant ' Invite [PERSON_NAME] Creat…" at bounding box center [695, 314] width 1391 height 629
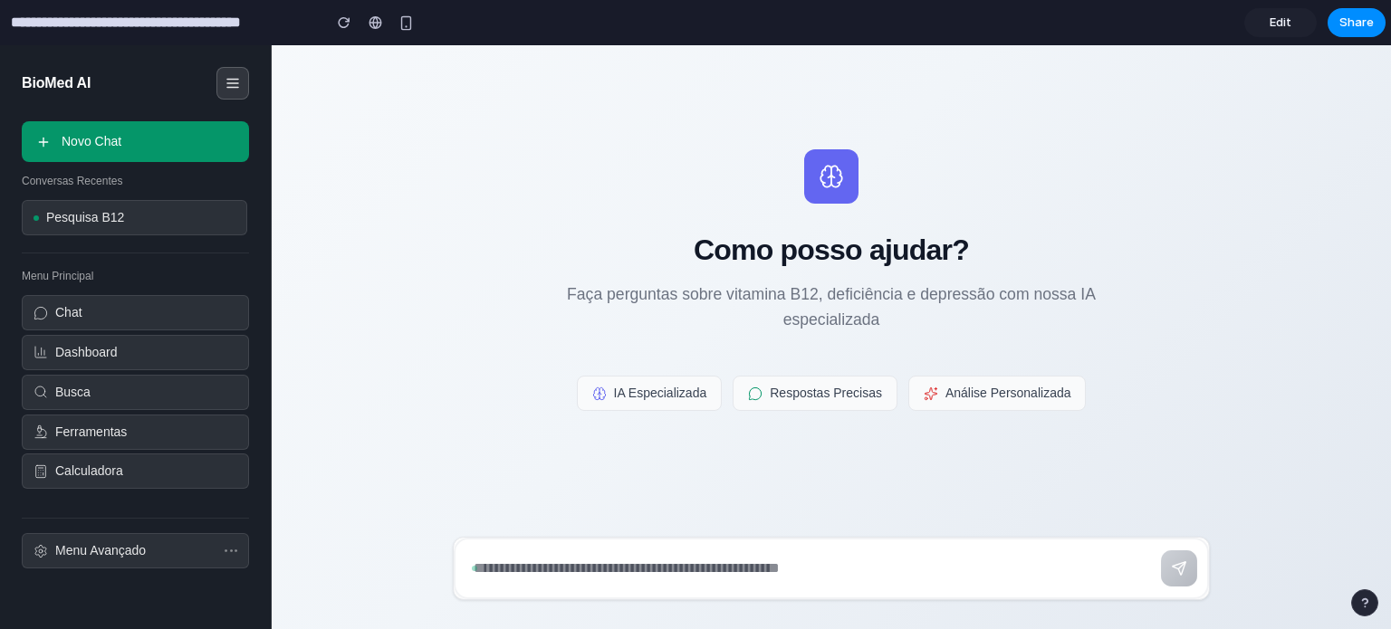
click at [237, 507] on div "button" at bounding box center [231, 505] width 13 height 3
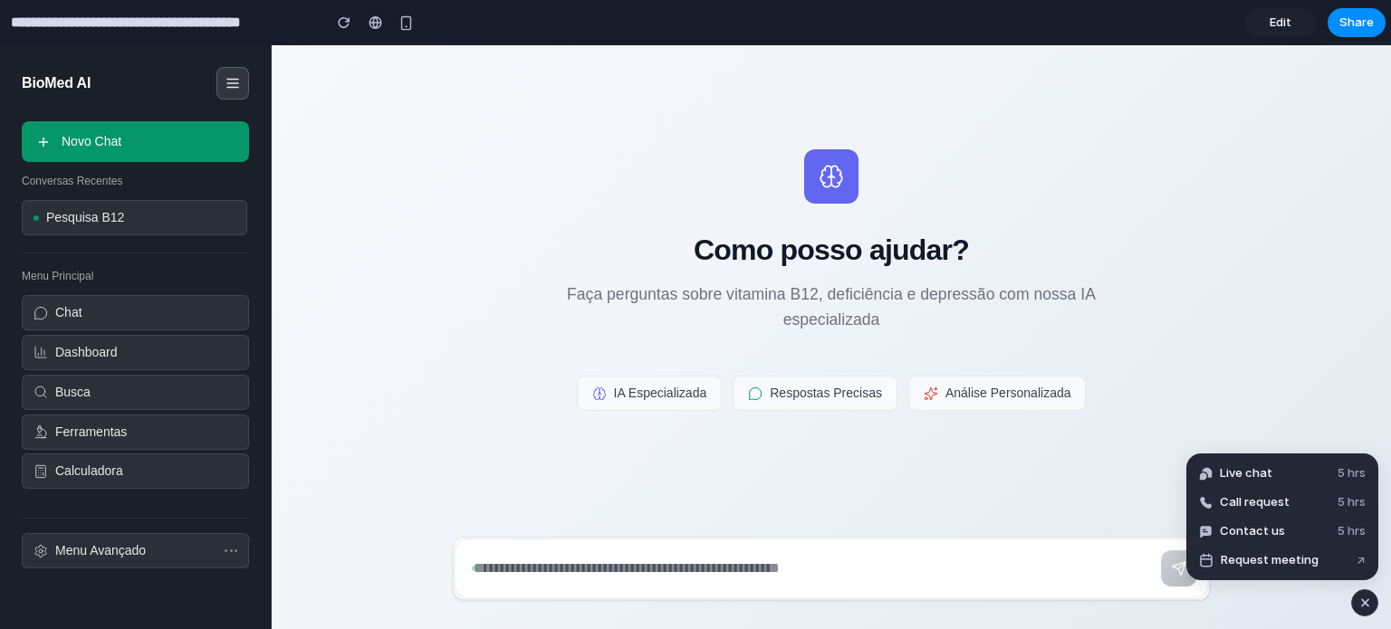
click at [1231, 260] on div "Como posso ajudar? Faça perguntas sobre vitamina B12, deficiência e depressão c…" at bounding box center [831, 280] width 815 height 470
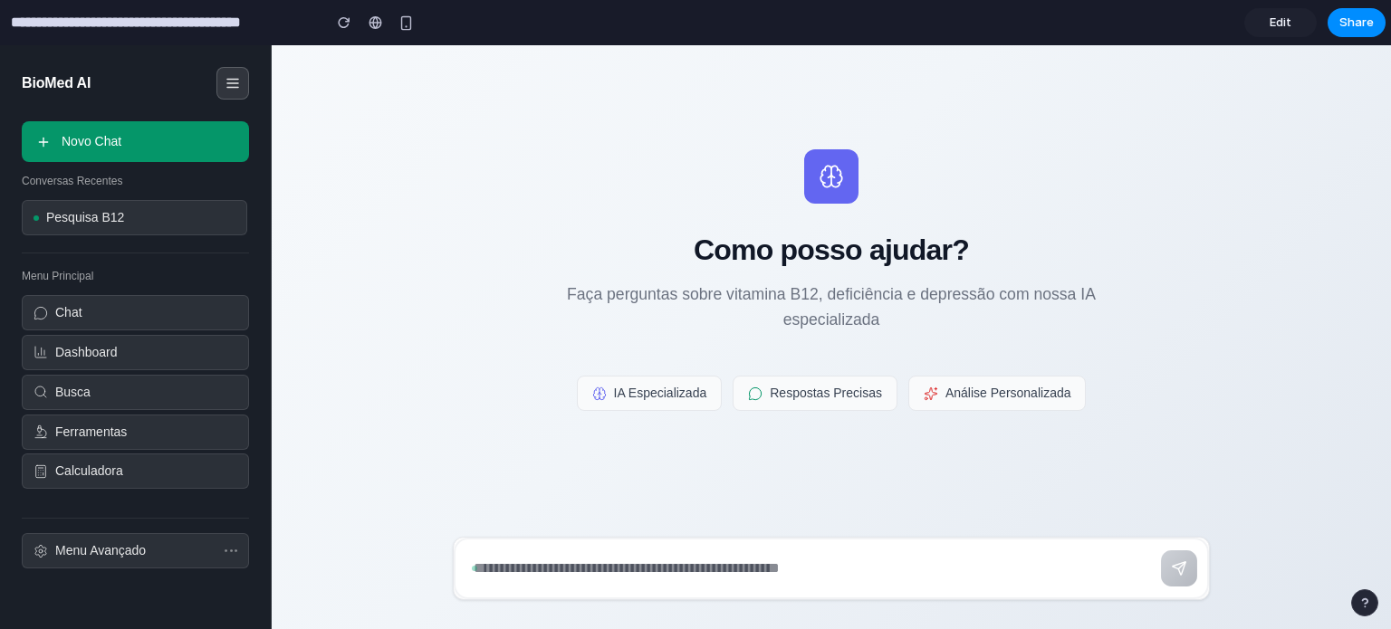
click at [1217, 24] on section "**********" at bounding box center [693, 22] width 1386 height 45
click at [1362, 26] on span "Share" at bounding box center [1356, 23] width 34 height 18
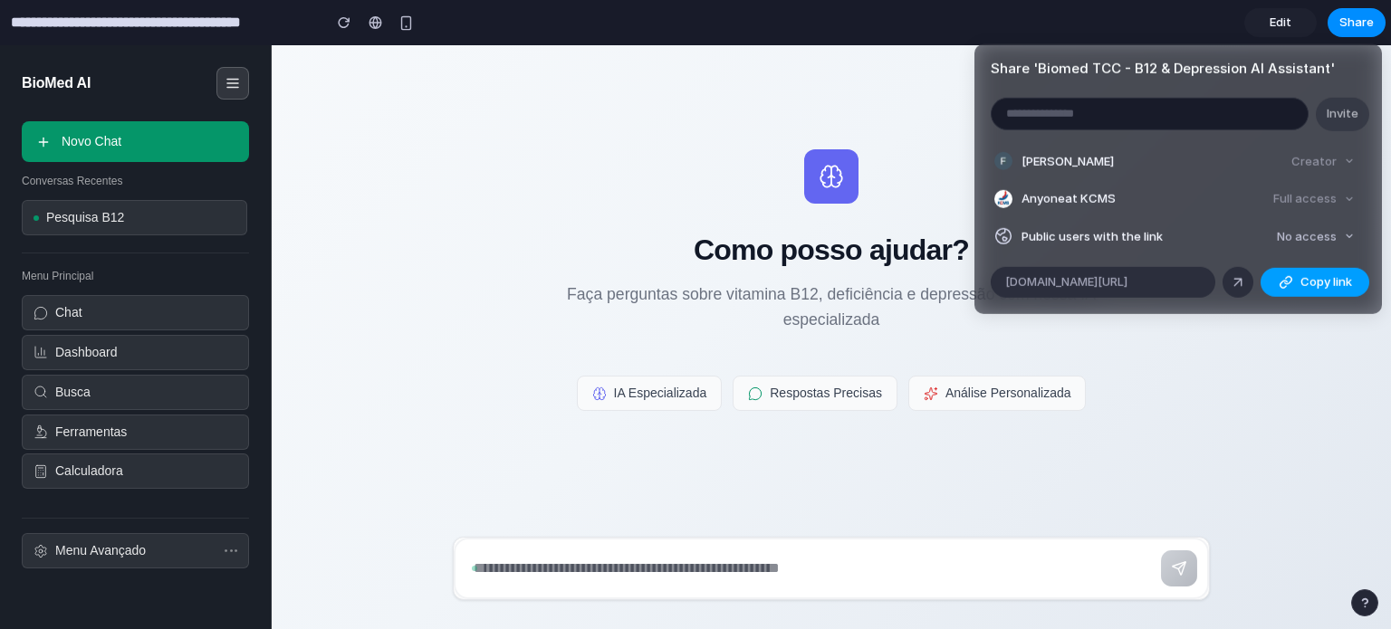
click at [1294, 283] on button "Copy link" at bounding box center [1315, 282] width 109 height 29
click at [1128, 283] on span "[DOMAIN_NAME][URL]" at bounding box center [1066, 282] width 122 height 18
click at [1128, 284] on span "[DOMAIN_NAME][URL]" at bounding box center [1066, 282] width 122 height 18
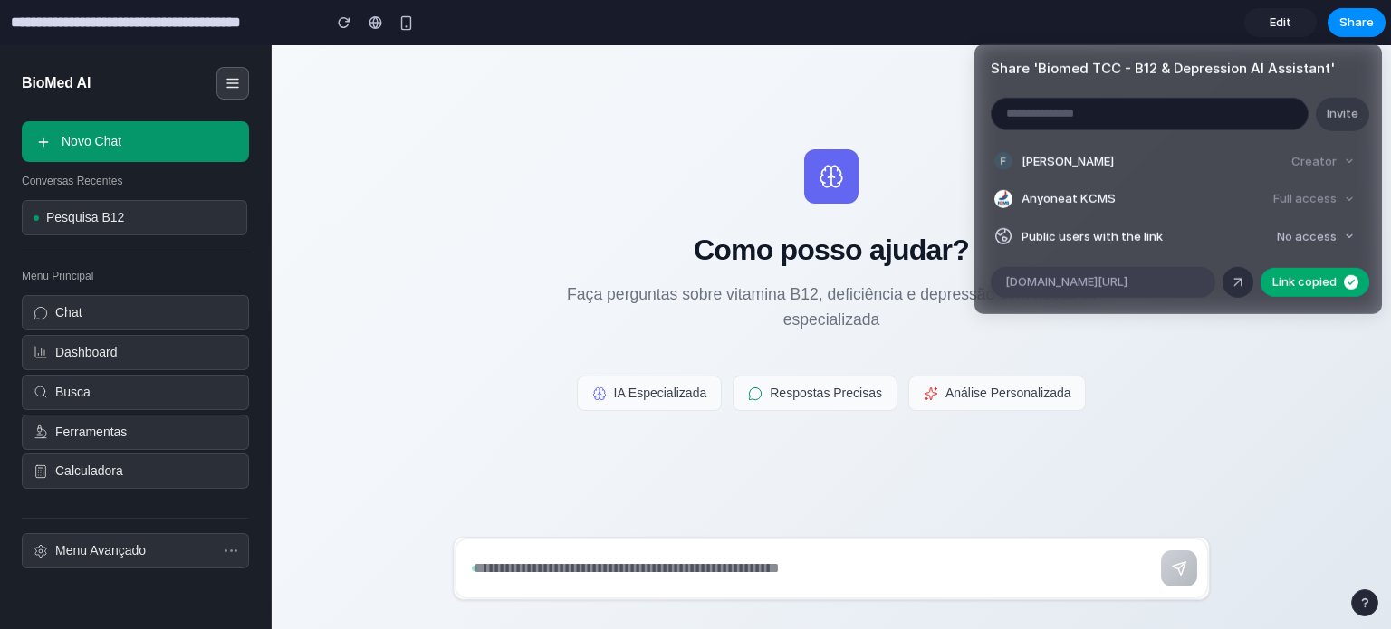
click at [1128, 284] on span "[DOMAIN_NAME][URL]" at bounding box center [1066, 282] width 122 height 18
click at [1126, 24] on div "Share ' Biomed TCC - B12 & Depression AI Assistant ' Invite [PERSON_NAME] Creat…" at bounding box center [695, 314] width 1391 height 629
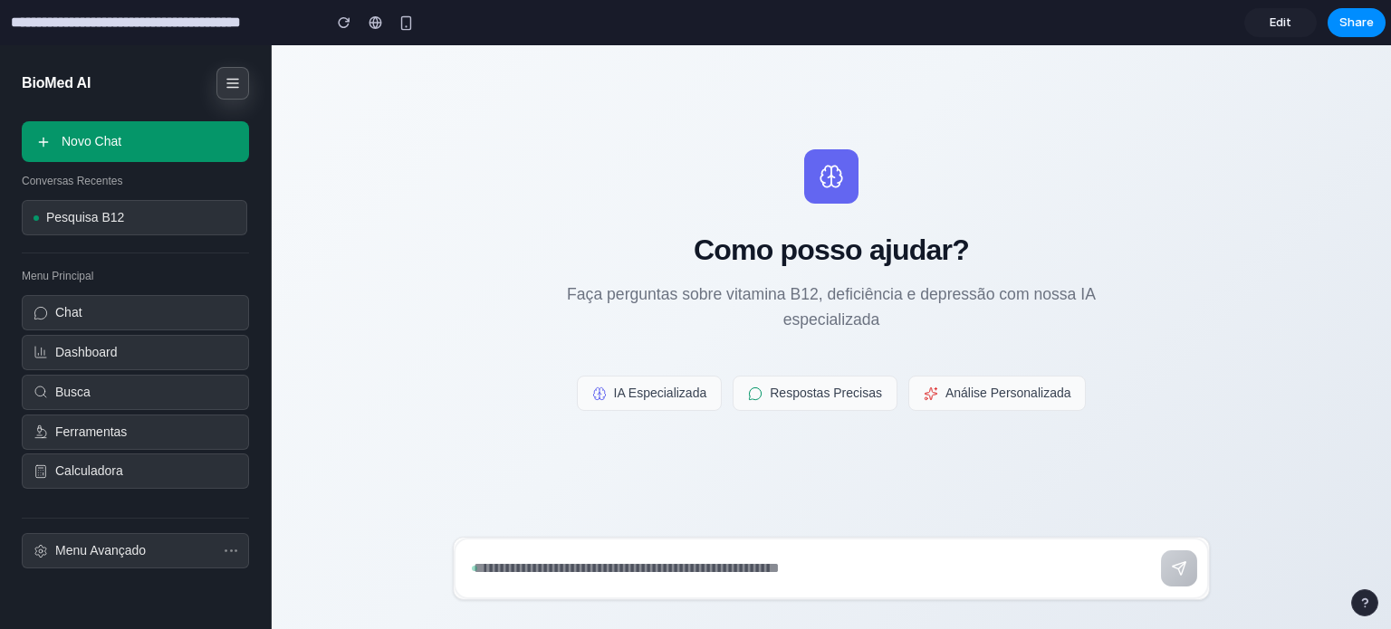
click at [240, 82] on icon at bounding box center [233, 83] width 16 height 16
click at [418, 29] on div at bounding box center [405, 22] width 27 height 27
click at [409, 28] on div "button" at bounding box center [405, 22] width 15 height 15
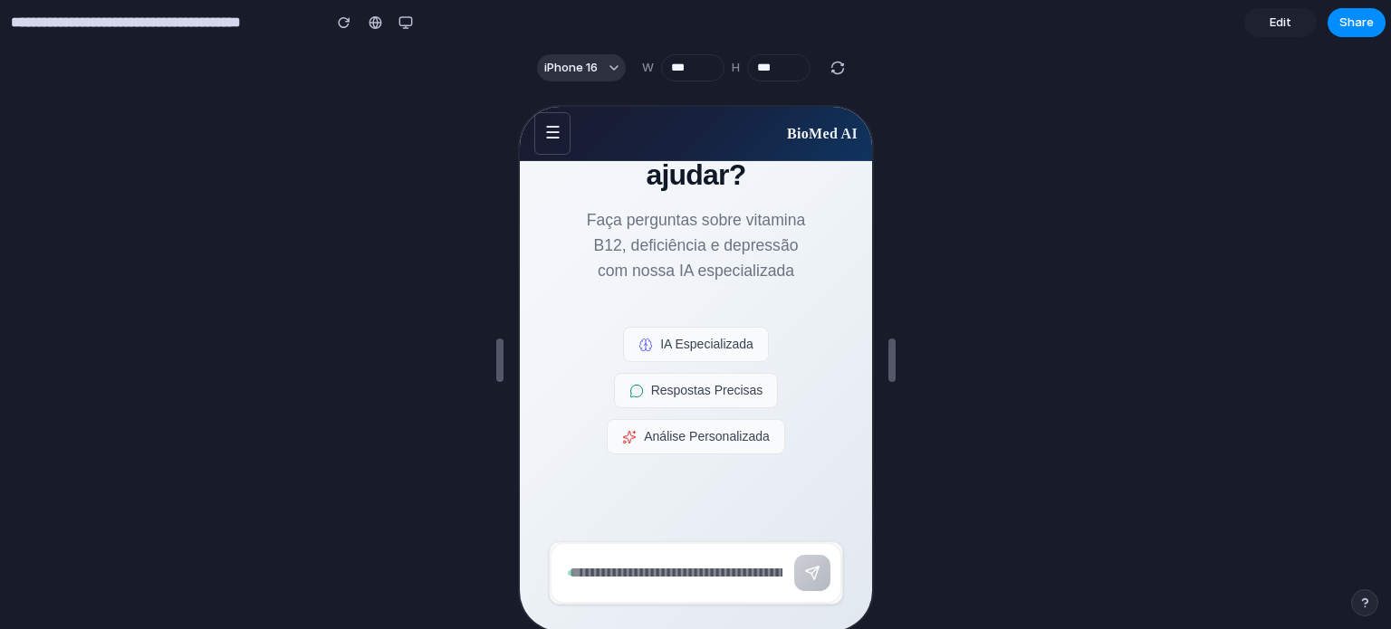
scroll to position [33, 0]
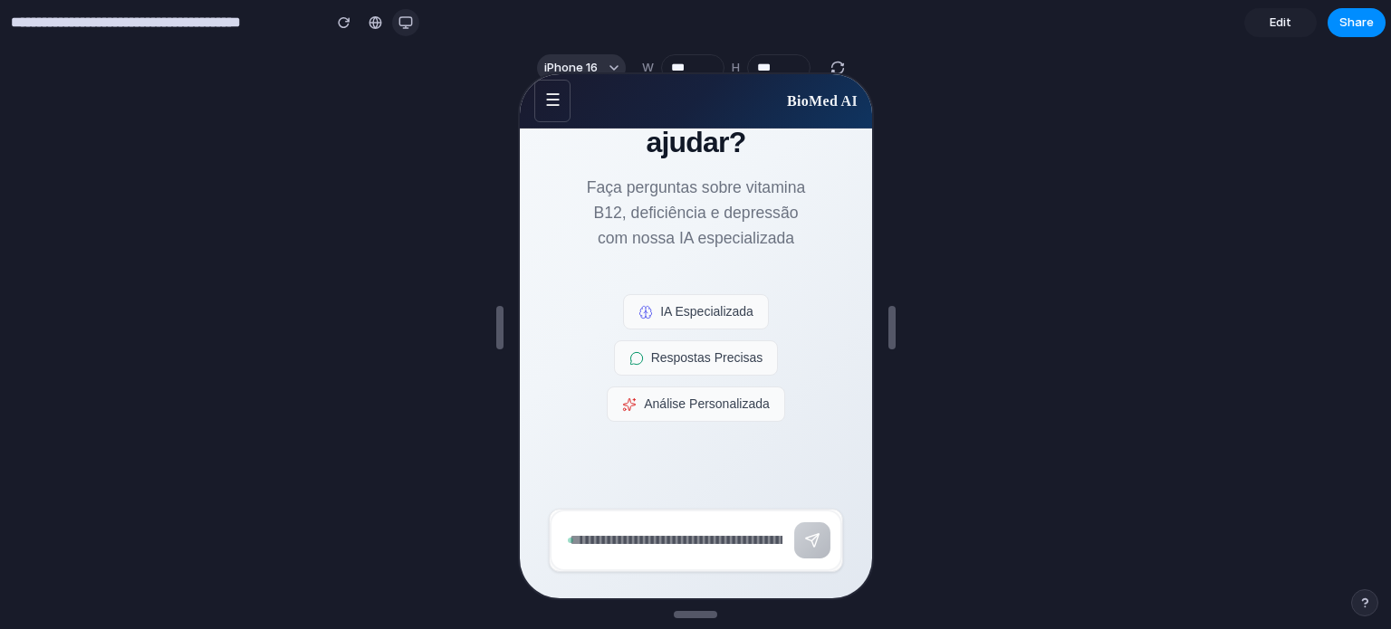
click at [398, 24] on button "button" at bounding box center [405, 22] width 27 height 27
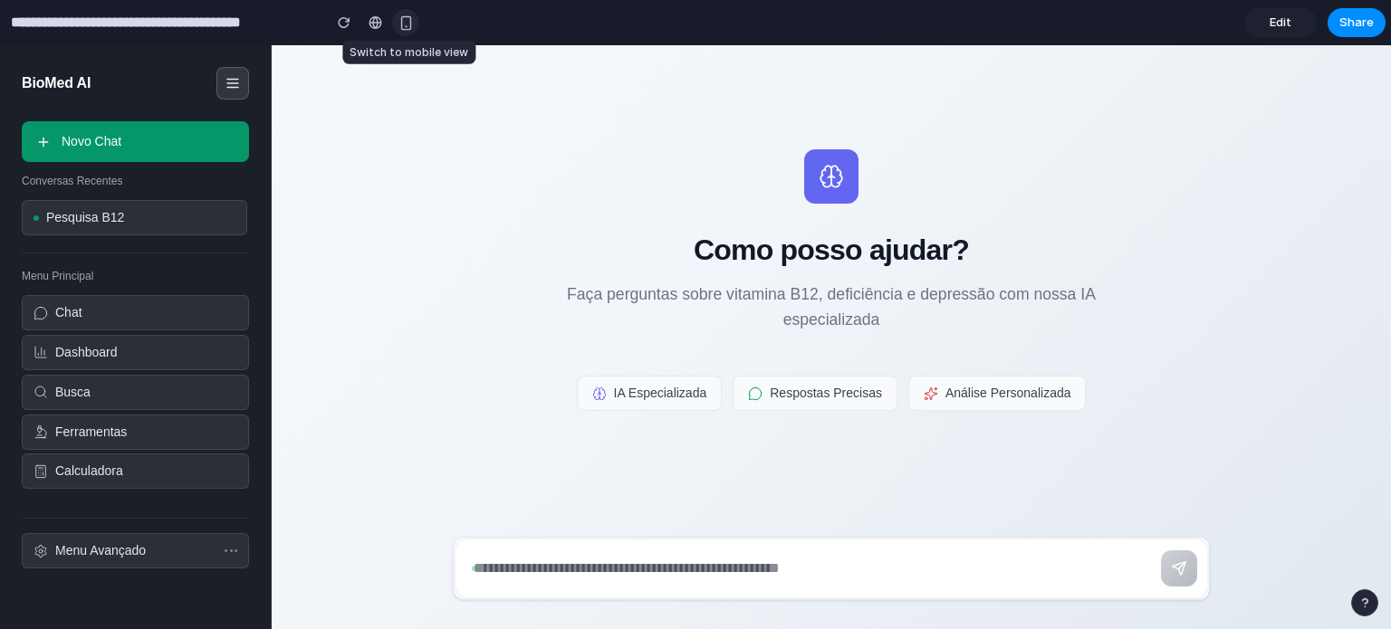
scroll to position [0, 0]
click at [1283, 24] on span "Edit" at bounding box center [1281, 23] width 22 height 18
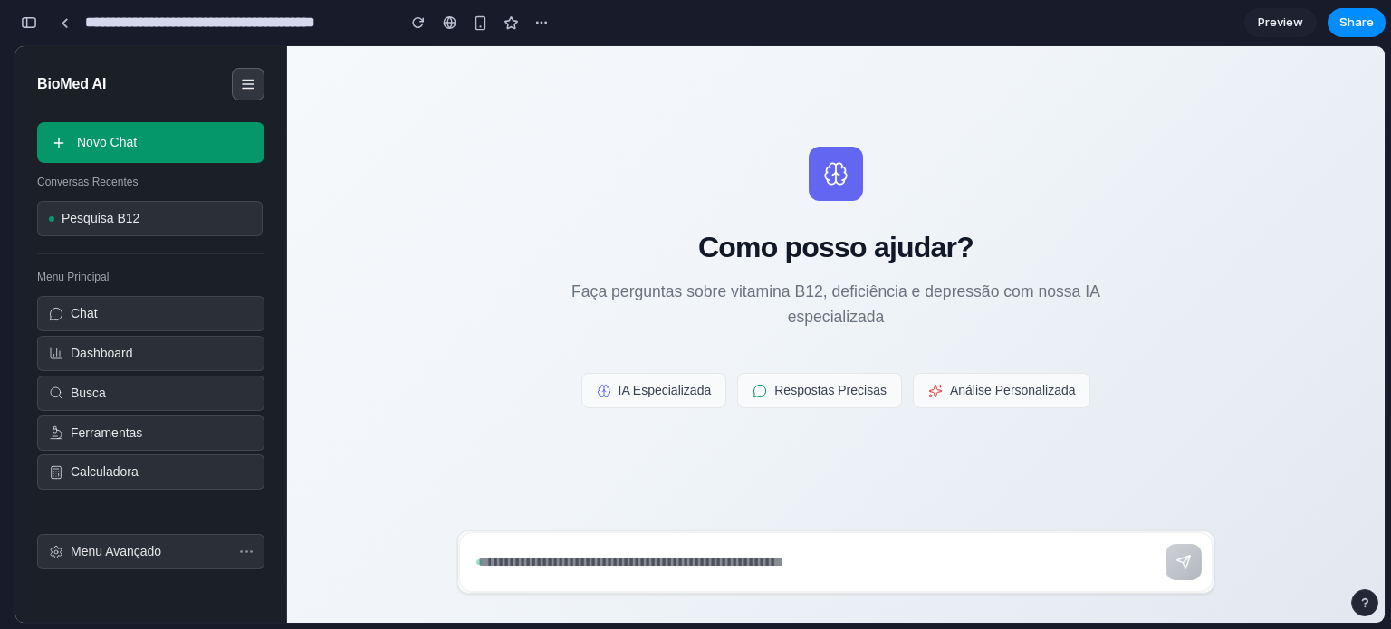
scroll to position [3517, 0]
click at [1302, 30] on span "Preview" at bounding box center [1280, 23] width 45 height 18
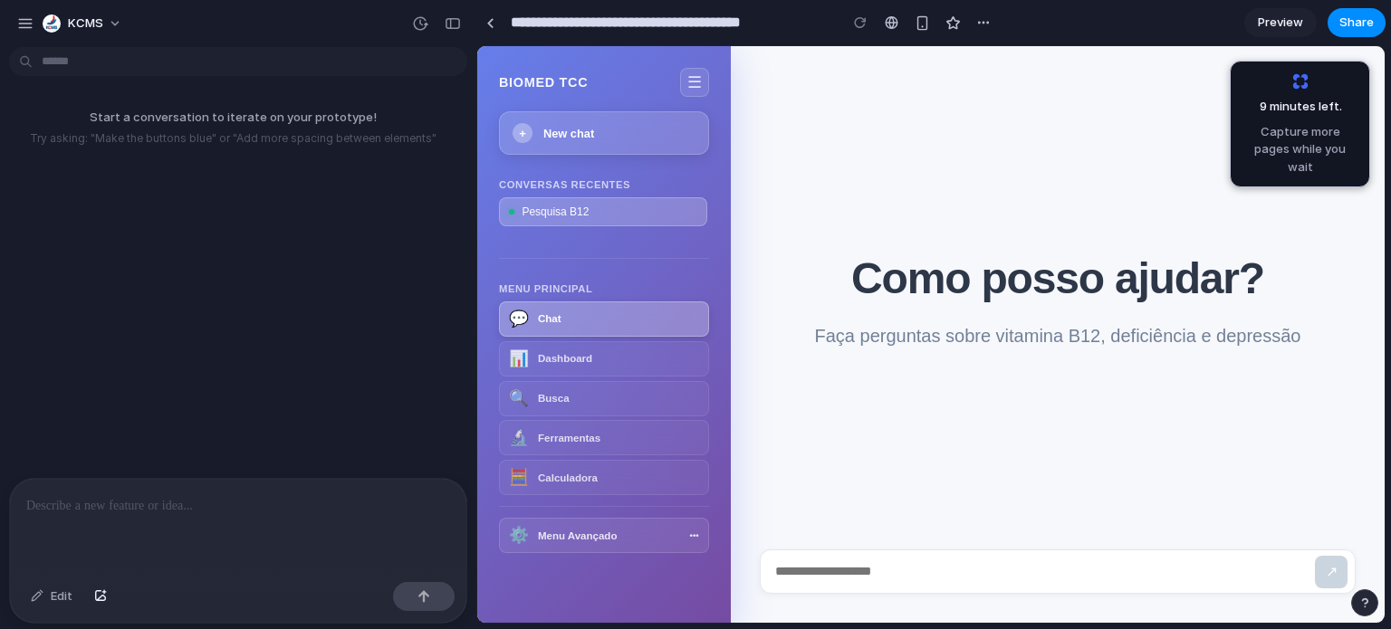
click at [178, 481] on div at bounding box center [238, 527] width 456 height 96
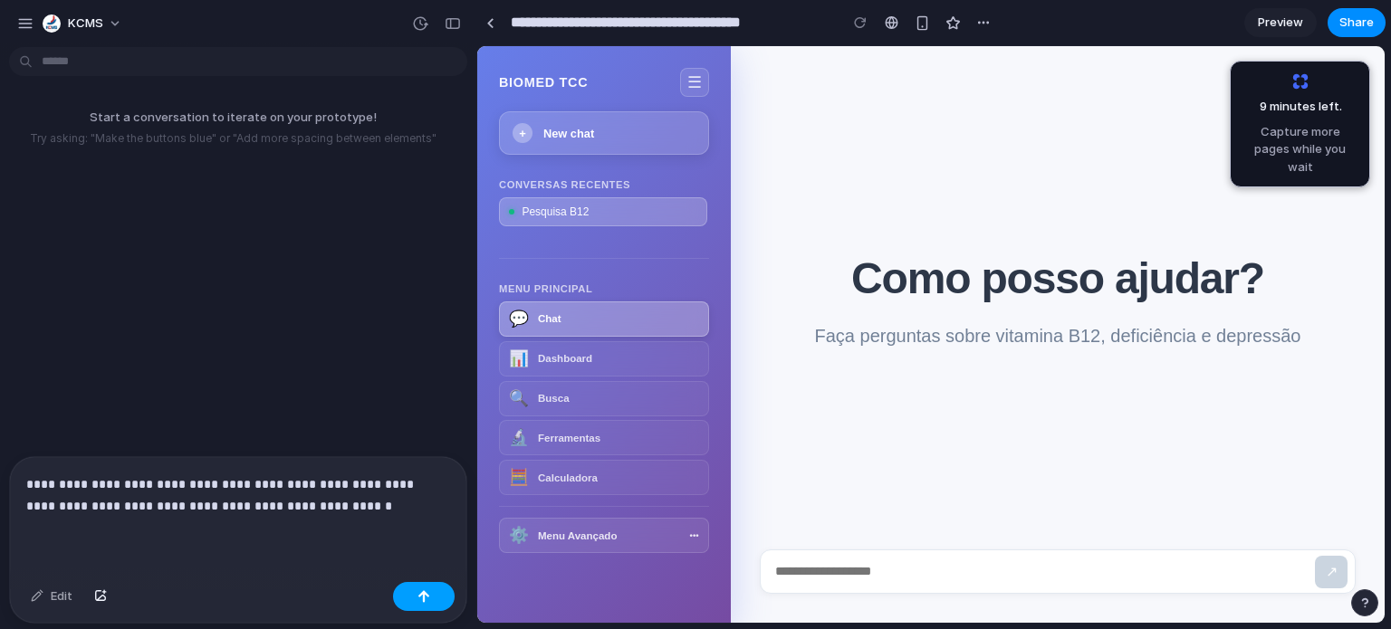
click at [417, 601] on button "button" at bounding box center [424, 596] width 62 height 29
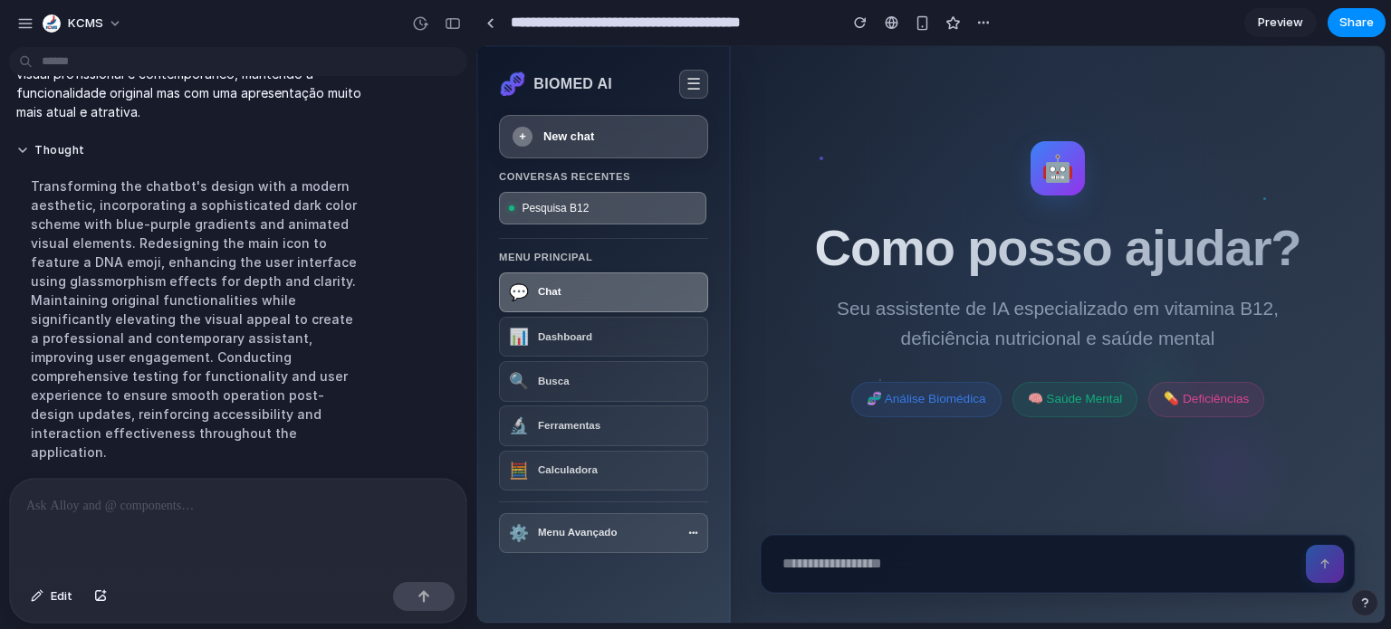
click at [1206, 36] on section "**********" at bounding box center [930, 22] width 909 height 45
click at [480, 24] on link at bounding box center [489, 22] width 27 height 27
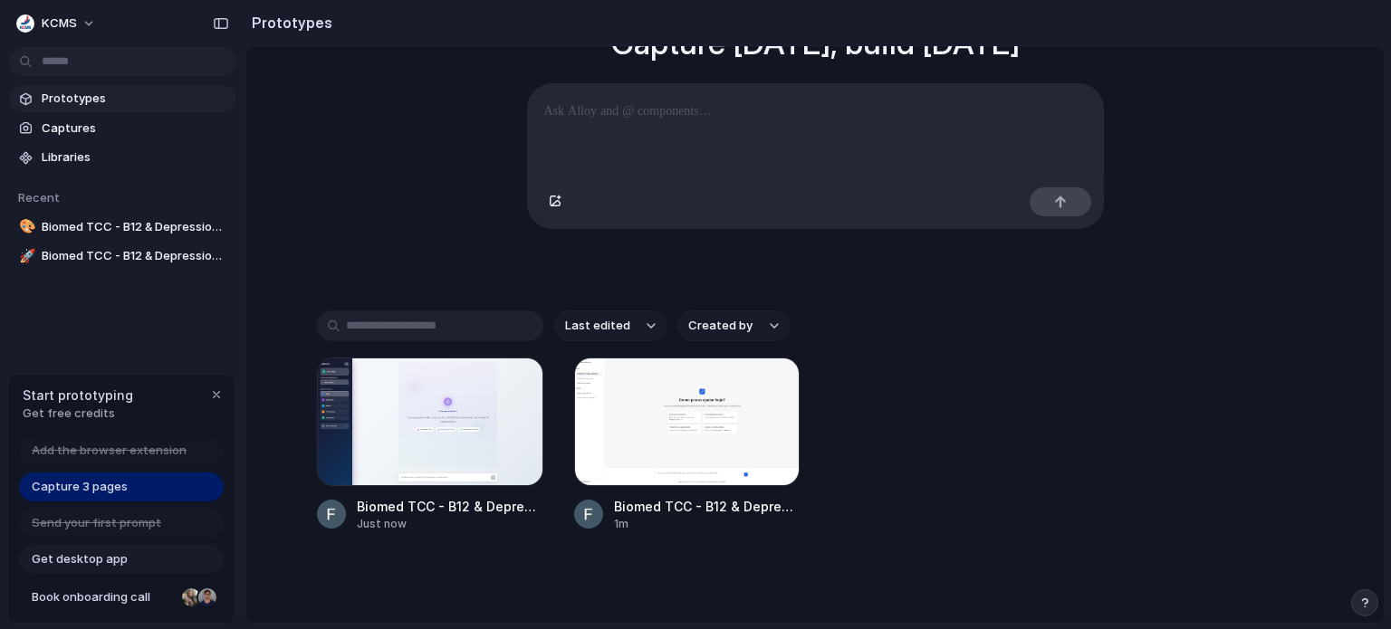
scroll to position [181, 0]
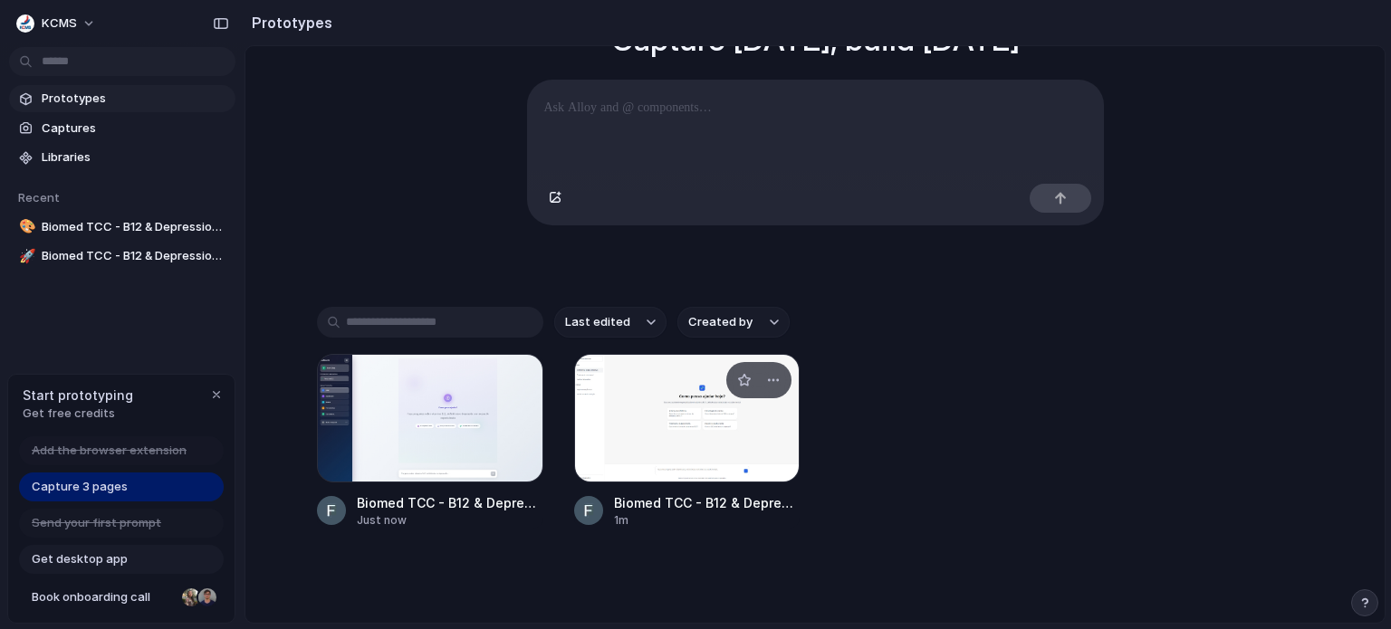
click at [706, 418] on div at bounding box center [687, 418] width 226 height 129
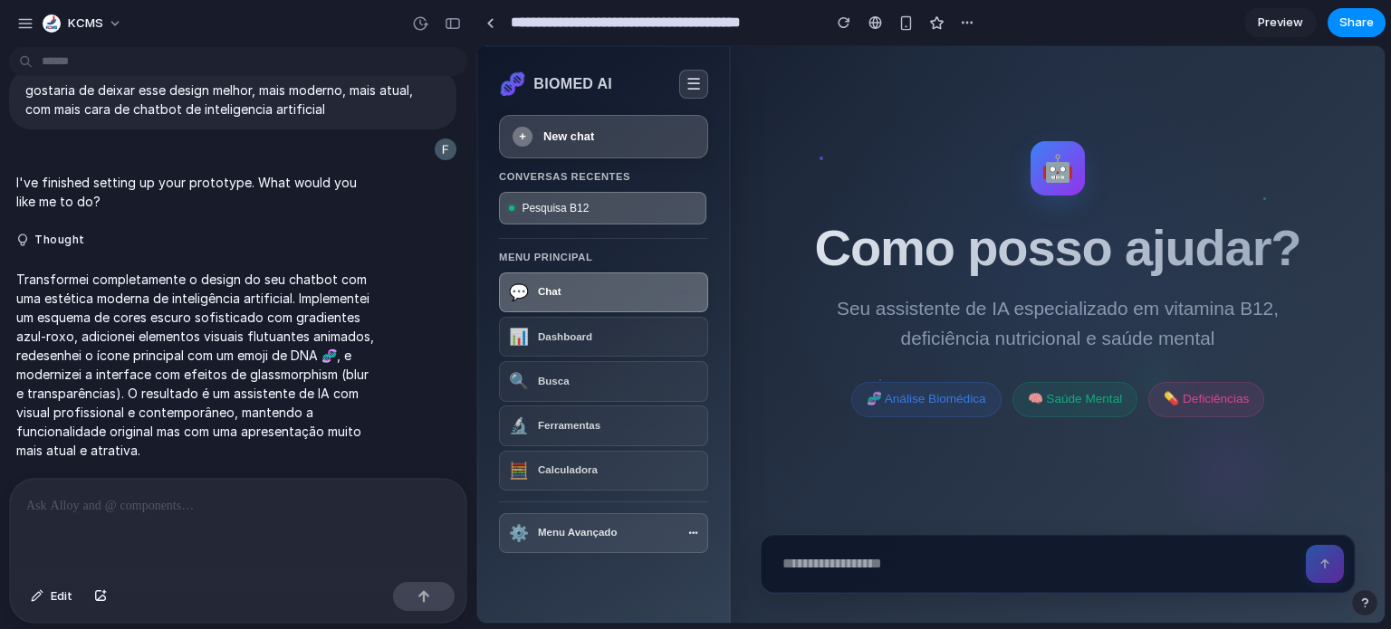
click at [1264, 17] on span "Preview" at bounding box center [1280, 23] width 45 height 18
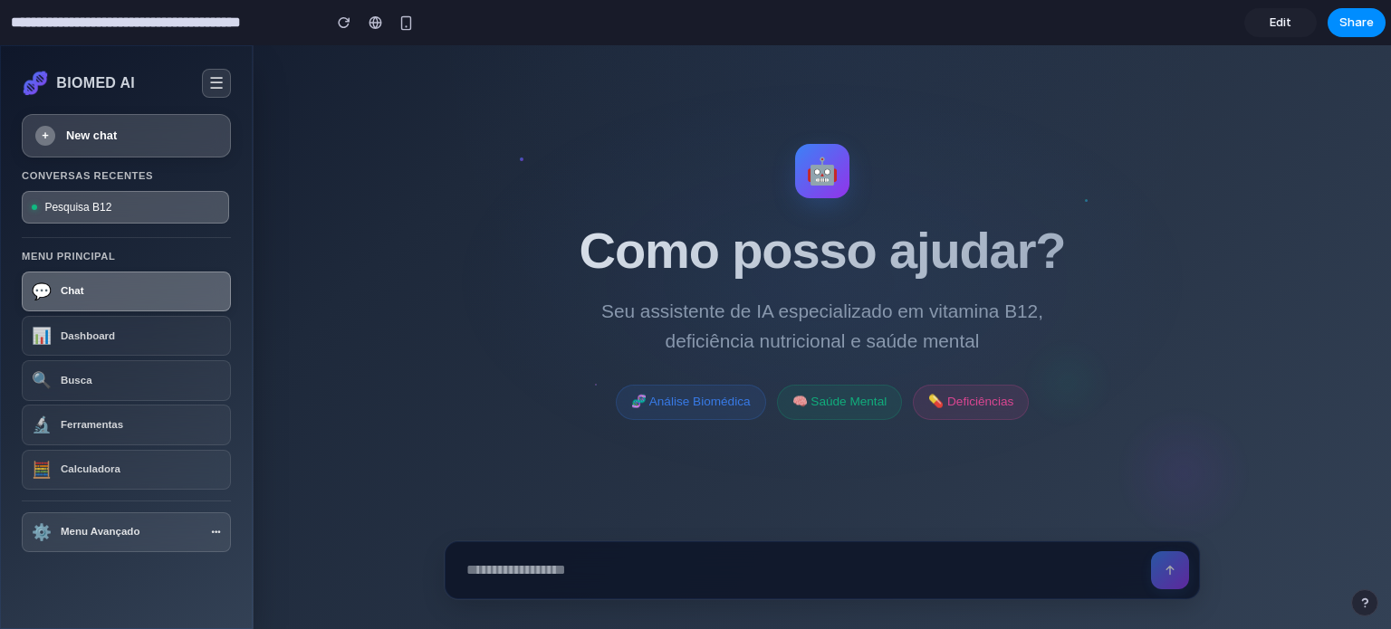
click at [158, 343] on button "📊 Dashboard" at bounding box center [126, 336] width 209 height 40
click at [207, 75] on button "☰" at bounding box center [216, 83] width 29 height 29
click at [1294, 14] on link "Edit" at bounding box center [1280, 22] width 72 height 29
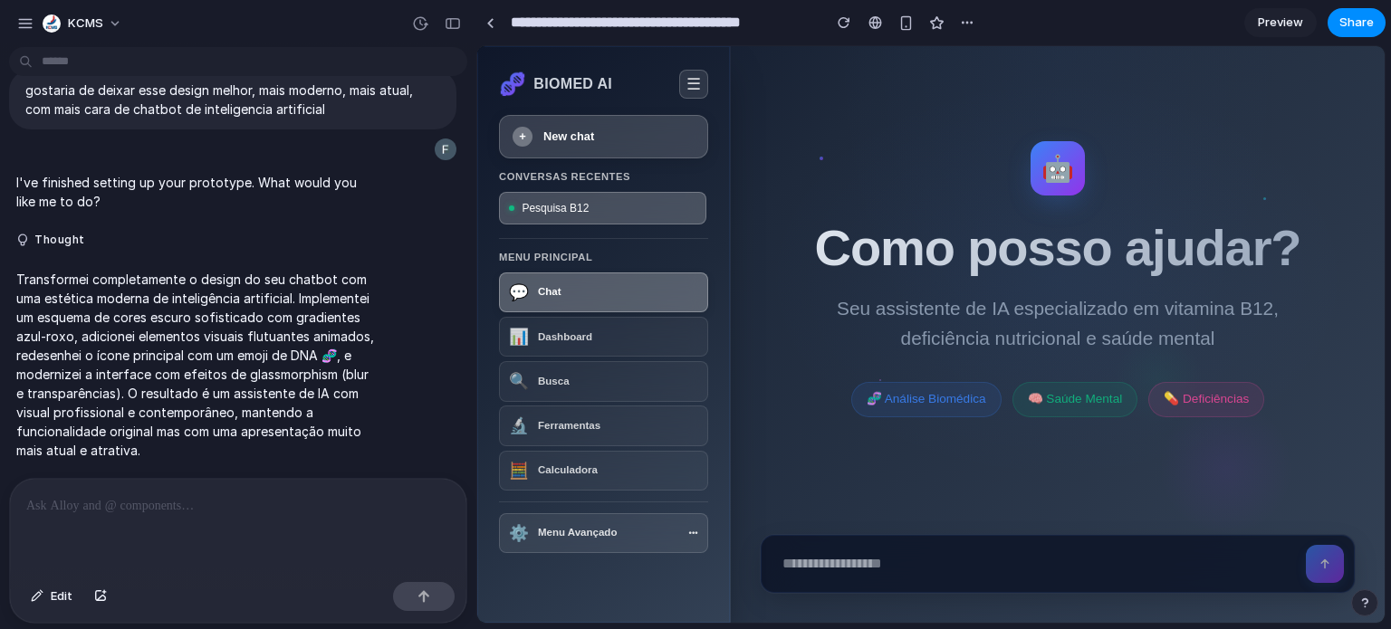
click at [208, 516] on div at bounding box center [238, 527] width 456 height 96
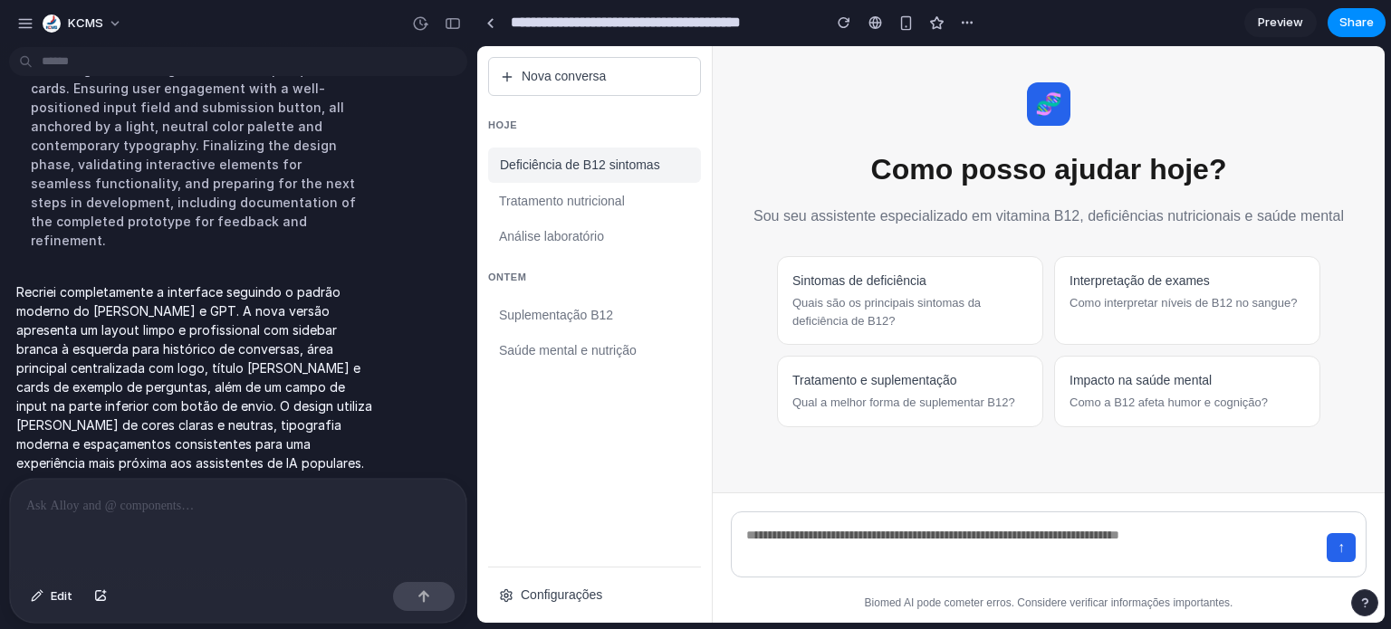
click at [1300, 27] on span "Preview" at bounding box center [1280, 23] width 45 height 18
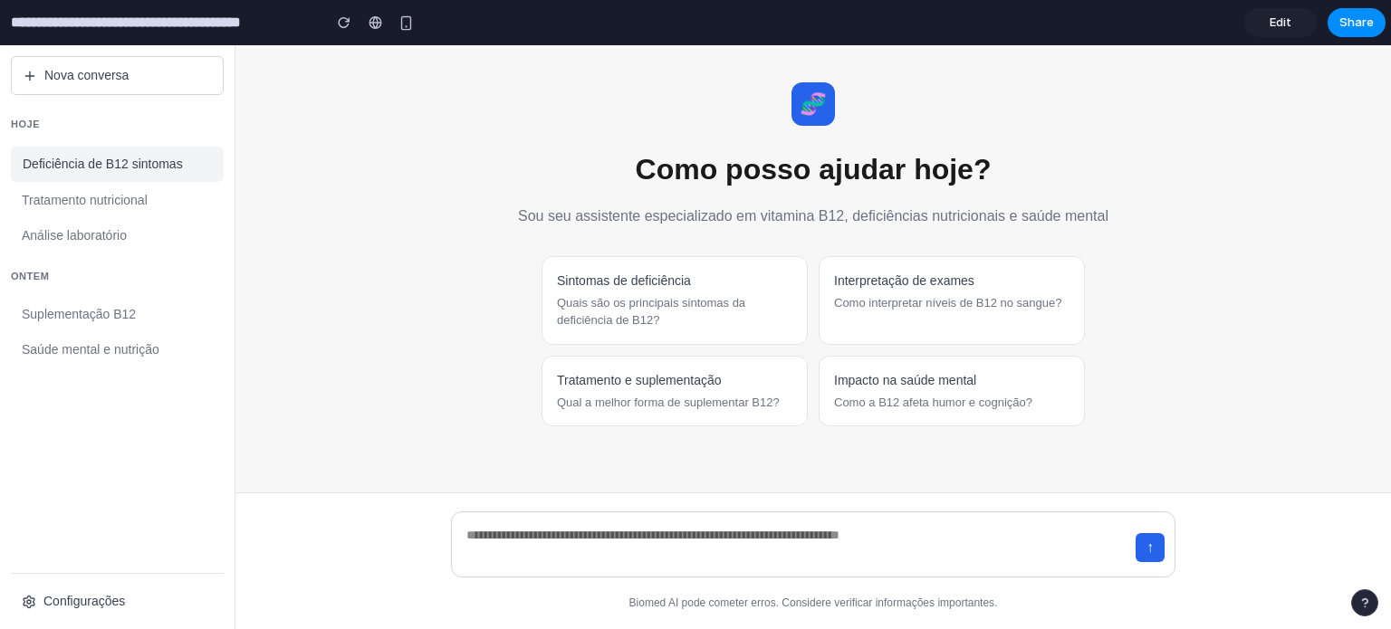
click at [33, 595] on icon at bounding box center [29, 602] width 14 height 14
click at [1272, 12] on link "Edit" at bounding box center [1280, 22] width 72 height 29
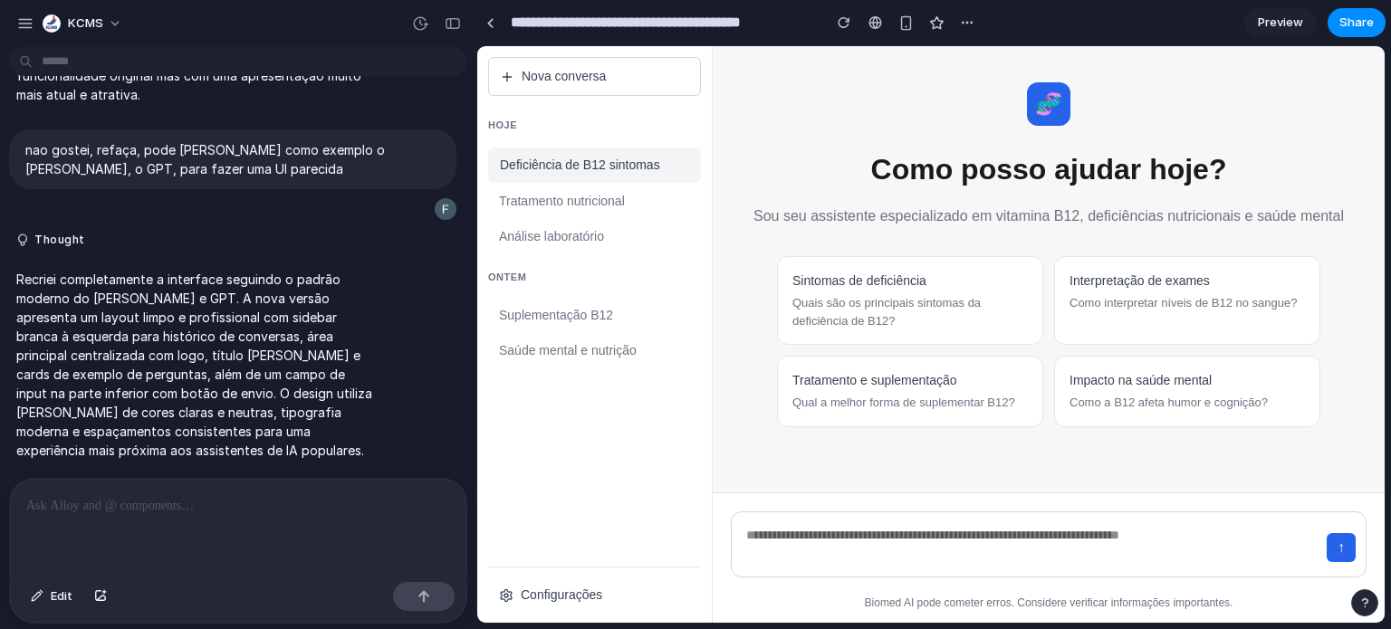
click at [164, 512] on div at bounding box center [238, 527] width 456 height 96
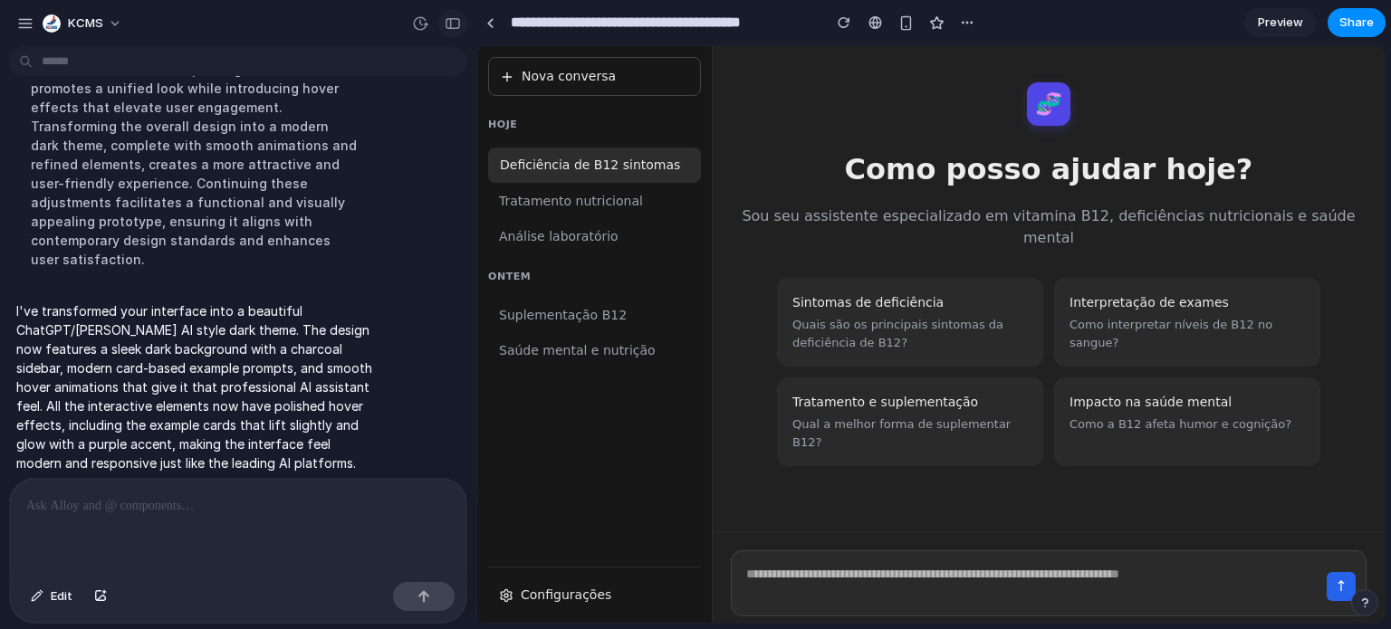
click at [447, 19] on div "button" at bounding box center [453, 23] width 16 height 13
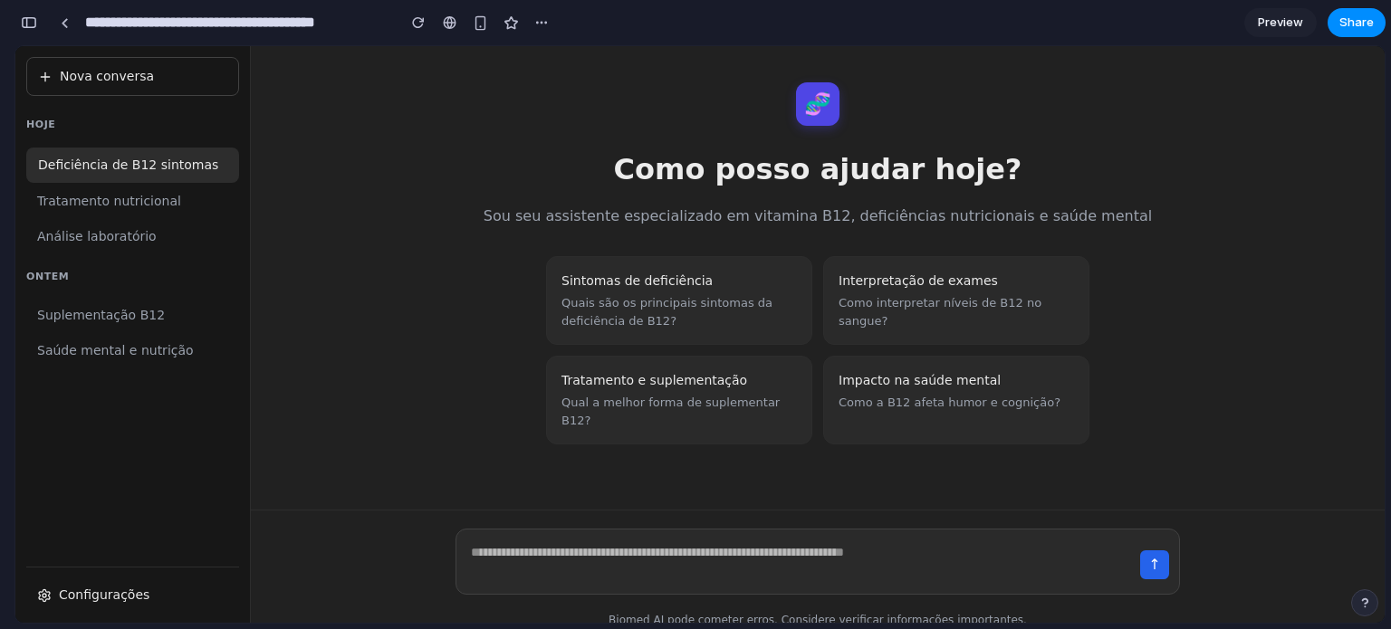
click at [153, 162] on div "Deficiência de B12 sintomas" at bounding box center [132, 165] width 213 height 35
click at [131, 204] on div "Tratamento nutricional" at bounding box center [132, 202] width 213 height 34
click at [127, 231] on div "Análise laboratório" at bounding box center [132, 237] width 213 height 34
drag, startPoint x: 149, startPoint y: 299, endPoint x: 147, endPoint y: 309, distance: 10.1
click at [149, 302] on div "Hoje Deficiência de B12 sintomas Tratamento nutricional Análise laboratório Ont…" at bounding box center [132, 333] width 213 height 446
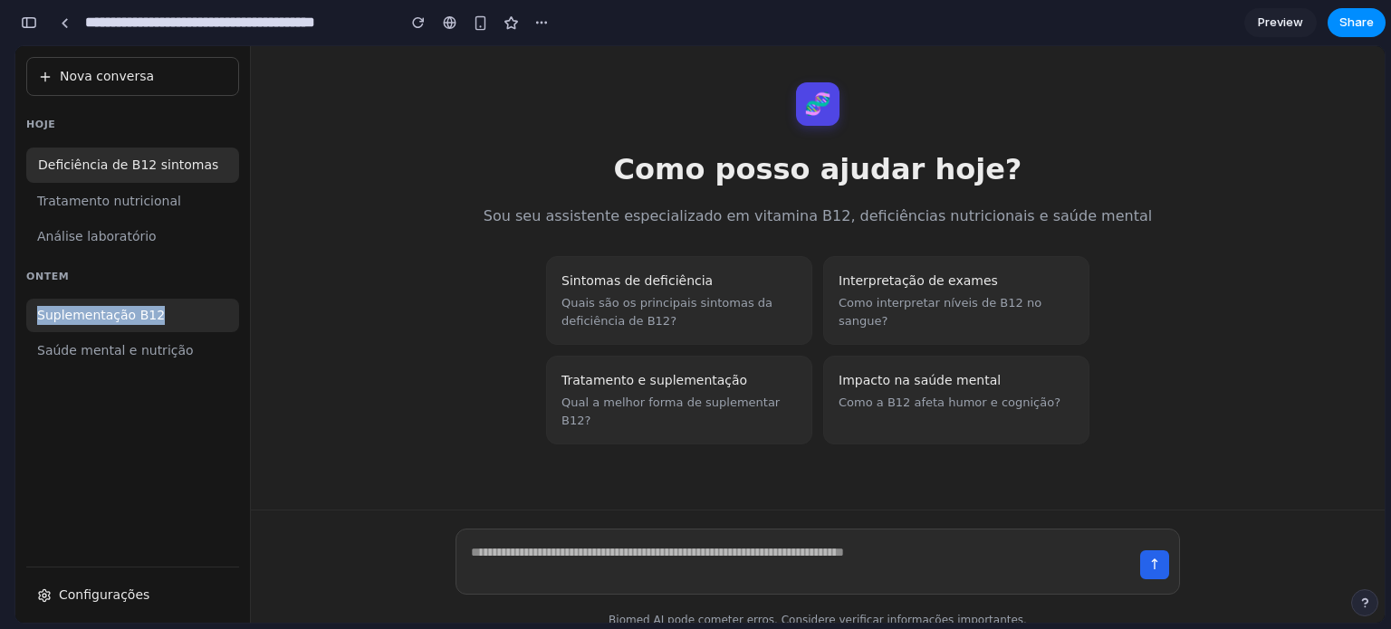
click at [149, 322] on div "Suplementação B12" at bounding box center [132, 316] width 213 height 34
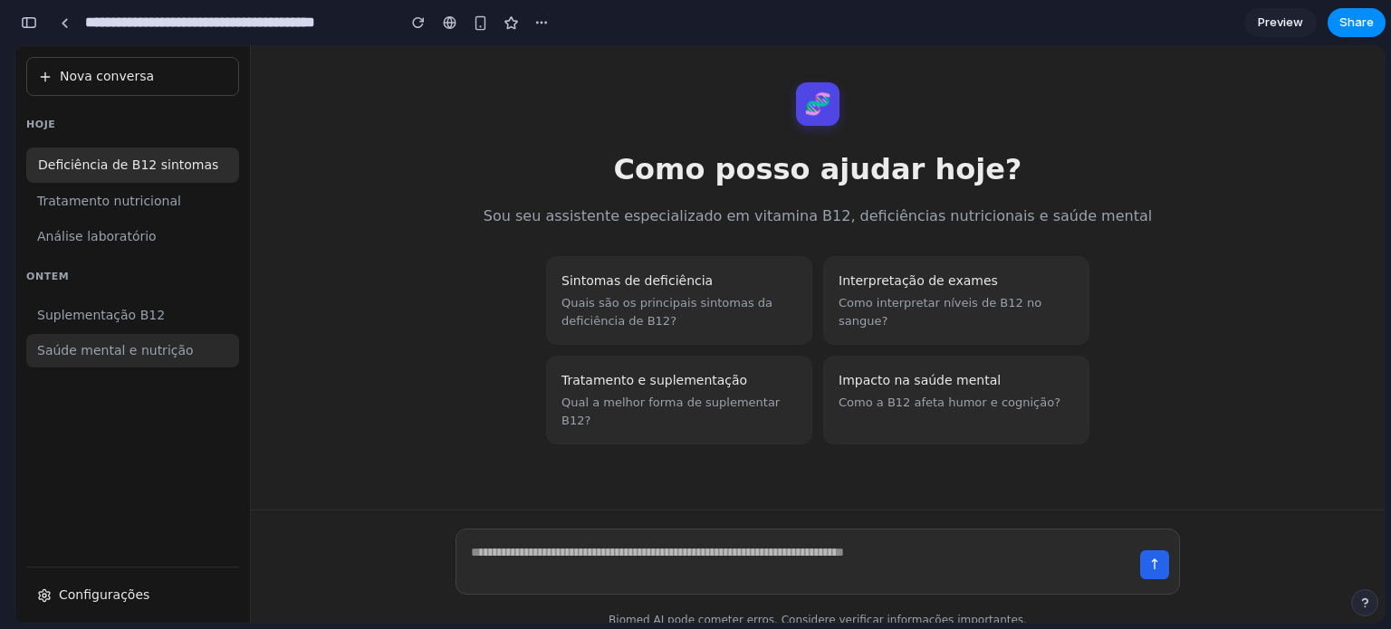
click at [157, 351] on div "Saúde mental e nutrição" at bounding box center [132, 351] width 213 height 34
click at [164, 417] on div "Hoje Deficiência de B12 sintomas Tratamento nutricional Análise laboratório Ont…" at bounding box center [132, 333] width 213 height 446
click at [547, 23] on div "button" at bounding box center [541, 22] width 14 height 14
click at [797, 35] on div "Duplicate Delete" at bounding box center [695, 314] width 1391 height 629
drag, startPoint x: 483, startPoint y: 24, endPoint x: 482, endPoint y: 34, distance: 10.0
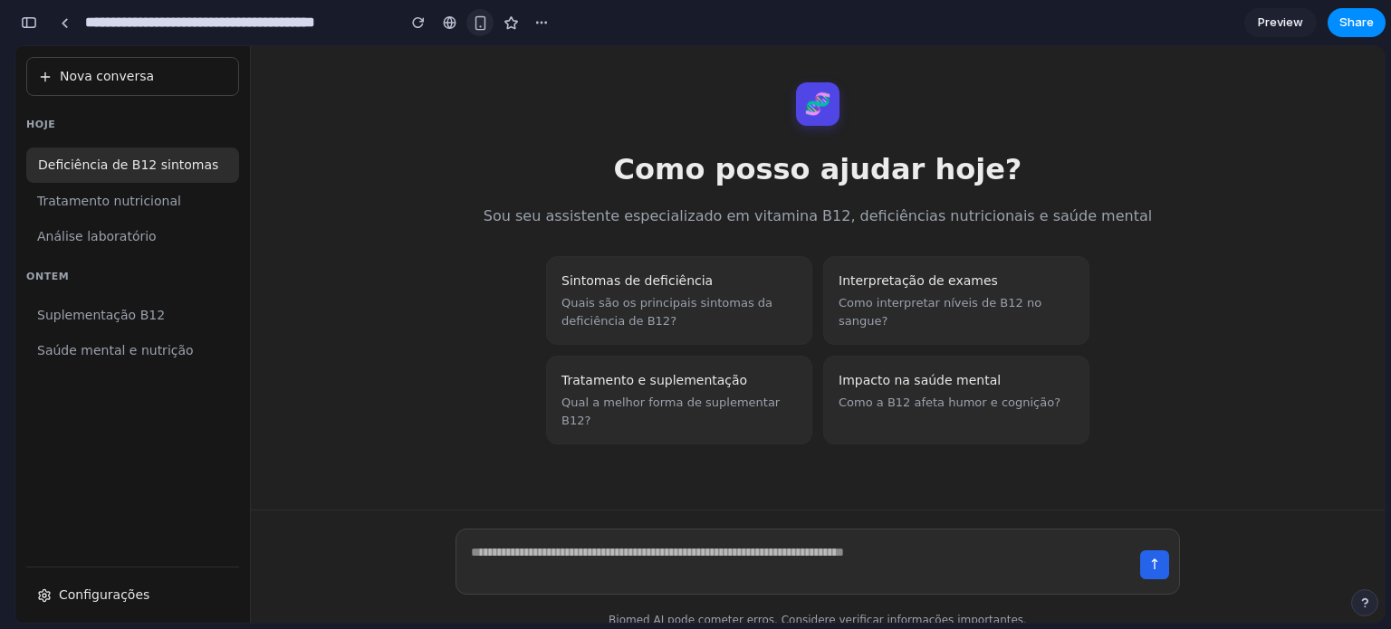
click at [483, 24] on div "button" at bounding box center [480, 22] width 15 height 15
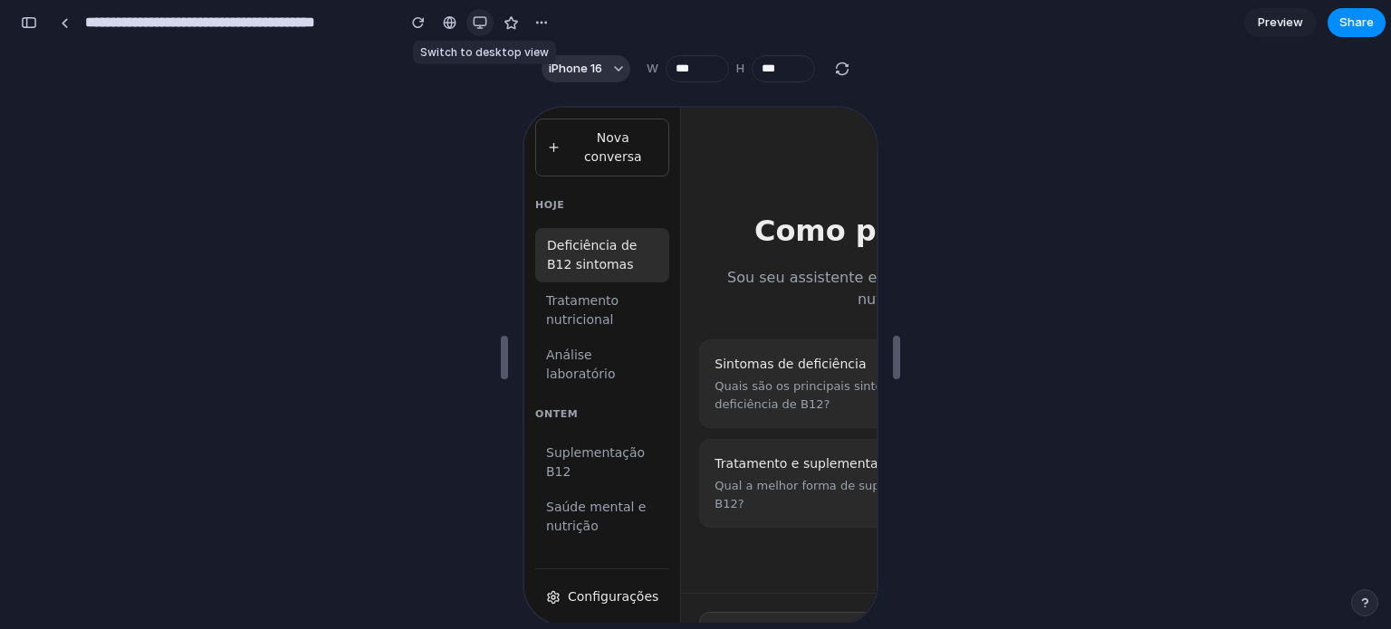
click at [479, 31] on button "button" at bounding box center [479, 22] width 27 height 27
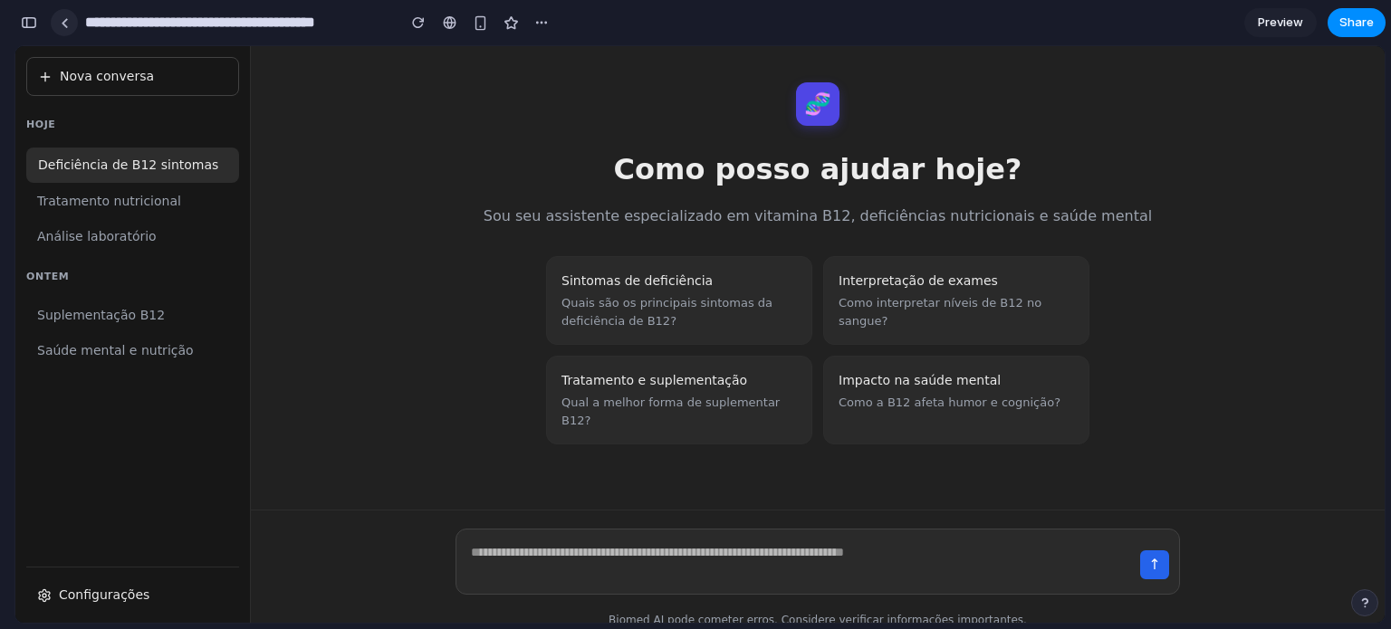
click at [72, 30] on link at bounding box center [64, 22] width 27 height 27
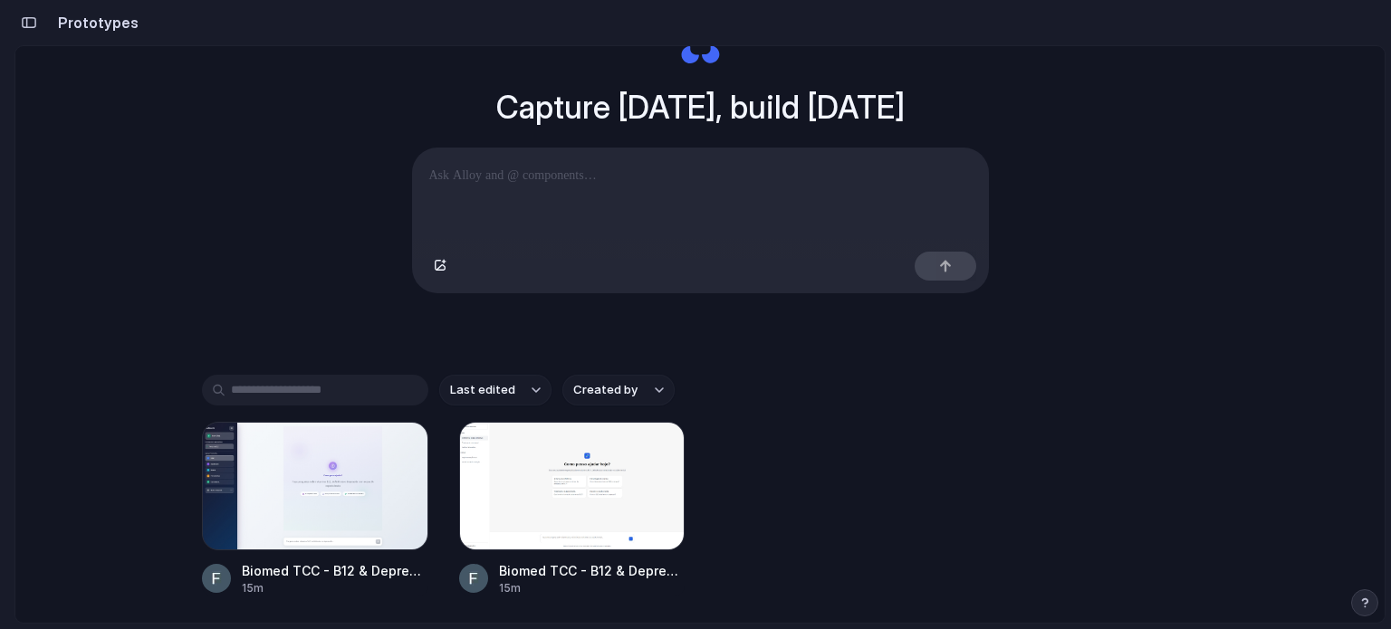
scroll to position [205, 0]
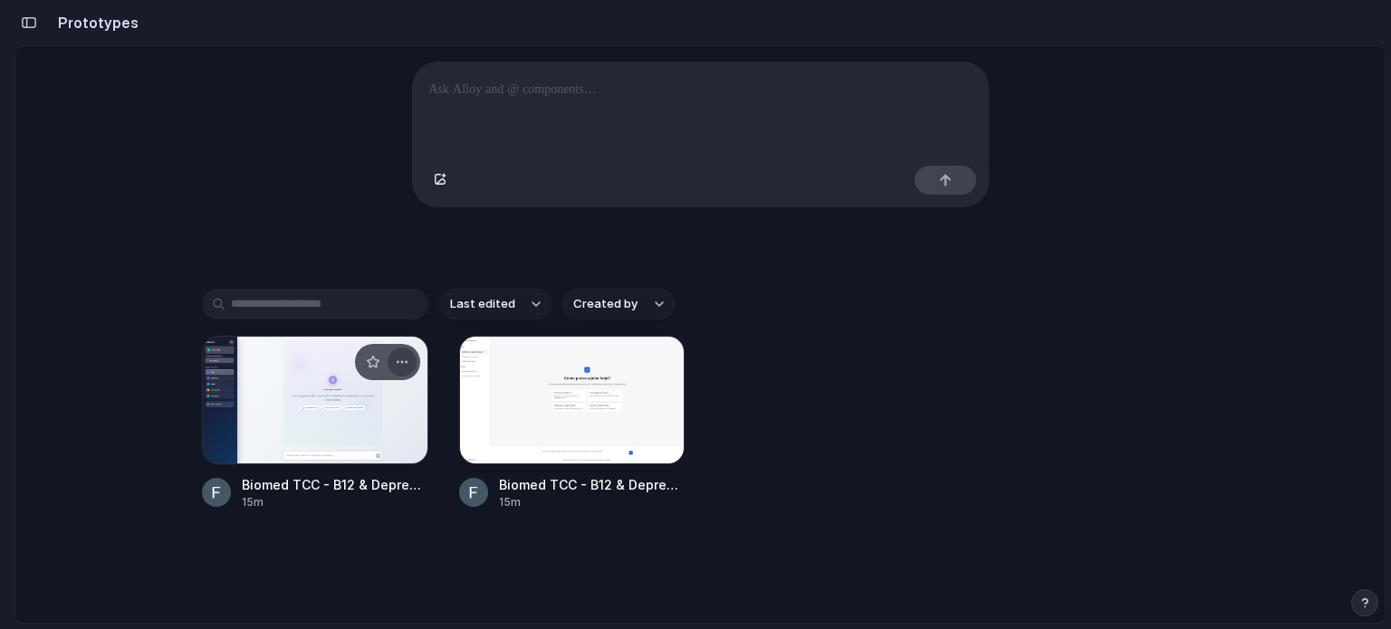
click at [395, 367] on div "button" at bounding box center [402, 362] width 14 height 14
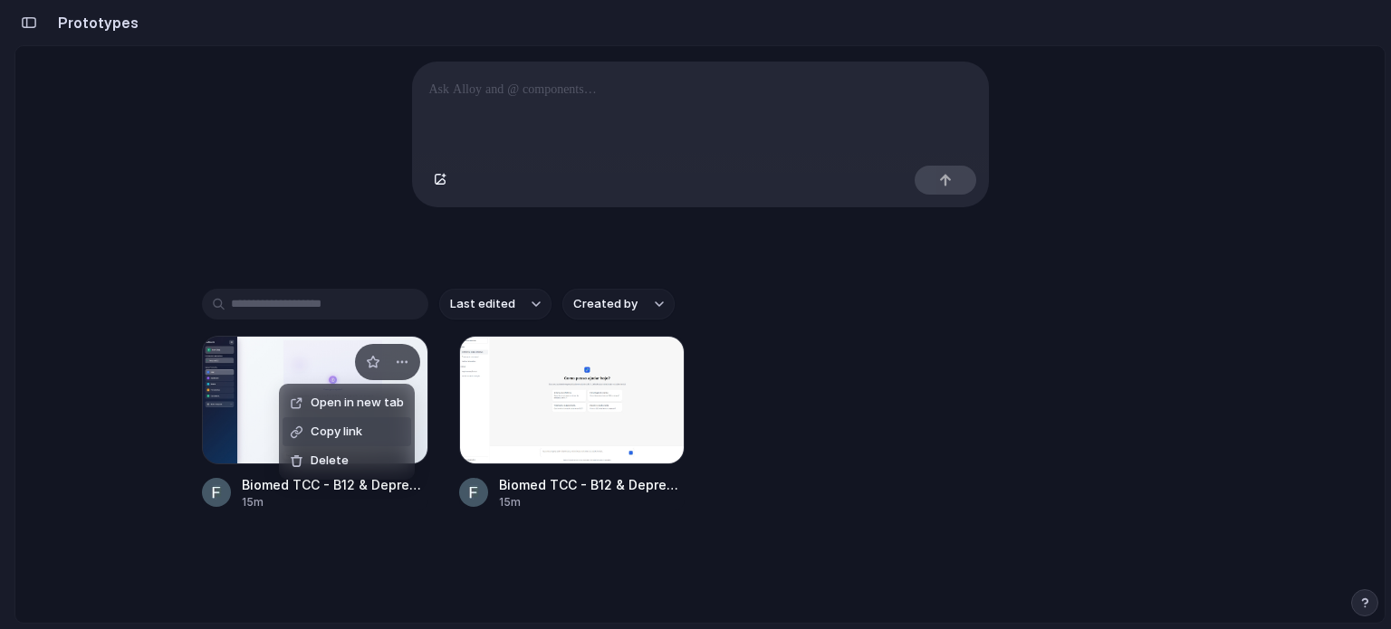
click at [354, 434] on span "Copy link" at bounding box center [337, 432] width 52 height 18
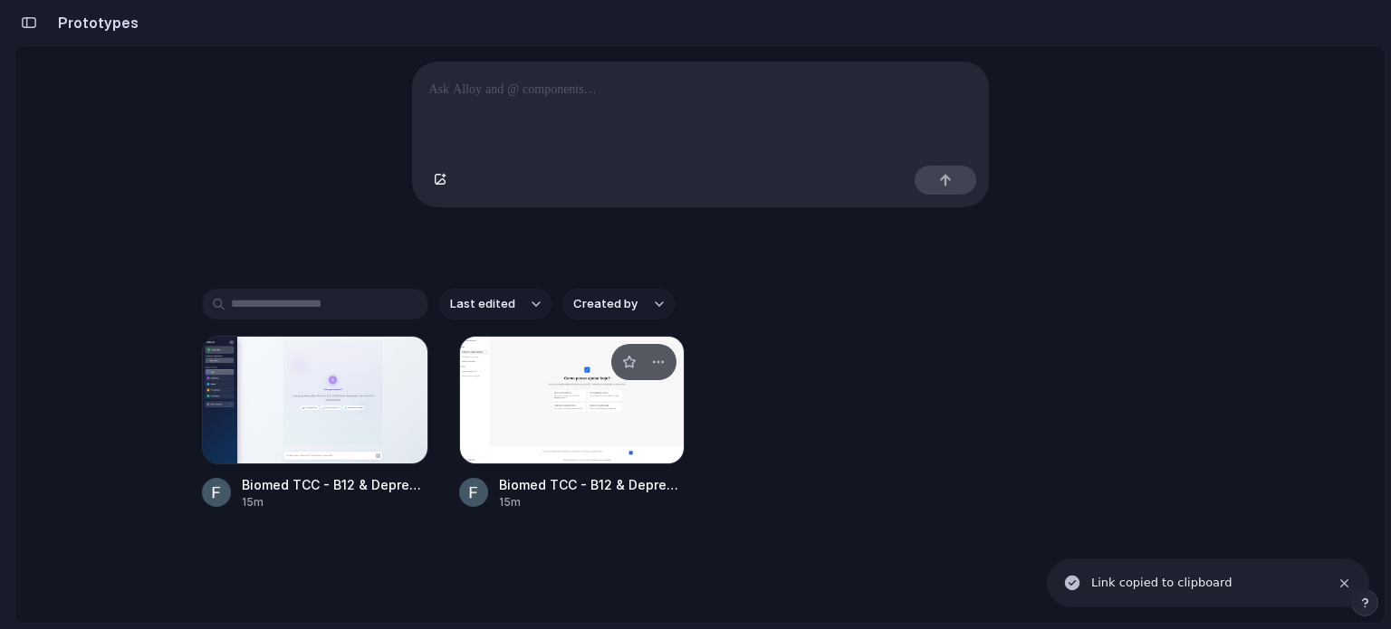
click at [575, 360] on div at bounding box center [572, 400] width 226 height 129
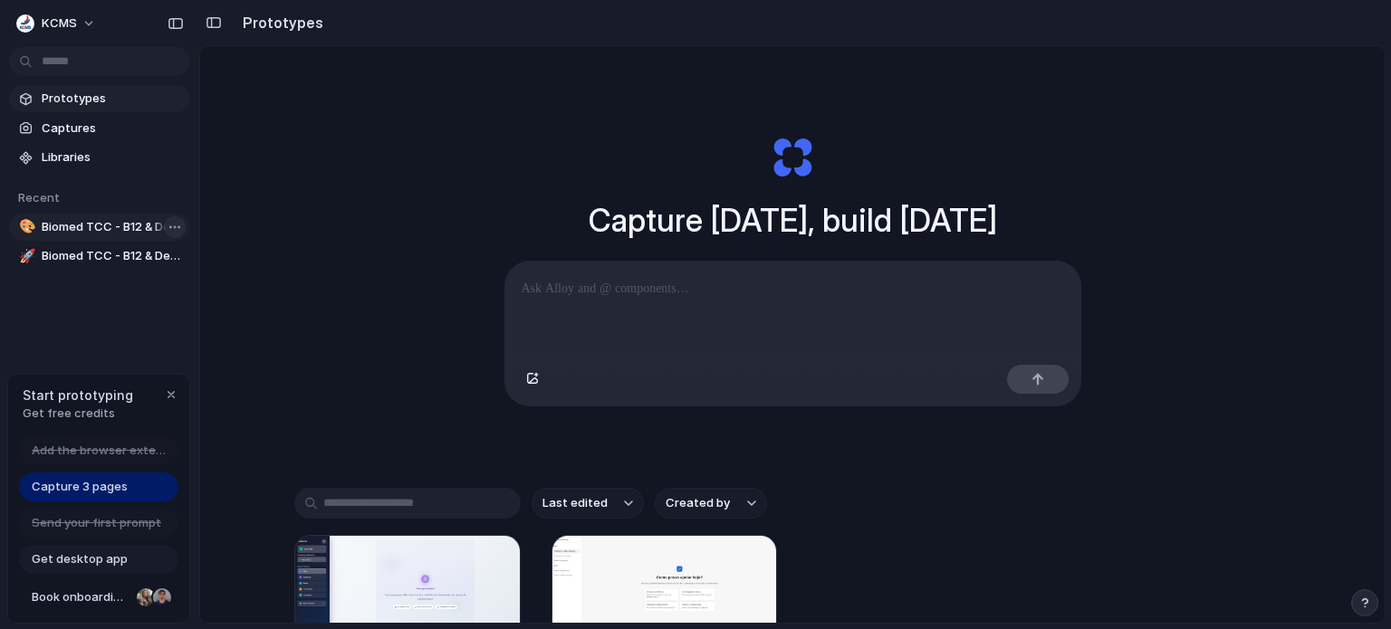
click at [161, 224] on body "KCMS Prototypes Captures Libraries Recent 🎨 Biomed TCC - B12 & Depression AI As…" at bounding box center [695, 314] width 1391 height 629
click at [43, 331] on div "Open in new tab Copy link Delete" at bounding box center [695, 314] width 1391 height 629
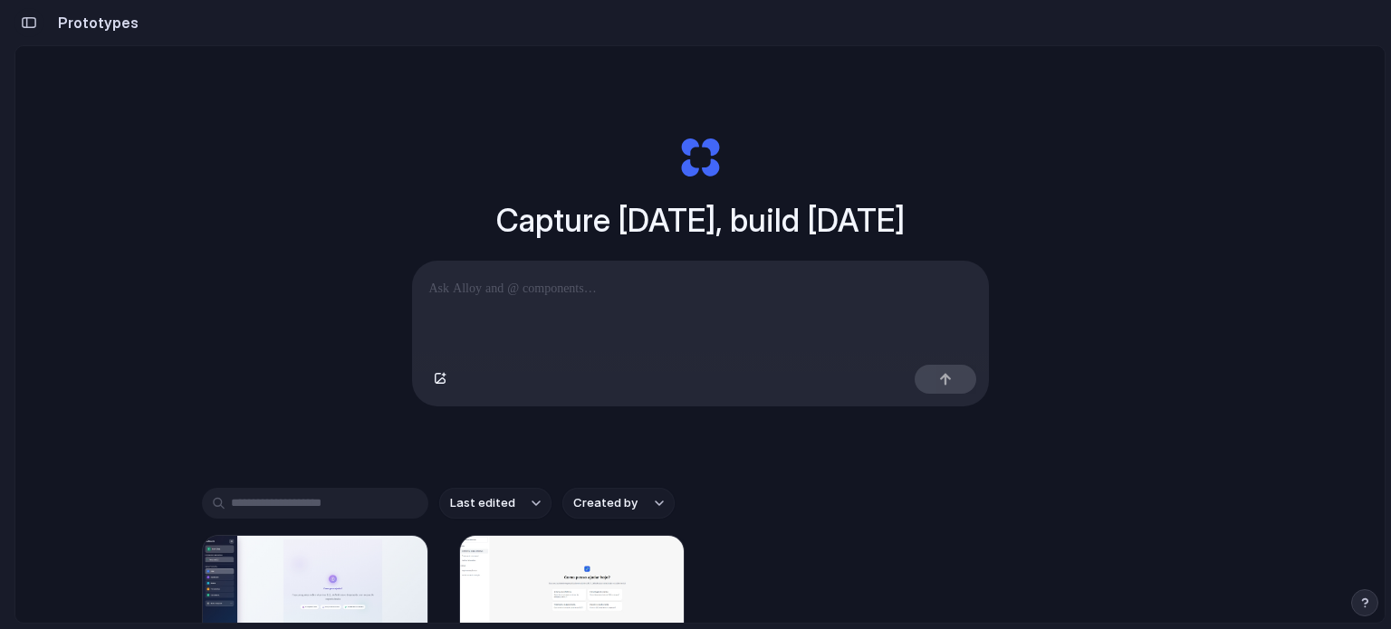
click at [29, 21] on div "button" at bounding box center [29, 22] width 16 height 13
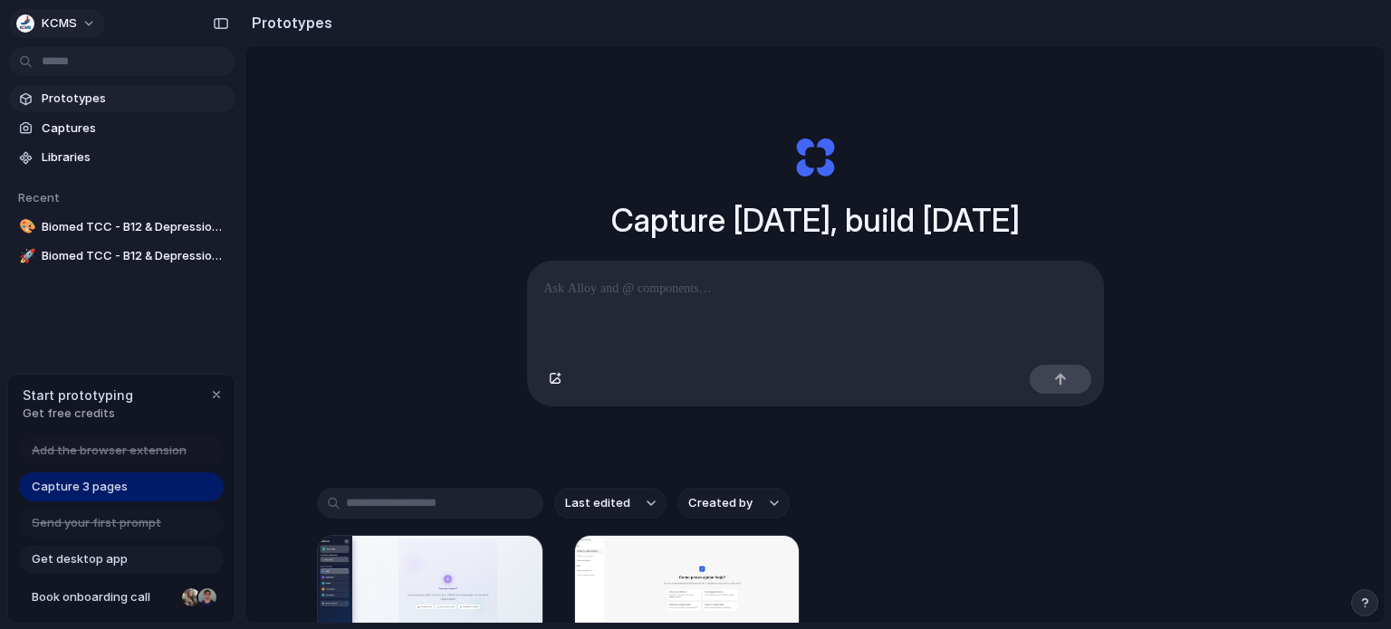
click at [85, 24] on button "KCMS" at bounding box center [57, 23] width 96 height 29
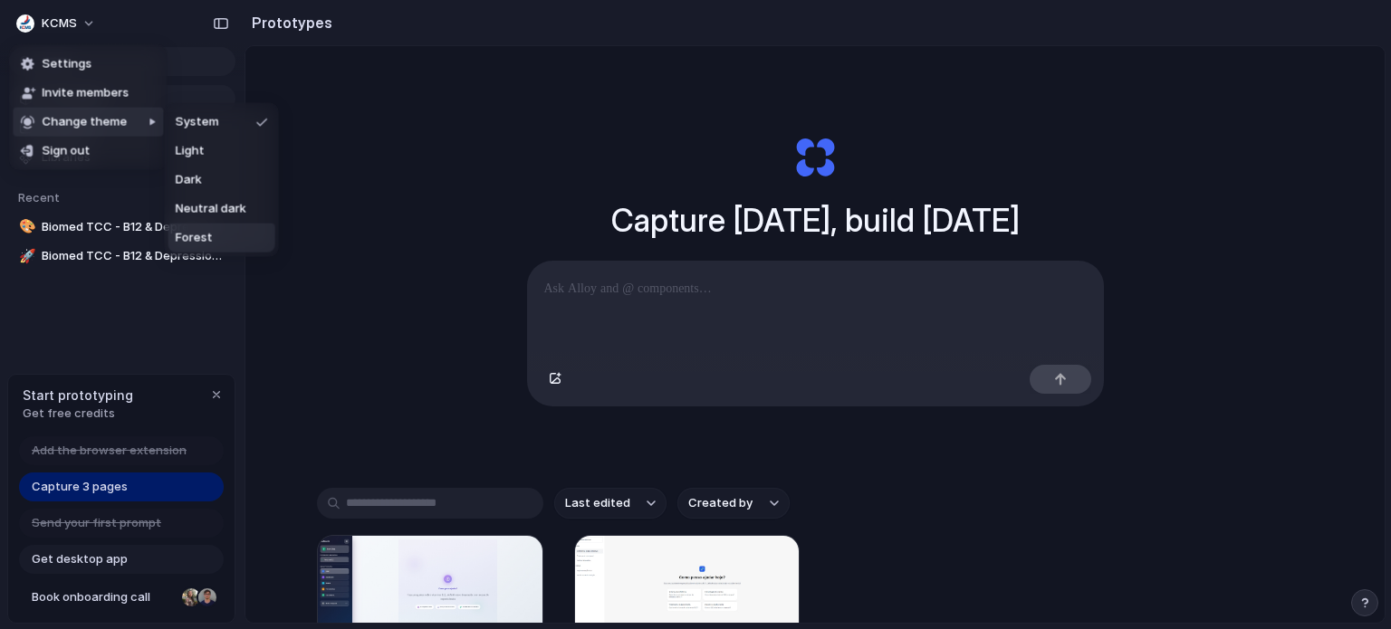
click at [206, 230] on span "Forest" at bounding box center [194, 238] width 37 height 18
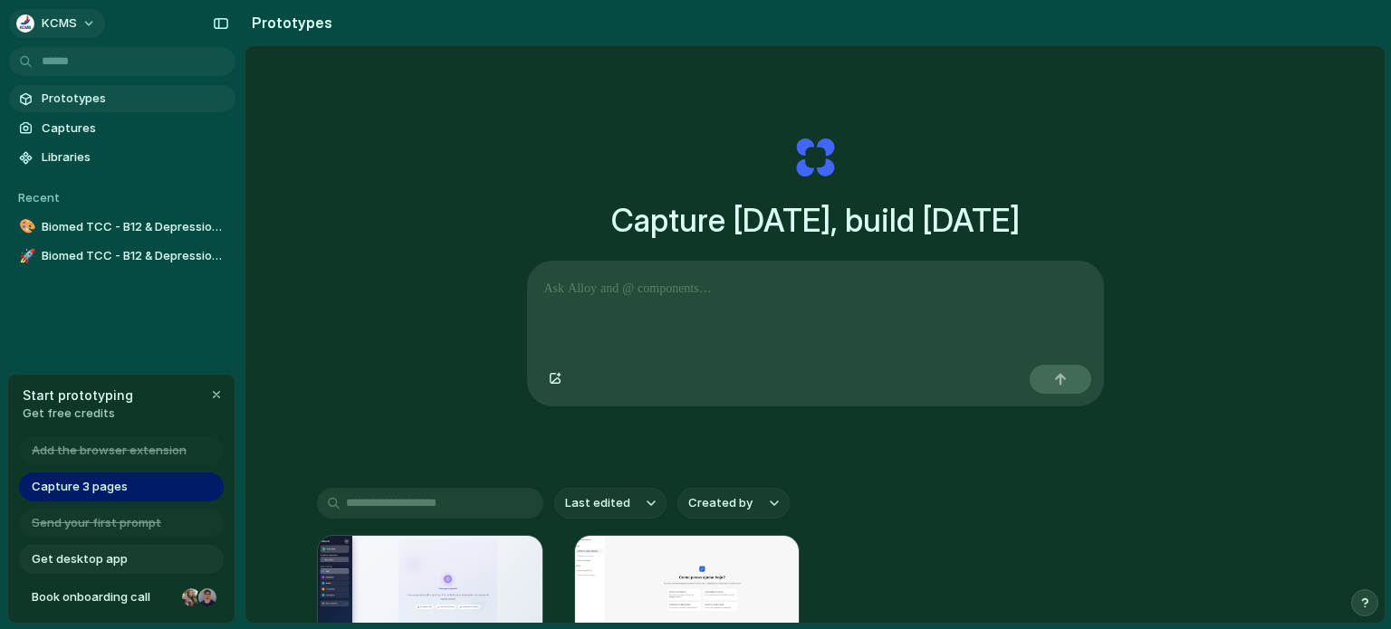
click at [74, 24] on span "KCMS" at bounding box center [59, 23] width 35 height 18
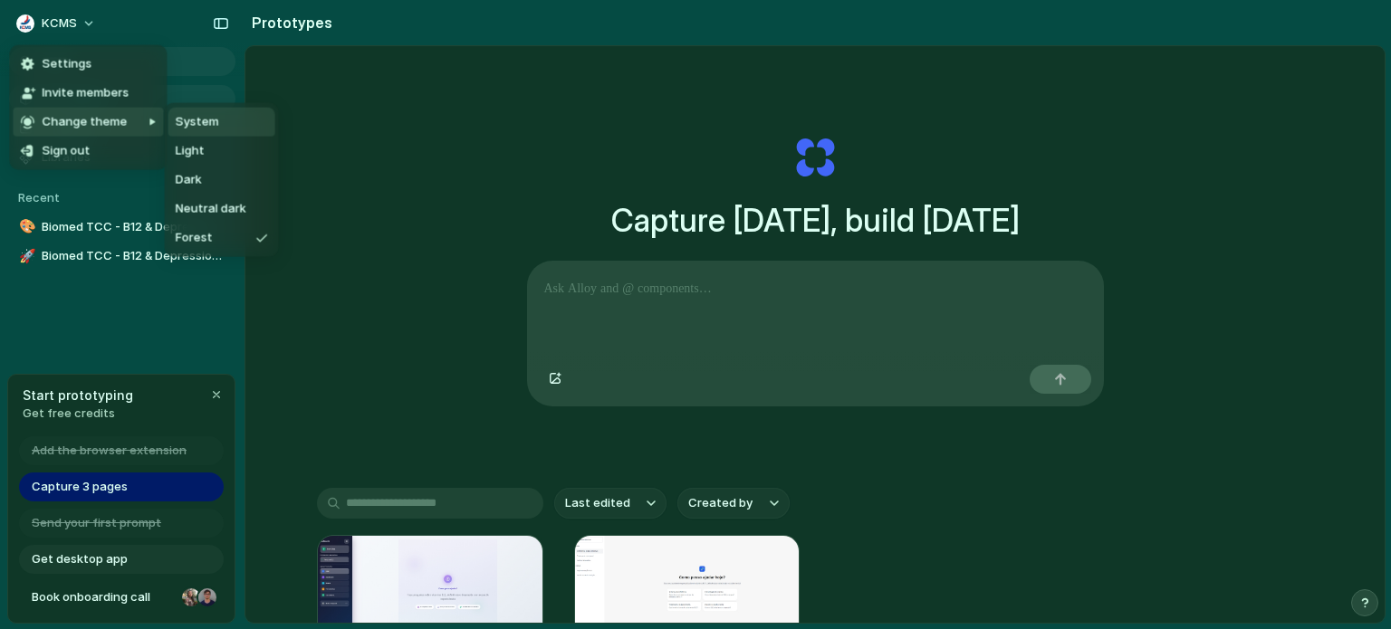
click at [204, 128] on span "System" at bounding box center [197, 122] width 43 height 18
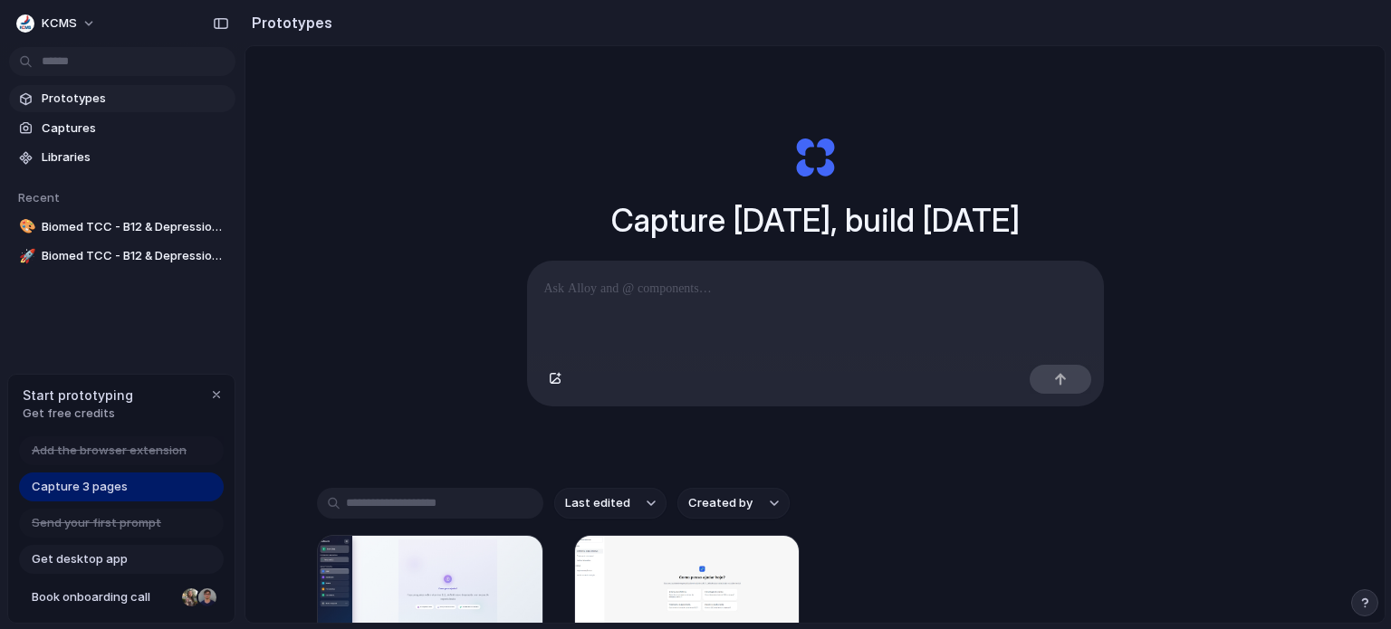
click at [101, 488] on span "Capture 3 pages" at bounding box center [80, 487] width 96 height 18
click at [213, 396] on div "button" at bounding box center [216, 395] width 14 height 14
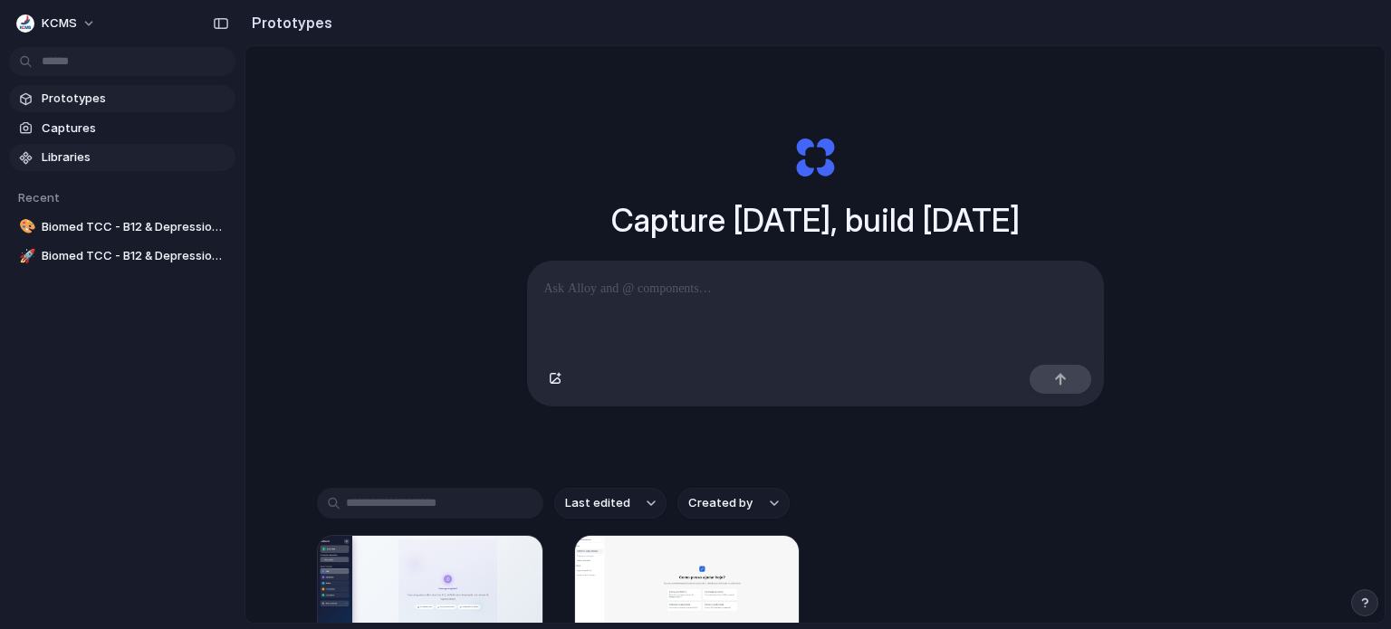
click at [70, 152] on span "Libraries" at bounding box center [135, 158] width 187 height 18
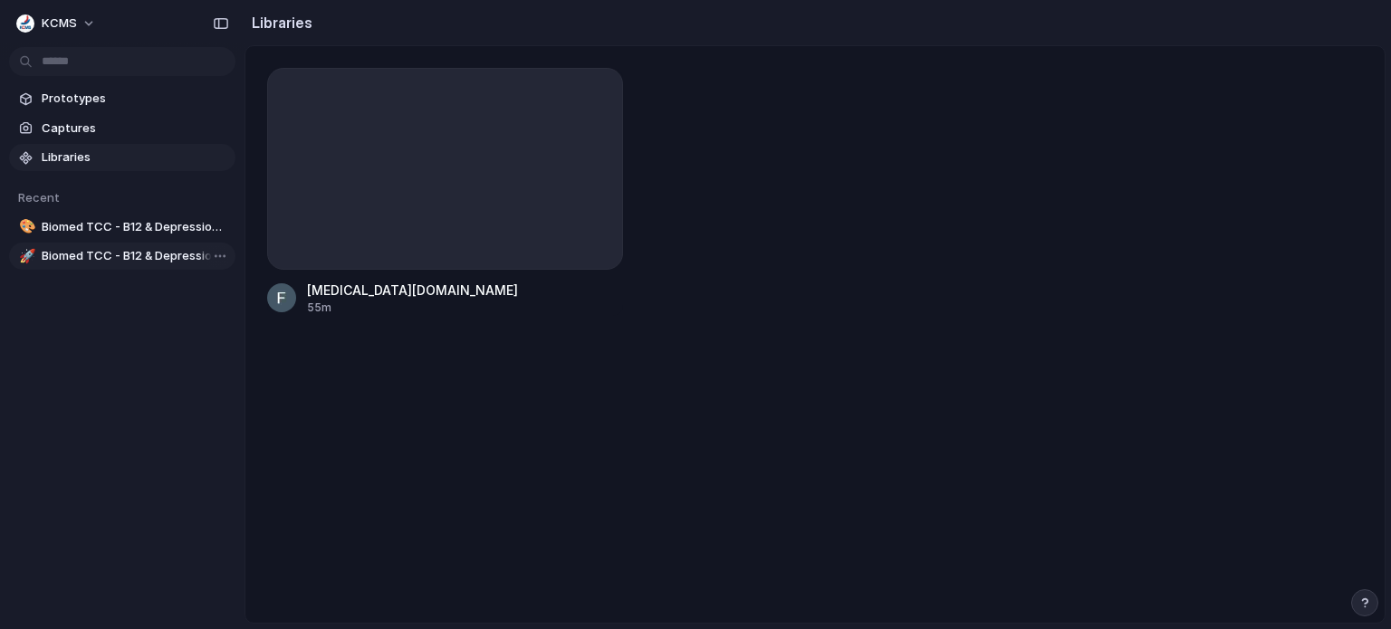
click at [134, 256] on span "Biomed TCC - B12 & Depression AI Assistant" at bounding box center [135, 256] width 187 height 18
click at [82, 100] on span "Prototypes" at bounding box center [135, 99] width 187 height 18
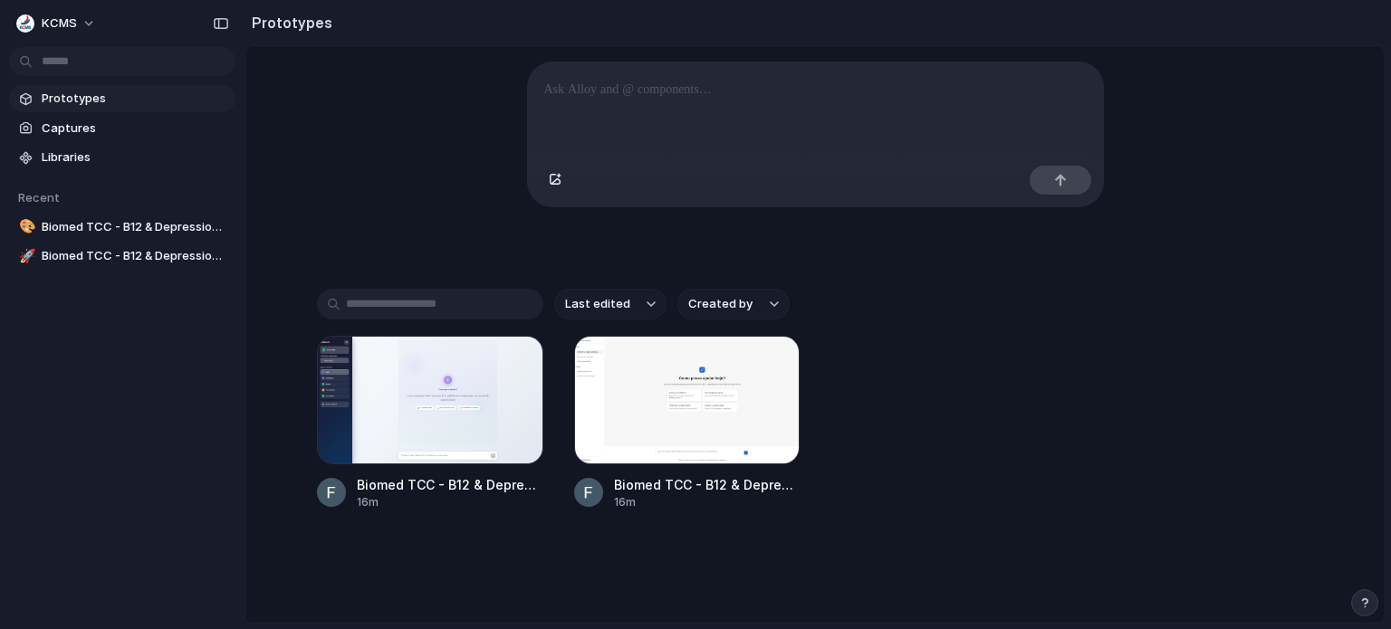
scroll to position [205, 0]
